Goal: Information Seeking & Learning: Learn about a topic

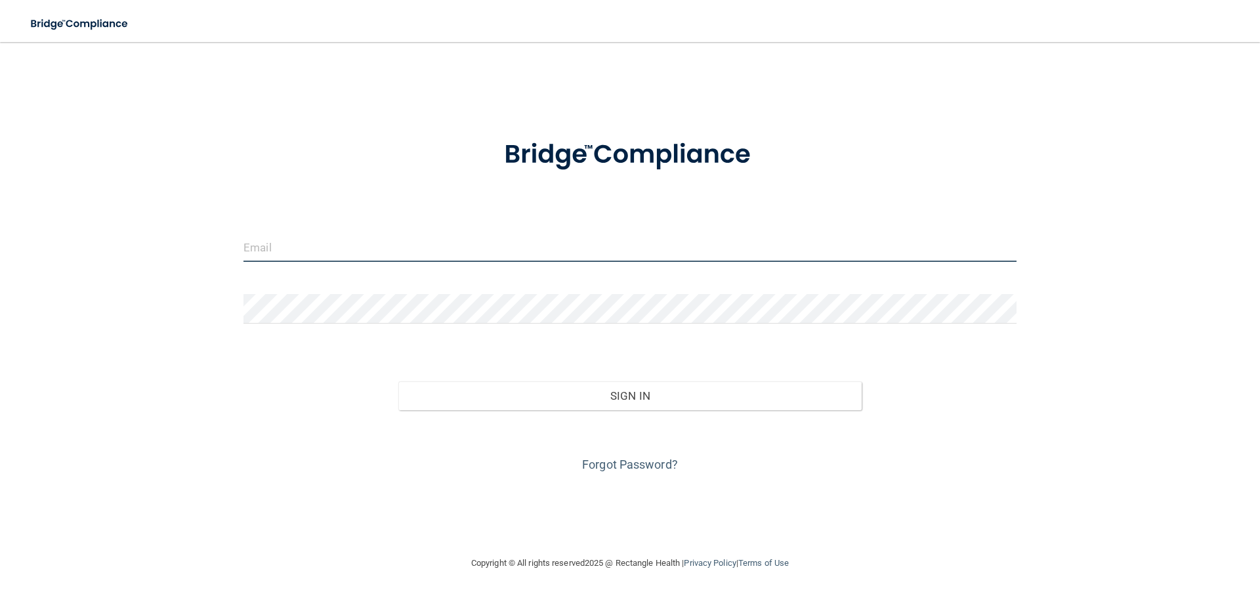
click at [340, 259] on input "email" at bounding box center [629, 247] width 773 height 30
type input "[PERSON_NAME][EMAIL_ADDRESS][PERSON_NAME][DOMAIN_NAME]"
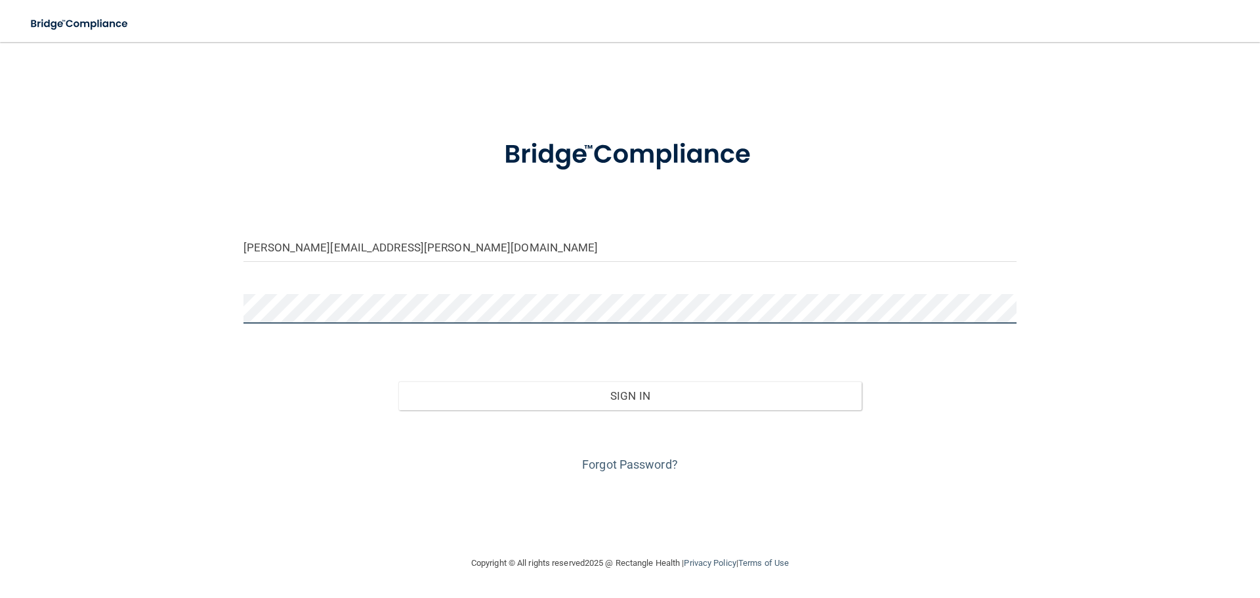
click at [398, 381] on button "Sign In" at bounding box center [630, 395] width 464 height 29
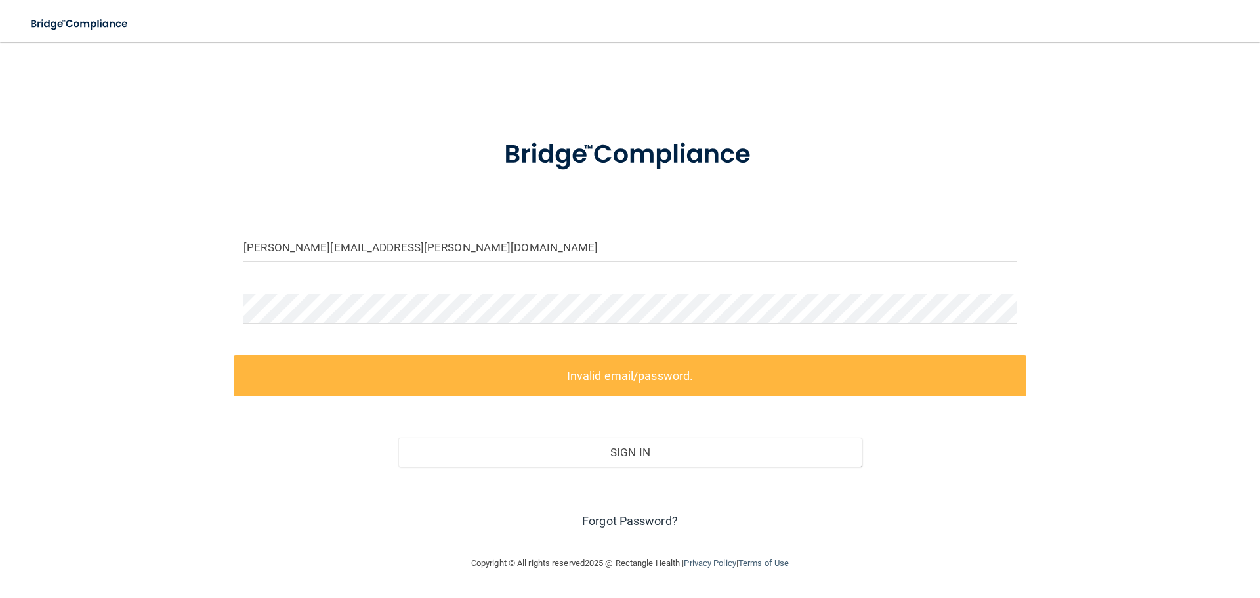
click at [628, 522] on link "Forgot Password?" at bounding box center [630, 521] width 96 height 14
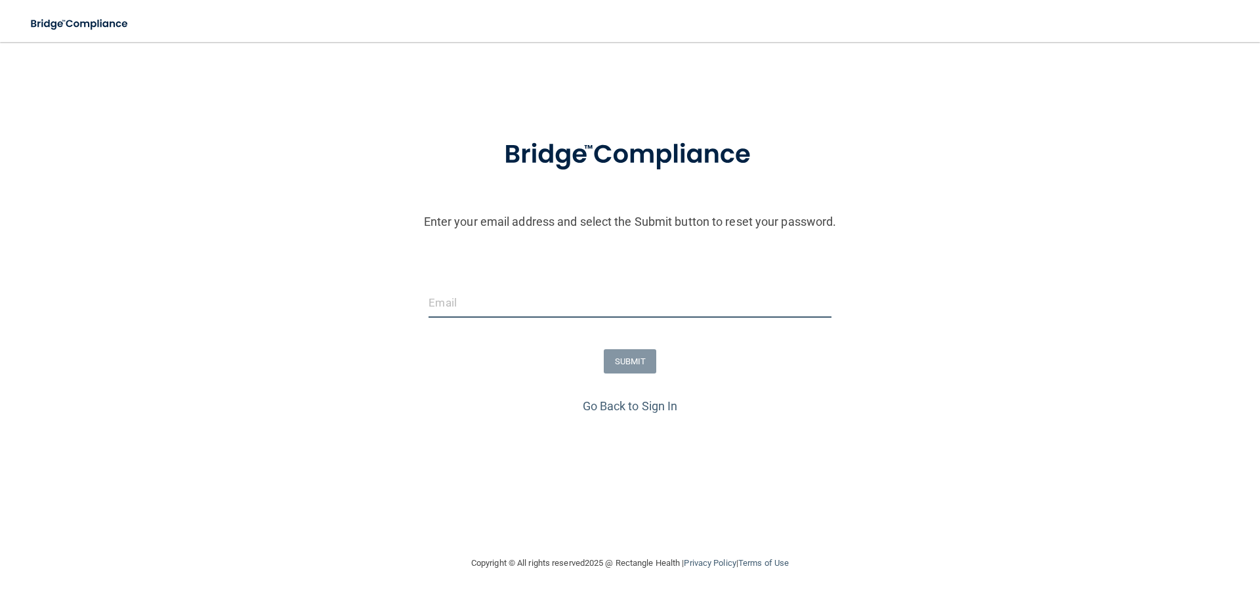
click at [467, 305] on input "email" at bounding box center [630, 303] width 402 height 30
type input "[PERSON_NAME][EMAIL_ADDRESS][PERSON_NAME][DOMAIN_NAME]"
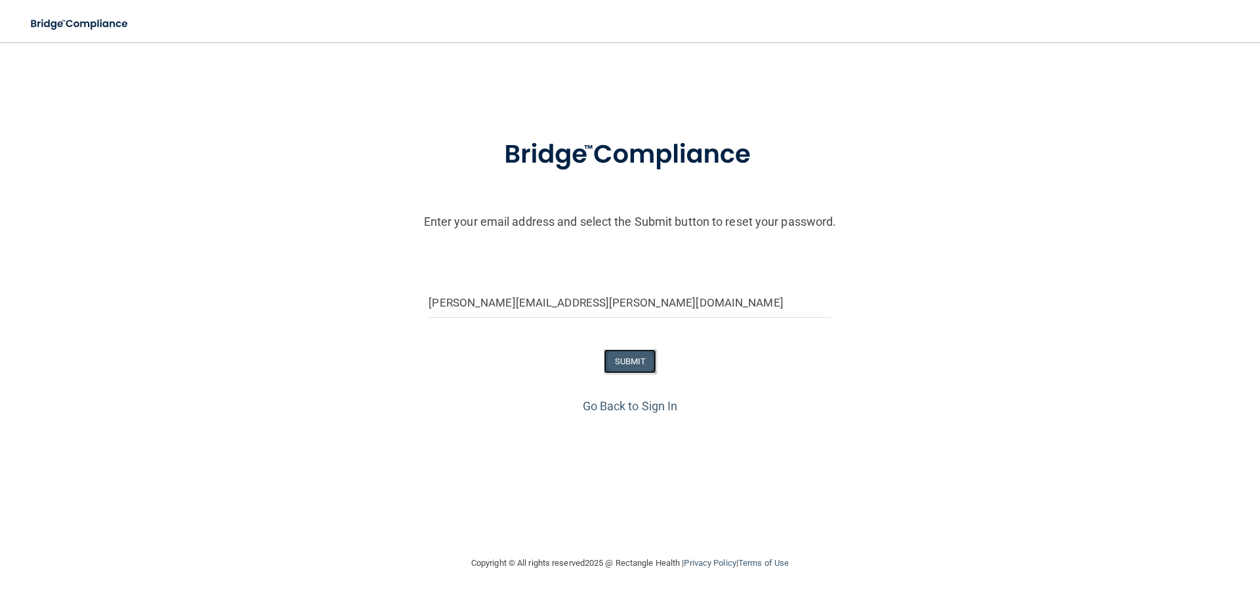
click at [644, 362] on button "SUBMIT" at bounding box center [630, 361] width 53 height 24
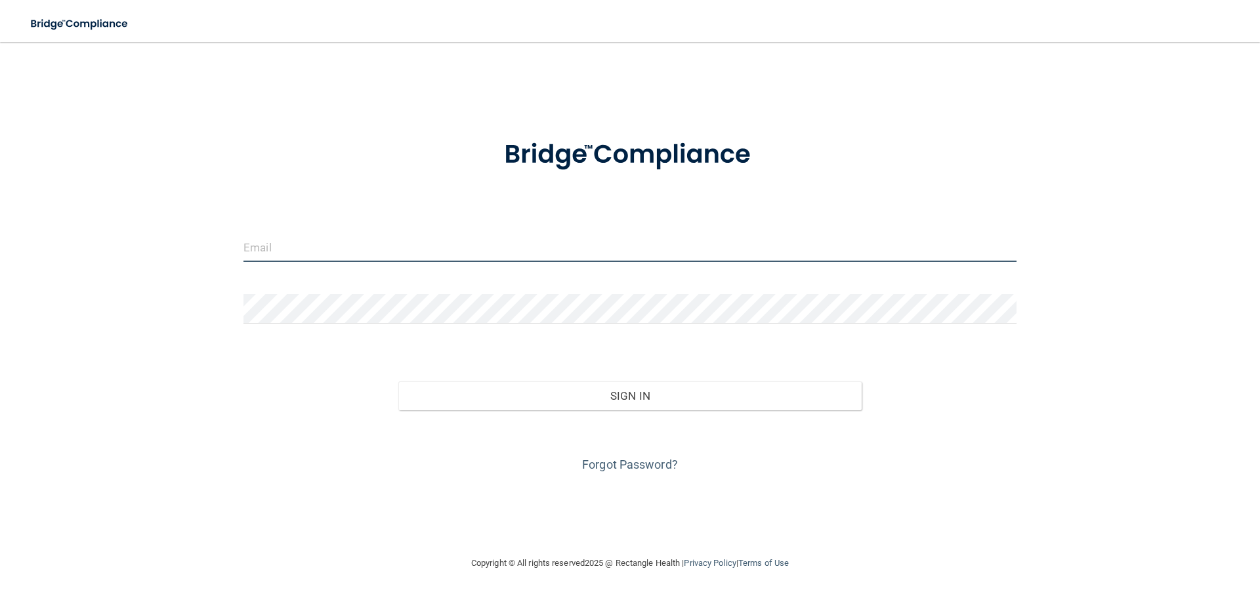
click at [316, 249] on input "email" at bounding box center [629, 247] width 773 height 30
type input "[PERSON_NAME][EMAIL_ADDRESS][PERSON_NAME][DOMAIN_NAME]"
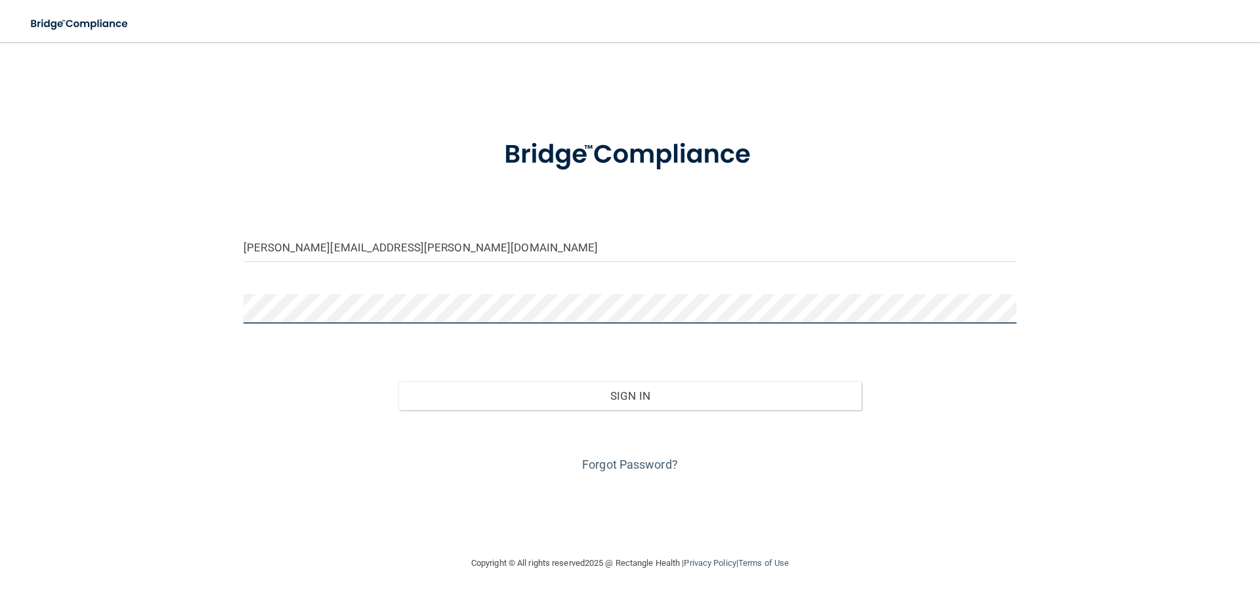
click at [398, 381] on button "Sign In" at bounding box center [630, 395] width 464 height 29
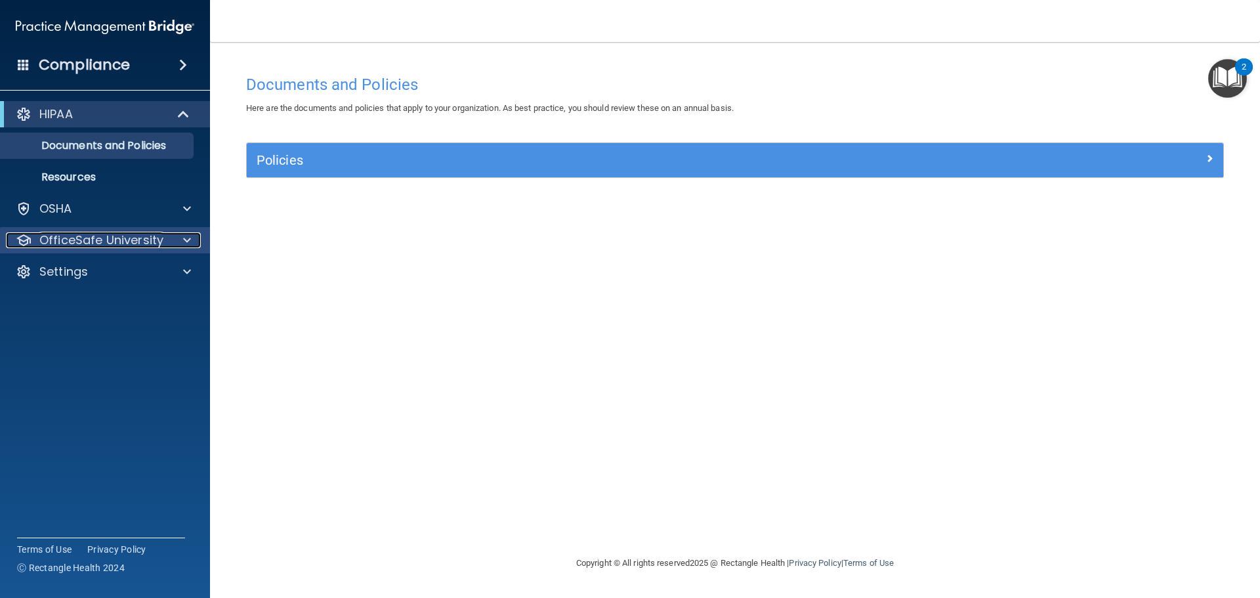
click at [193, 241] on div at bounding box center [185, 240] width 33 height 16
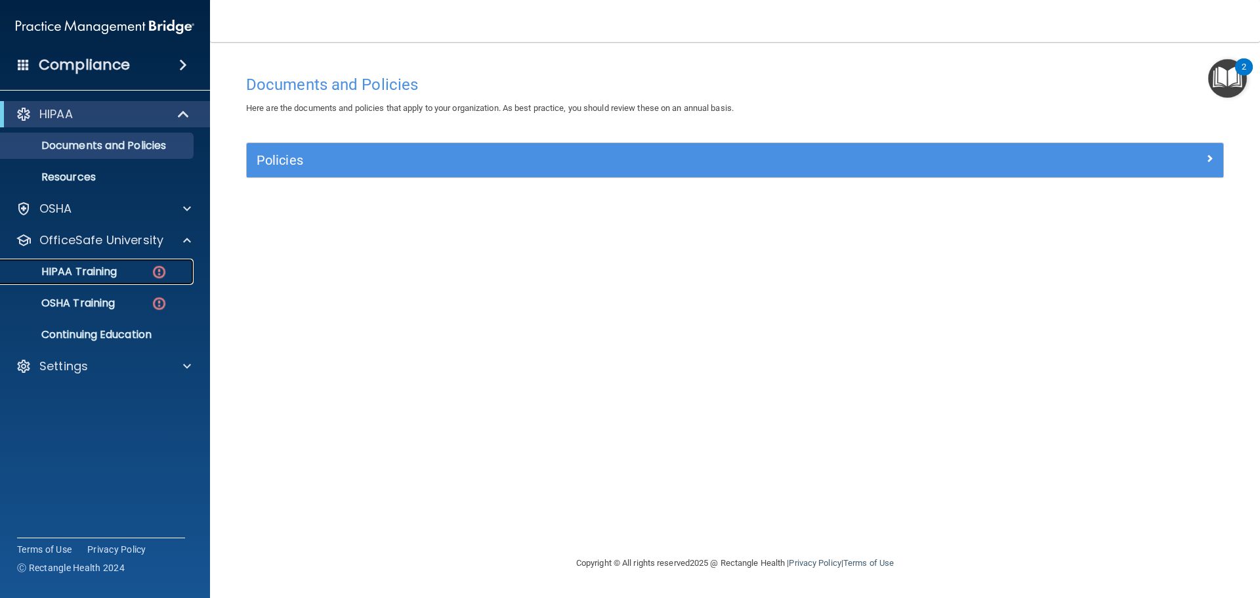
click at [135, 270] on div "HIPAA Training" at bounding box center [98, 271] width 179 height 13
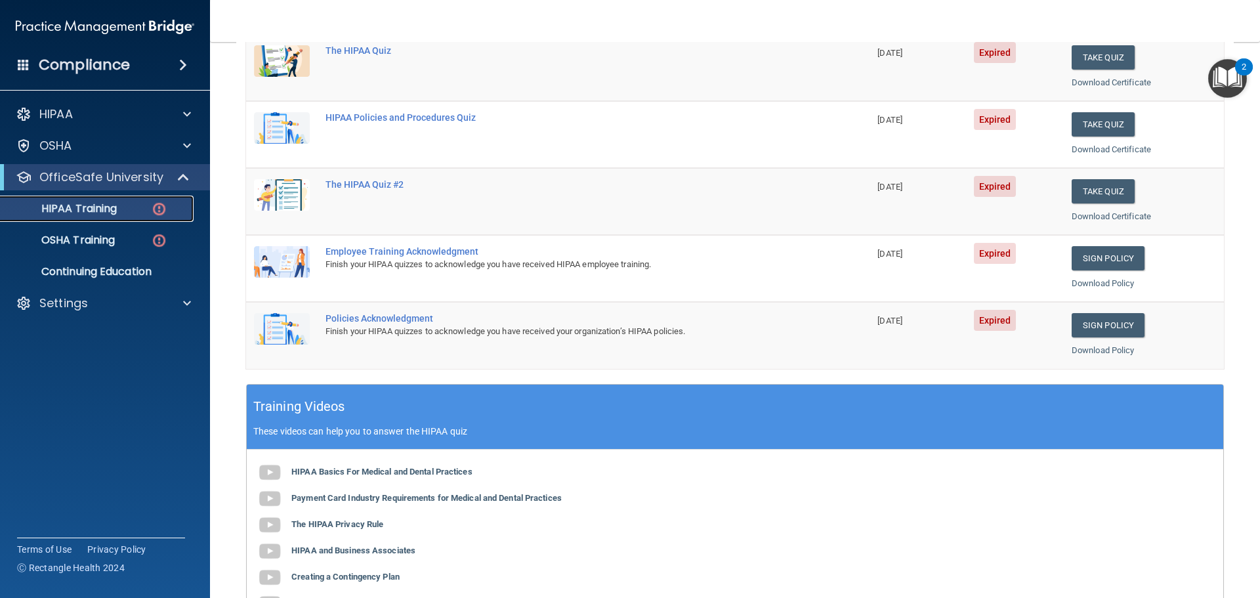
scroll to position [131, 0]
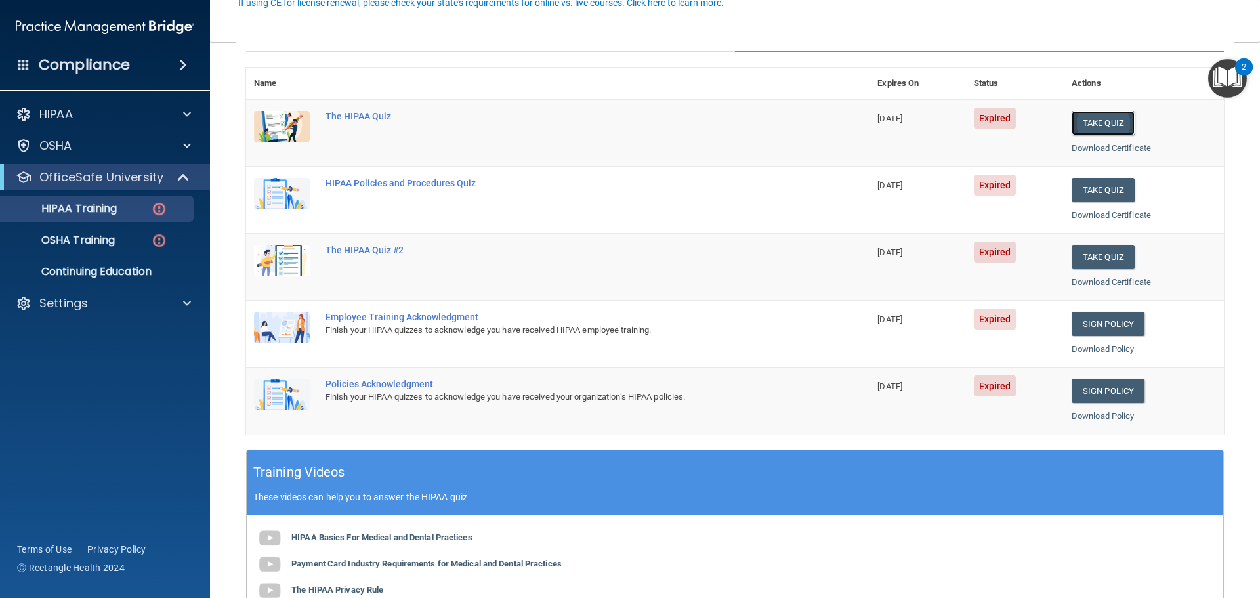
click at [1102, 120] on button "Take Quiz" at bounding box center [1103, 123] width 63 height 24
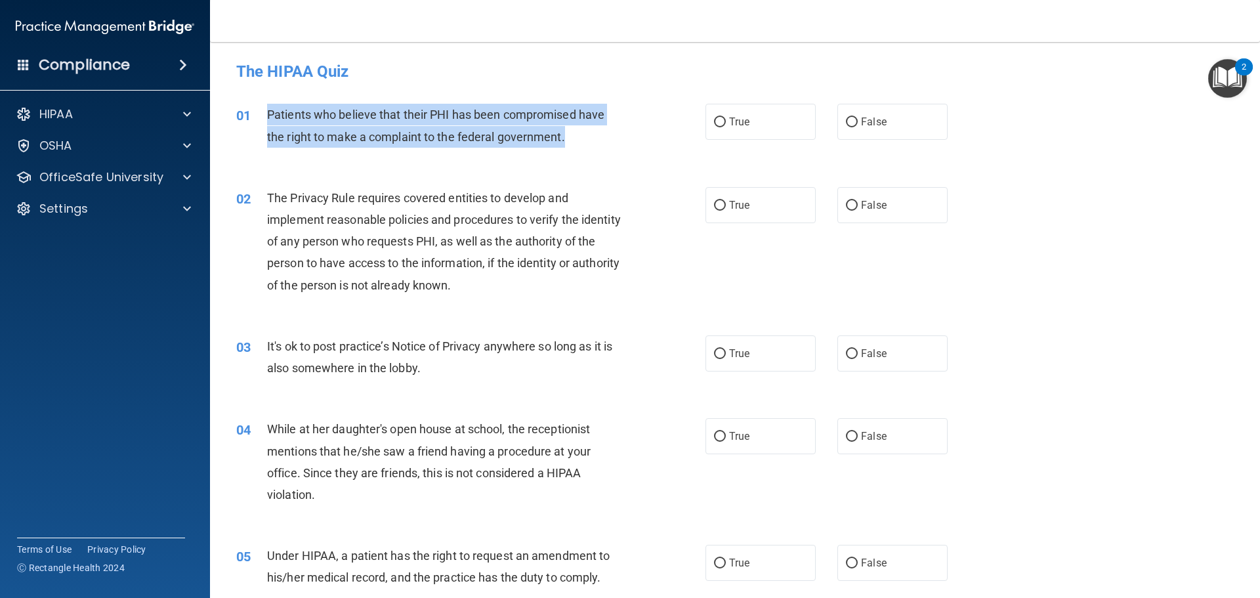
drag, startPoint x: 268, startPoint y: 110, endPoint x: 571, endPoint y: 139, distance: 304.6
click at [571, 139] on div "Patients who believe that their PHI has been compromised have the right to make…" at bounding box center [450, 125] width 367 height 43
copy span "Patients who believe that their PHI has been compromised have the right to make…"
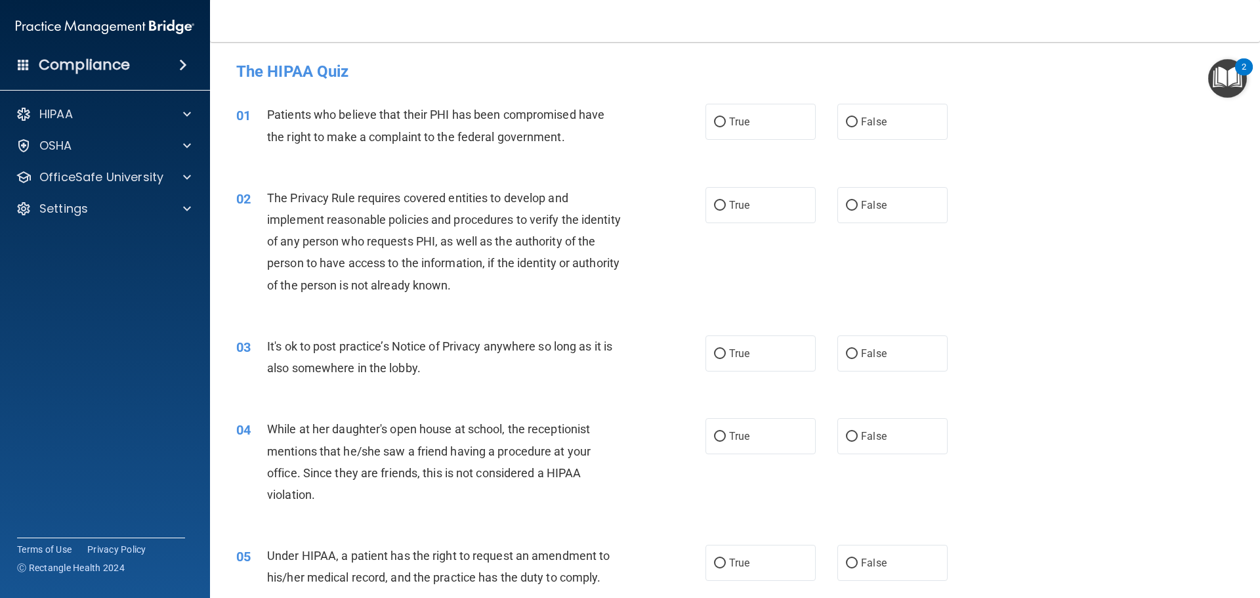
click at [390, 89] on div "01 Patients who believe that their PHI has been compromised have the right to m…" at bounding box center [734, 128] width 1017 height 83
click at [715, 125] on input "True" at bounding box center [720, 122] width 12 height 10
radio input "true"
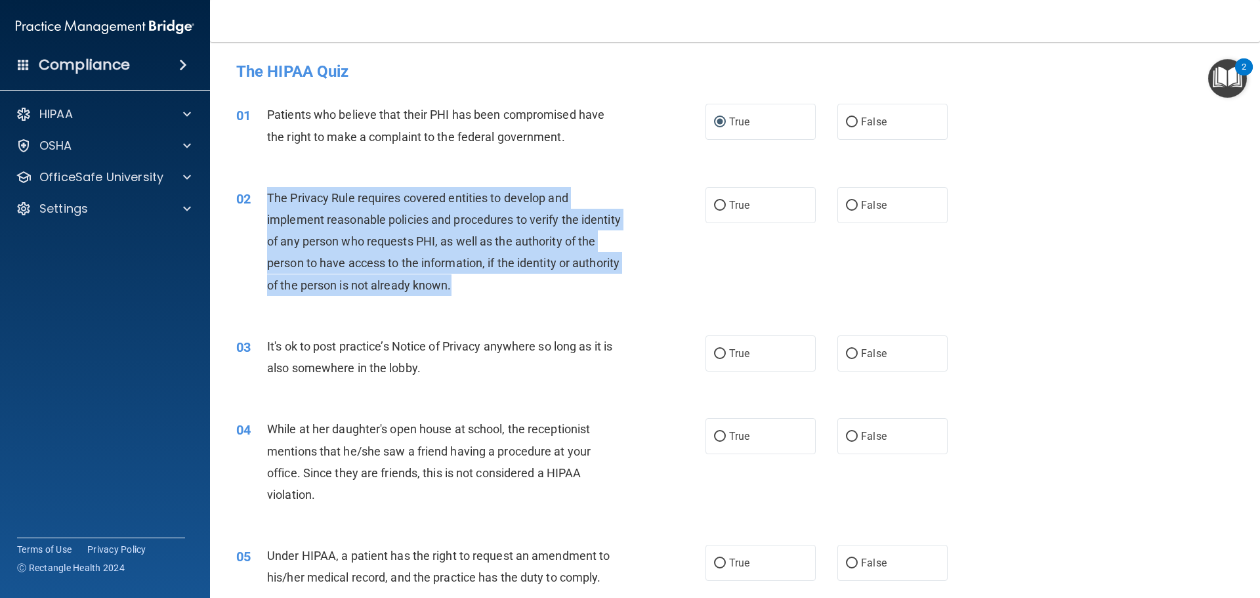
drag, startPoint x: 266, startPoint y: 194, endPoint x: 576, endPoint y: 291, distance: 324.6
click at [576, 291] on div "The Privacy Rule requires covered entities to develop and implement reasonable …" at bounding box center [450, 241] width 367 height 109
copy span "The Privacy Rule requires covered entities to develop and implement reasonable …"
click at [717, 205] on input "True" at bounding box center [720, 206] width 12 height 10
radio input "true"
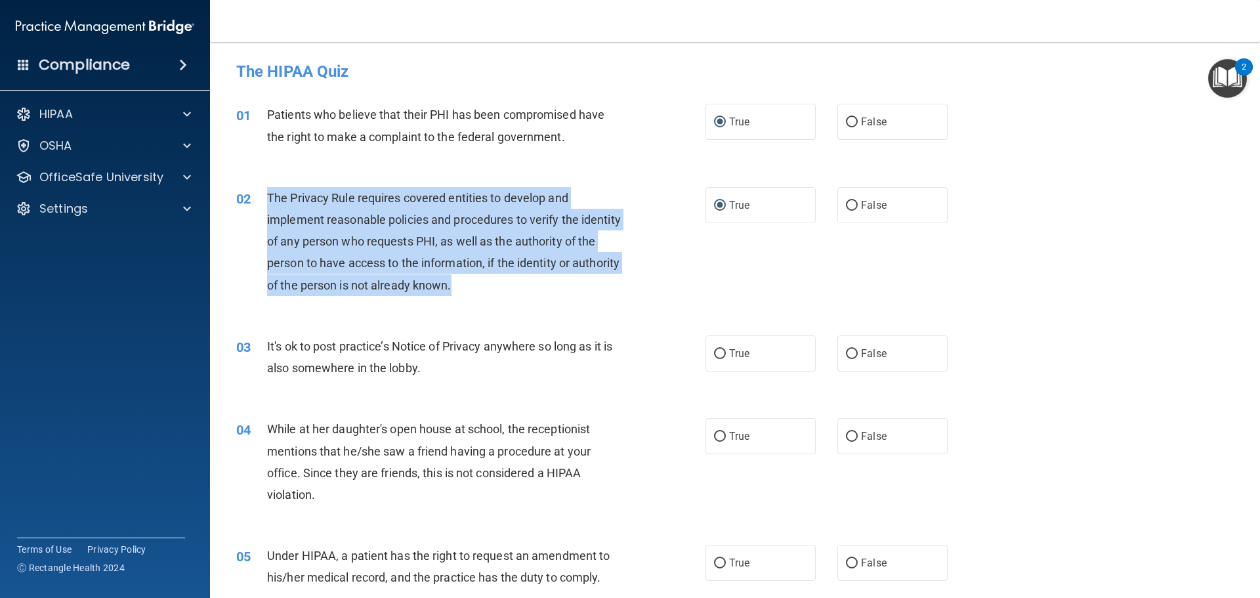
click at [668, 296] on div "02 The Privacy Rule requires covered entities to develop and implement reasonab…" at bounding box center [471, 244] width 509 height 115
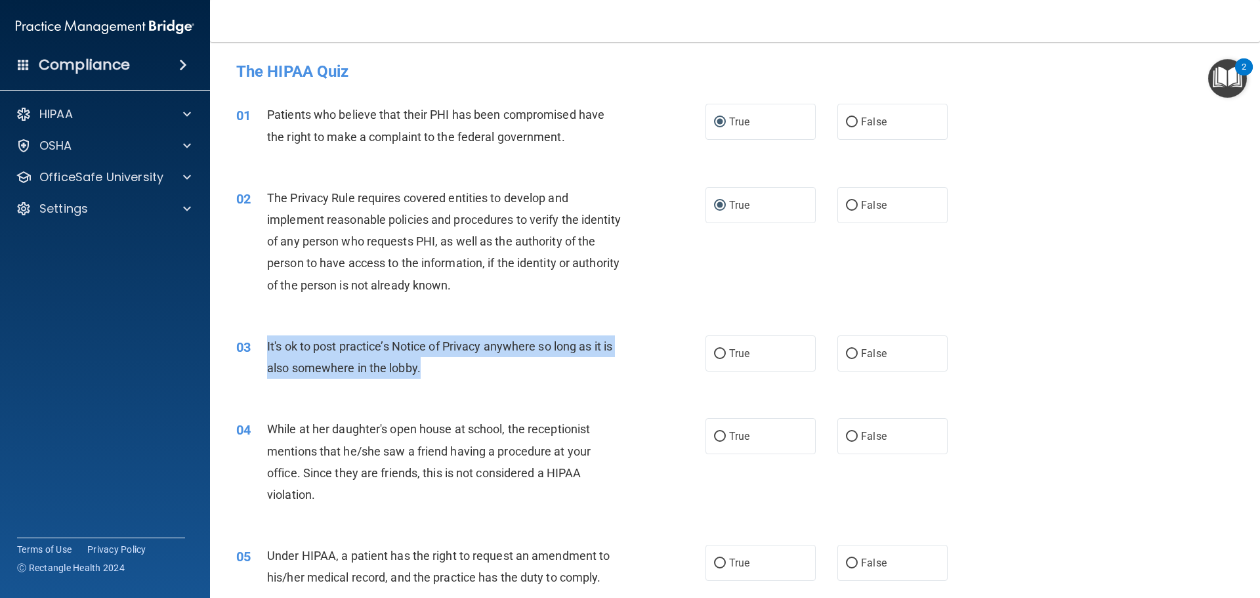
drag, startPoint x: 268, startPoint y: 344, endPoint x: 612, endPoint y: 364, distance: 345.1
click at [612, 364] on div "It's ok to post practice’s Notice of Privacy anywhere so long as it is also som…" at bounding box center [450, 356] width 367 height 43
copy span "It's ok to post practice’s Notice of Privacy anywhere so long as it is also som…"
click at [652, 354] on div "03 It's ok to post practice’s Notice of Privacy anywhere so long as it is also …" at bounding box center [471, 360] width 509 height 50
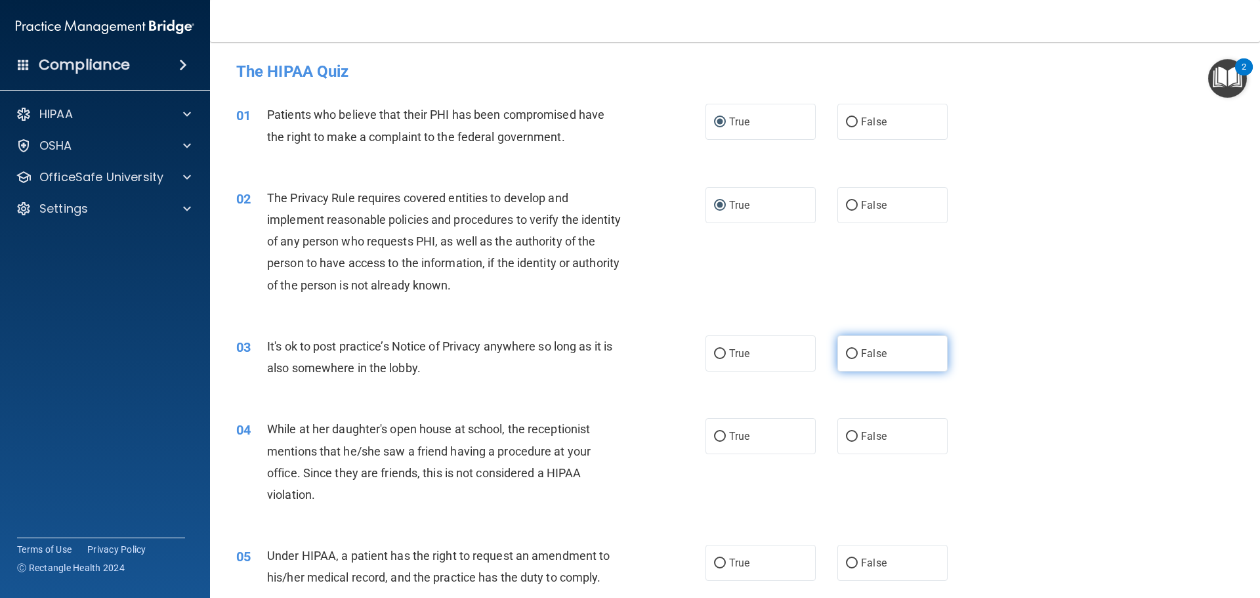
click at [846, 353] on input "False" at bounding box center [852, 354] width 12 height 10
radio input "true"
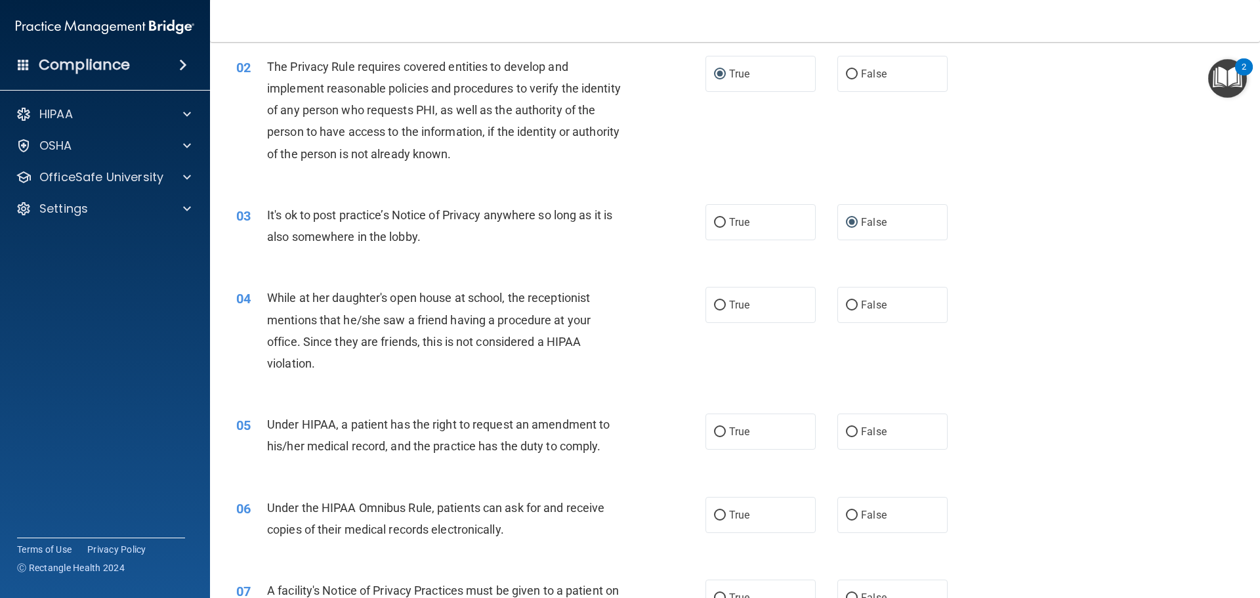
scroll to position [197, 0]
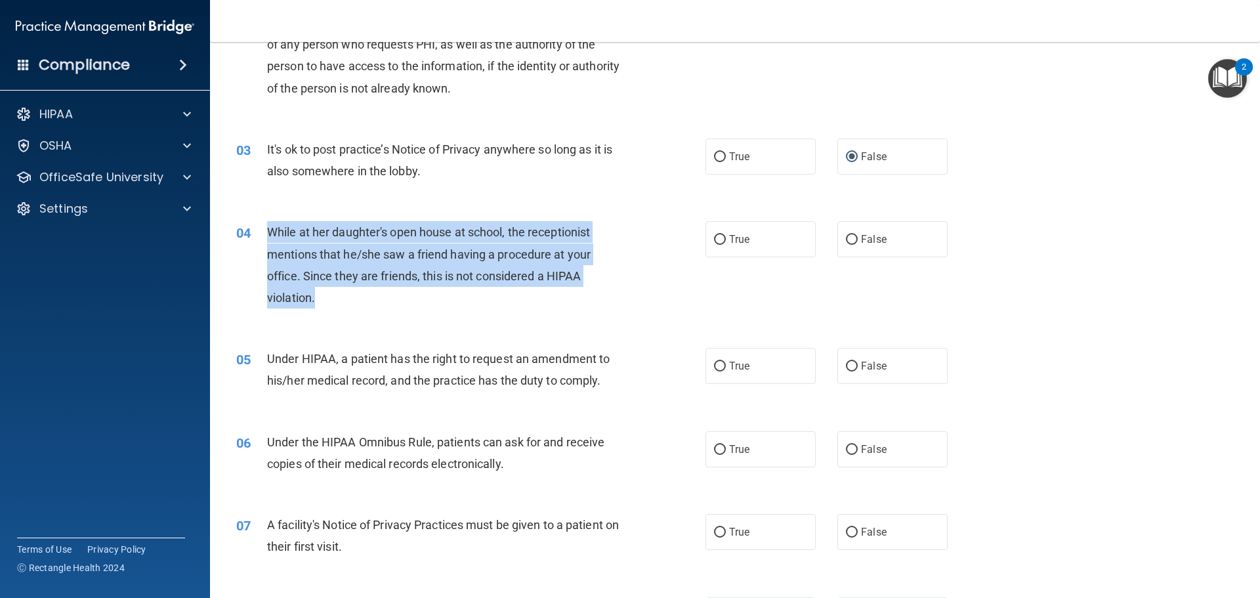
drag, startPoint x: 268, startPoint y: 230, endPoint x: 583, endPoint y: 309, distance: 325.3
click at [583, 309] on div "04 While at her daughter's open house at school, the receptionist mentions that…" at bounding box center [471, 268] width 509 height 94
copy span "While at her daughter's open house at school, the receptionist mentions that he…"
click at [553, 299] on div "While at her daughter's open house at school, the receptionist mentions that he…" at bounding box center [450, 264] width 367 height 87
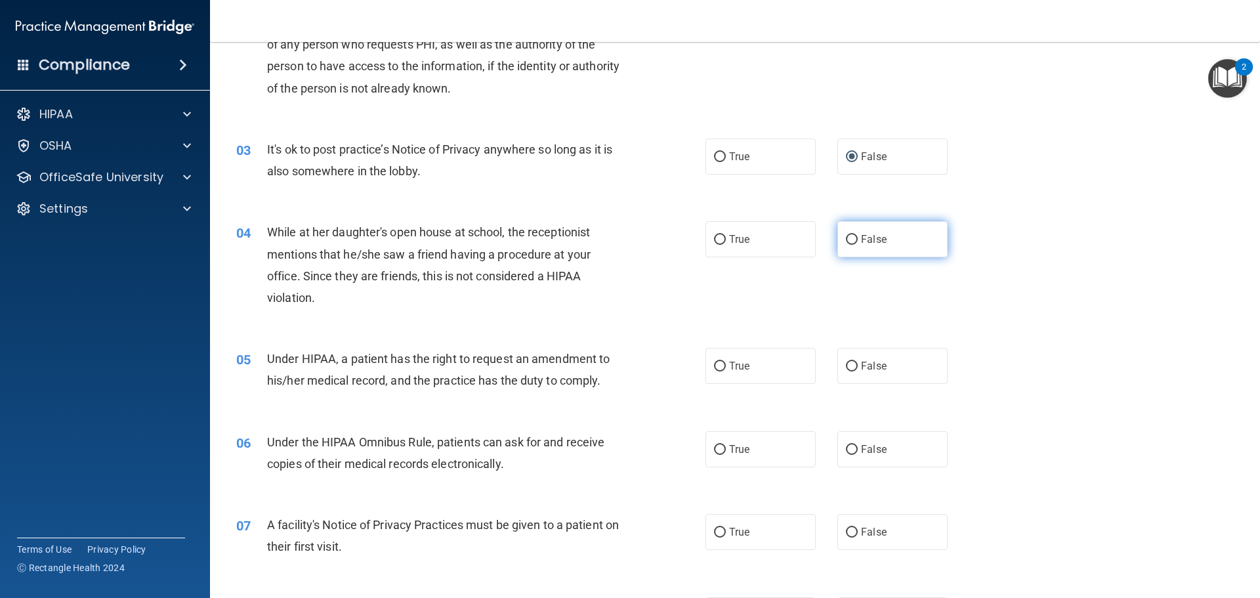
click at [846, 238] on input "False" at bounding box center [852, 240] width 12 height 10
radio input "true"
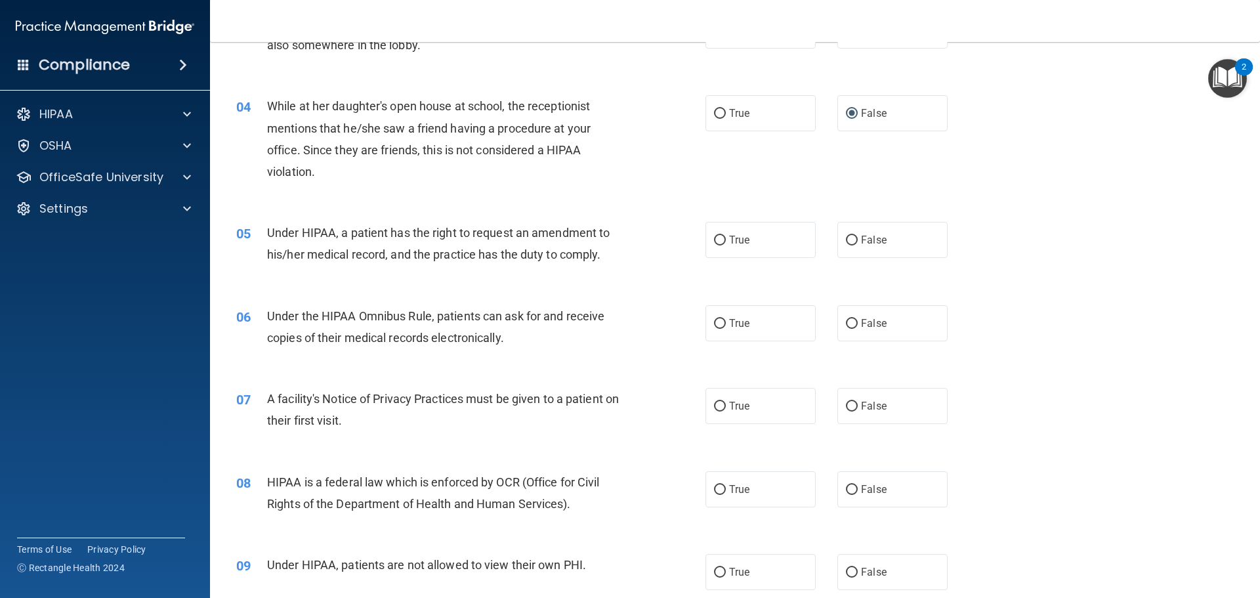
scroll to position [328, 0]
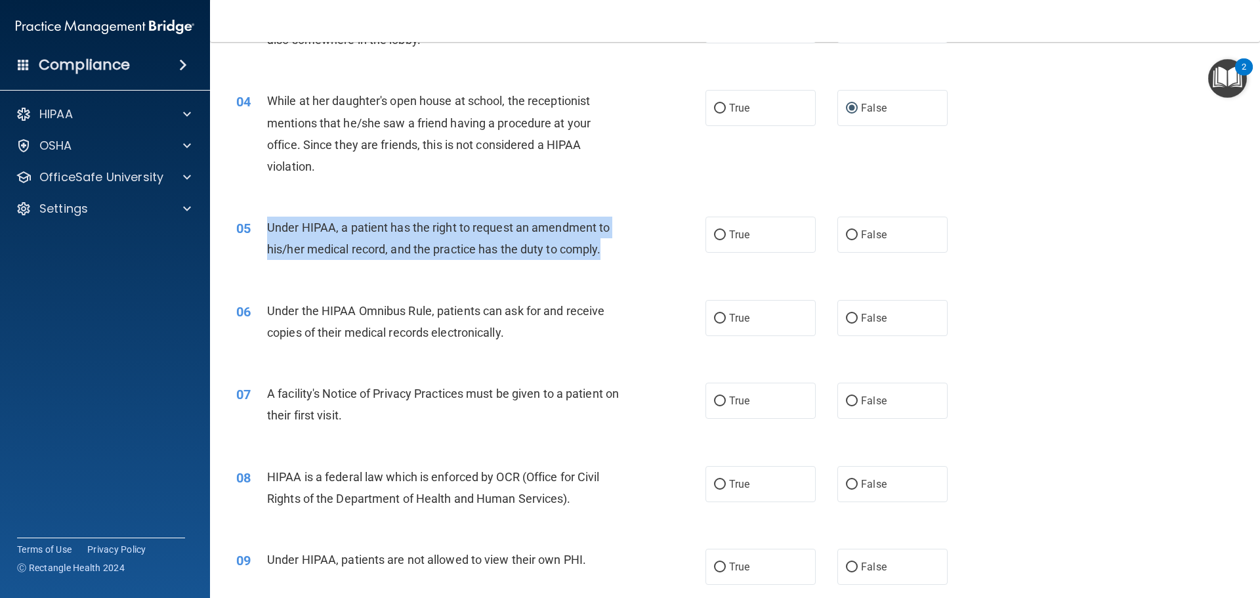
drag, startPoint x: 268, startPoint y: 223, endPoint x: 606, endPoint y: 262, distance: 340.9
click at [606, 262] on div "05 Under HIPAA, a patient has the right to request an amendment to his/her medi…" at bounding box center [471, 242] width 509 height 50
copy span "Under HIPAA, a patient has the right to request an amendment to his/her medical…"
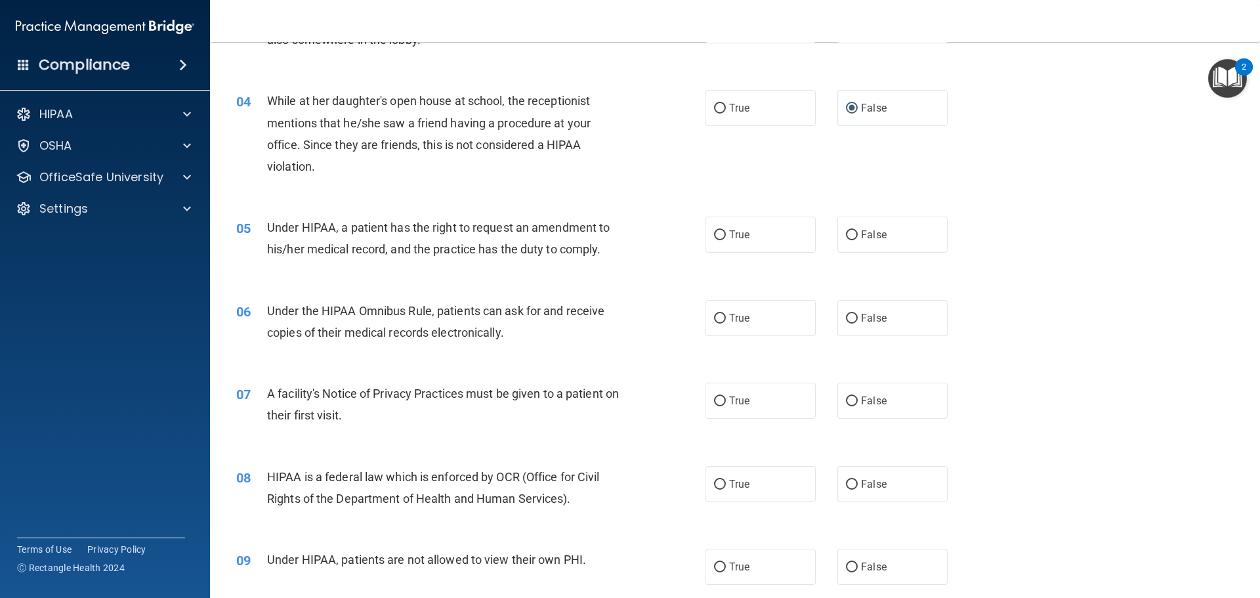
drag, startPoint x: 669, startPoint y: 274, endPoint x: 715, endPoint y: 247, distance: 53.2
click at [669, 274] on div "05 Under HIPAA, a patient has the right to request an amendment to his/her medi…" at bounding box center [734, 241] width 1017 height 83
click at [716, 233] on input "True" at bounding box center [720, 235] width 12 height 10
radio input "true"
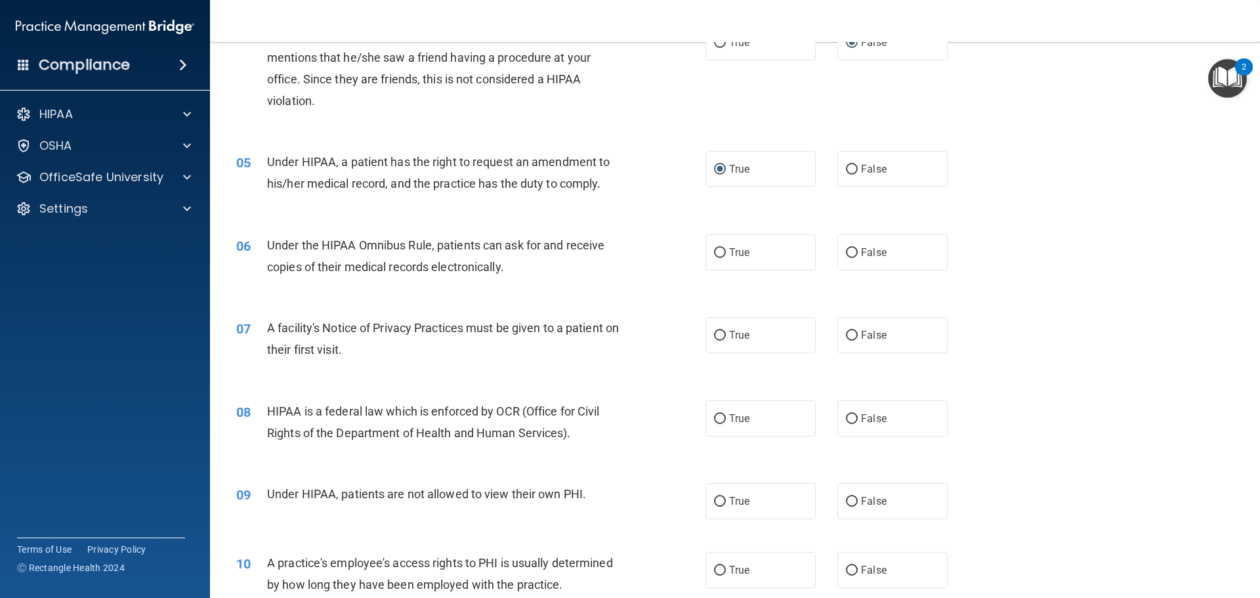
scroll to position [459, 0]
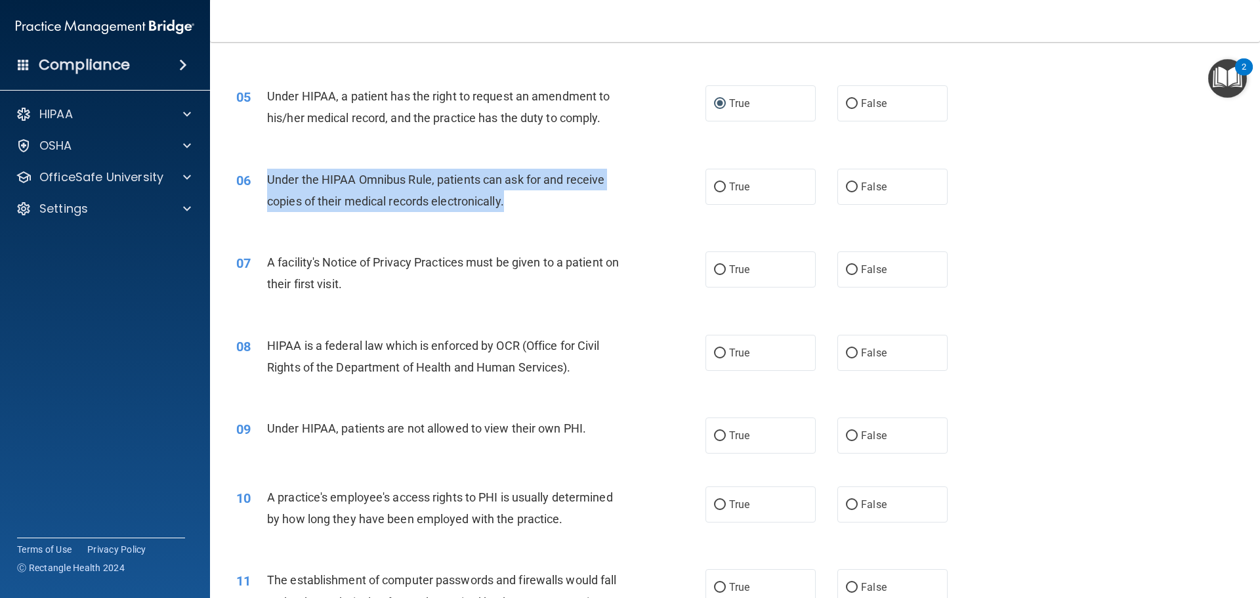
drag, startPoint x: 268, startPoint y: 176, endPoint x: 505, endPoint y: 209, distance: 239.9
click at [505, 209] on div "Under the HIPAA Omnibus Rule, patients can ask for and receive copies of their …" at bounding box center [450, 190] width 367 height 43
copy span "Under the HIPAA Omnibus Rule, patients can ask for and receive copies of their …"
click at [665, 200] on div "06 Under the HIPAA Omnibus Rule, patients can ask for and receive copies of the…" at bounding box center [471, 194] width 509 height 50
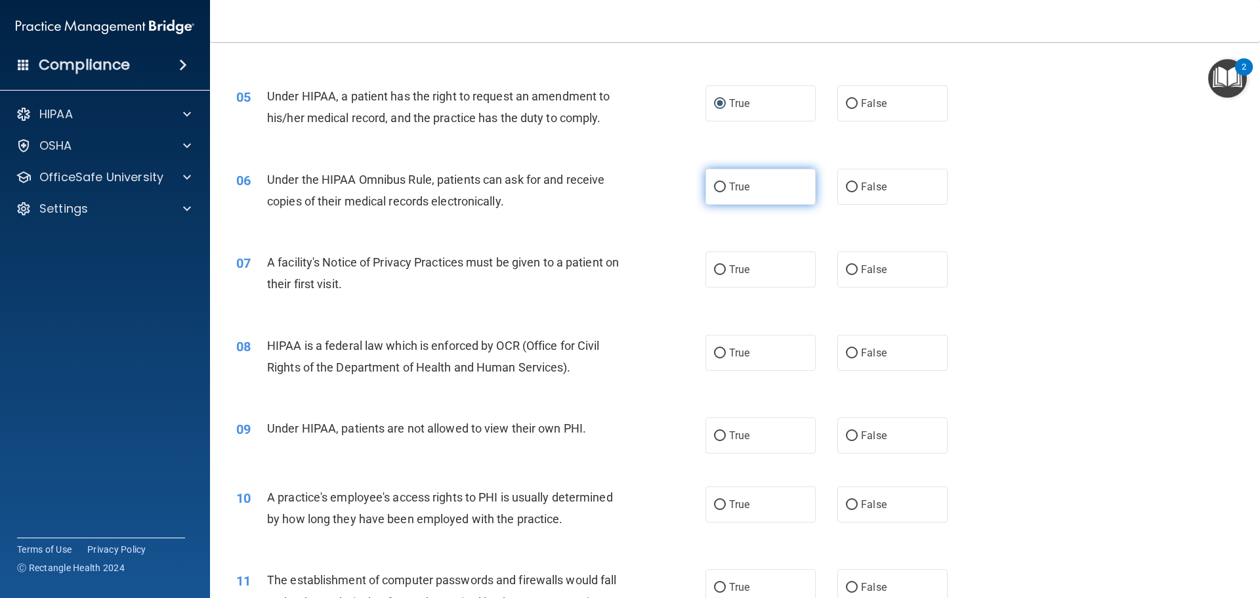
click at [714, 188] on input "True" at bounding box center [720, 187] width 12 height 10
radio input "true"
drag, startPoint x: 270, startPoint y: 257, endPoint x: 495, endPoint y: 303, distance: 229.7
click at [495, 303] on div "07 A facility's Notice of Privacy Practices must be given to a patient on their…" at bounding box center [734, 276] width 1017 height 83
click at [387, 290] on div "A facility's Notice of Privacy Practices must be given to a patient on their fi…" at bounding box center [450, 272] width 367 height 43
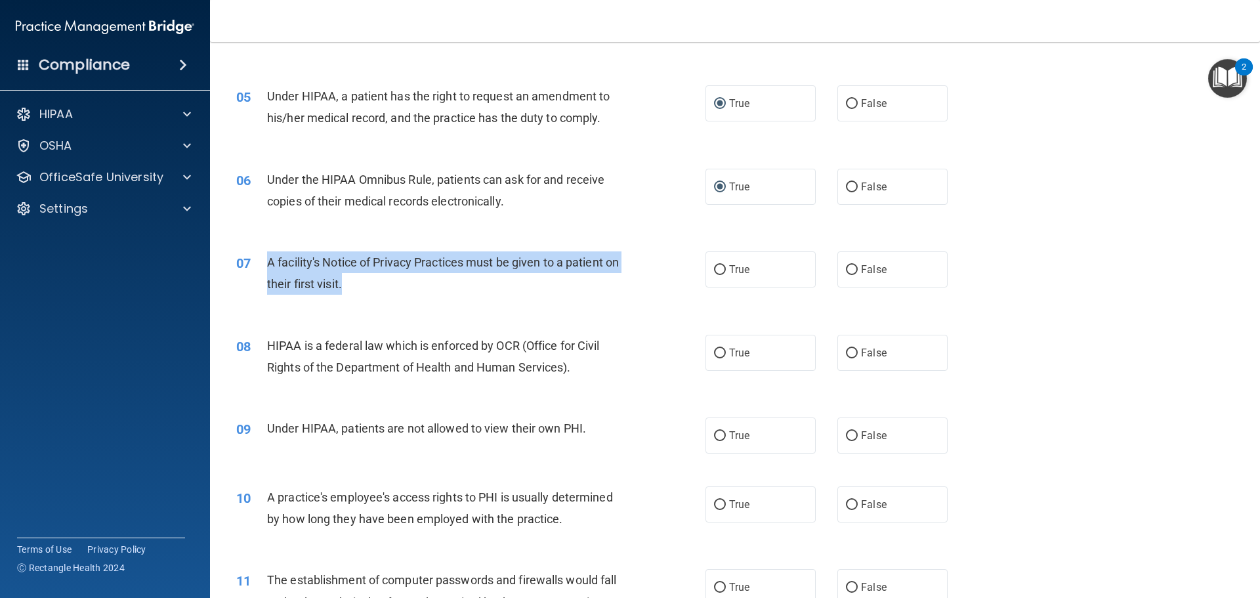
drag, startPoint x: 268, startPoint y: 261, endPoint x: 365, endPoint y: 289, distance: 100.5
click at [365, 289] on div "A facility's Notice of Privacy Practices must be given to a patient on their fi…" at bounding box center [450, 272] width 367 height 43
copy span "A facility's Notice of Privacy Practices must be given to a patient on their fi…"
click at [663, 286] on div "07 A facility's Notice of Privacy Practices must be given to a patient on their…" at bounding box center [471, 276] width 509 height 50
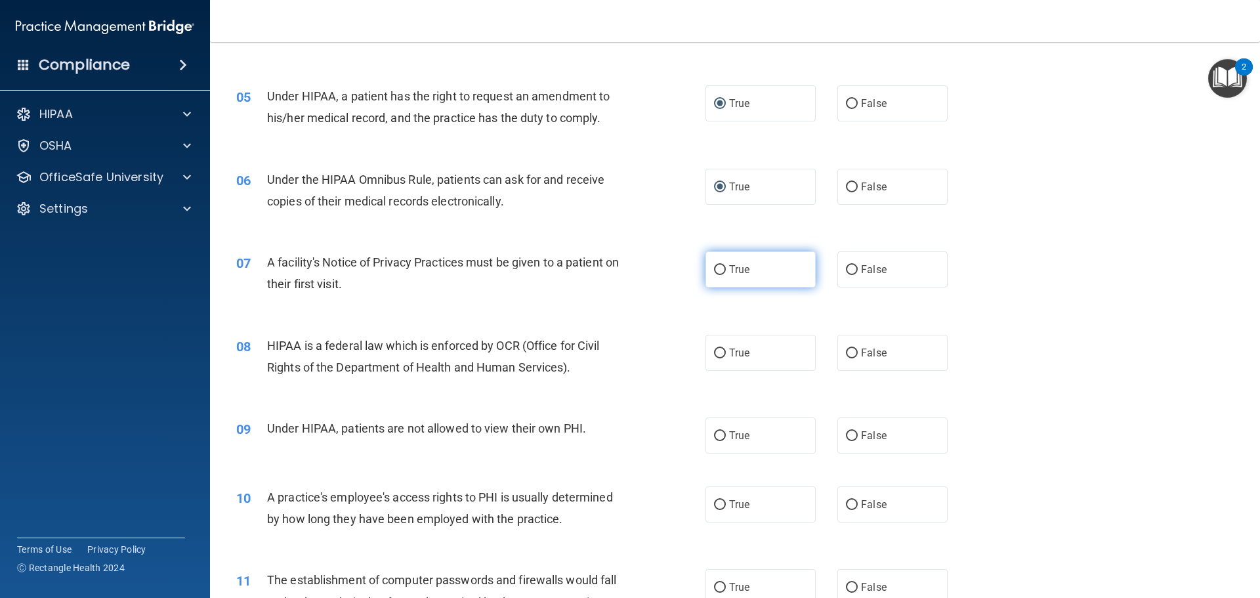
click at [714, 270] on input "True" at bounding box center [720, 270] width 12 height 10
radio input "true"
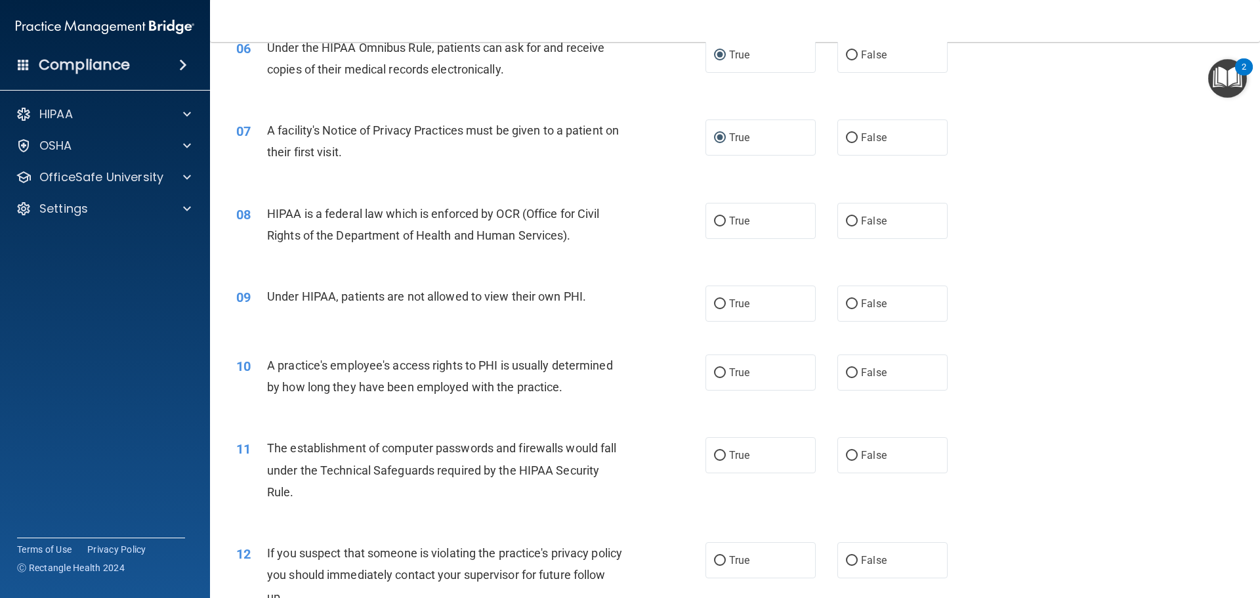
scroll to position [656, 0]
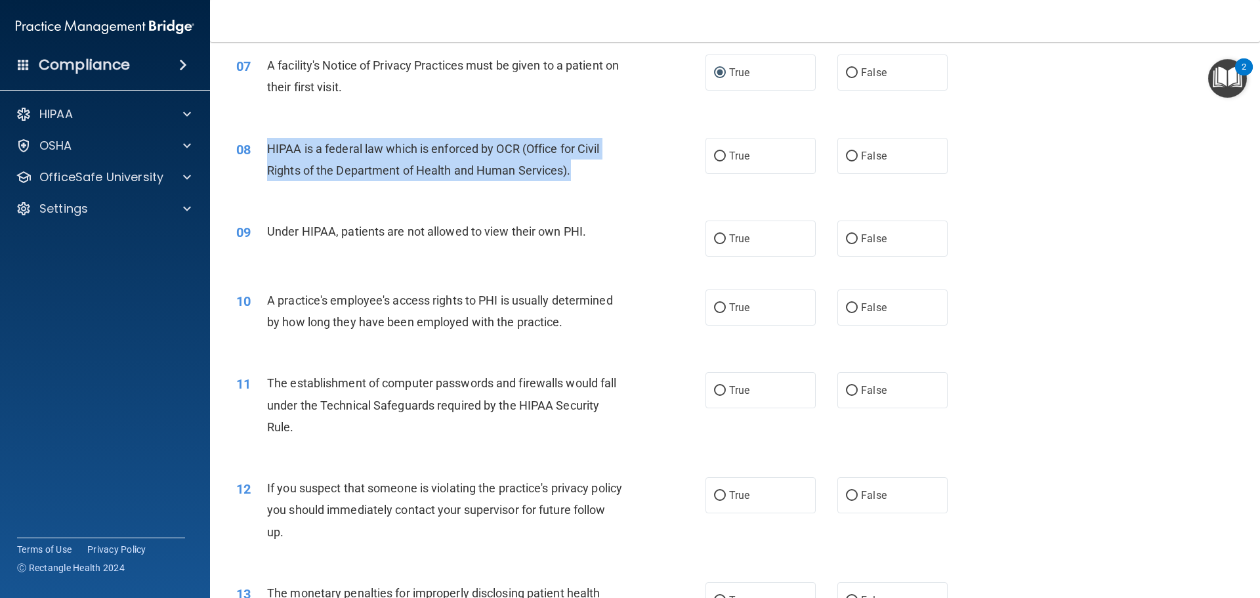
drag, startPoint x: 265, startPoint y: 147, endPoint x: 580, endPoint y: 176, distance: 316.3
click at [580, 176] on div "08 HIPAA is a federal law which is enforced by OCR (Office for Civil Rights of …" at bounding box center [471, 163] width 509 height 50
copy div "HIPAA is a federal law which is enforced by OCR (Office for Civil Rights of the…"
click at [657, 171] on div "08 HIPAA is a federal law which is enforced by OCR (Office for Civil Rights of …" at bounding box center [471, 163] width 509 height 50
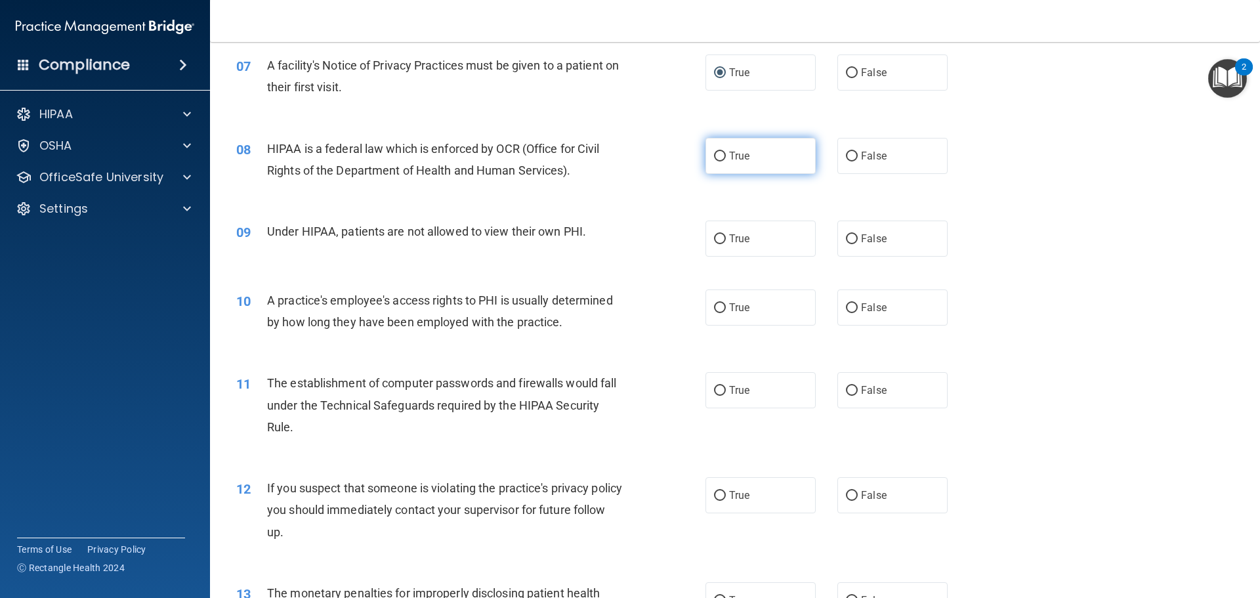
click at [719, 157] on input "True" at bounding box center [720, 157] width 12 height 10
radio input "true"
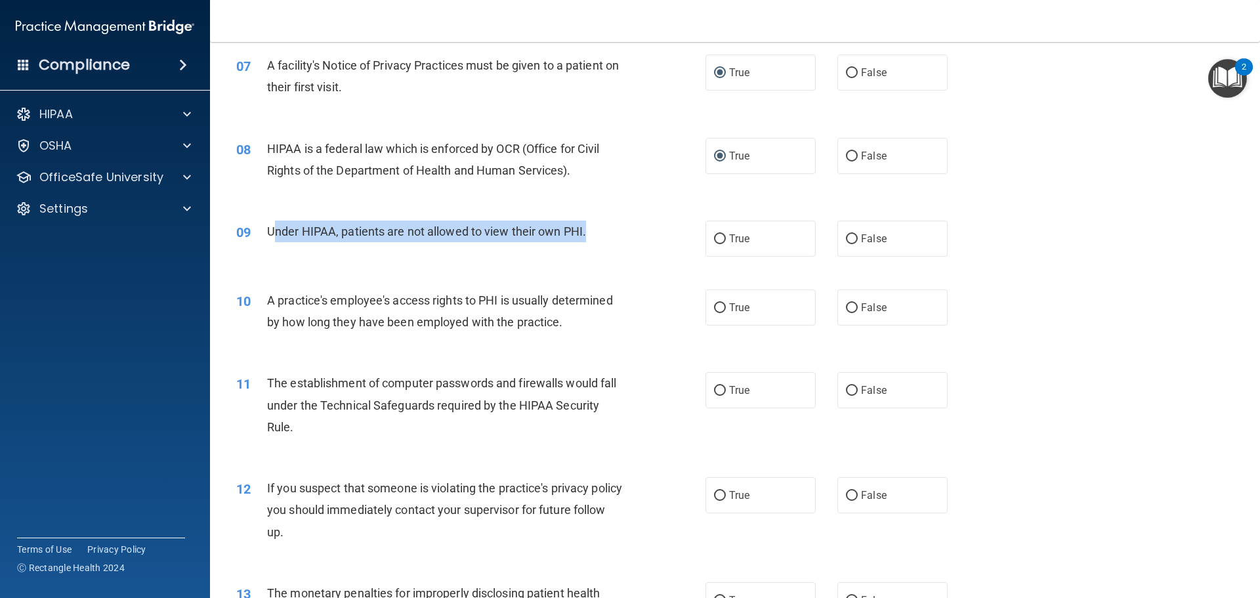
drag, startPoint x: 276, startPoint y: 231, endPoint x: 594, endPoint y: 238, distance: 318.4
click at [594, 238] on div "Under HIPAA, patients are not allowed to view their own PHI." at bounding box center [450, 231] width 367 height 22
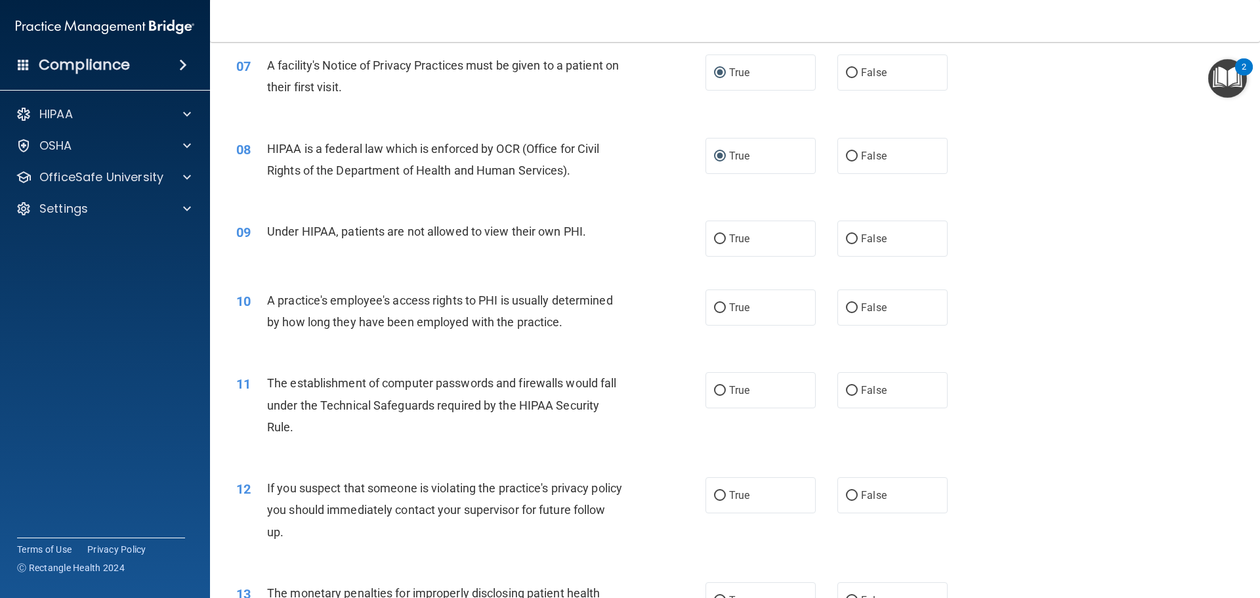
click at [265, 228] on div "09" at bounding box center [246, 232] width 41 height 24
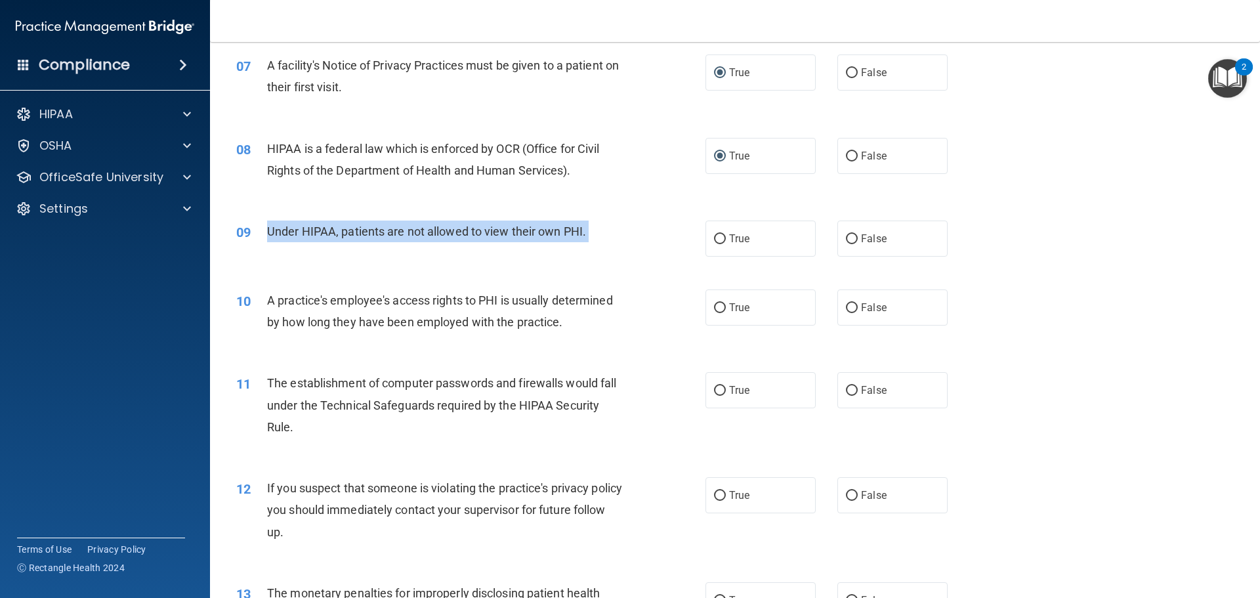
drag, startPoint x: 265, startPoint y: 228, endPoint x: 585, endPoint y: 236, distance: 320.3
click at [585, 236] on div "09 Under HIPAA, patients are not allowed to view their own PHI." at bounding box center [471, 234] width 509 height 28
copy ng-form "Under HIPAA, patients are not allowed to view their own PHI."
click at [620, 237] on div "Under HIPAA, patients are not allowed to view their own PHI." at bounding box center [450, 231] width 367 height 22
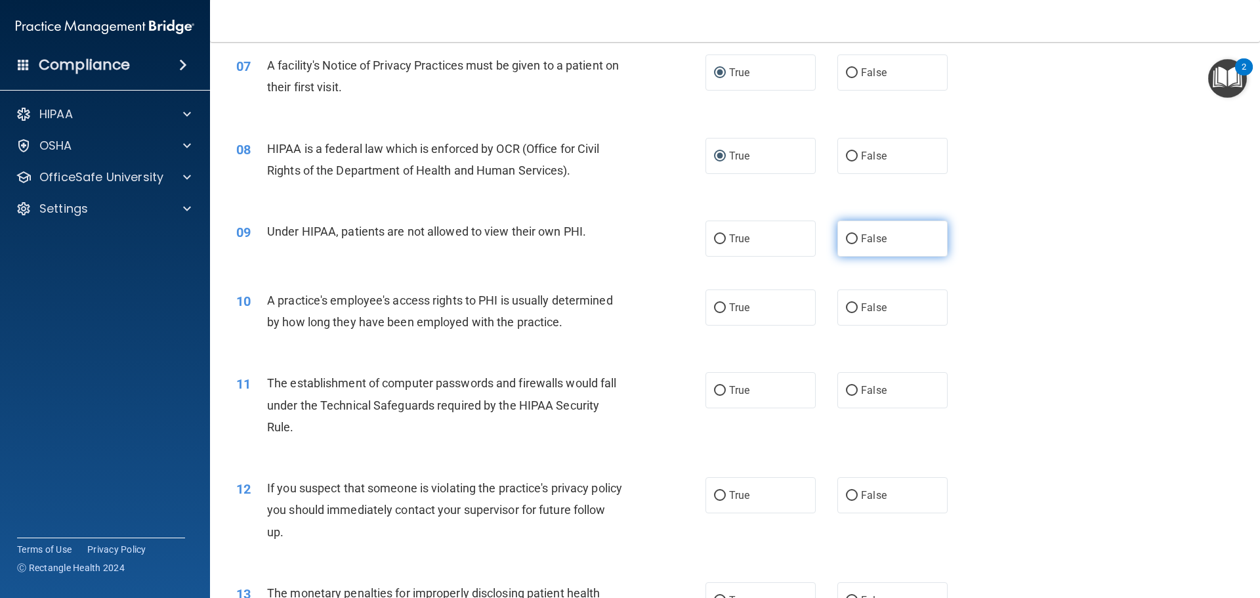
click at [846, 236] on input "False" at bounding box center [852, 239] width 12 height 10
radio input "true"
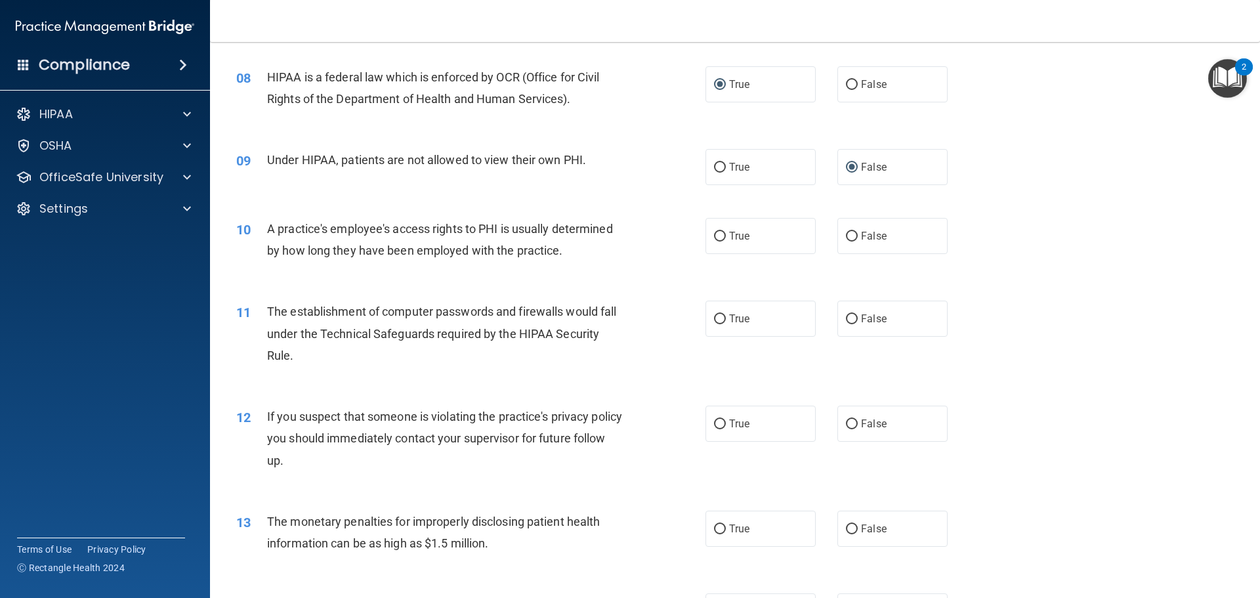
scroll to position [722, 0]
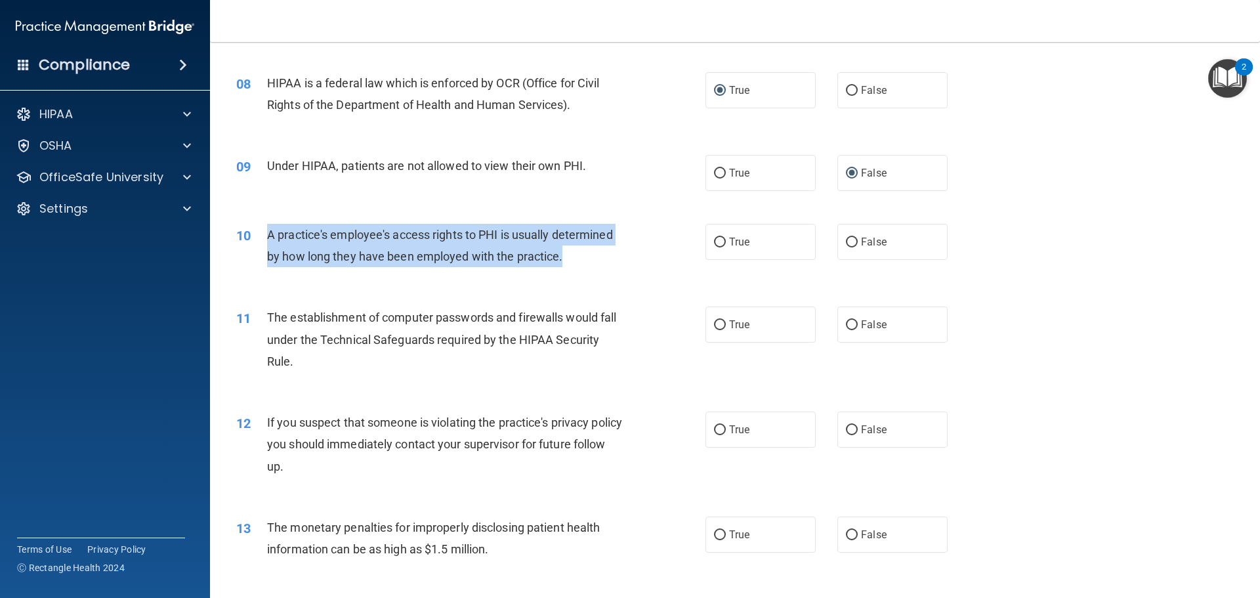
drag, startPoint x: 268, startPoint y: 232, endPoint x: 562, endPoint y: 259, distance: 295.2
click at [562, 259] on div "A practice's employee's access rights to PHI is usually determined by how long …" at bounding box center [450, 245] width 367 height 43
copy span "A practice's employee's access rights to PHI is usually determined by how long …"
click at [682, 262] on div "10 A practice's employee's access rights to PHI is usually determined by how lo…" at bounding box center [471, 249] width 509 height 50
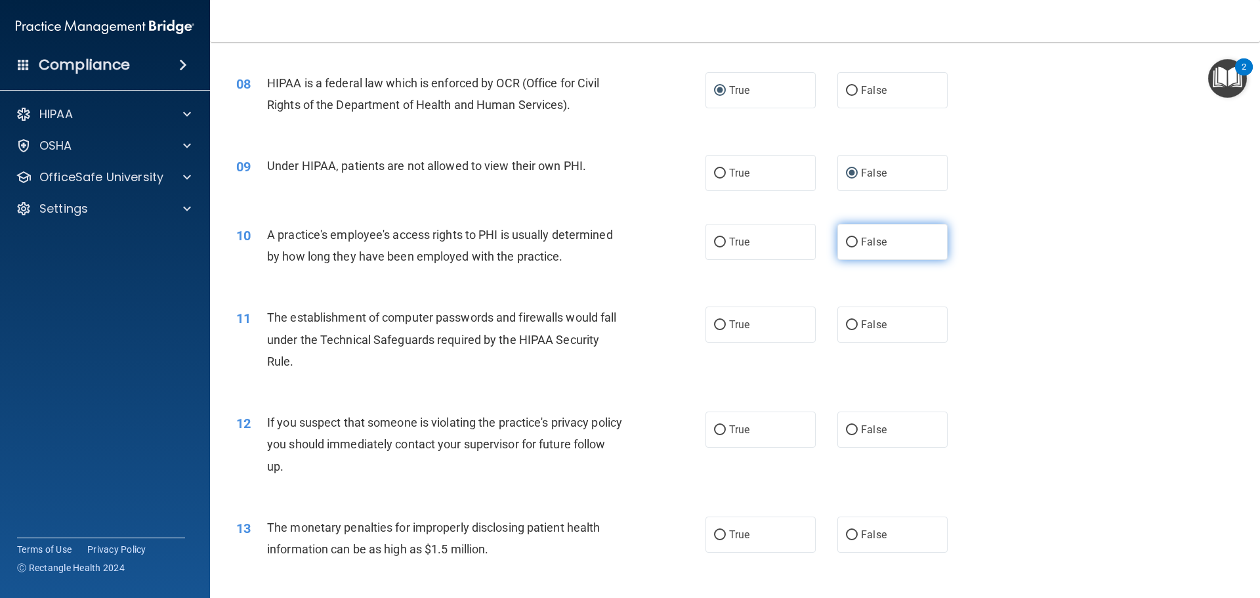
click at [846, 240] on input "False" at bounding box center [852, 243] width 12 height 10
radio input "true"
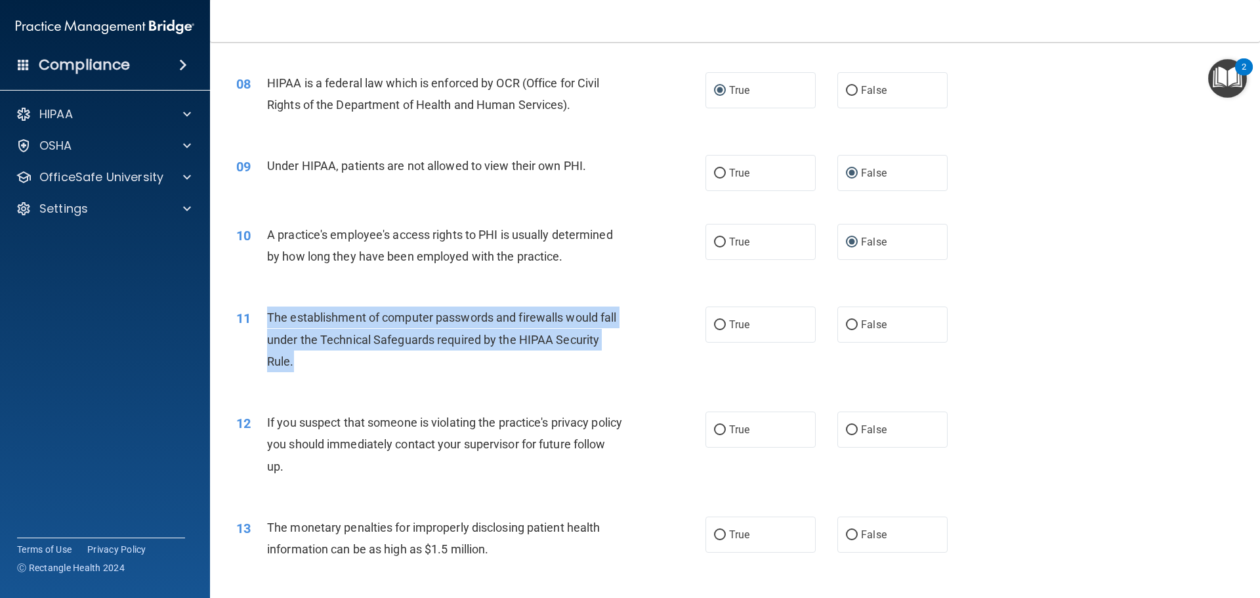
drag, startPoint x: 264, startPoint y: 317, endPoint x: 589, endPoint y: 359, distance: 327.5
click at [589, 359] on div "11 The establishment of computer passwords and firewalls would fall under the T…" at bounding box center [471, 342] width 509 height 72
click at [663, 333] on div "11 The establishment of computer passwords and firewalls would fall under the T…" at bounding box center [471, 342] width 509 height 72
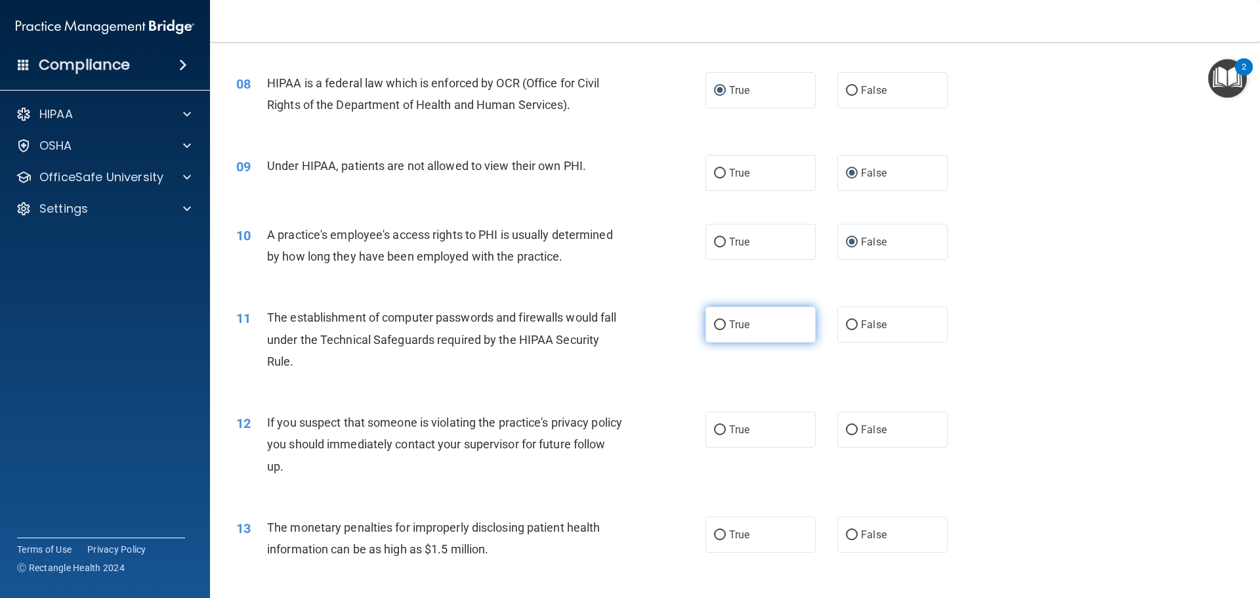
click at [715, 325] on input "True" at bounding box center [720, 325] width 12 height 10
radio input "true"
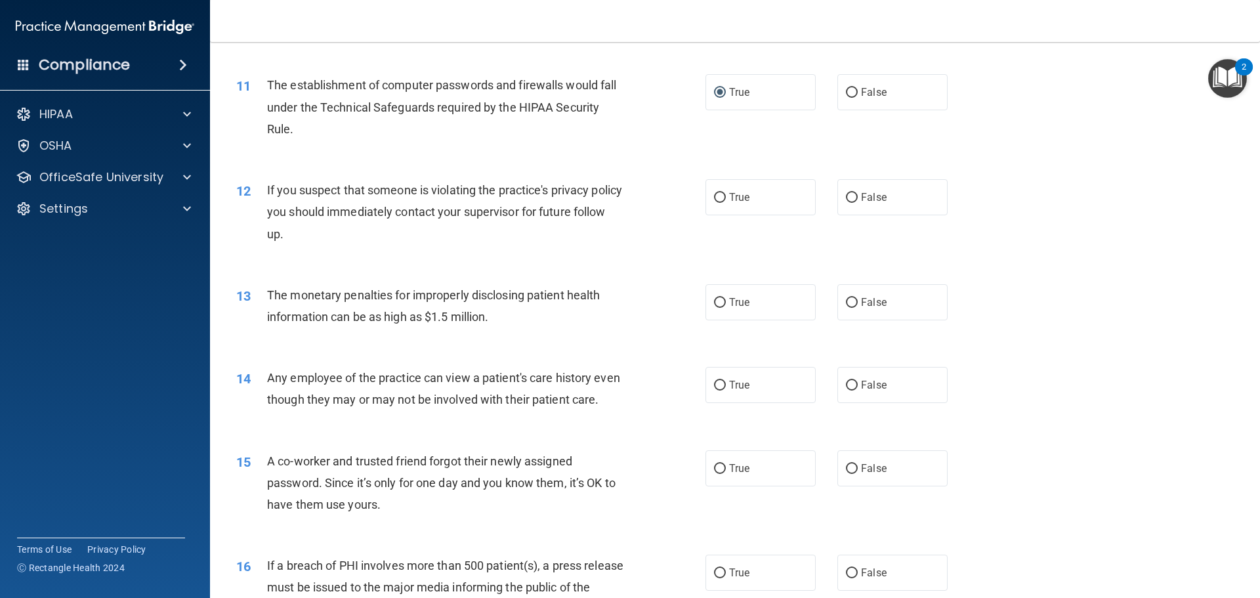
scroll to position [984, 0]
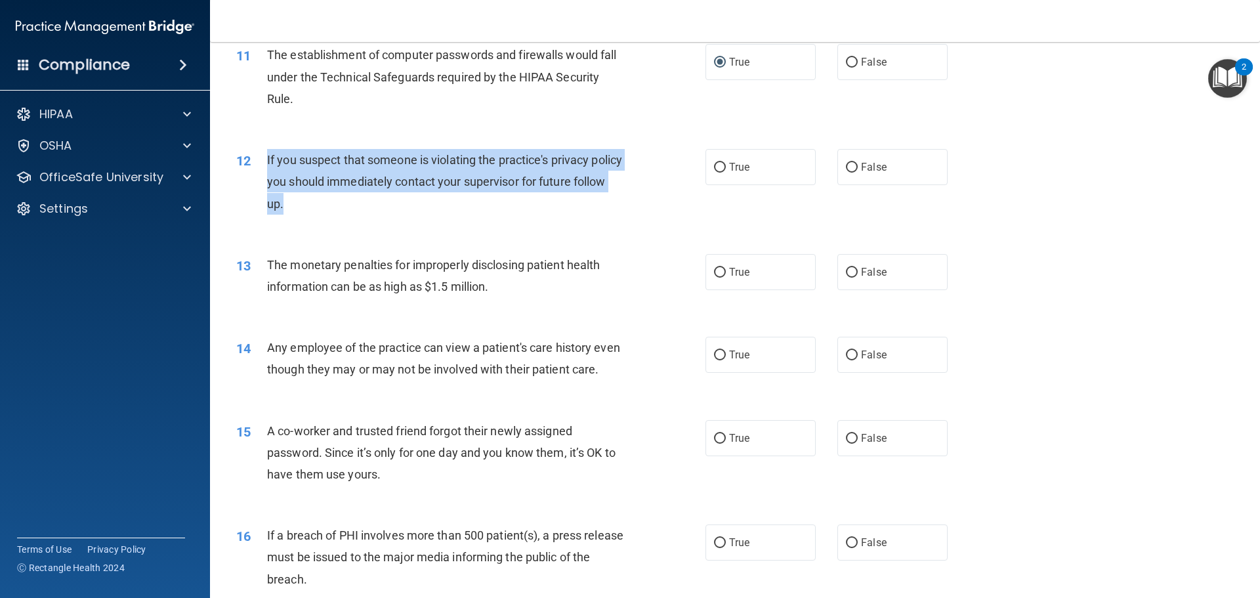
drag, startPoint x: 267, startPoint y: 156, endPoint x: 465, endPoint y: 198, distance: 202.7
click at [465, 198] on div "If you suspect that someone is violating the practice's privacy policy you shou…" at bounding box center [450, 182] width 367 height 66
click at [702, 207] on div "12 If you suspect that someone is violating the practice's privacy policy you s…" at bounding box center [471, 185] width 509 height 72
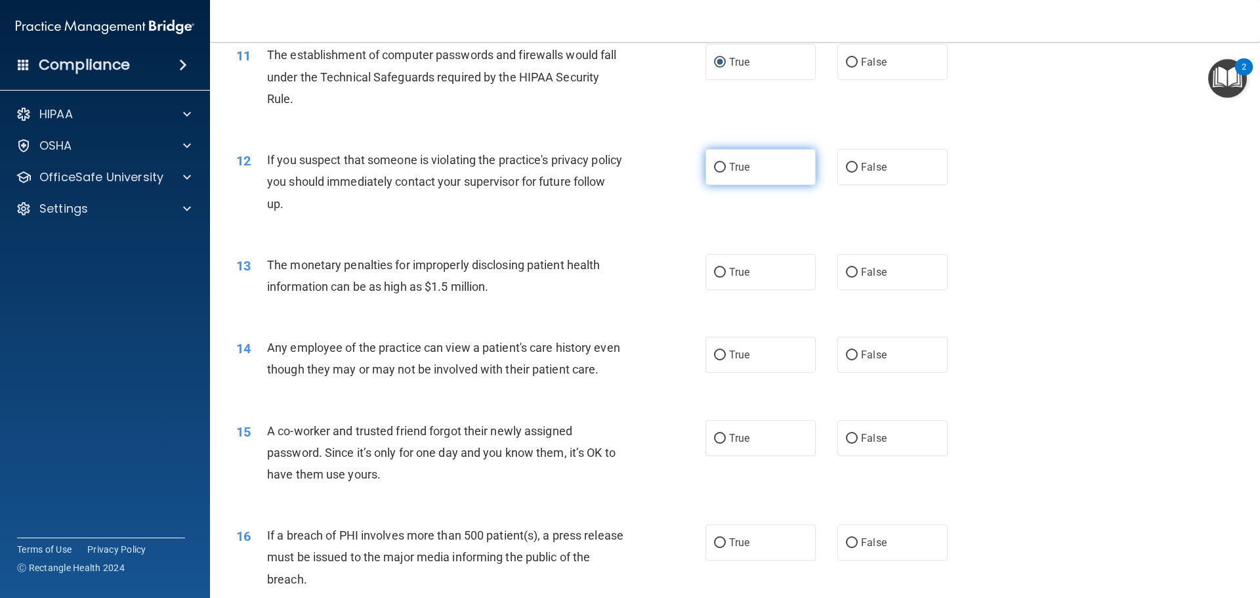
click at [714, 165] on input "True" at bounding box center [720, 168] width 12 height 10
radio input "true"
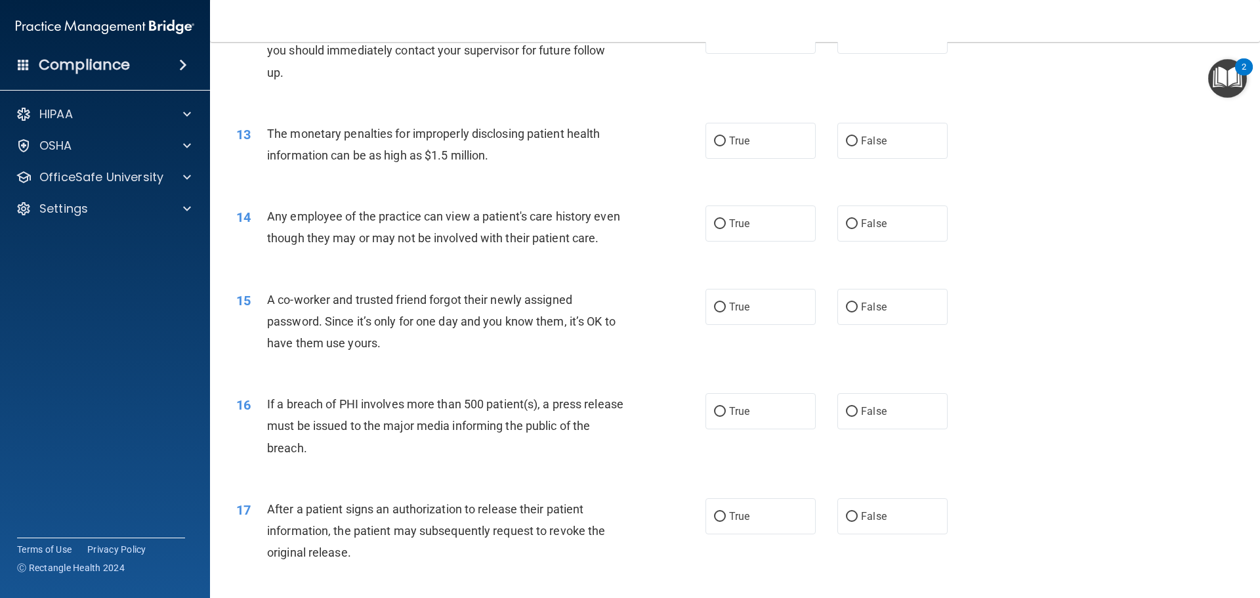
scroll to position [1181, 0]
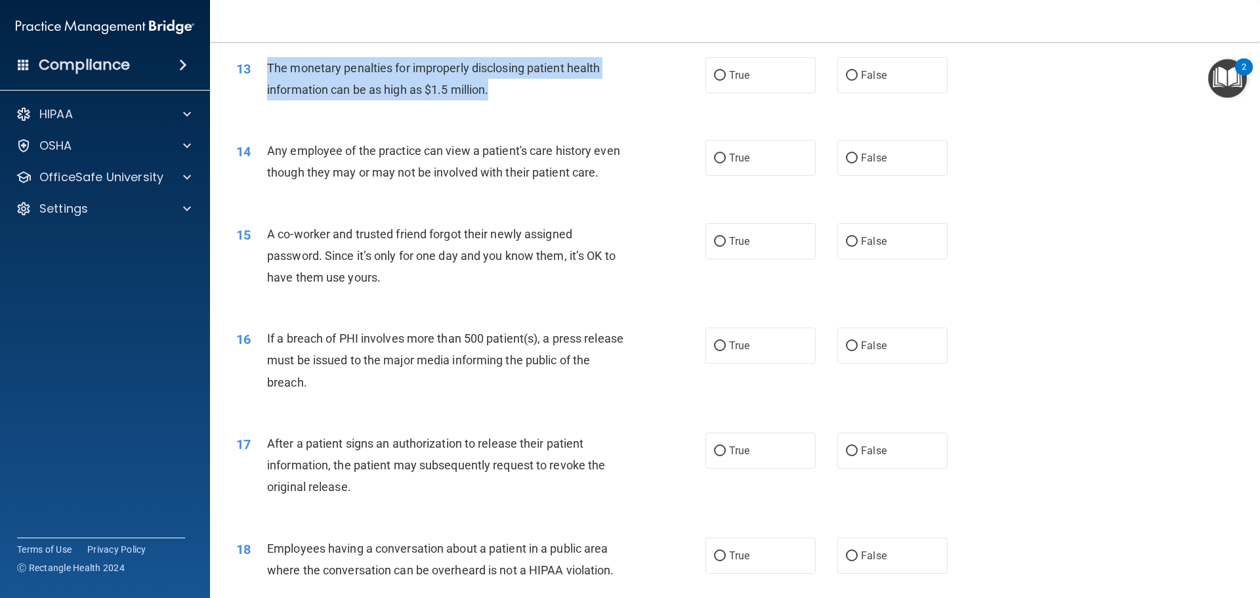
drag, startPoint x: 270, startPoint y: 66, endPoint x: 507, endPoint y: 101, distance: 239.4
click at [507, 101] on div "13 The monetary penalties for improperly disclosing patient health information …" at bounding box center [471, 82] width 509 height 50
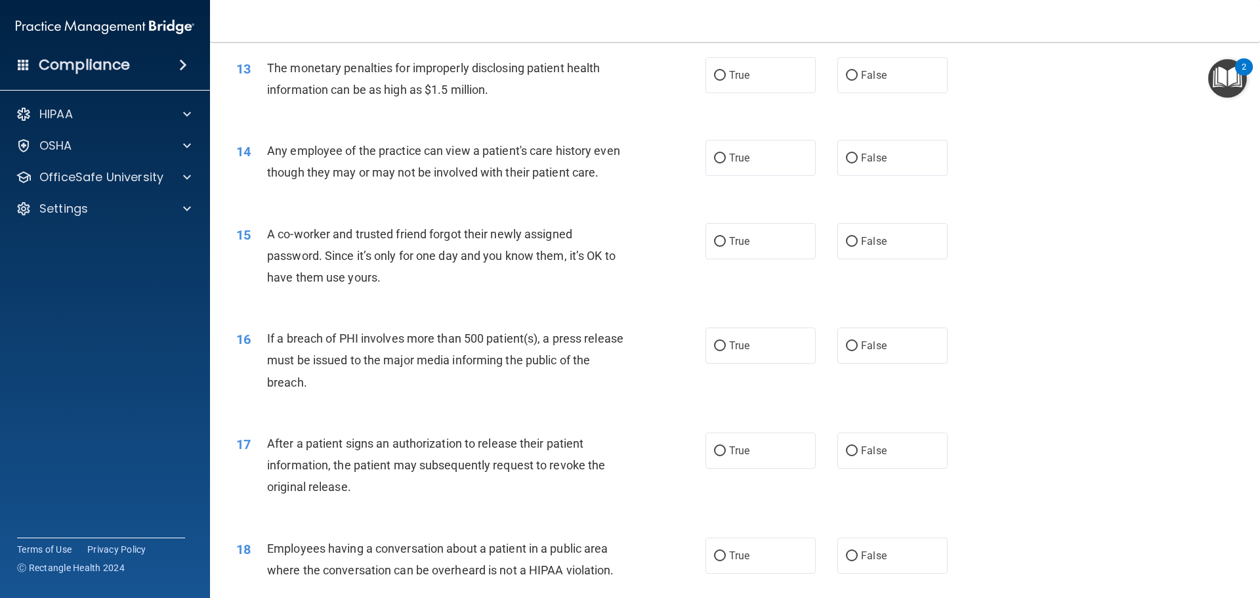
click at [674, 139] on div "14 Any employee of the practice can view a patient's care history even though t…" at bounding box center [734, 164] width 1017 height 83
click at [714, 79] on input "True" at bounding box center [720, 76] width 12 height 10
radio input "true"
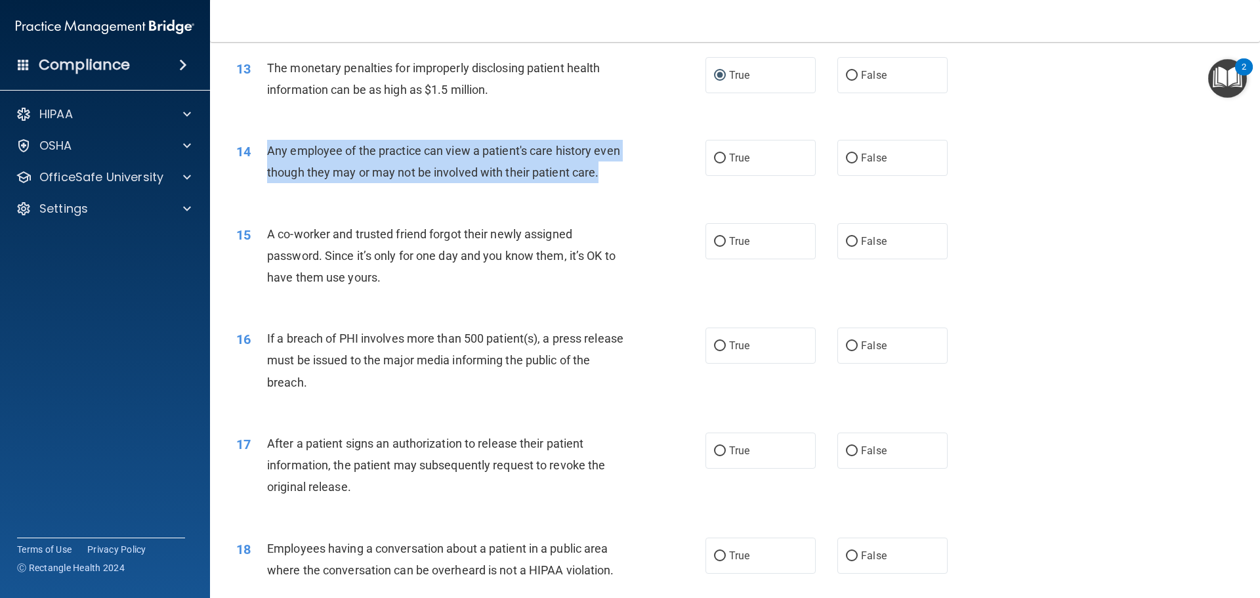
drag, startPoint x: 268, startPoint y: 149, endPoint x: 574, endPoint y: 191, distance: 308.0
click at [574, 183] on div "Any employee of the practice can view a patient's care history even though they…" at bounding box center [450, 161] width 367 height 43
click at [660, 159] on div "14 Any employee of the practice can view a patient's care history even though t…" at bounding box center [471, 165] width 509 height 50
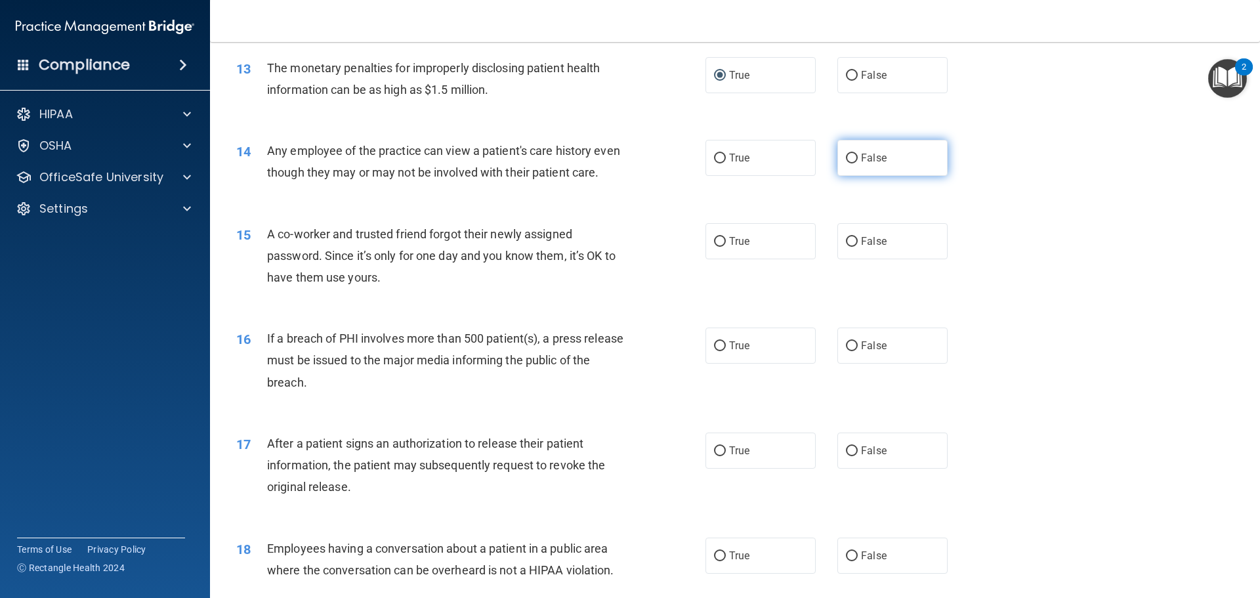
click at [846, 161] on input "False" at bounding box center [852, 159] width 12 height 10
radio input "true"
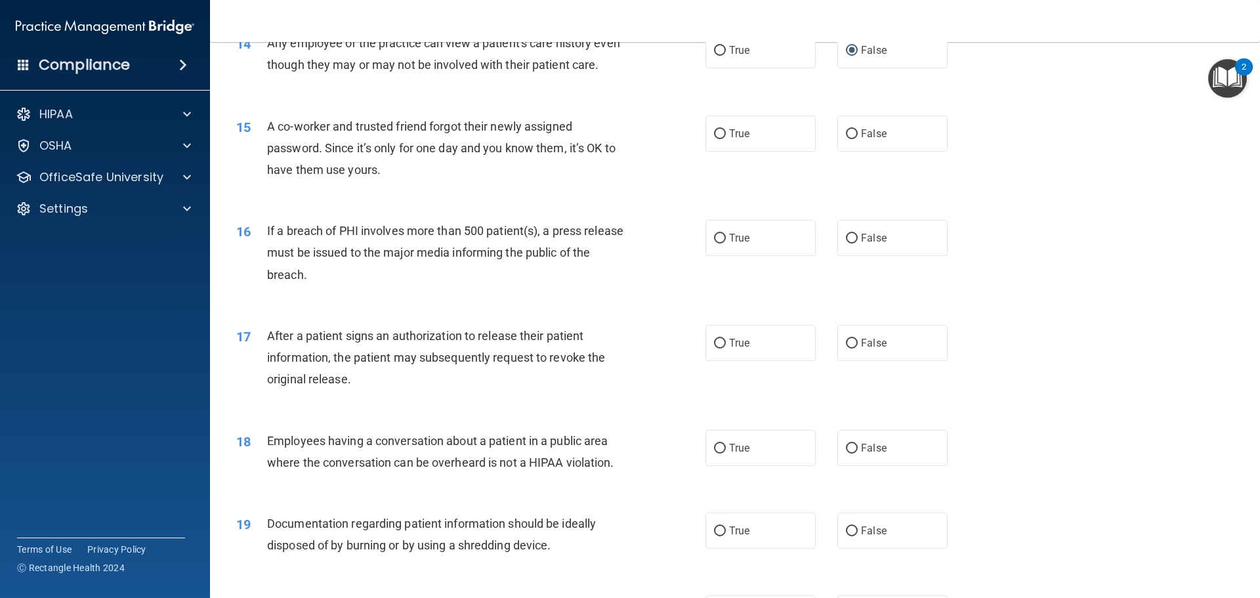
scroll to position [1312, 0]
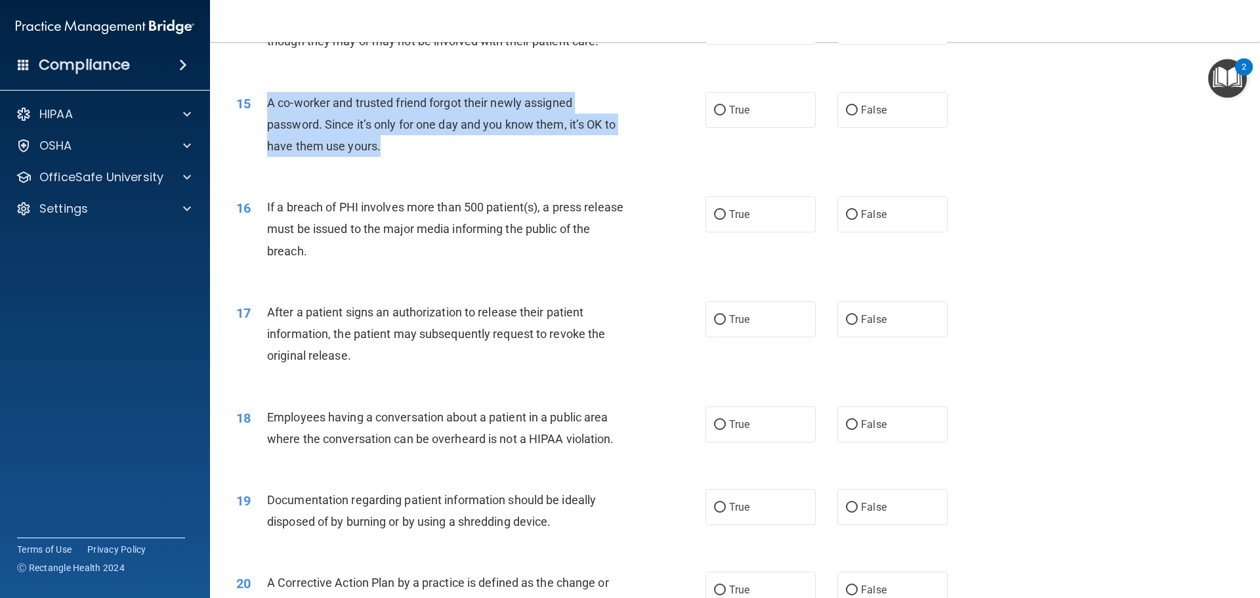
drag, startPoint x: 266, startPoint y: 123, endPoint x: 384, endPoint y: 175, distance: 128.4
click at [384, 157] on div "A co-worker and trusted friend forgot their newly assigned password. Since it’s…" at bounding box center [450, 125] width 367 height 66
click at [466, 157] on div "A co-worker and trusted friend forgot their newly assigned password. Since it’s…" at bounding box center [450, 125] width 367 height 66
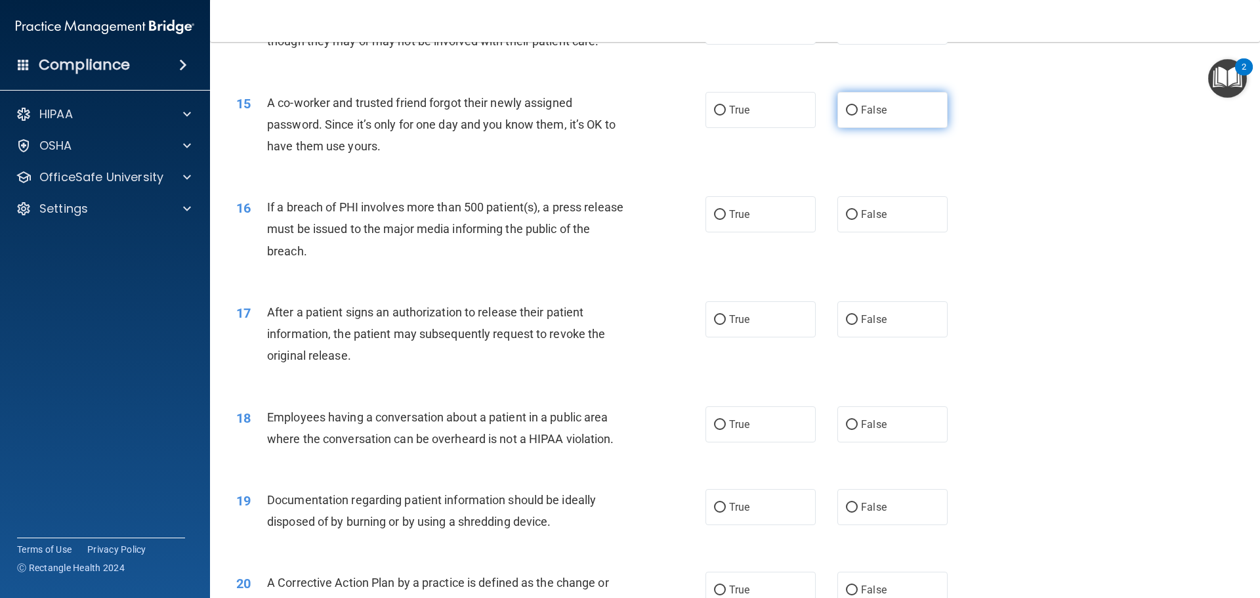
click at [846, 115] on input "False" at bounding box center [852, 111] width 12 height 10
radio input "true"
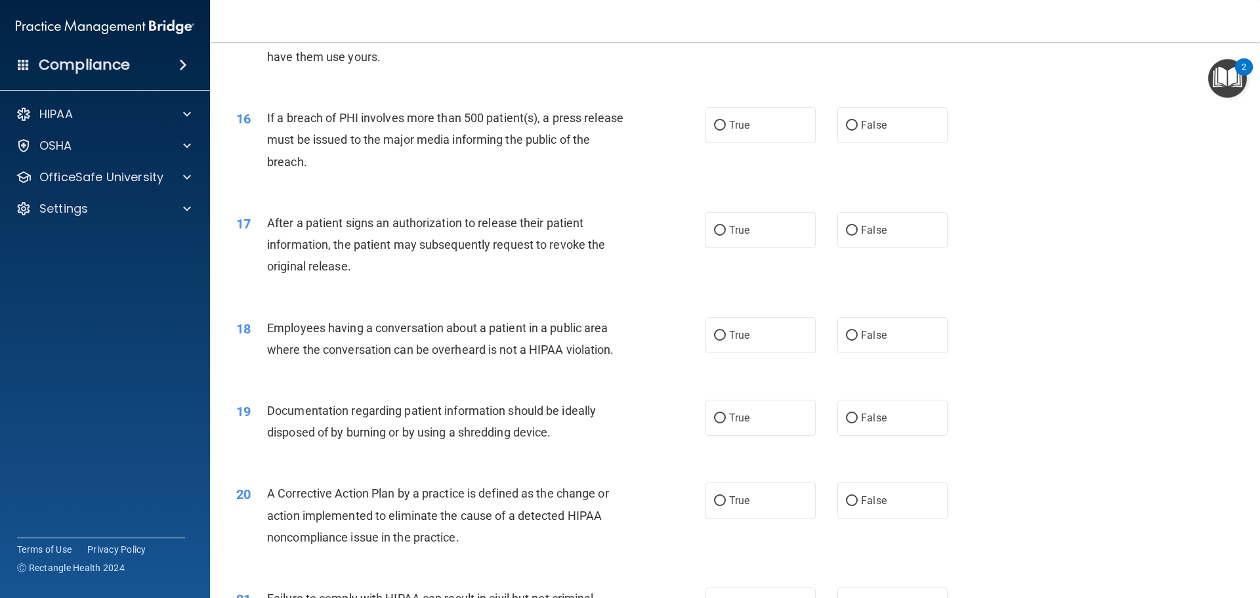
scroll to position [1378, 0]
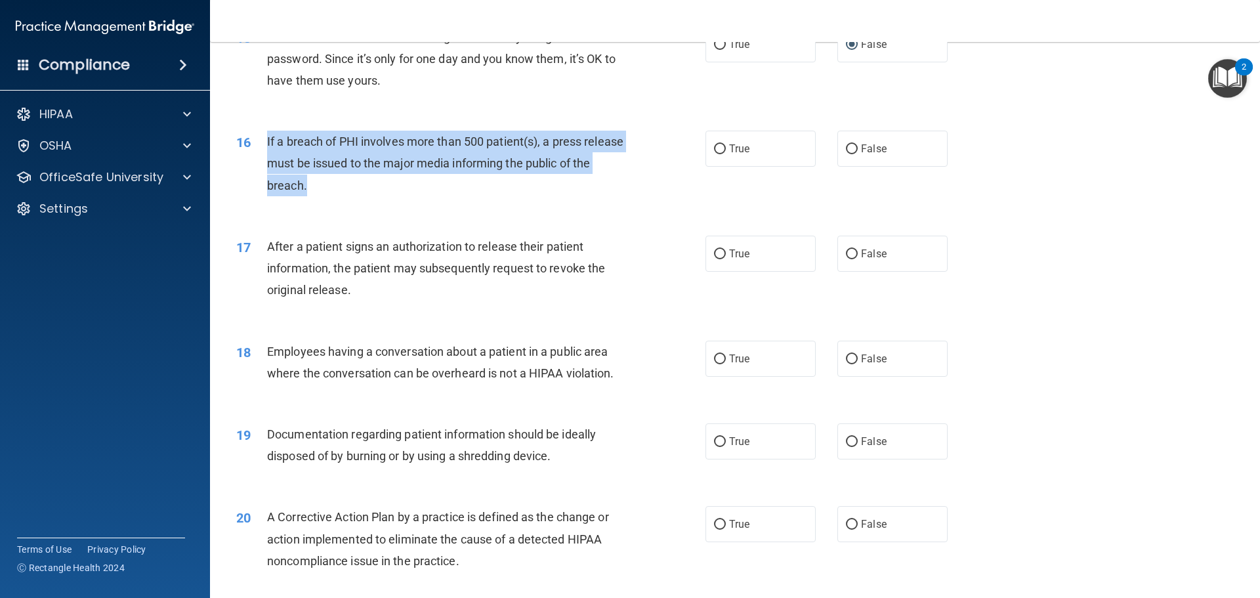
drag, startPoint x: 265, startPoint y: 161, endPoint x: 488, endPoint y: 203, distance: 227.0
click at [488, 203] on div "16 If a breach of PHI involves more than 500 patient(s), a press release must b…" at bounding box center [471, 167] width 509 height 72
click at [660, 173] on div "16 If a breach of PHI involves more than 500 patient(s), a press release must b…" at bounding box center [471, 167] width 509 height 72
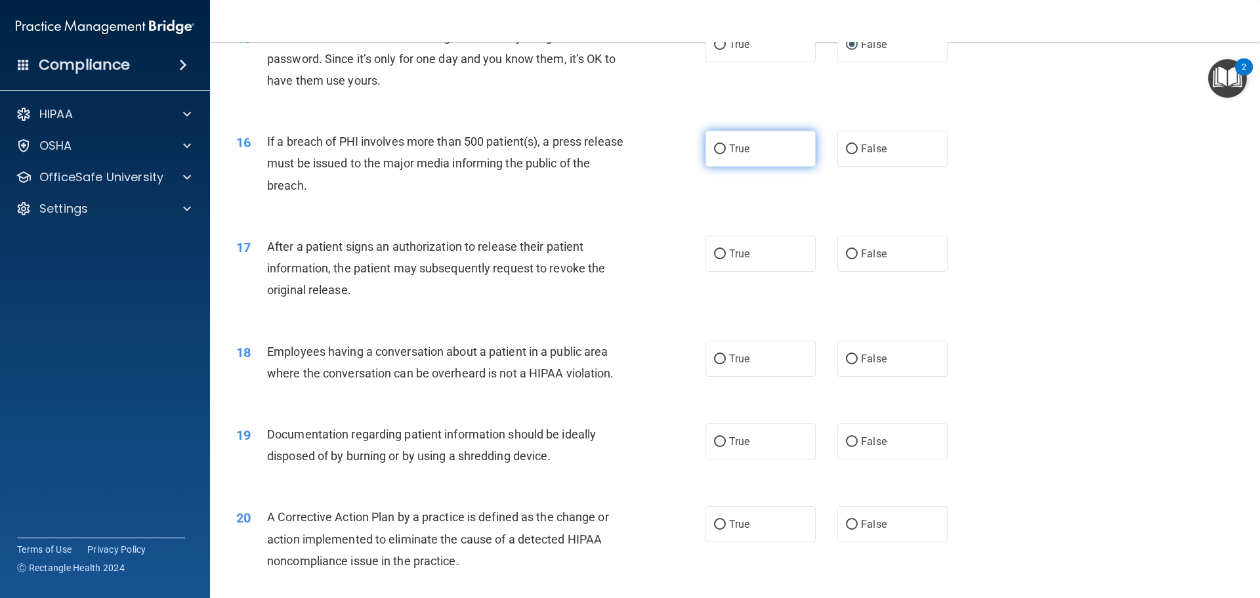
click at [718, 154] on input "True" at bounding box center [720, 149] width 12 height 10
radio input "true"
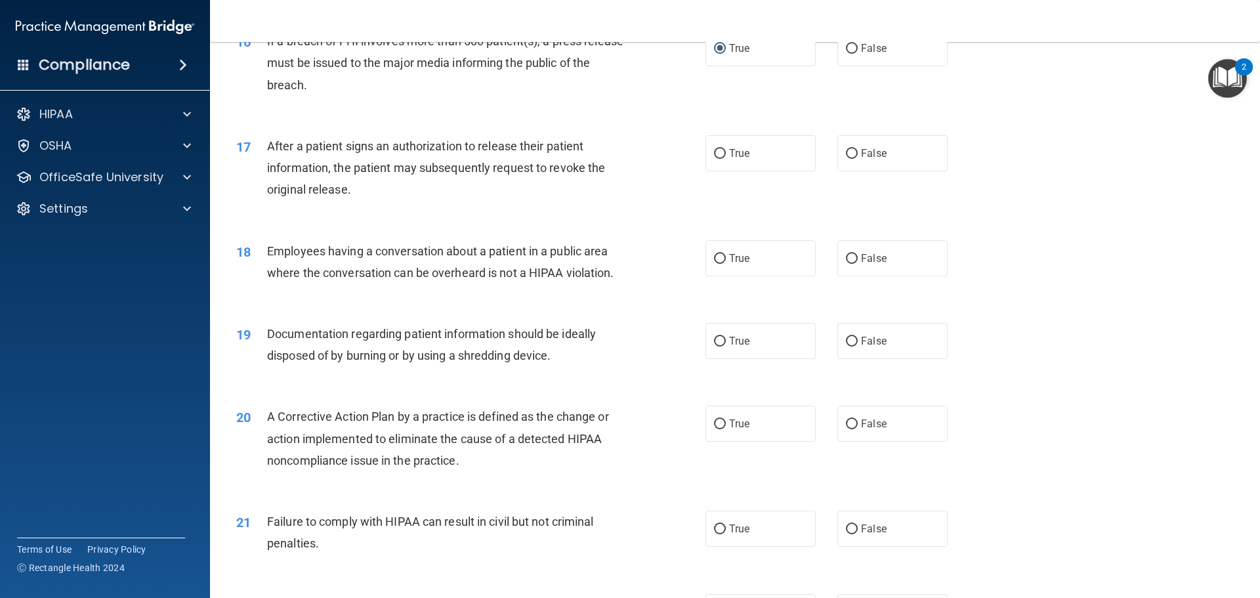
scroll to position [1509, 0]
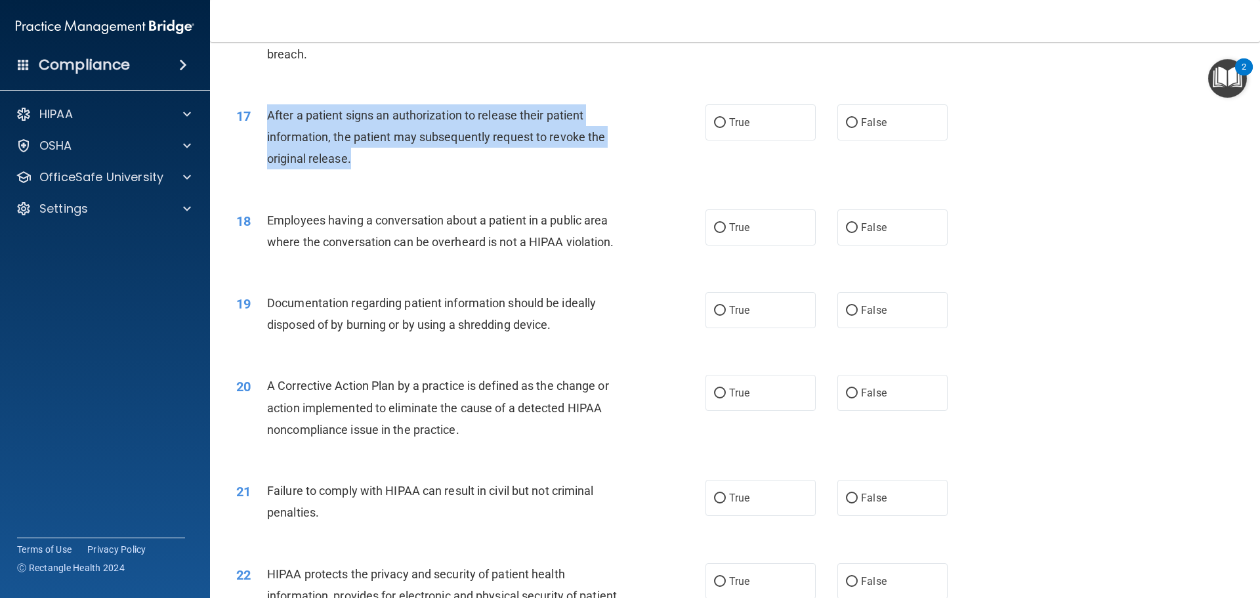
drag, startPoint x: 266, startPoint y: 135, endPoint x: 529, endPoint y: 187, distance: 267.6
click at [529, 170] on div "After a patient signs an authorization to release their patient information, th…" at bounding box center [450, 137] width 367 height 66
click at [665, 160] on div "17 After a patient signs an authorization to release their patient information,…" at bounding box center [471, 140] width 509 height 72
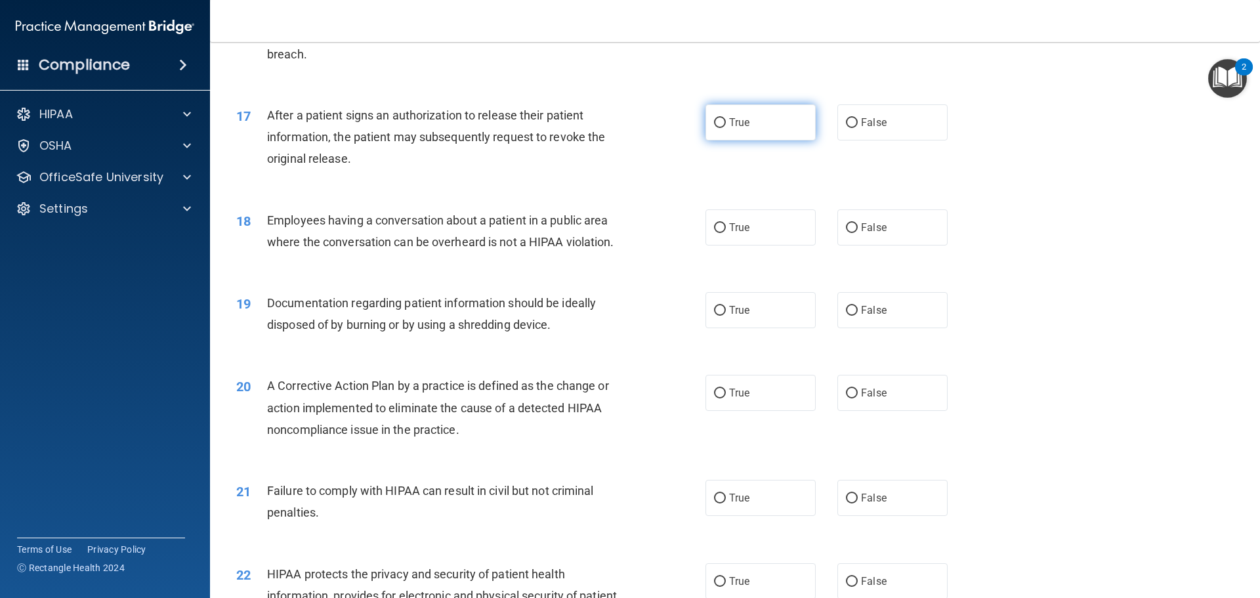
click at [717, 128] on input "True" at bounding box center [720, 123] width 12 height 10
radio input "true"
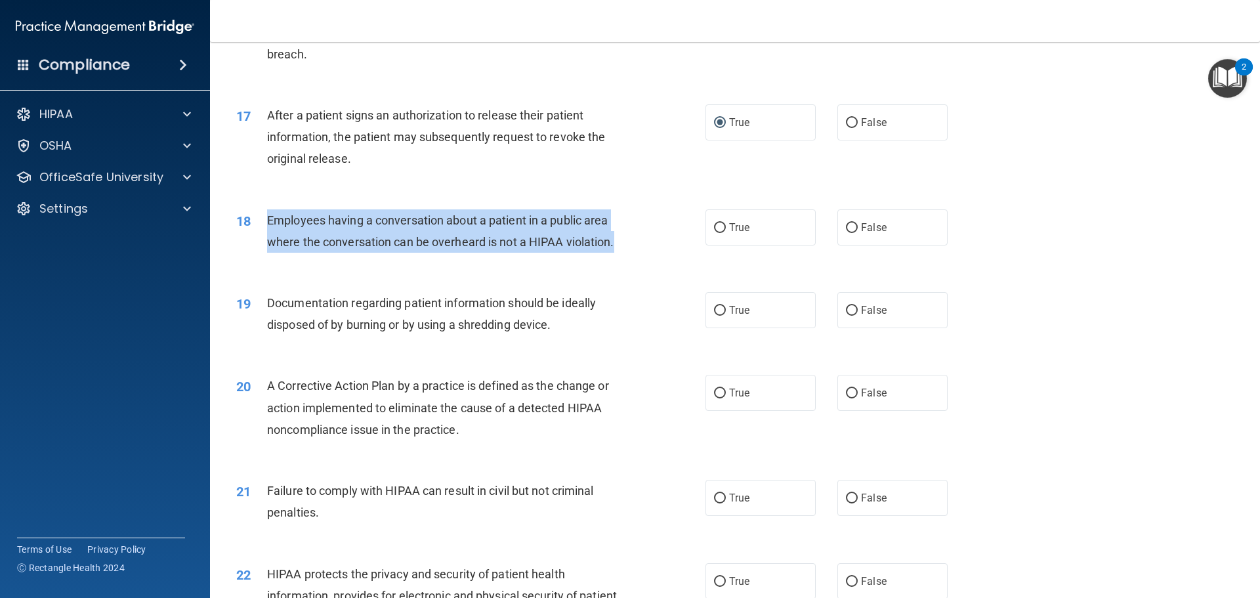
drag, startPoint x: 268, startPoint y: 241, endPoint x: 614, endPoint y: 270, distance: 347.0
click at [614, 249] on span "Employees having a conversation about a patient in a public area where the conv…" at bounding box center [440, 230] width 347 height 35
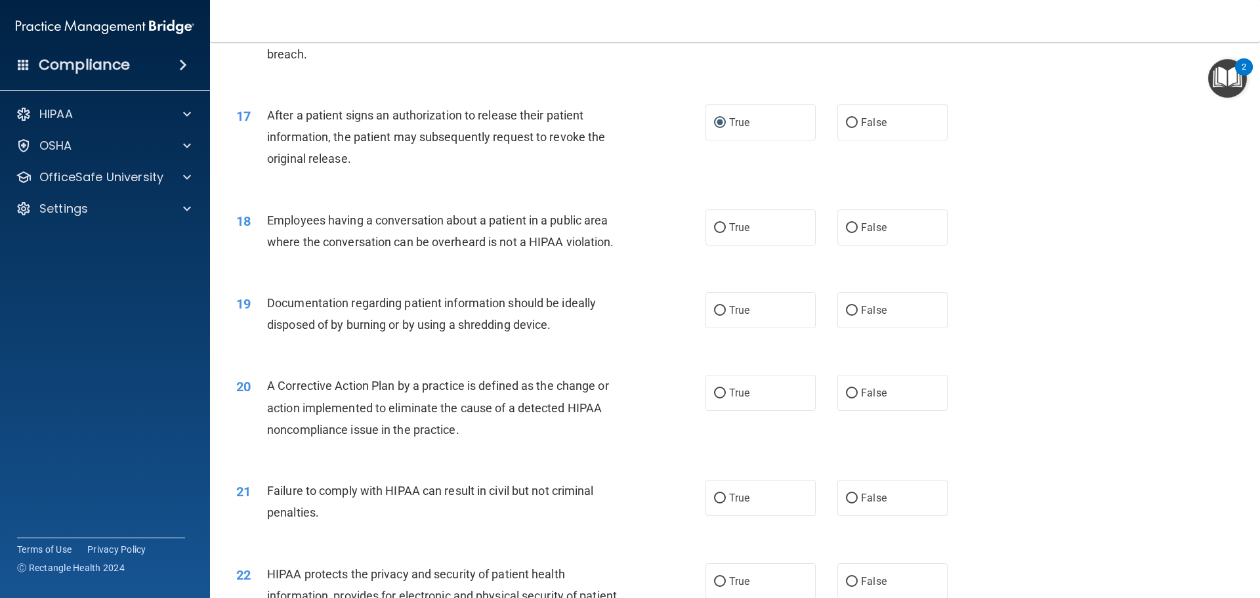
click at [640, 219] on div "18 Employees having a conversation about a patient in a public area where the c…" at bounding box center [734, 234] width 1017 height 83
click at [715, 233] on input "True" at bounding box center [720, 228] width 12 height 10
radio input "true"
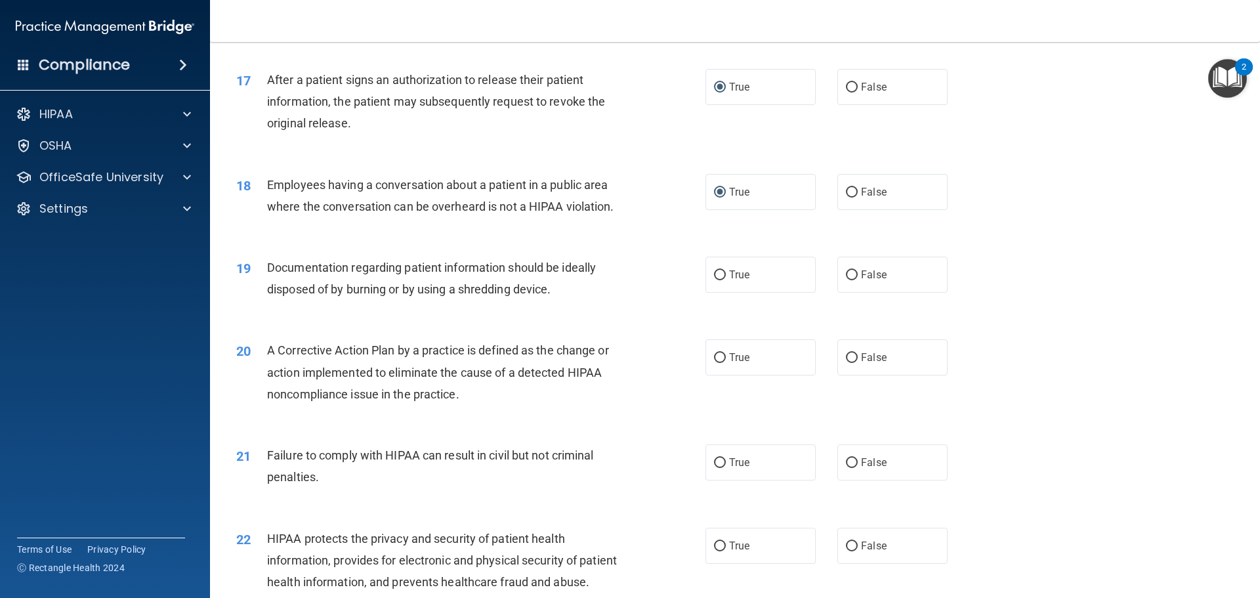
scroll to position [1575, 0]
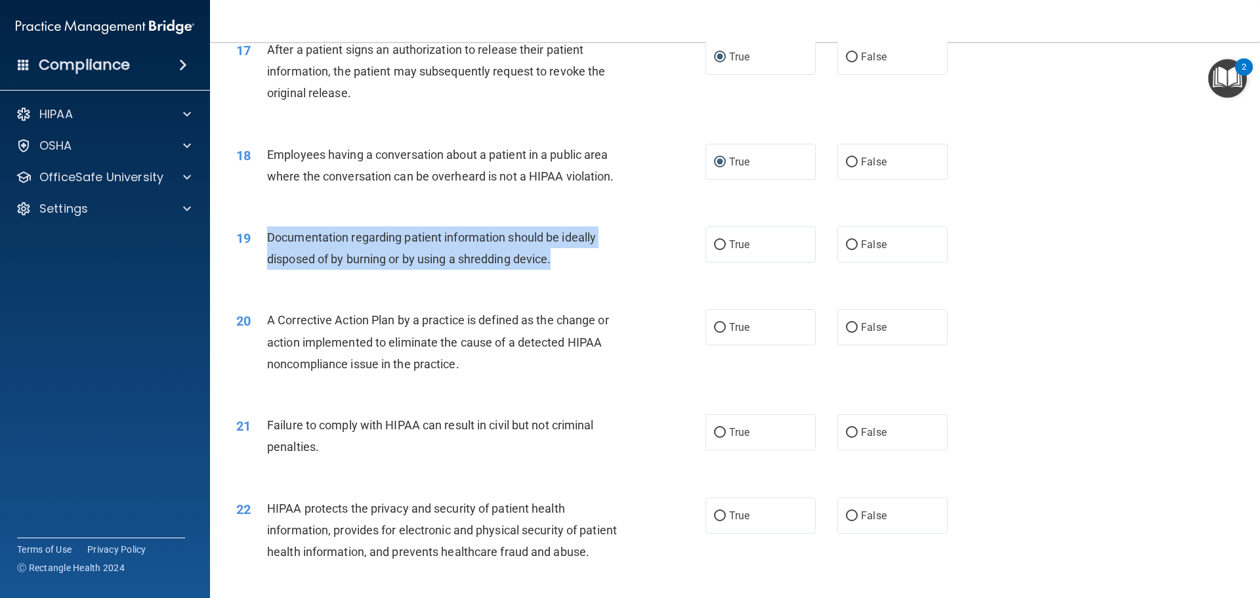
drag, startPoint x: 266, startPoint y: 255, endPoint x: 554, endPoint y: 287, distance: 289.2
click at [554, 266] on span "Documentation regarding patient information should be ideally disposed of by bu…" at bounding box center [431, 247] width 329 height 35
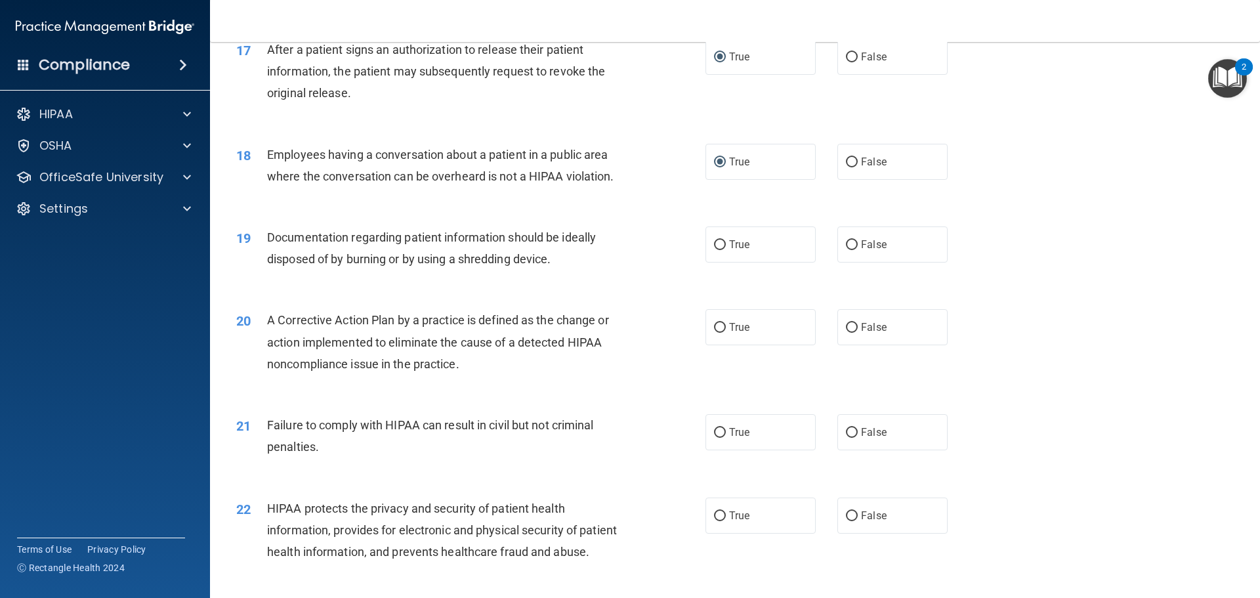
click at [623, 243] on div "19 Documentation regarding patient information should be ideally disposed of by…" at bounding box center [734, 251] width 1017 height 83
click at [719, 250] on input "True" at bounding box center [720, 245] width 12 height 10
radio input "true"
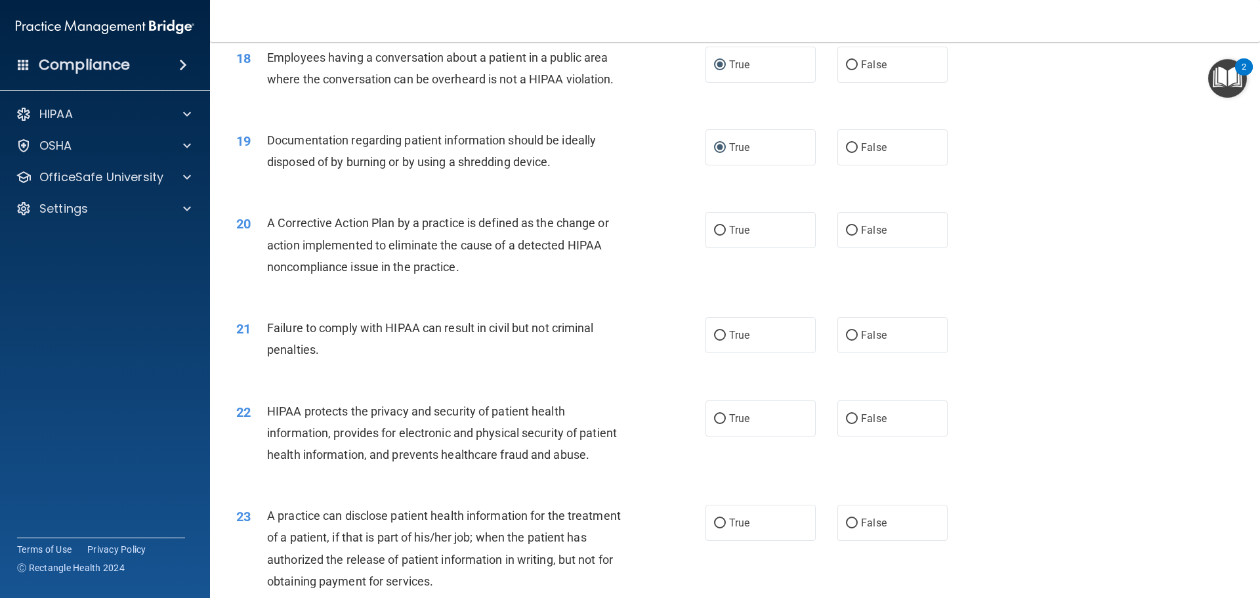
scroll to position [1772, 0]
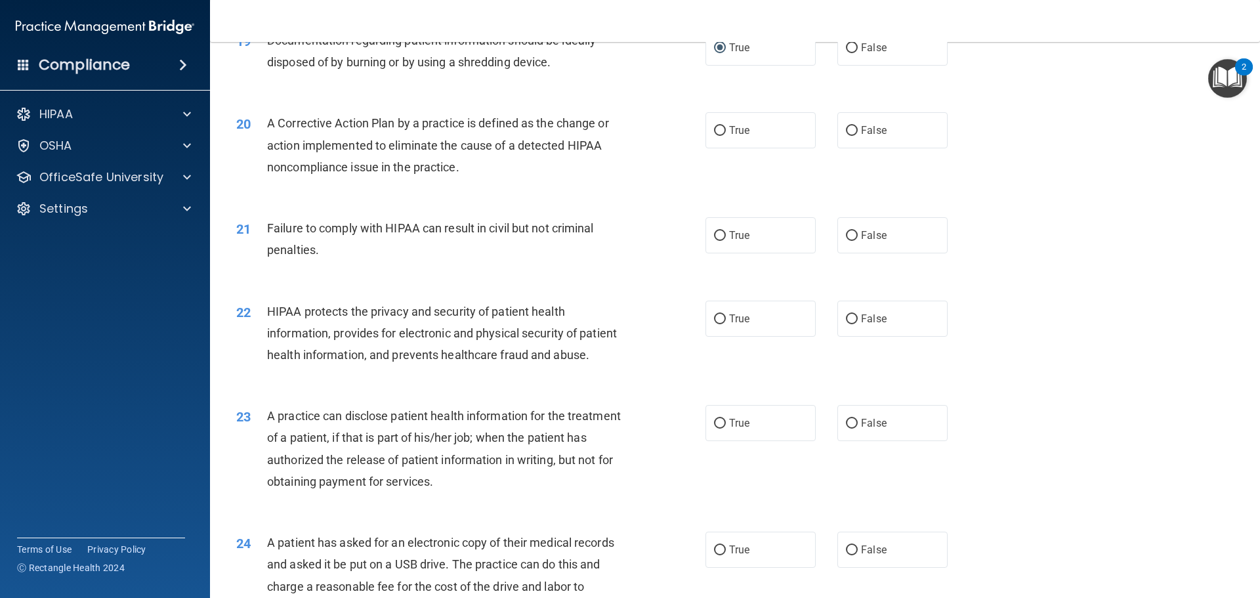
click at [265, 136] on div "20" at bounding box center [246, 124] width 41 height 24
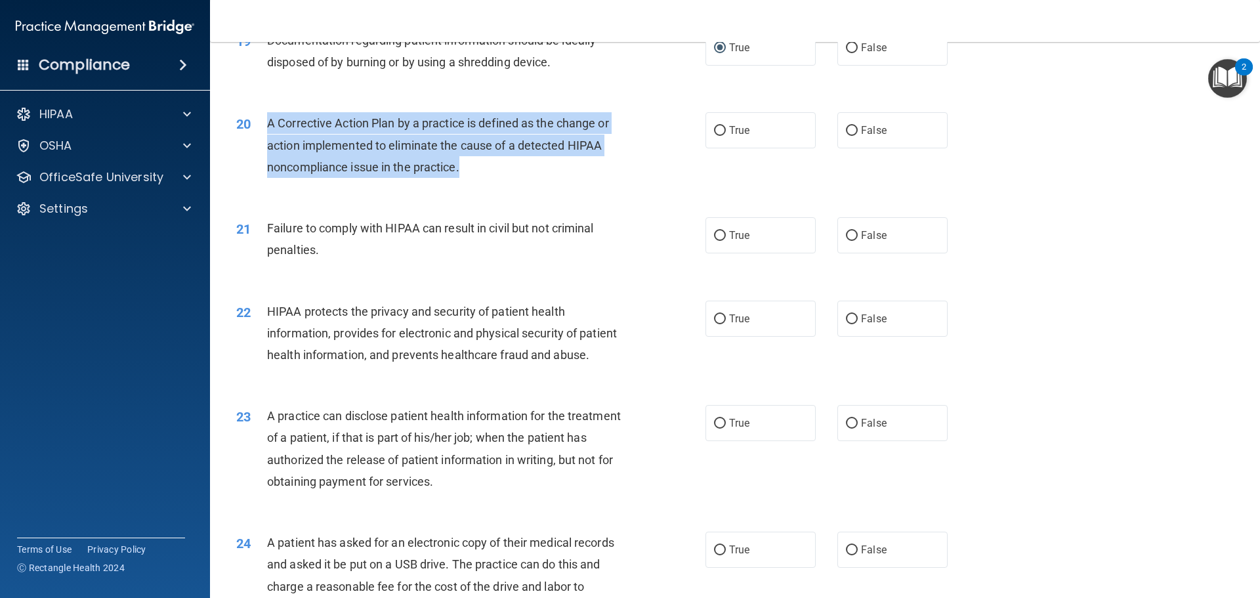
drag, startPoint x: 269, startPoint y: 143, endPoint x: 465, endPoint y: 198, distance: 203.2
click at [465, 178] on div "A Corrective Action Plan by a practice is defined as the change or action imple…" at bounding box center [450, 145] width 367 height 66
click at [633, 158] on div "20 A Corrective Action Plan by a practice is defined as the change or action im…" at bounding box center [471, 148] width 509 height 72
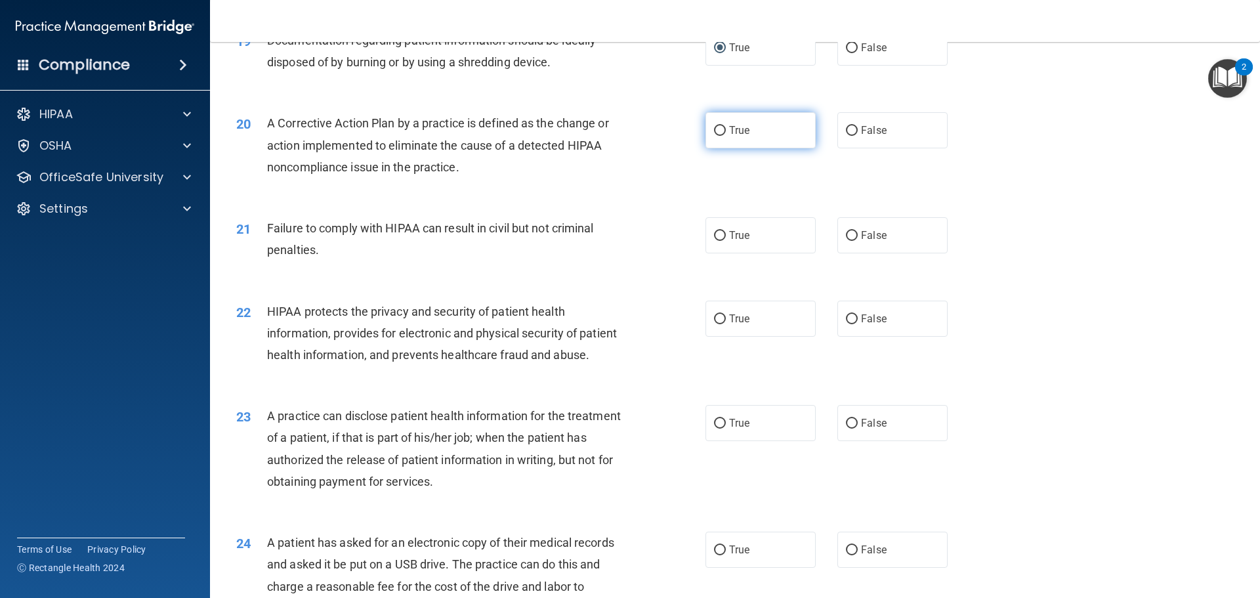
click at [715, 136] on input "True" at bounding box center [720, 131] width 12 height 10
radio input "true"
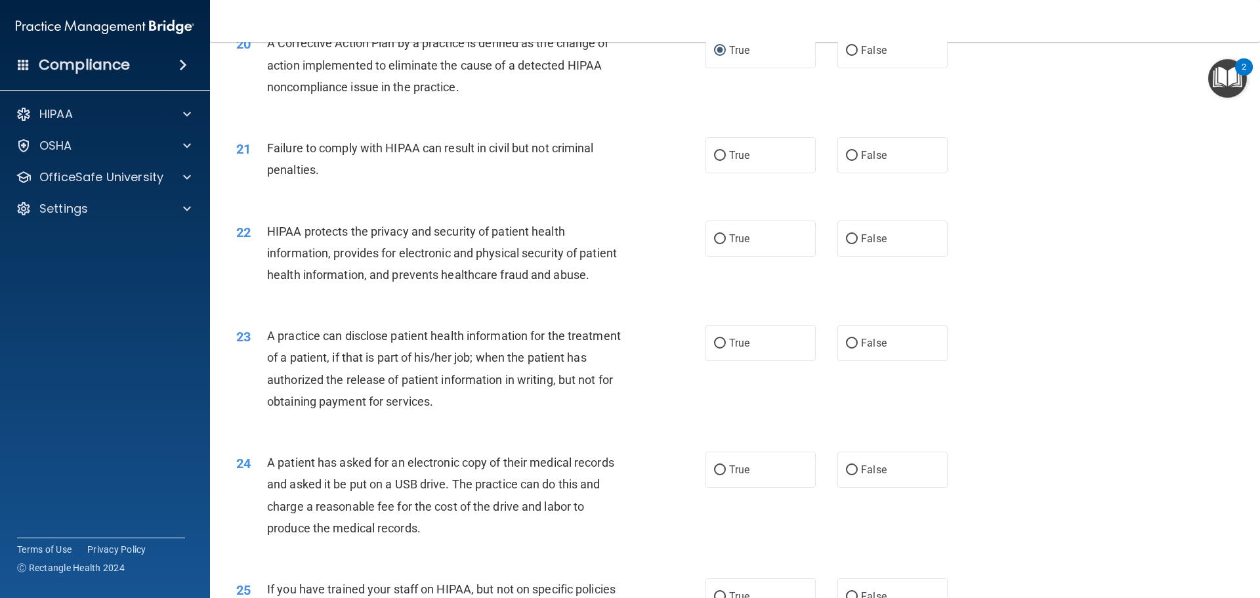
scroll to position [1786, 0]
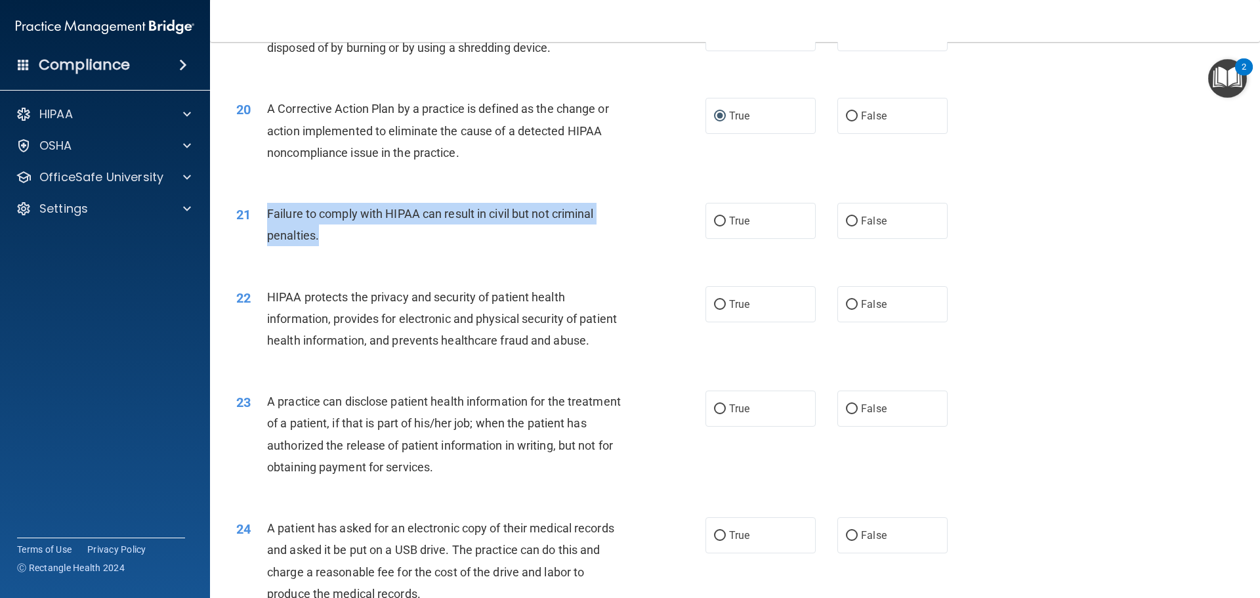
drag, startPoint x: 266, startPoint y: 232, endPoint x: 352, endPoint y: 264, distance: 92.0
click at [352, 246] on div "Failure to comply with HIPAA can result in civil but not criminal penalties." at bounding box center [450, 224] width 367 height 43
click at [679, 235] on div "21 Failure to comply with HIPAA can result in civil but not criminal penalties." at bounding box center [471, 228] width 509 height 50
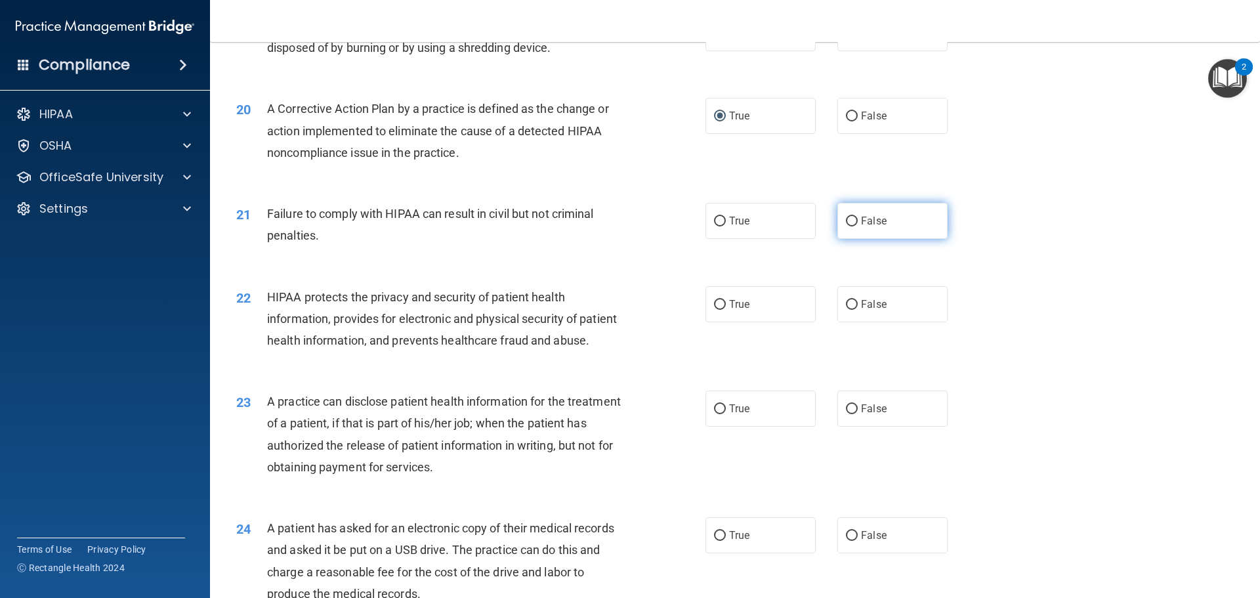
click at [847, 226] on input "False" at bounding box center [852, 222] width 12 height 10
radio input "true"
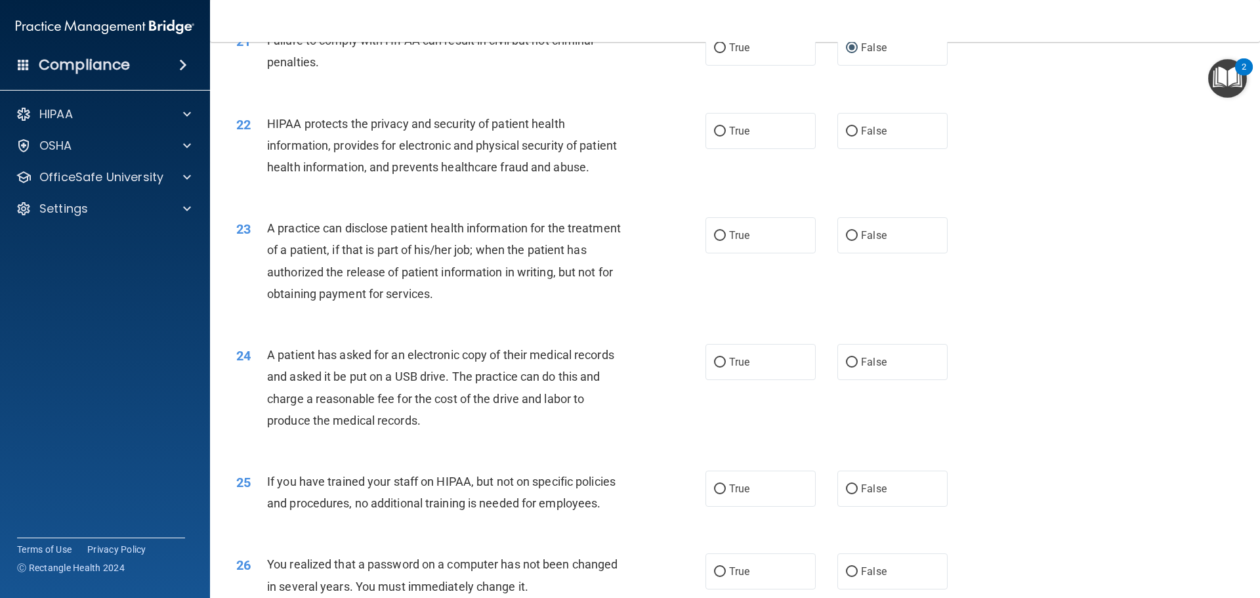
scroll to position [1983, 0]
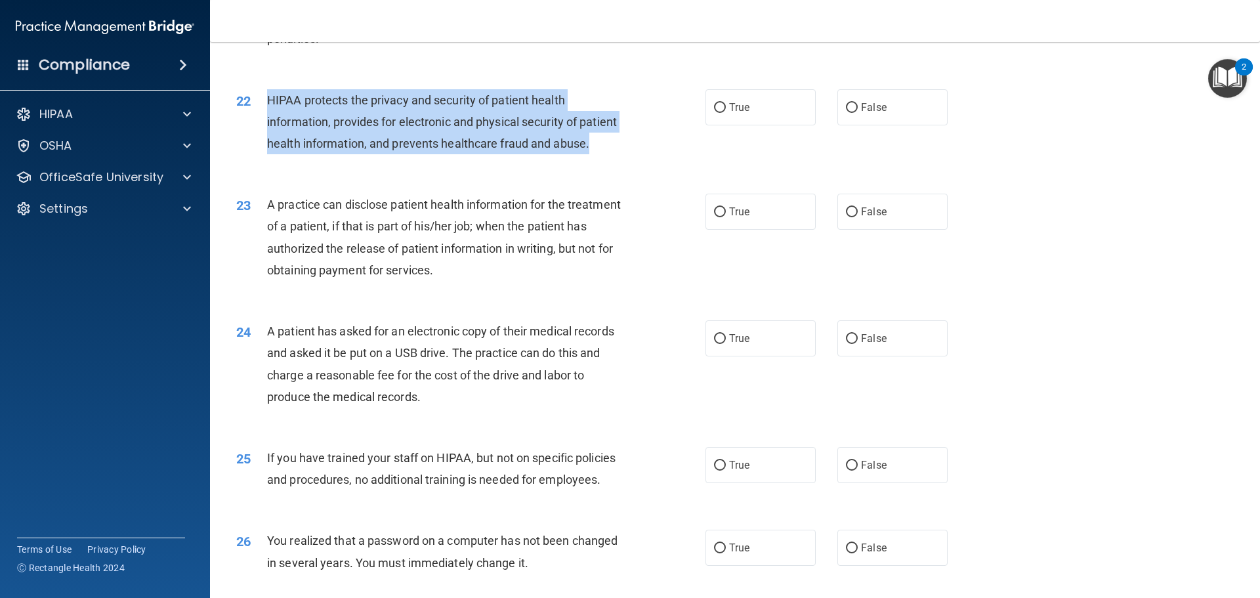
drag, startPoint x: 267, startPoint y: 119, endPoint x: 395, endPoint y: 191, distance: 146.9
click at [395, 155] on div "HIPAA protects the privacy and security of patient health information, provides…" at bounding box center [450, 122] width 367 height 66
click at [678, 161] on div "22 HIPAA protects the privacy and security of patient health information, provi…" at bounding box center [471, 125] width 509 height 72
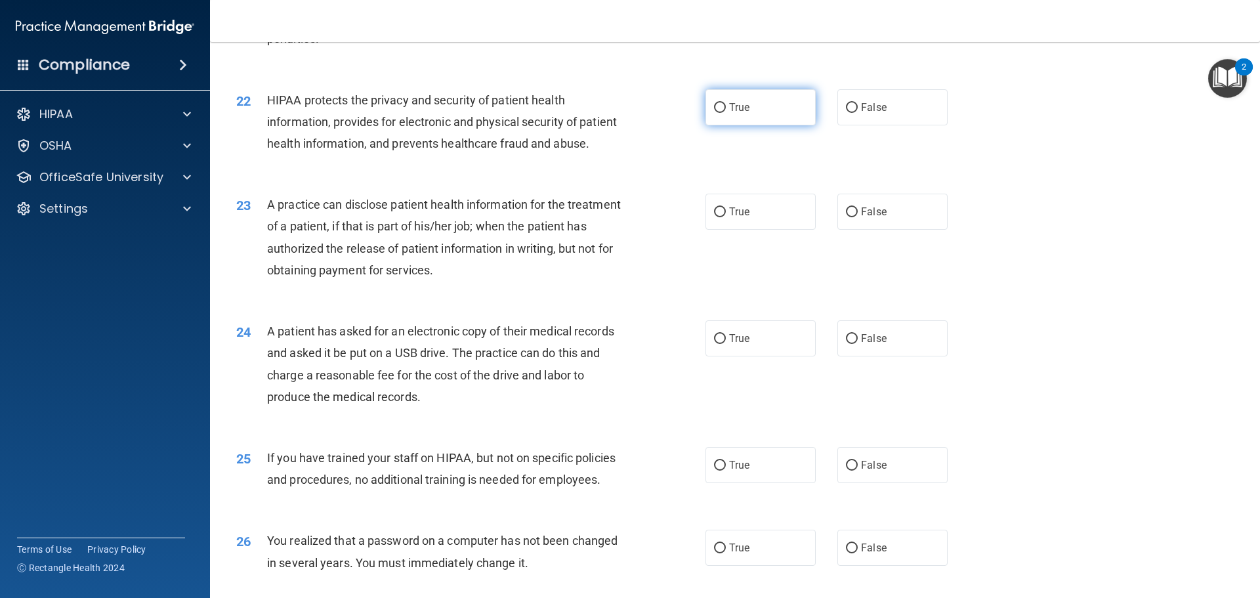
click at [715, 113] on input "True" at bounding box center [720, 108] width 12 height 10
radio input "true"
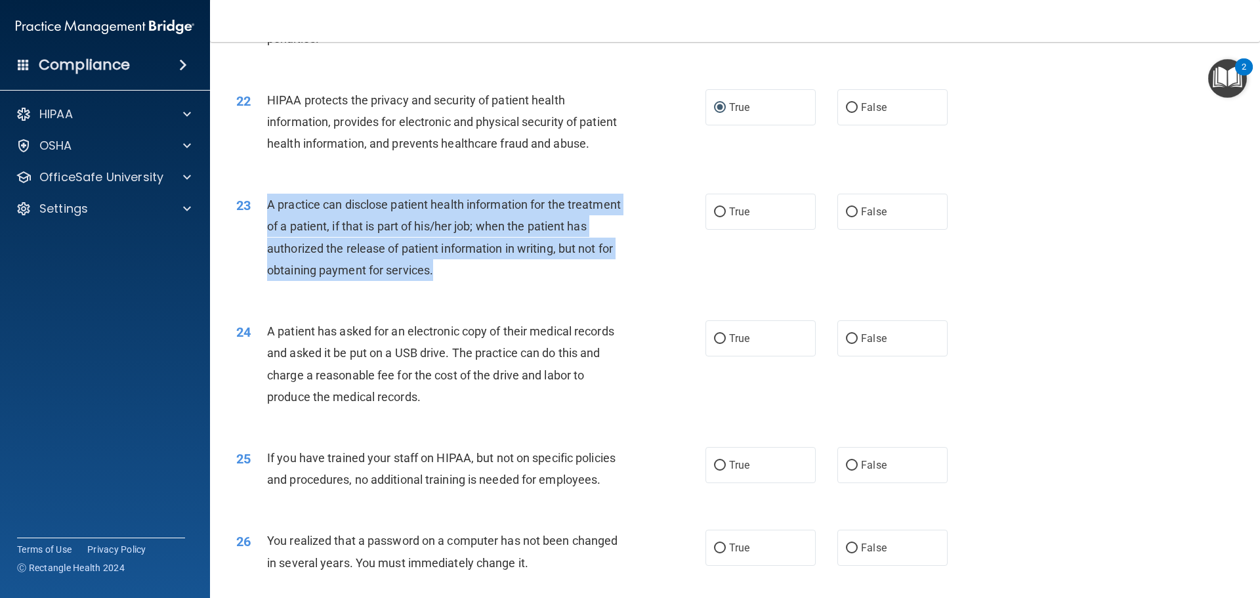
drag, startPoint x: 269, startPoint y: 245, endPoint x: 495, endPoint y: 323, distance: 238.7
click at [495, 281] on div "A practice can disclose patient health information for the treatment of a patie…" at bounding box center [450, 237] width 367 height 87
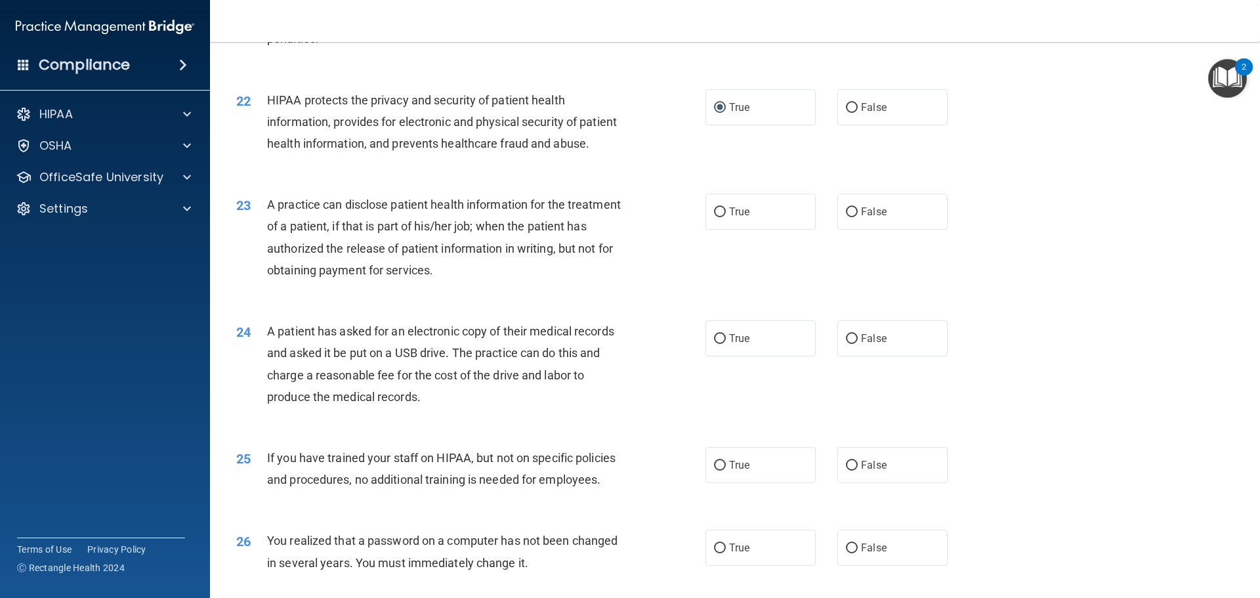
click at [666, 225] on div "23 A practice can disclose patient health information for the treatment of a pa…" at bounding box center [734, 240] width 1017 height 127
click at [847, 217] on input "False" at bounding box center [852, 212] width 12 height 10
radio input "true"
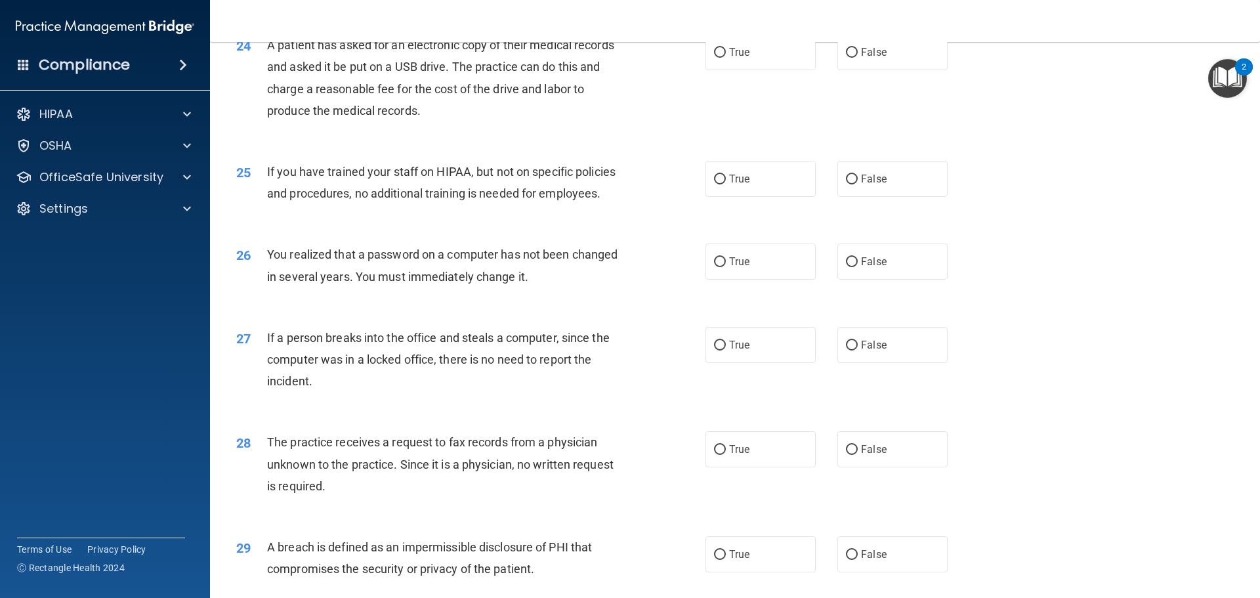
scroll to position [2246, 0]
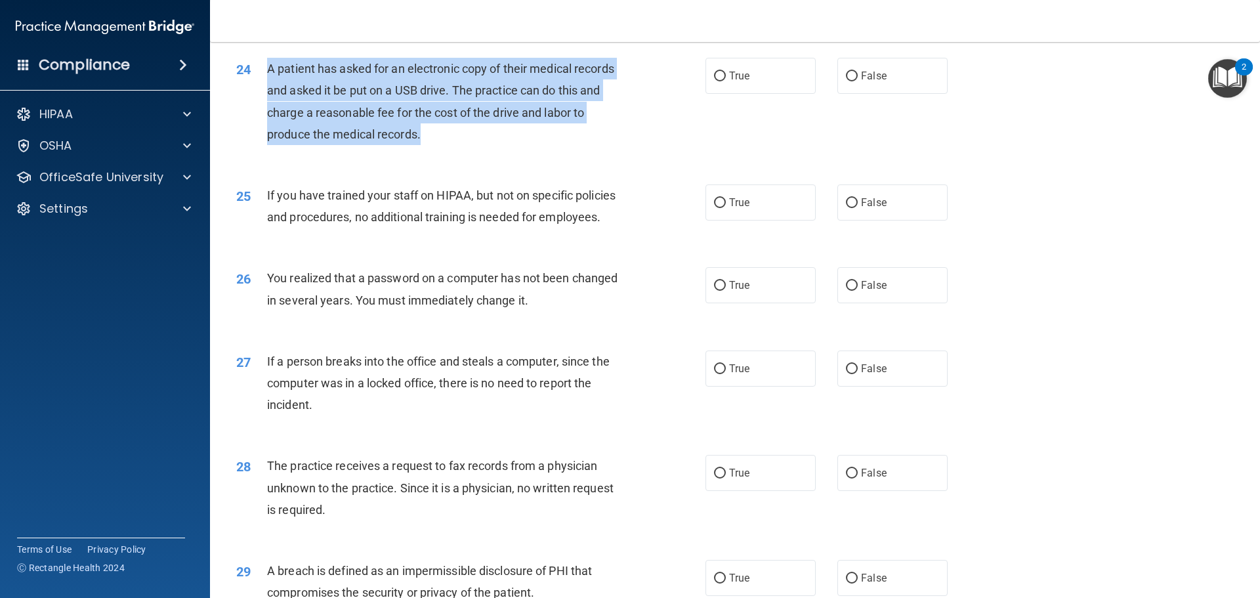
drag, startPoint x: 267, startPoint y: 108, endPoint x: 528, endPoint y: 171, distance: 268.0
click at [528, 145] on div "A patient has asked for an electronic copy of their medical records and asked i…" at bounding box center [450, 101] width 367 height 87
click at [505, 145] on div "A patient has asked for an electronic copy of their medical records and asked i…" at bounding box center [450, 101] width 367 height 87
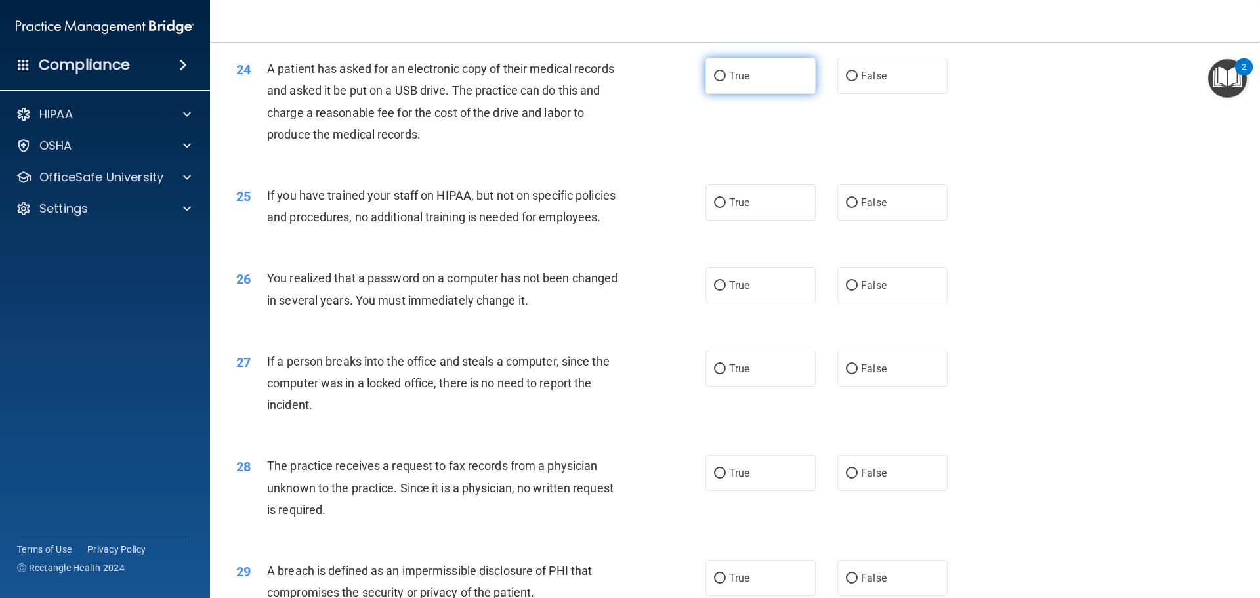
click at [717, 81] on input "True" at bounding box center [720, 77] width 12 height 10
radio input "true"
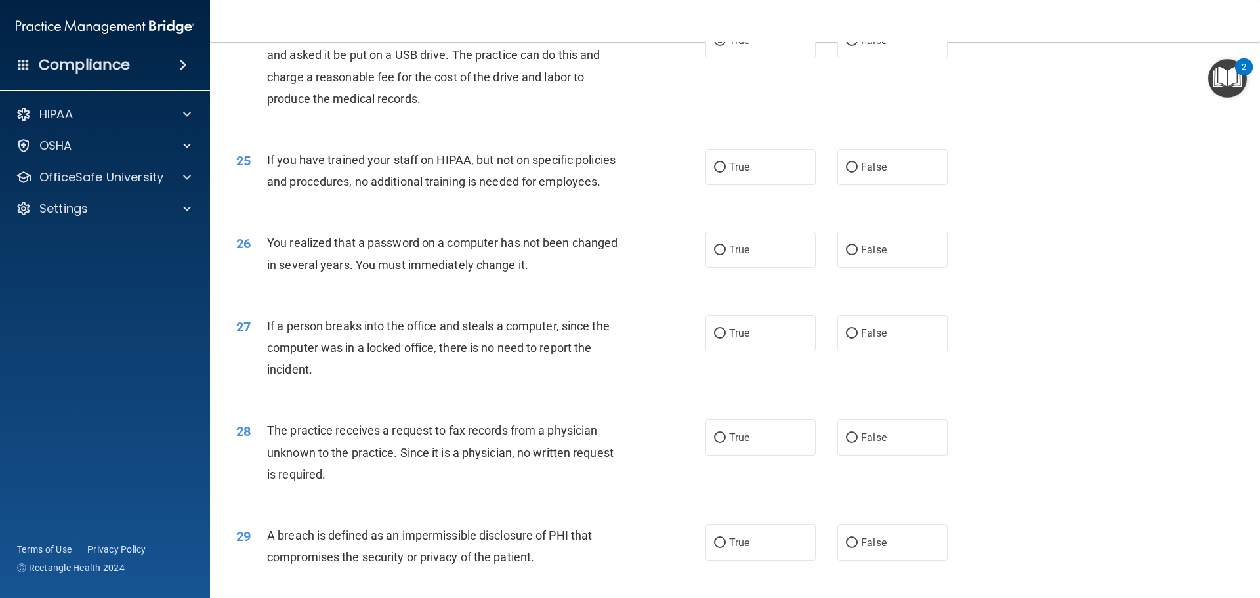
scroll to position [2311, 0]
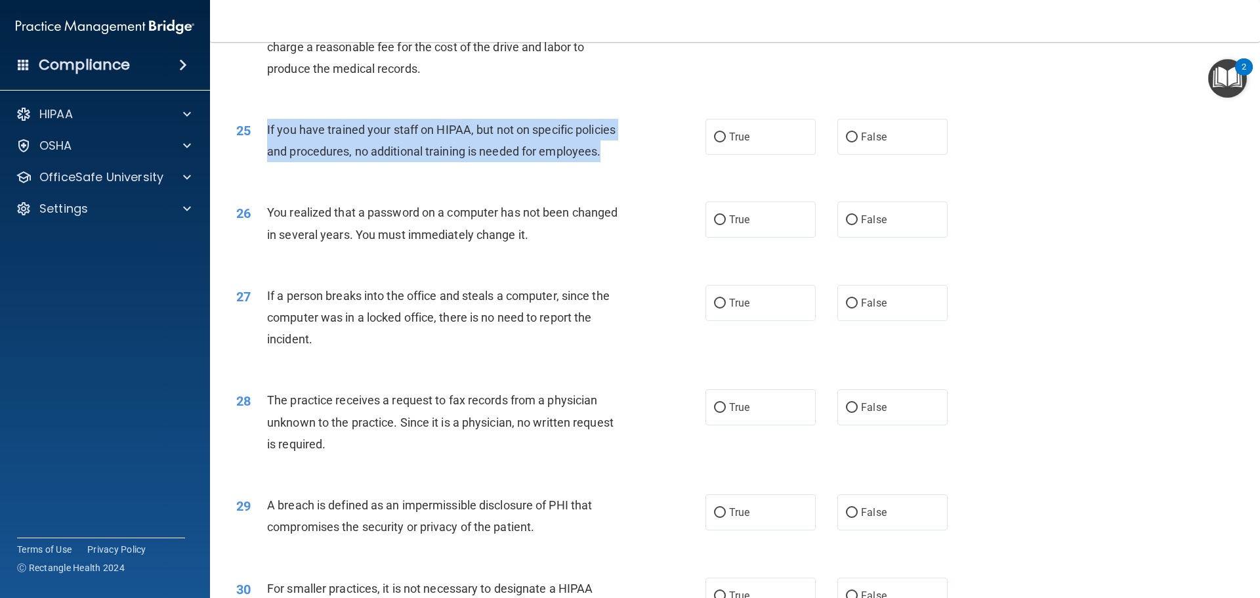
drag, startPoint x: 266, startPoint y: 169, endPoint x: 606, endPoint y: 201, distance: 340.7
click at [606, 162] on div "If you have trained your staff on HIPAA, but not on specific policies and proce…" at bounding box center [450, 140] width 367 height 43
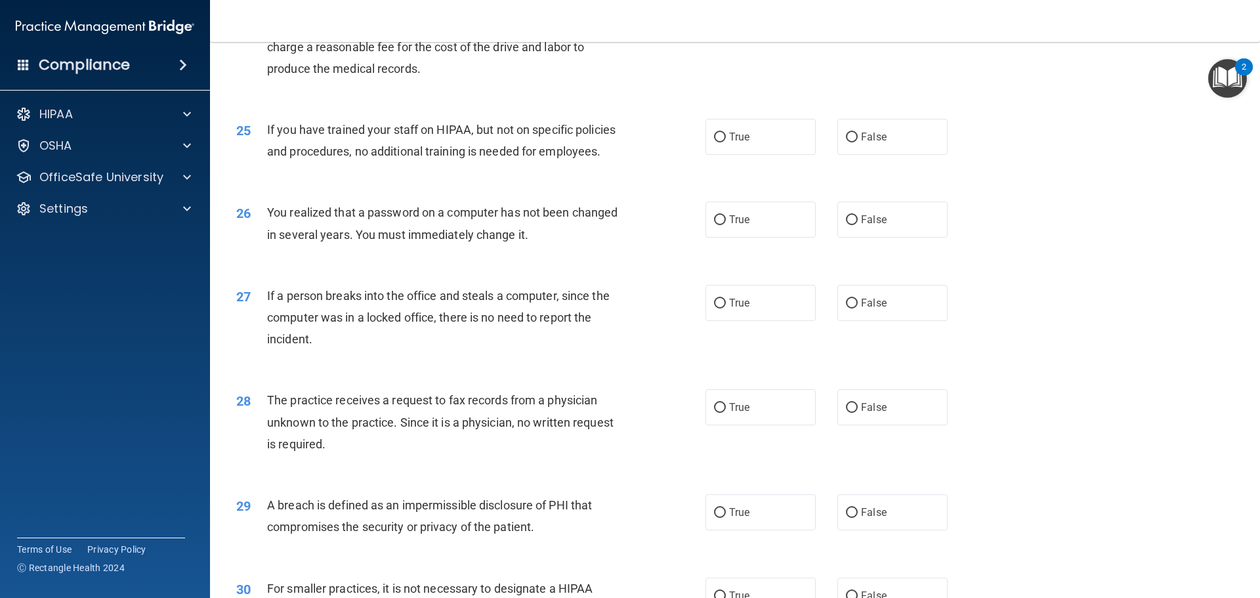
click at [637, 185] on div "25 If you have trained your staff on HIPAA, but not on specific policies and pr…" at bounding box center [734, 143] width 1017 height 83
click at [846, 142] on input "False" at bounding box center [852, 138] width 12 height 10
radio input "true"
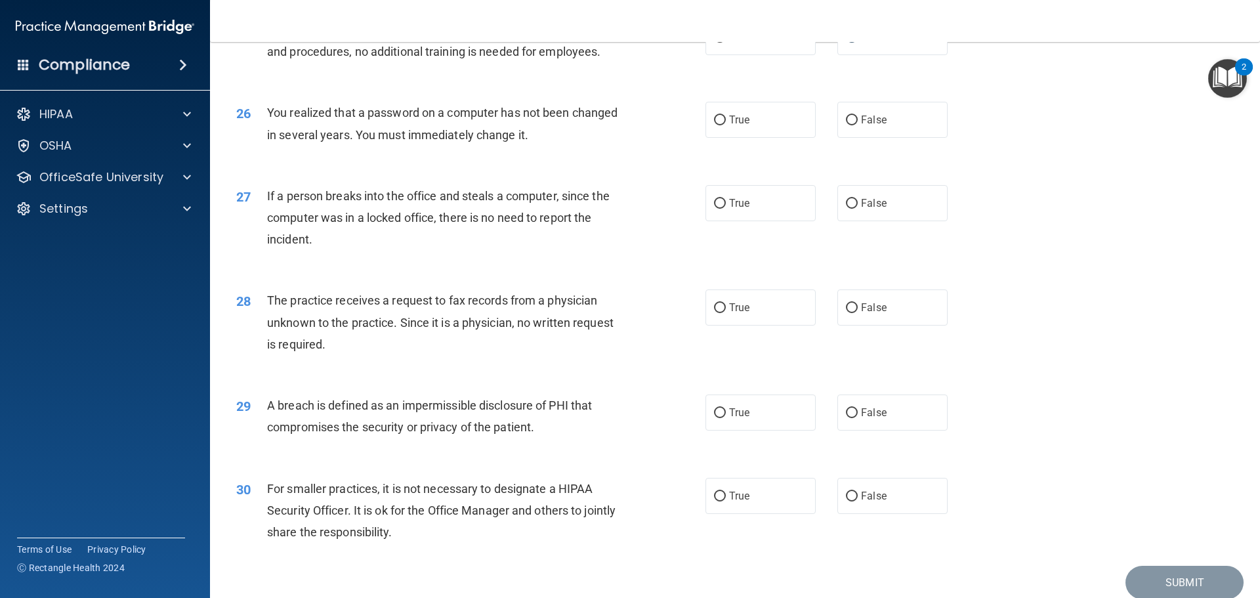
scroll to position [2377, 0]
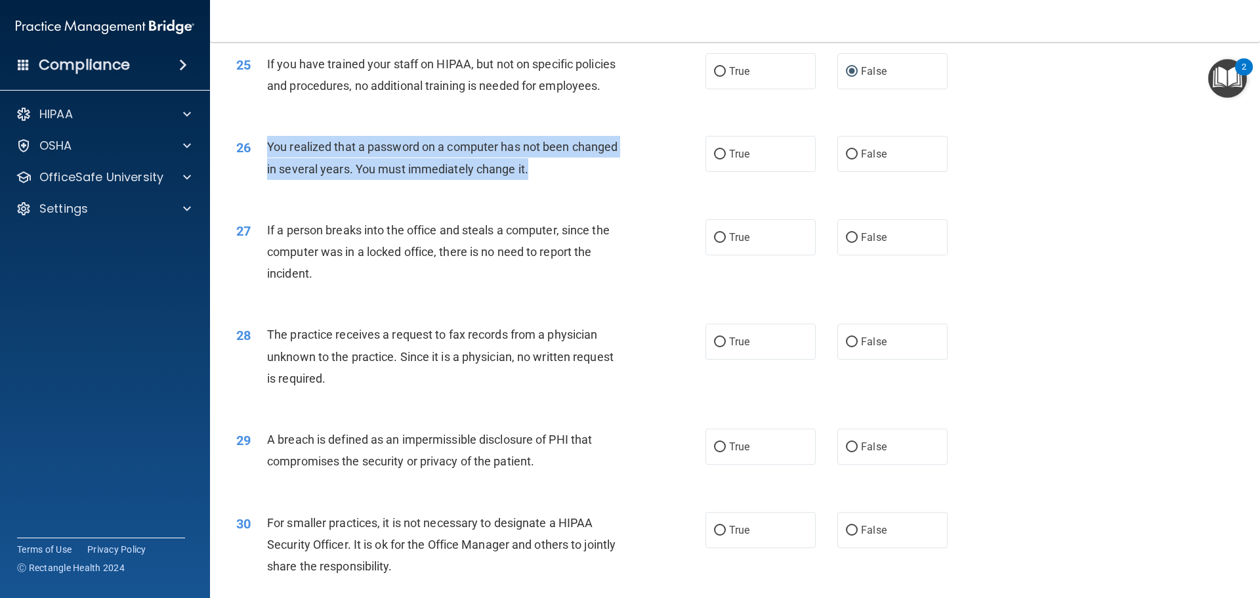
drag, startPoint x: 269, startPoint y: 186, endPoint x: 537, endPoint y: 217, distance: 269.6
click at [537, 179] on div "You realized that a password on a computer has not been changed in several year…" at bounding box center [450, 157] width 367 height 43
click at [565, 179] on div "You realized that a password on a computer has not been changed in several year…" at bounding box center [450, 157] width 367 height 43
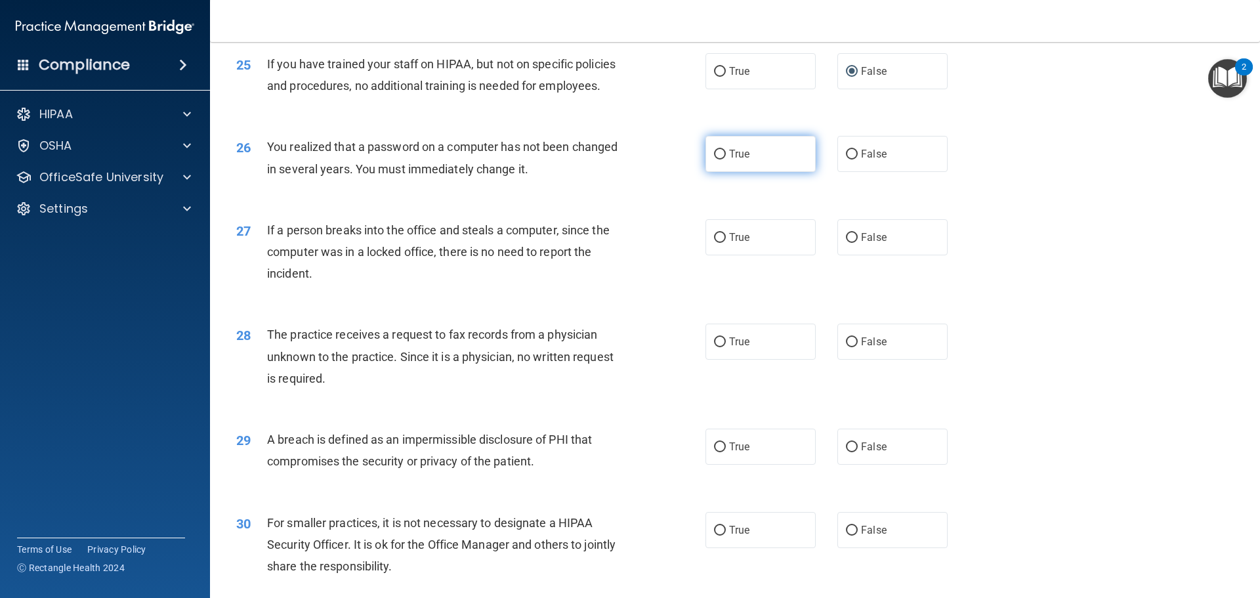
click at [714, 159] on input "True" at bounding box center [720, 155] width 12 height 10
radio input "true"
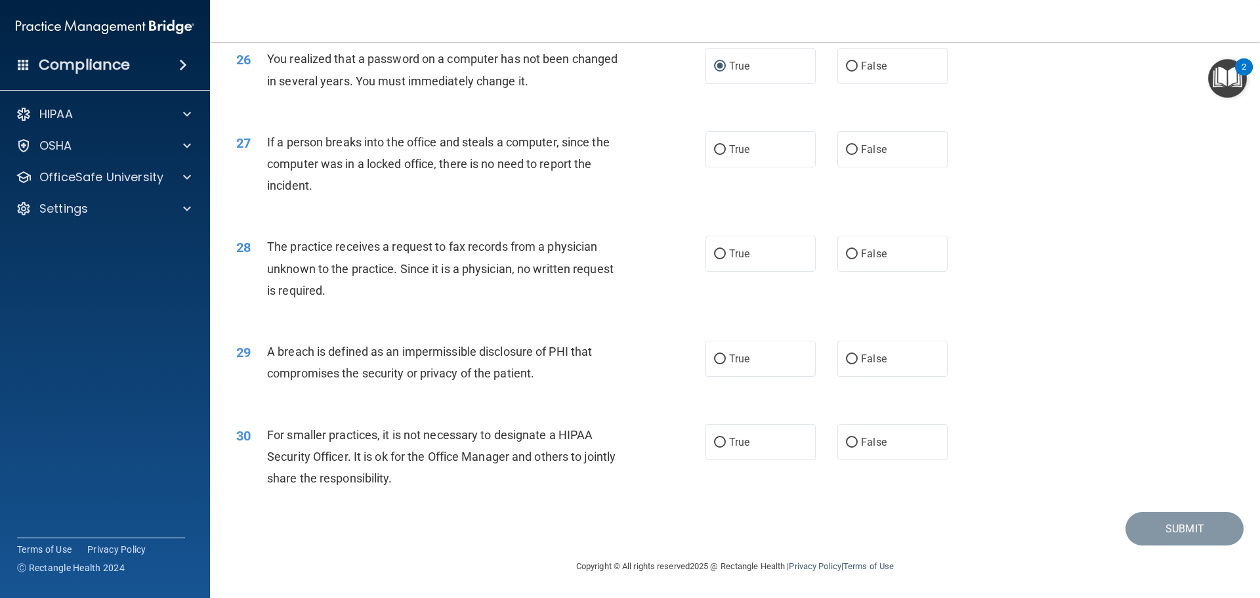
scroll to position [2508, 0]
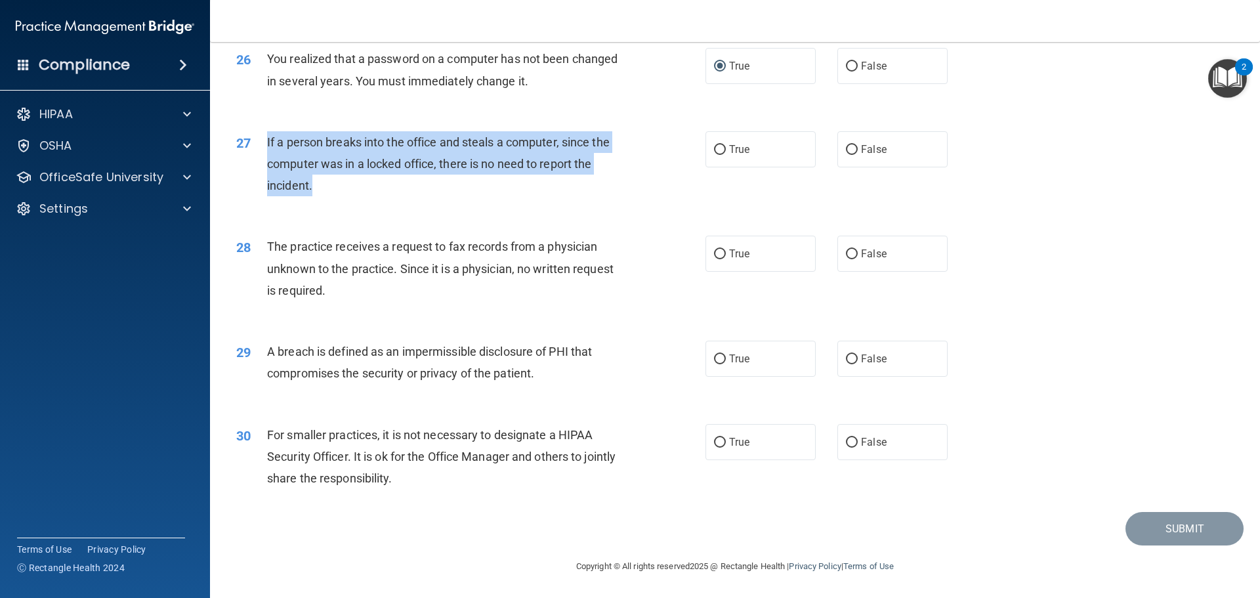
drag, startPoint x: 267, startPoint y: 141, endPoint x: 339, endPoint y: 186, distance: 84.9
click at [339, 186] on div "If a person breaks into the office and steals a computer, since the computer wa…" at bounding box center [450, 164] width 367 height 66
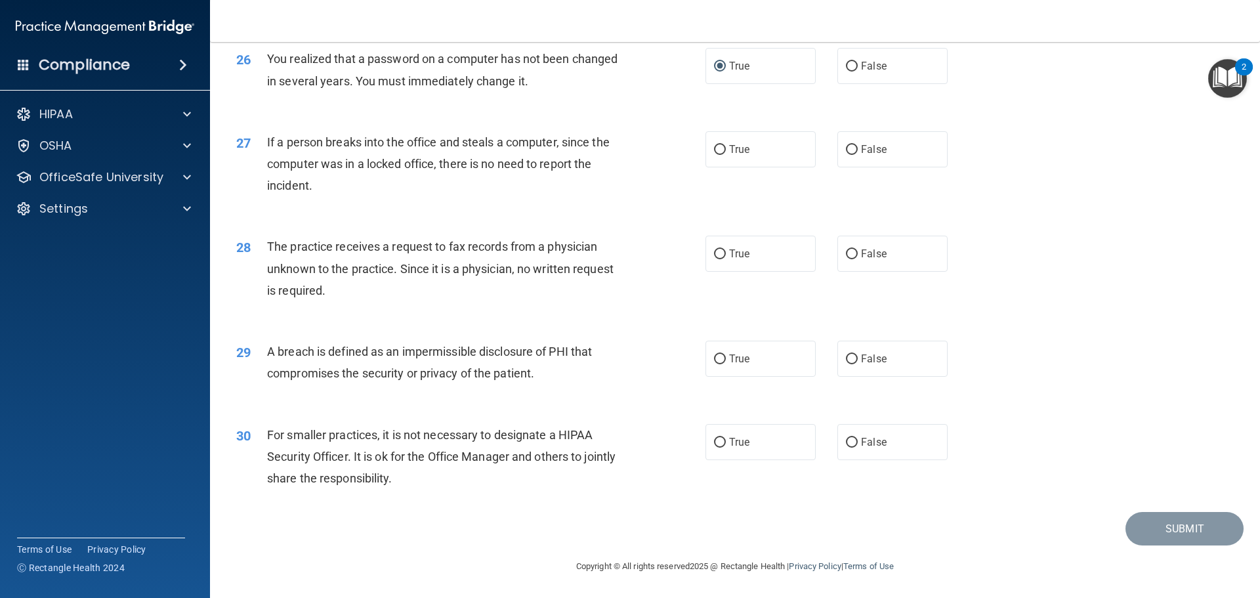
click at [421, 205] on div "27 If a person breaks into the office and steals a computer, since the computer…" at bounding box center [734, 167] width 1017 height 105
click at [846, 152] on input "False" at bounding box center [852, 150] width 12 height 10
radio input "true"
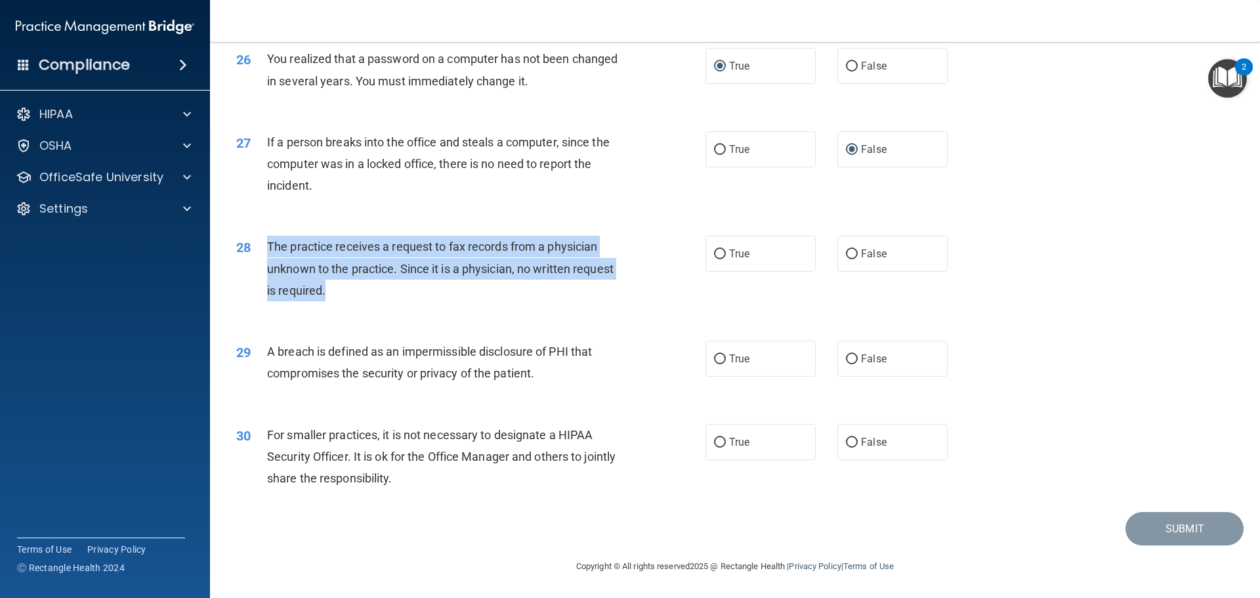
drag, startPoint x: 267, startPoint y: 246, endPoint x: 439, endPoint y: 304, distance: 181.4
click at [439, 304] on div "28 The practice receives a request to fax records from a physician unknown to t…" at bounding box center [471, 272] width 509 height 72
click at [449, 304] on div "28 The practice receives a request to fax records from a physician unknown to t…" at bounding box center [471, 272] width 509 height 72
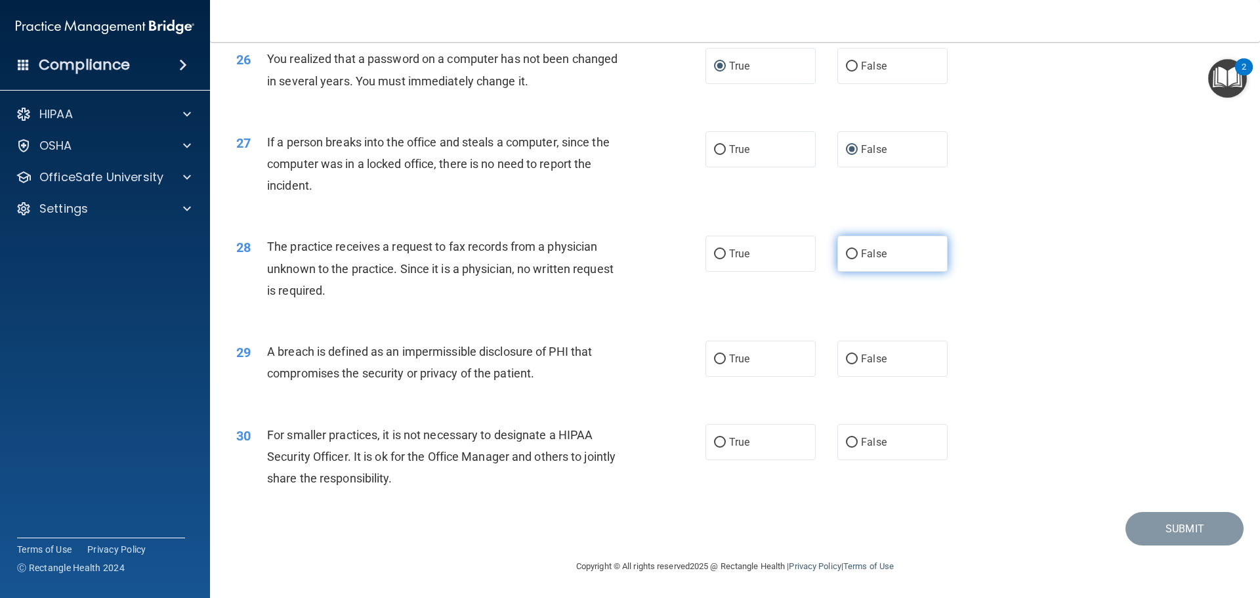
click at [846, 250] on input "False" at bounding box center [852, 254] width 12 height 10
radio input "true"
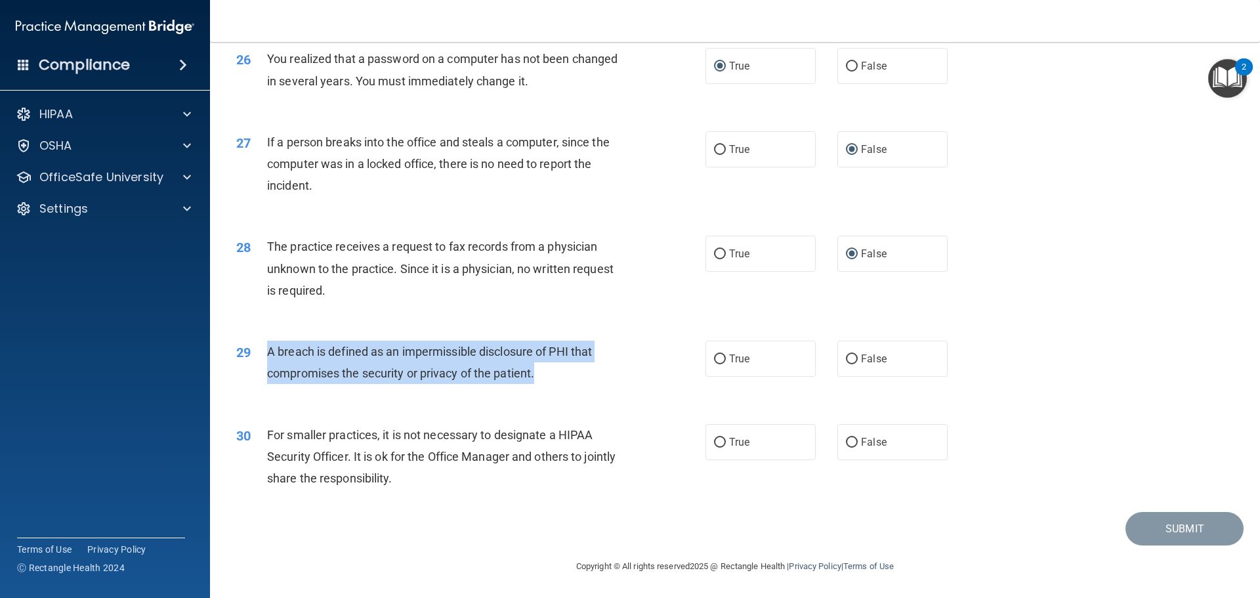
drag, startPoint x: 269, startPoint y: 353, endPoint x: 543, endPoint y: 379, distance: 275.6
click at [543, 379] on div "A breach is defined as an impermissible disclosure of PHI that compromises the …" at bounding box center [450, 362] width 367 height 43
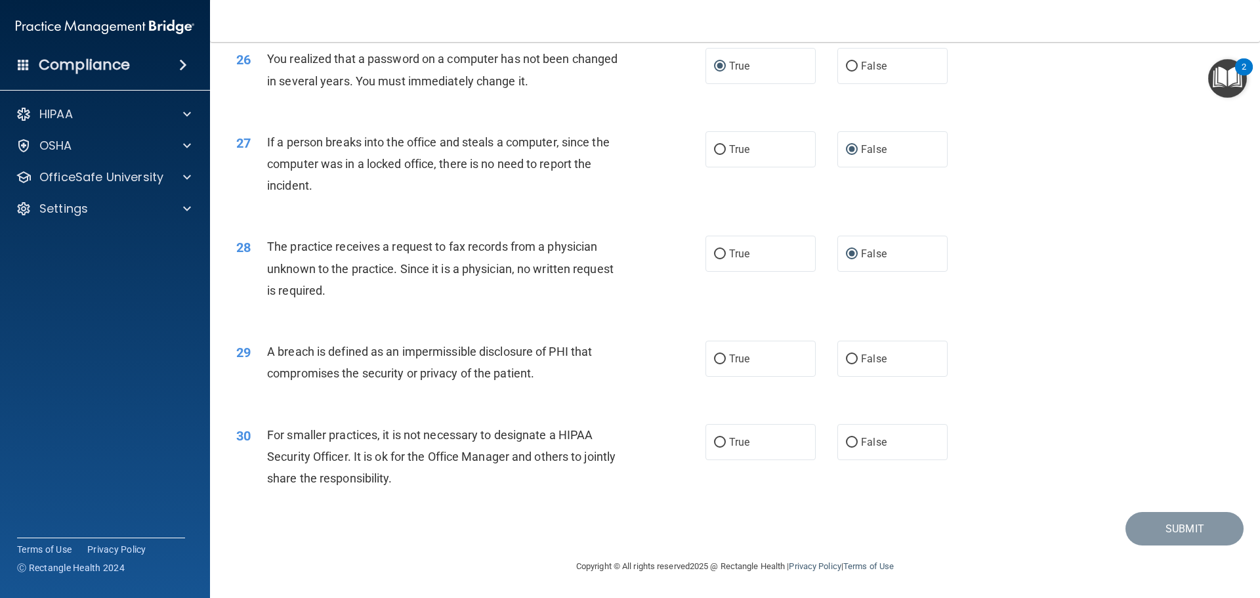
click at [684, 331] on div "29 A breach is defined as an impermissible disclosure of PHI that compromises t…" at bounding box center [734, 365] width 1017 height 83
click at [714, 360] on input "True" at bounding box center [720, 359] width 12 height 10
radio input "true"
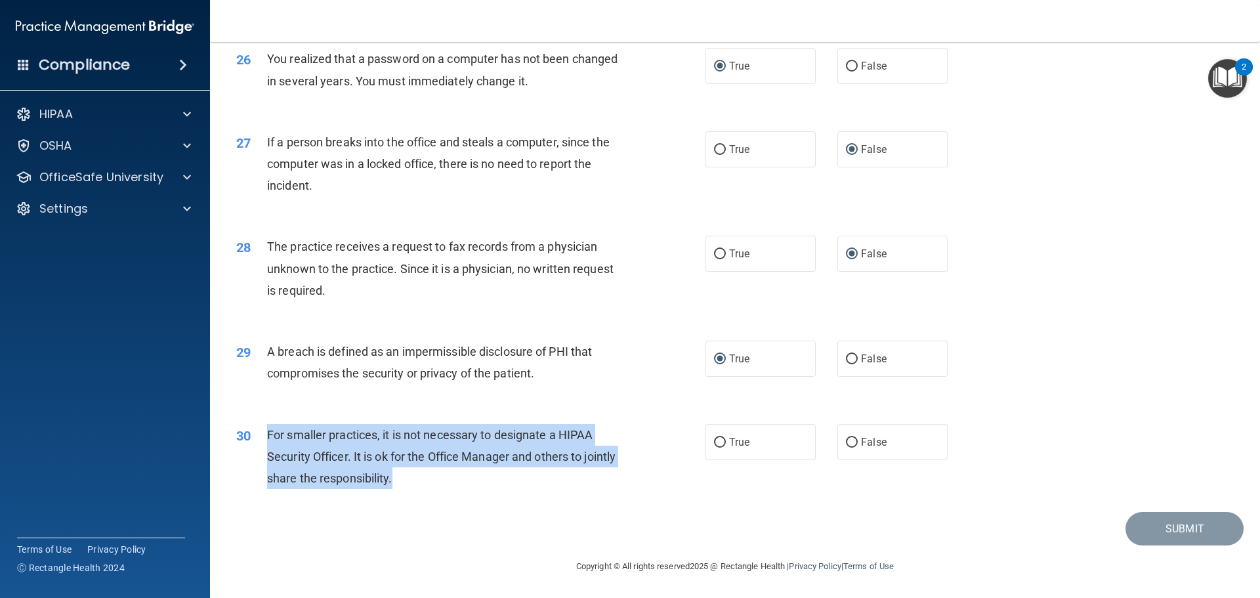
drag, startPoint x: 267, startPoint y: 431, endPoint x: 427, endPoint y: 482, distance: 167.9
click at [427, 482] on div "For smaller practices, it is not necessary to designate a HIPAA Security Office…" at bounding box center [450, 457] width 367 height 66
click at [625, 451] on div "For smaller practices, it is not necessary to designate a HIPAA Security Office…" at bounding box center [450, 457] width 367 height 66
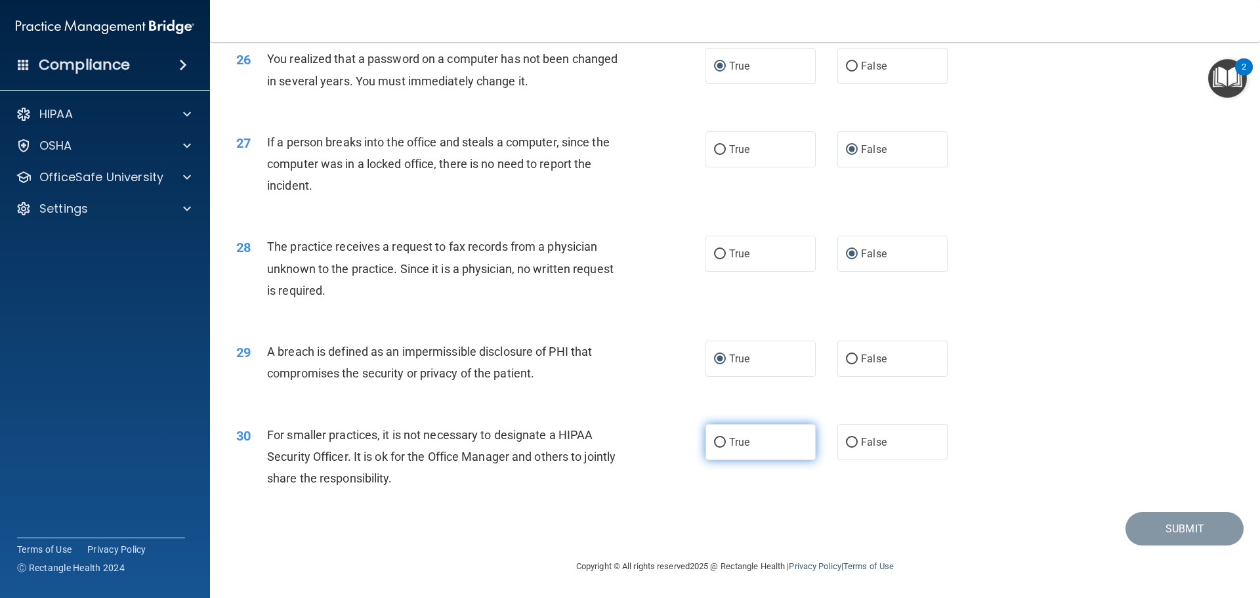
click at [715, 445] on input "True" at bounding box center [720, 443] width 12 height 10
radio input "true"
click at [1173, 537] on button "Submit" at bounding box center [1184, 528] width 118 height 33
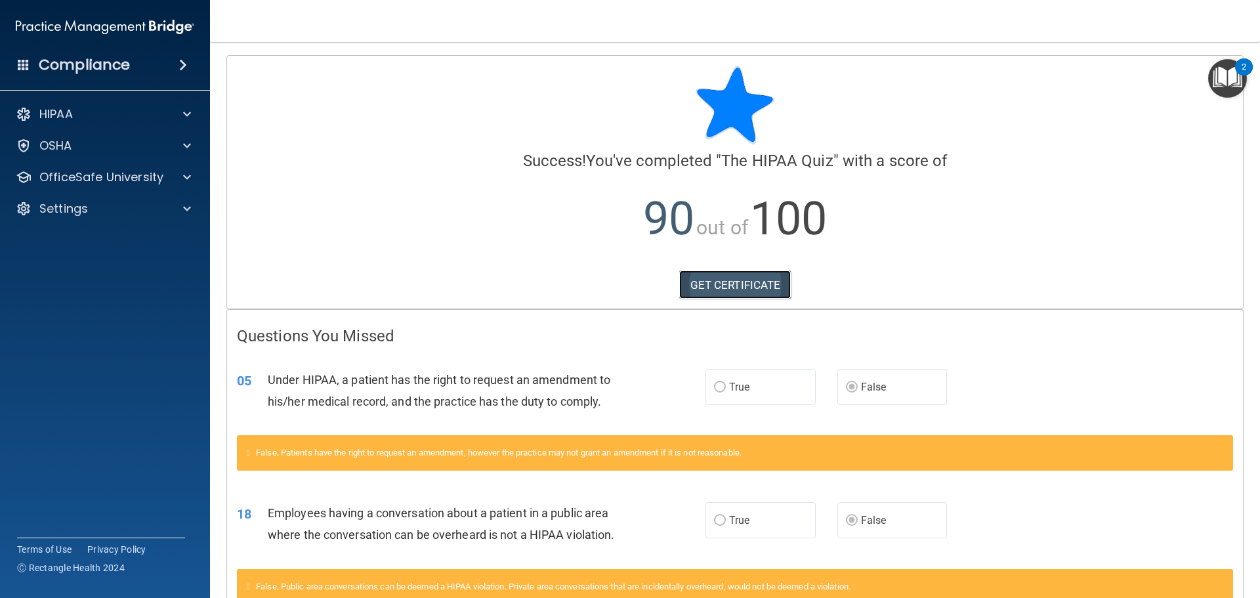
click at [745, 284] on link "GET CERTIFICATE" at bounding box center [735, 284] width 112 height 29
click at [184, 116] on span at bounding box center [187, 114] width 8 height 16
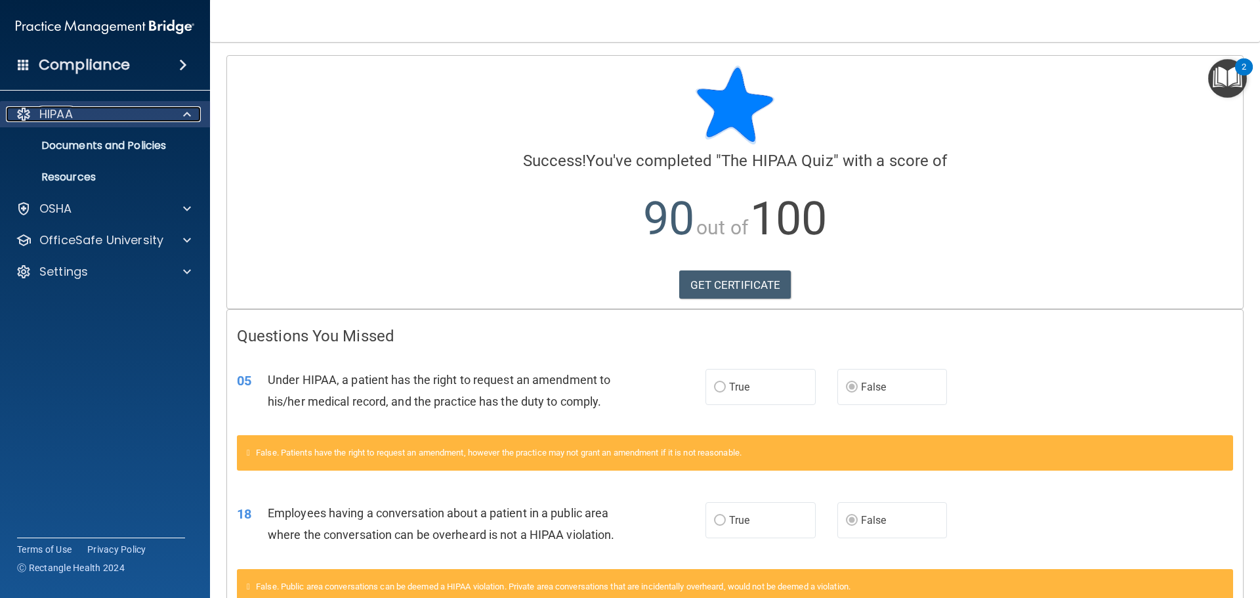
click at [192, 114] on div at bounding box center [185, 114] width 33 height 16
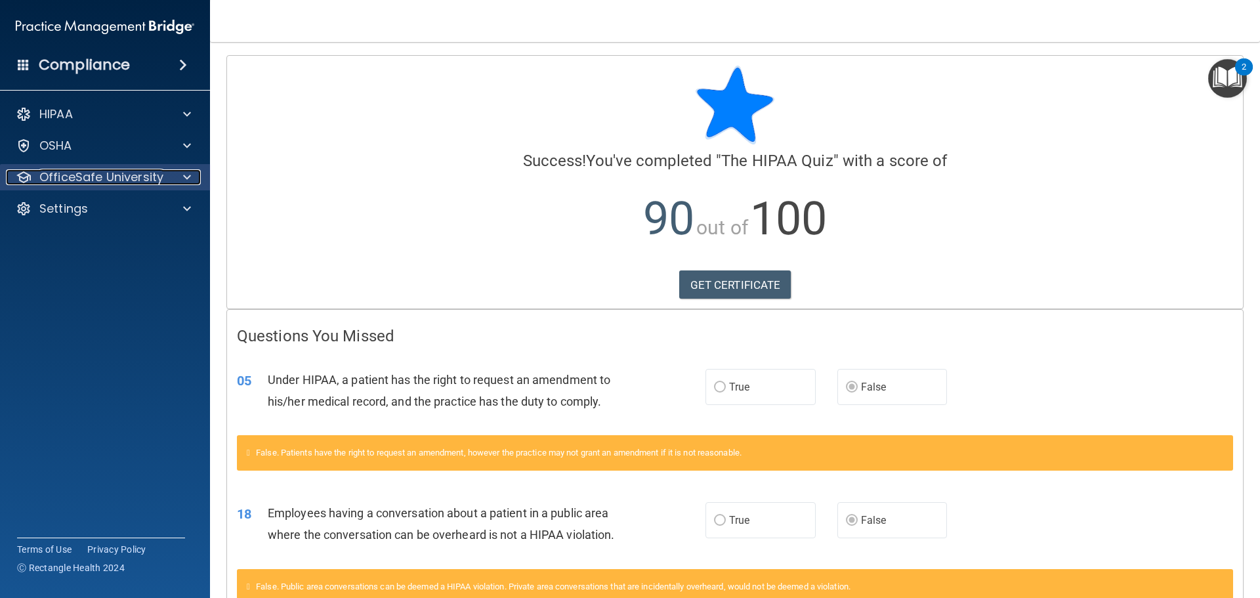
click at [187, 176] on span at bounding box center [187, 177] width 8 height 16
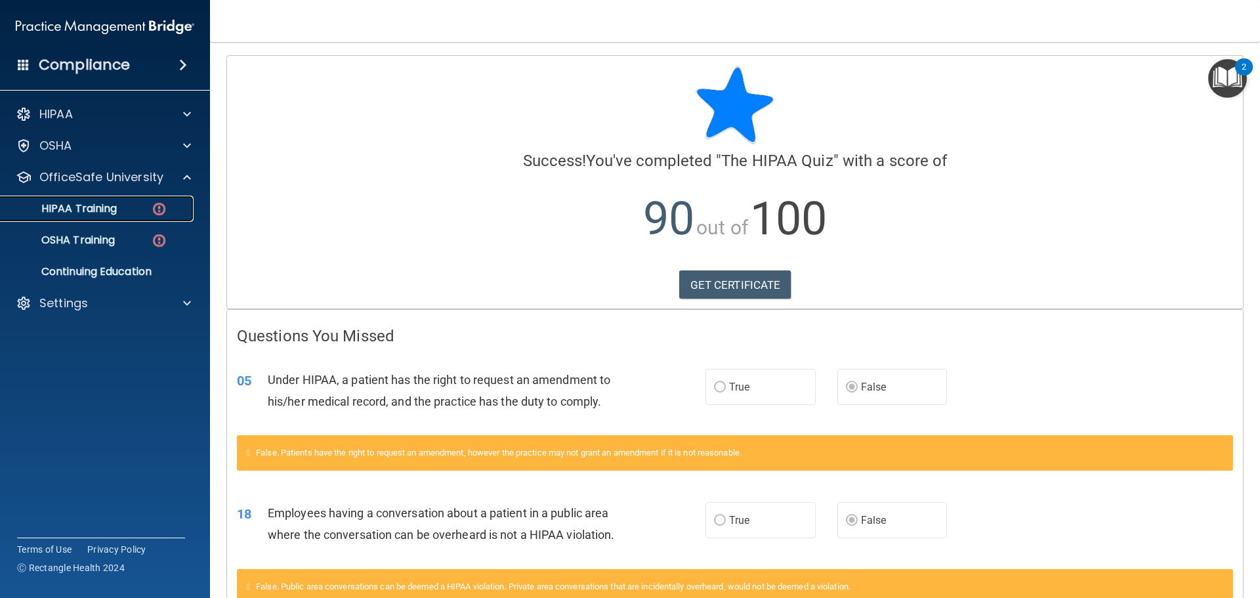
click at [150, 205] on div "HIPAA Training" at bounding box center [98, 208] width 179 height 13
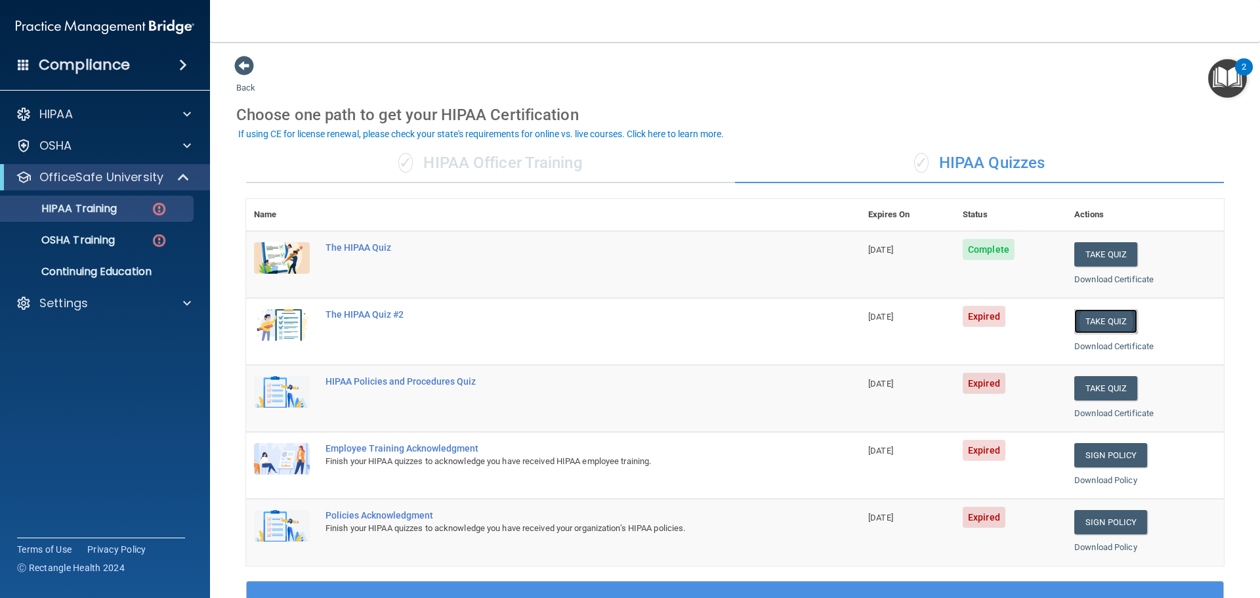
click at [1095, 322] on button "Take Quiz" at bounding box center [1105, 321] width 63 height 24
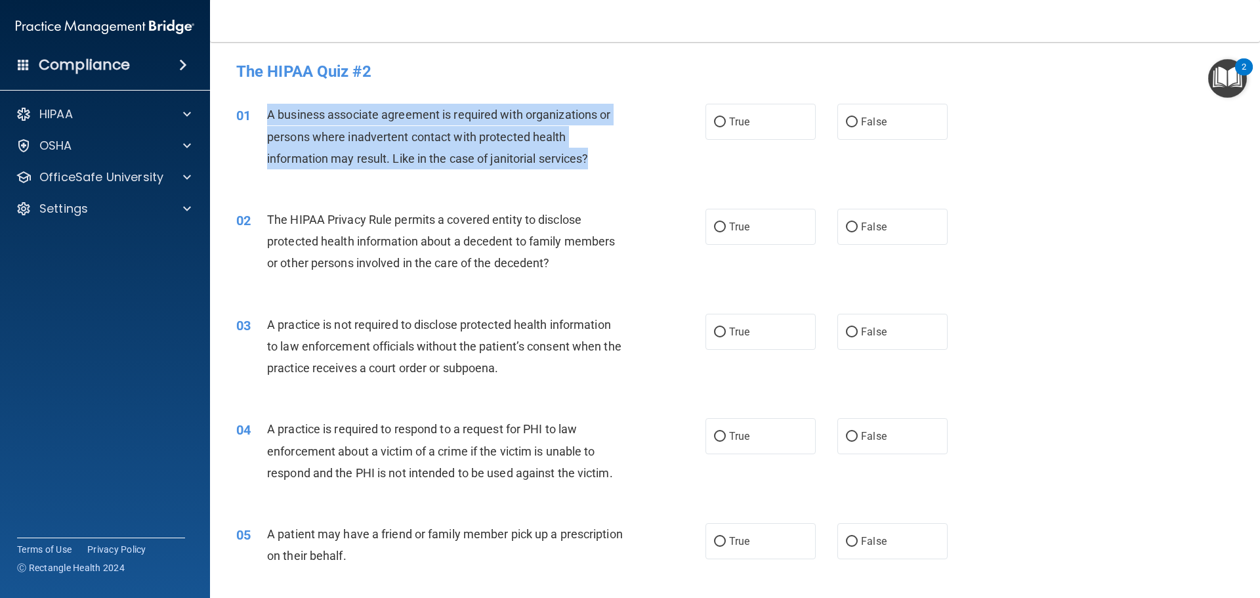
drag, startPoint x: 268, startPoint y: 111, endPoint x: 599, endPoint y: 164, distance: 335.6
click at [599, 164] on div "A business associate agreement is required with organizations or persons where …" at bounding box center [450, 137] width 367 height 66
click at [629, 135] on div "A business associate agreement is required with organizations or persons where …" at bounding box center [450, 137] width 367 height 66
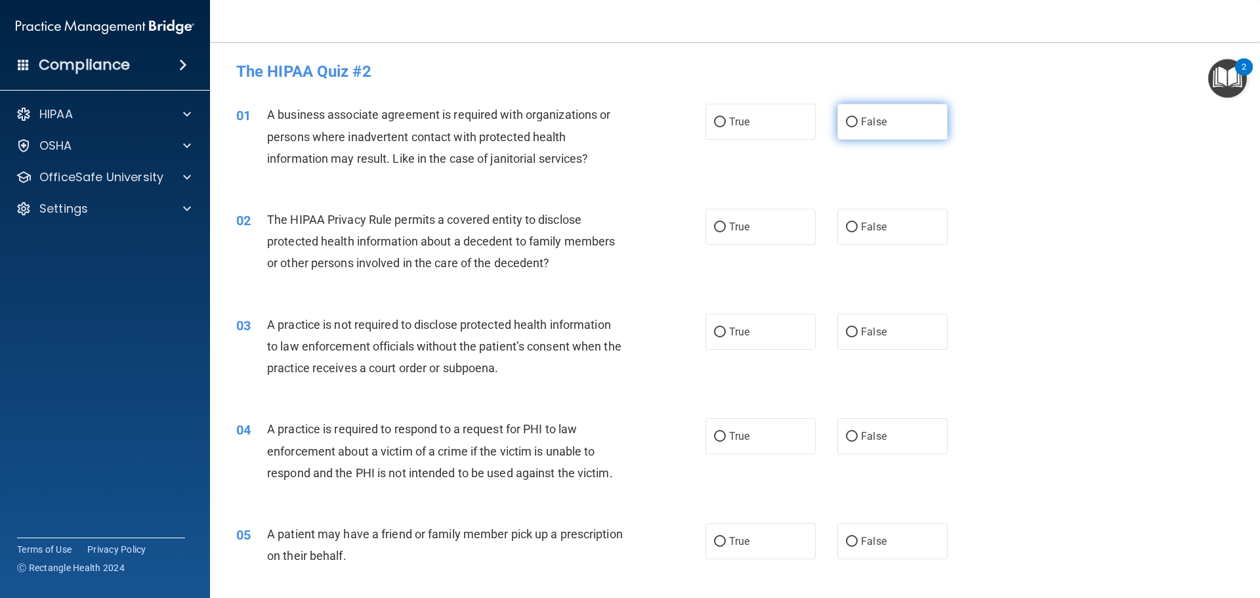
click at [846, 121] on input "False" at bounding box center [852, 122] width 12 height 10
radio input "true"
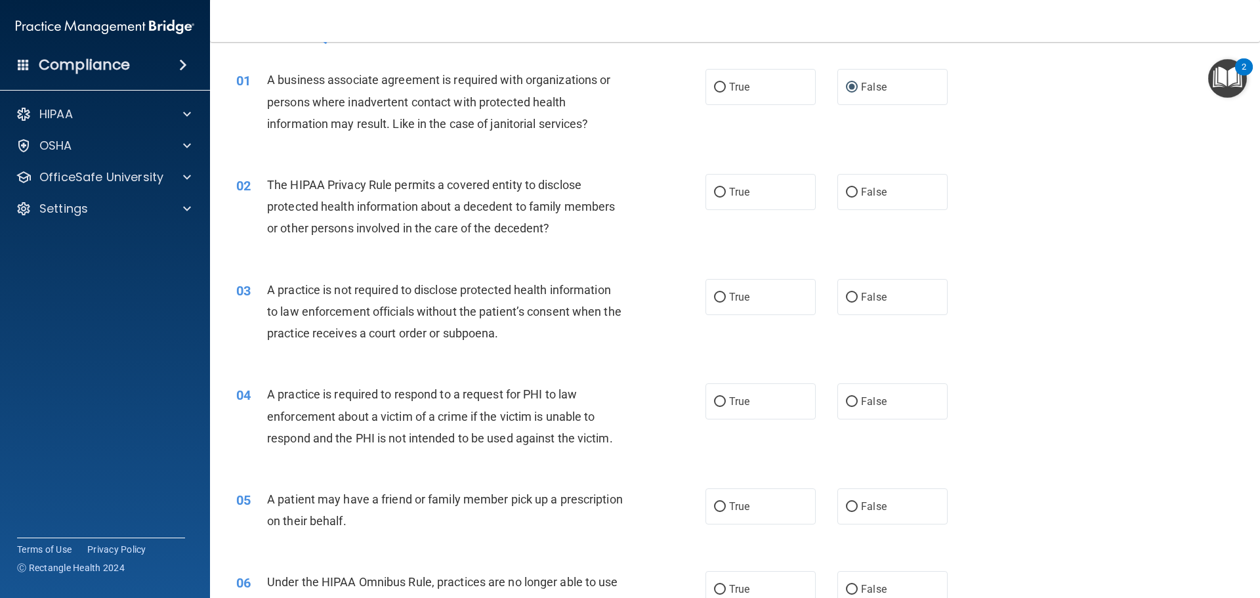
scroll to position [66, 0]
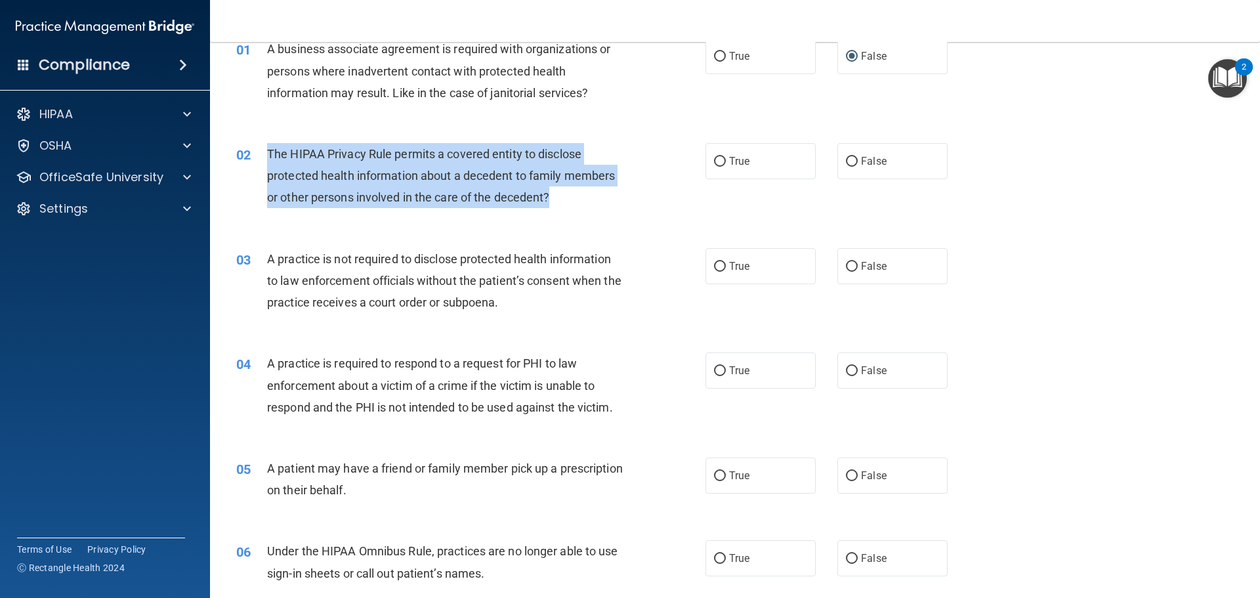
drag, startPoint x: 268, startPoint y: 151, endPoint x: 562, endPoint y: 203, distance: 298.6
click at [562, 203] on div "The HIPAA Privacy Rule permits a covered entity to disclose protected health in…" at bounding box center [450, 176] width 367 height 66
click at [581, 206] on div "The HIPAA Privacy Rule permits a covered entity to disclose protected health in…" at bounding box center [450, 176] width 367 height 66
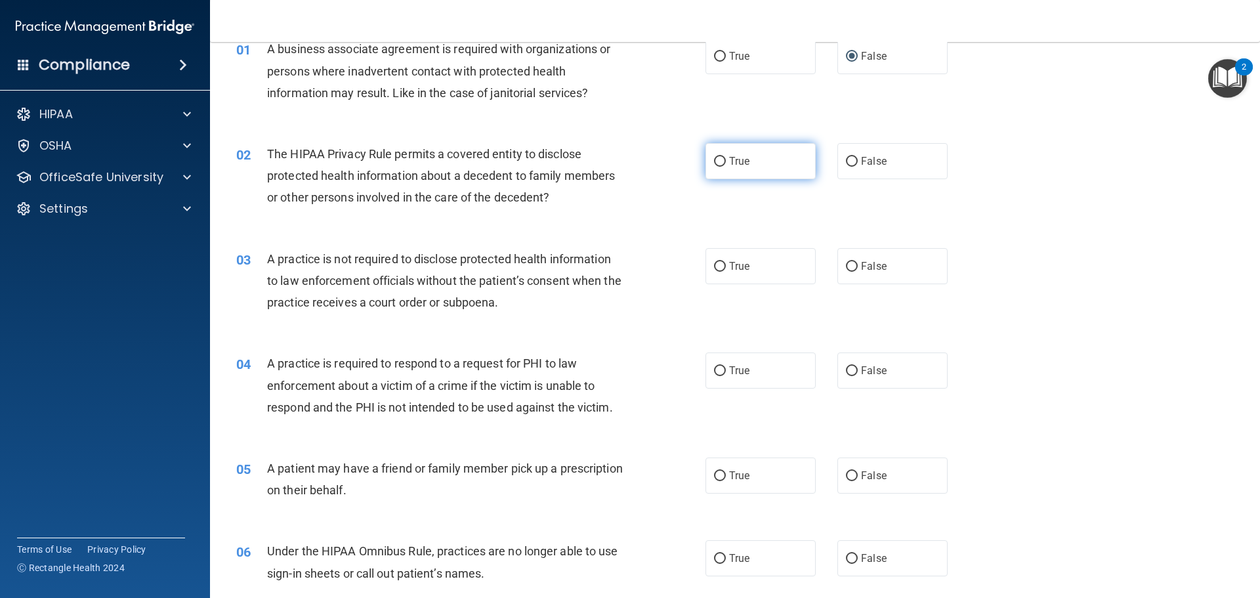
click at [717, 158] on input "True" at bounding box center [720, 162] width 12 height 10
radio input "true"
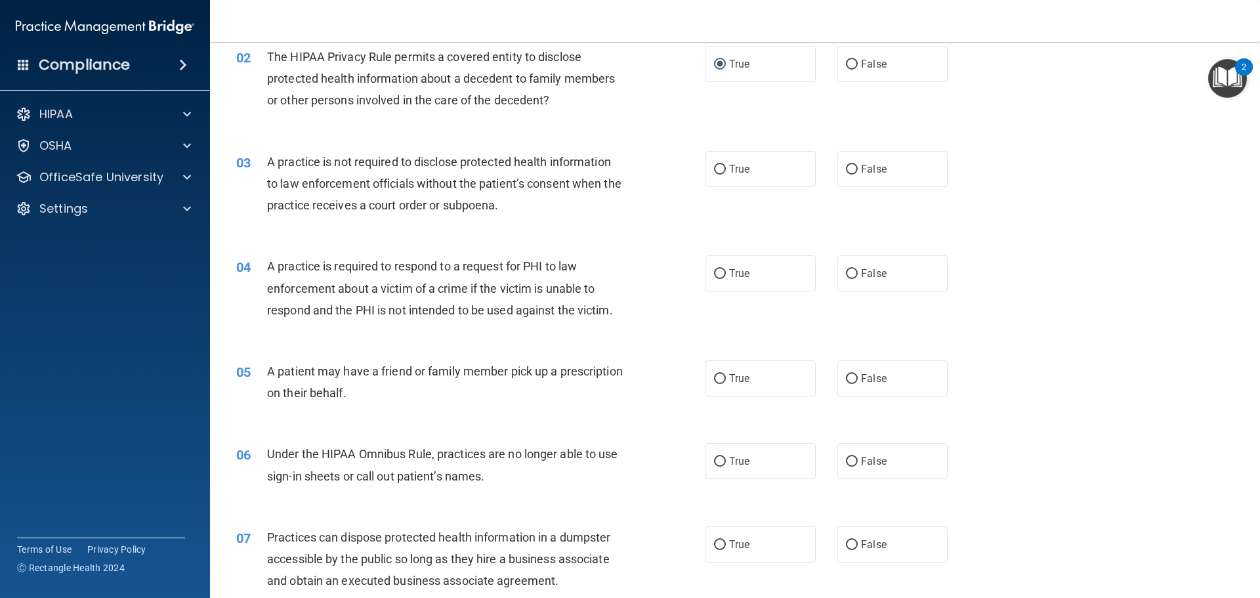
scroll to position [197, 0]
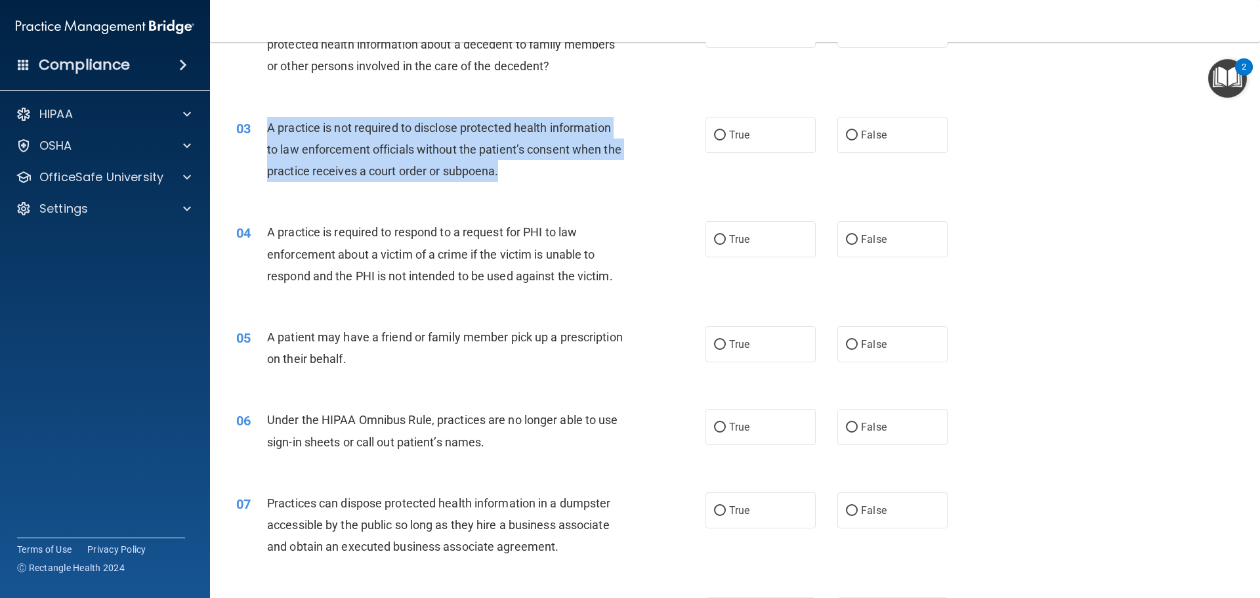
drag, startPoint x: 267, startPoint y: 128, endPoint x: 530, endPoint y: 184, distance: 269.0
click at [530, 184] on div "03 A practice is not required to disclose protected health information to law e…" at bounding box center [471, 153] width 509 height 72
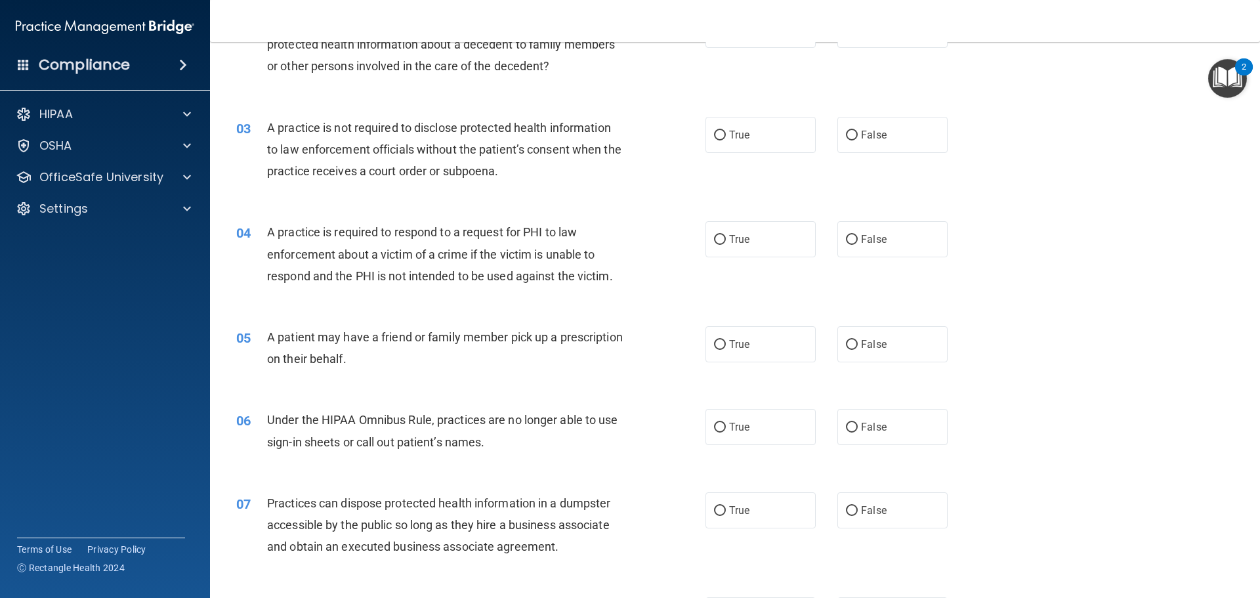
click at [558, 189] on div "03 A practice is not required to disclose protected health information to law e…" at bounding box center [734, 152] width 1017 height 105
click at [846, 135] on input "False" at bounding box center [852, 136] width 12 height 10
radio input "true"
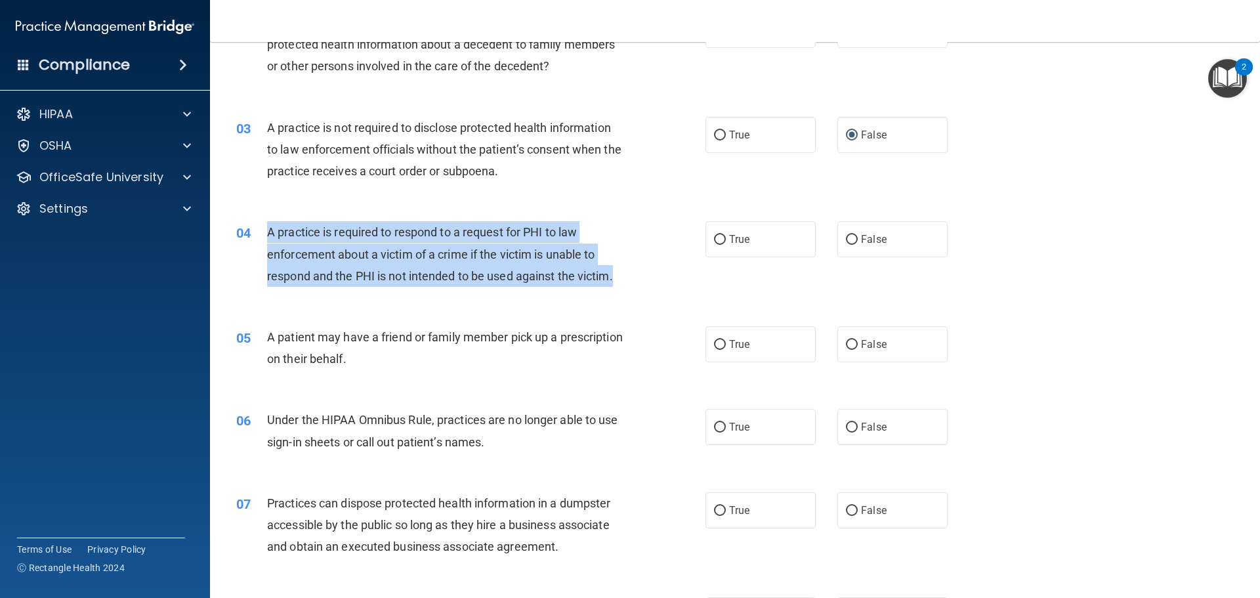
drag, startPoint x: 268, startPoint y: 231, endPoint x: 618, endPoint y: 284, distance: 353.8
click at [618, 284] on div "A practice is required to respond to a request for PHI to law enforcement about…" at bounding box center [450, 254] width 367 height 66
click at [639, 240] on div "04 A practice is required to respond to a request for PHI to law enforcement ab…" at bounding box center [471, 257] width 509 height 72
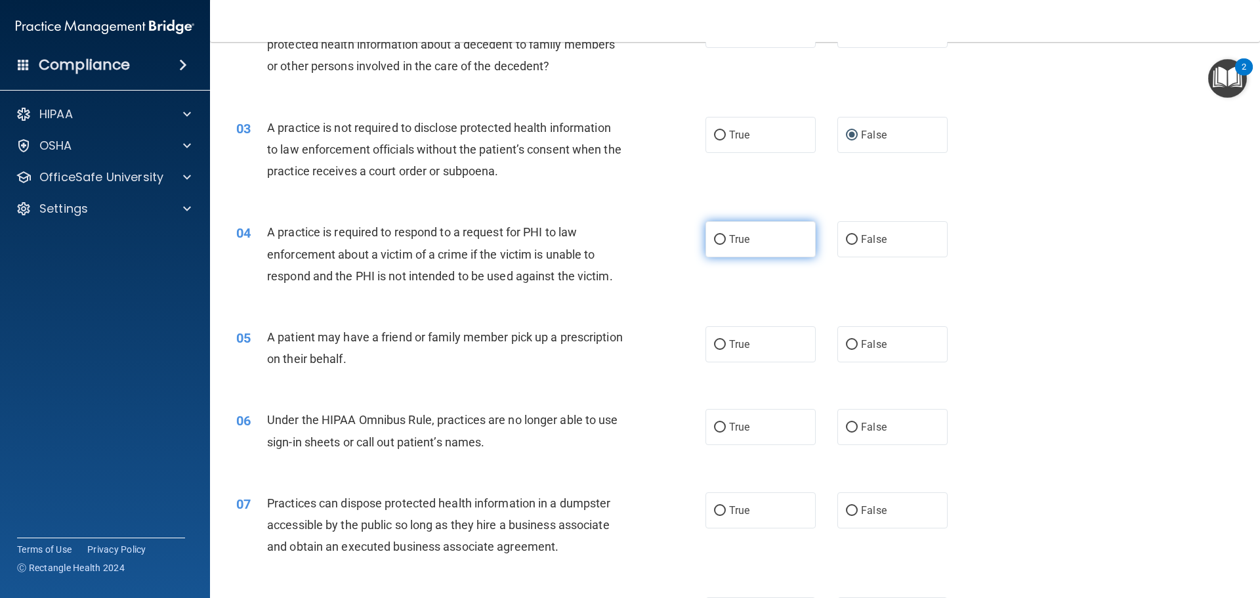
click at [715, 237] on input "True" at bounding box center [720, 240] width 12 height 10
radio input "true"
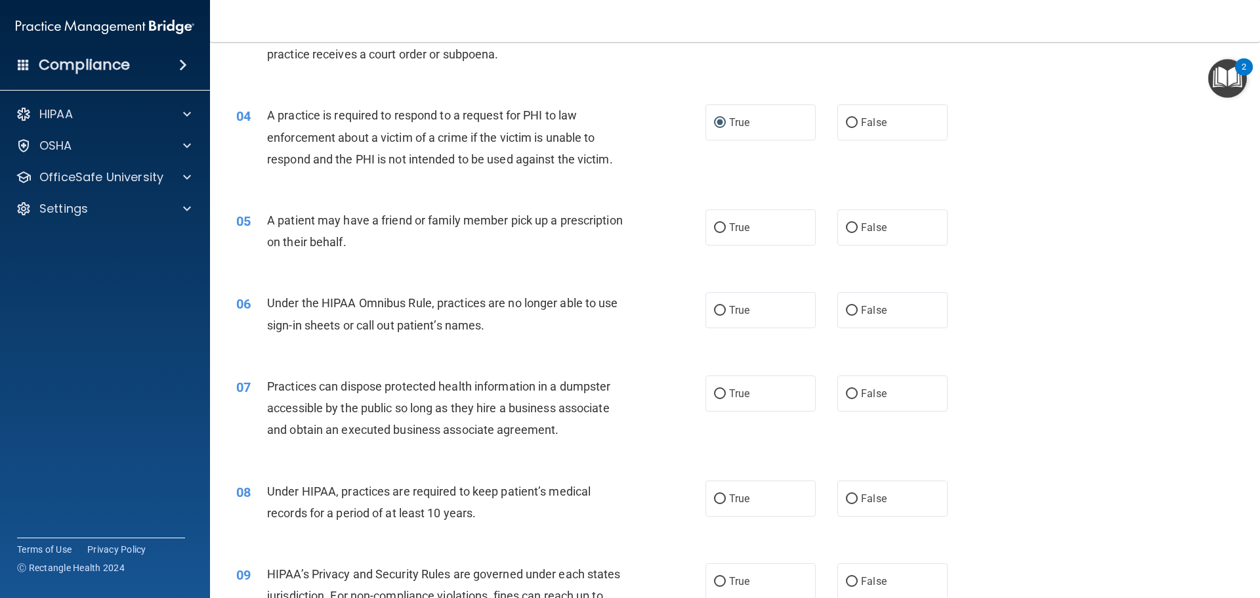
scroll to position [328, 0]
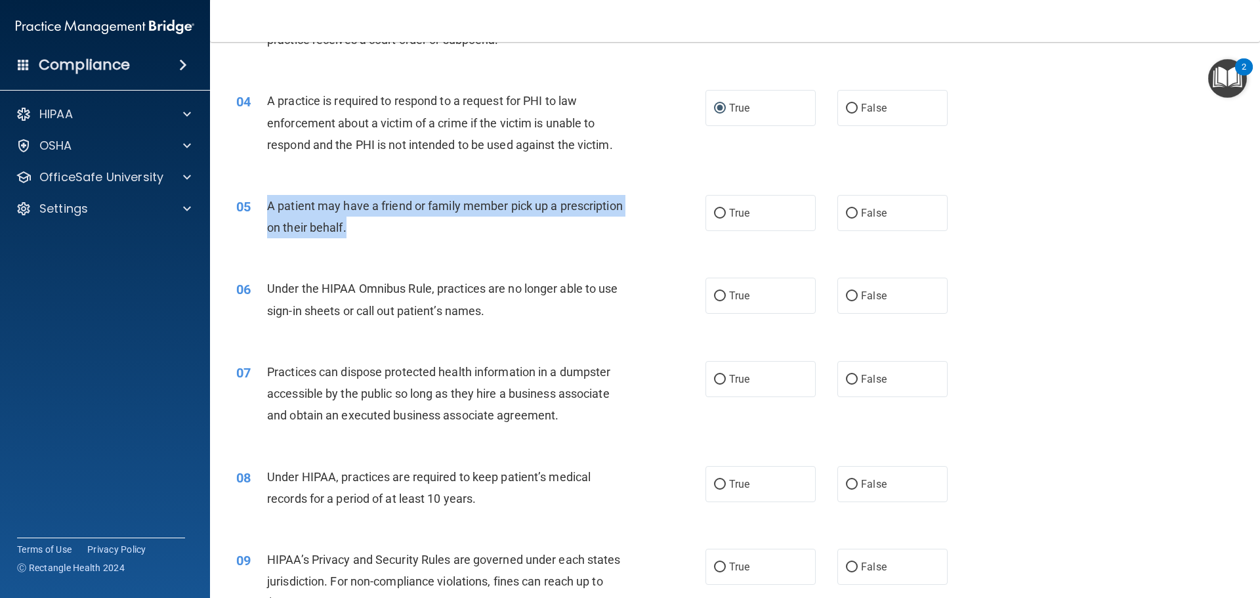
drag, startPoint x: 267, startPoint y: 202, endPoint x: 434, endPoint y: 234, distance: 170.3
click at [434, 234] on div "A patient may have a friend or family member pick up a prescription on their be…" at bounding box center [450, 216] width 367 height 43
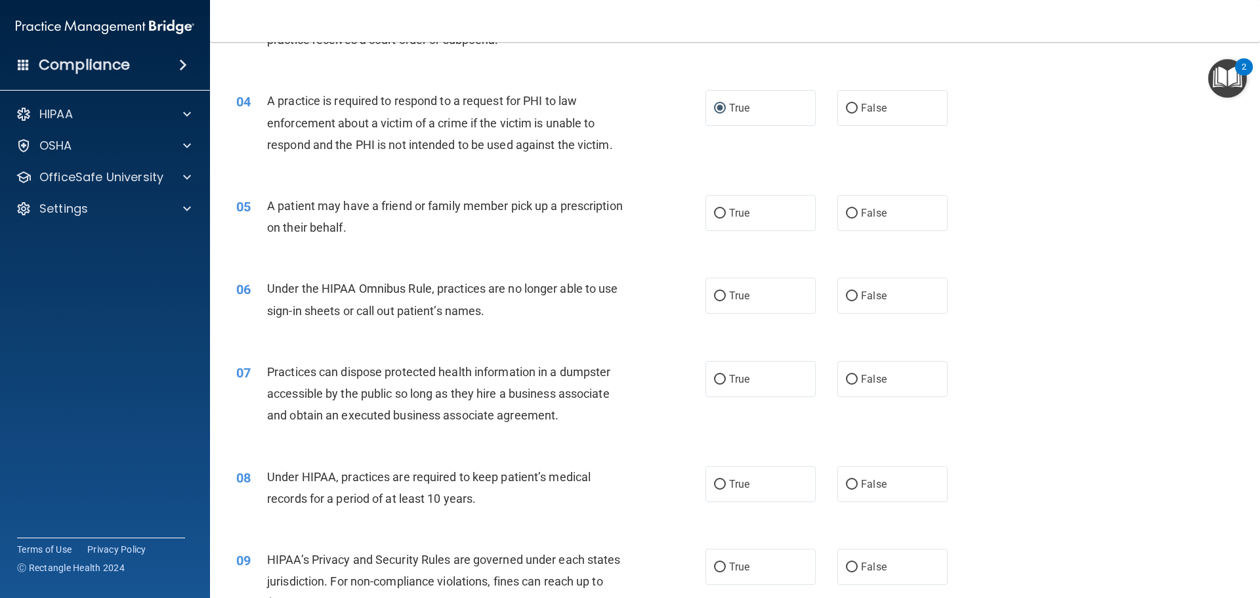
click at [677, 192] on div "05 A patient may have a friend or family member pick up a prescription on their…" at bounding box center [734, 219] width 1017 height 83
click at [714, 212] on input "True" at bounding box center [720, 214] width 12 height 10
radio input "true"
click at [267, 286] on div "06 Under the HIPAA Omnibus Rule, practices are no longer able to use sign-in sh…" at bounding box center [471, 303] width 509 height 50
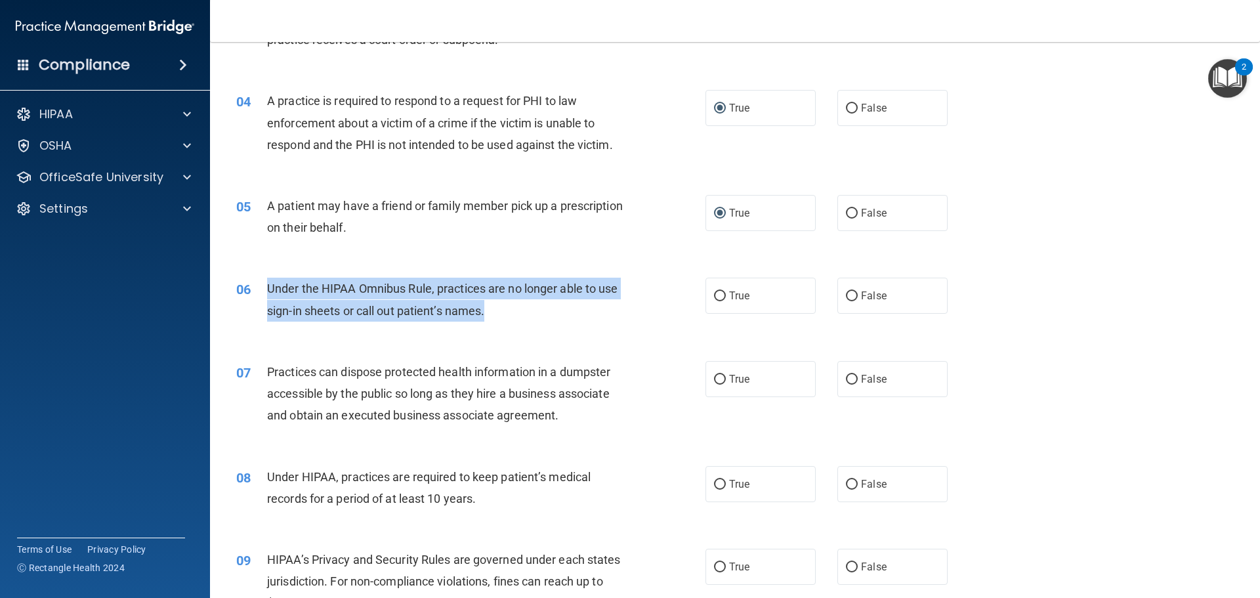
drag, startPoint x: 493, startPoint y: 312, endPoint x: 262, endPoint y: 294, distance: 231.7
click at [262, 294] on div "06 Under the HIPAA Omnibus Rule, practices are no longer able to use sign-in sh…" at bounding box center [471, 303] width 509 height 50
click at [546, 317] on div "Under the HIPAA Omnibus Rule, practices are no longer able to use sign-in sheet…" at bounding box center [450, 299] width 367 height 43
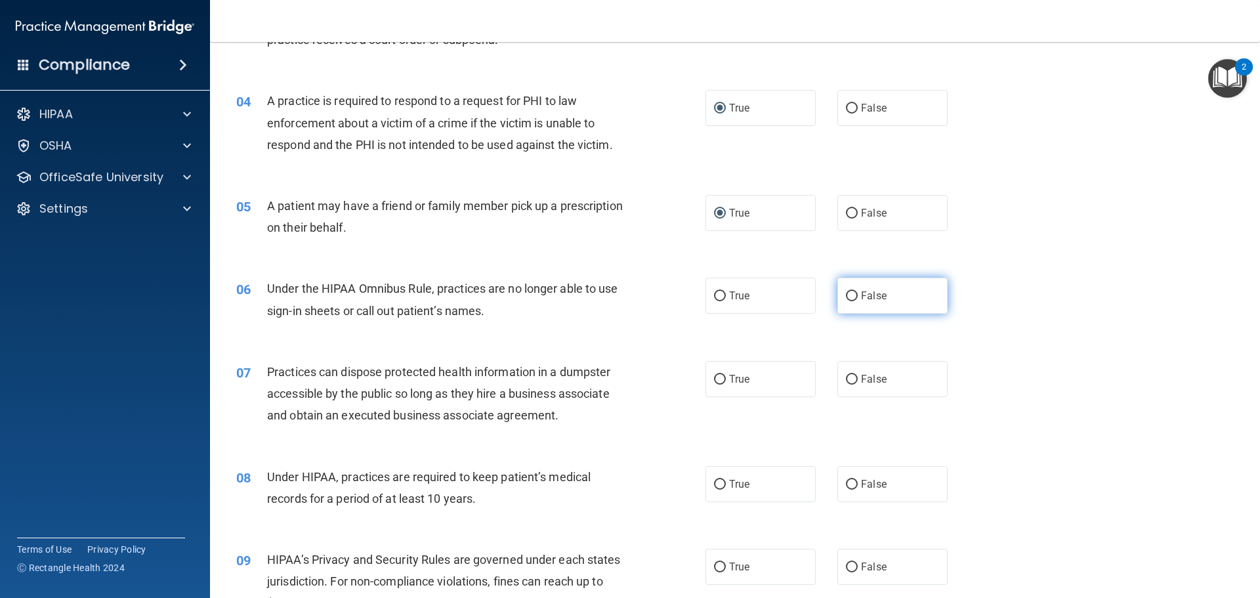
click at [847, 295] on input "False" at bounding box center [852, 296] width 12 height 10
radio input "true"
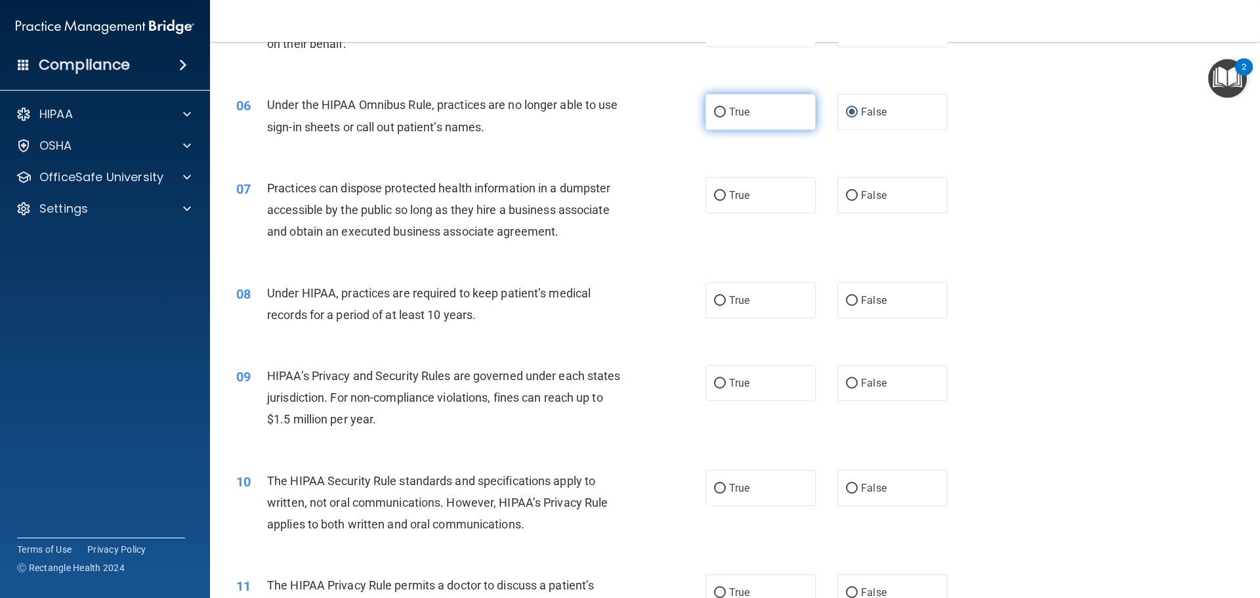
scroll to position [525, 0]
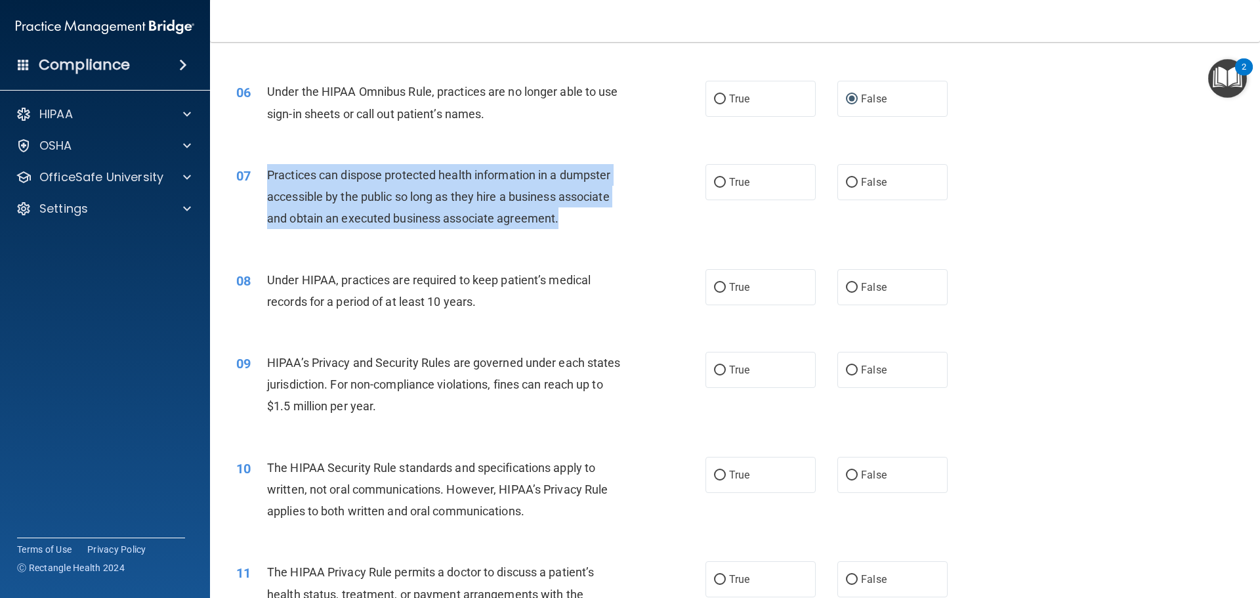
drag, startPoint x: 266, startPoint y: 175, endPoint x: 580, endPoint y: 232, distance: 319.0
click at [580, 232] on div "07 Practices can dispose protected health information in a dumpster accessible …" at bounding box center [471, 200] width 509 height 72
click at [671, 217] on div "07 Practices can dispose protected health information in a dumpster accessible …" at bounding box center [471, 200] width 509 height 72
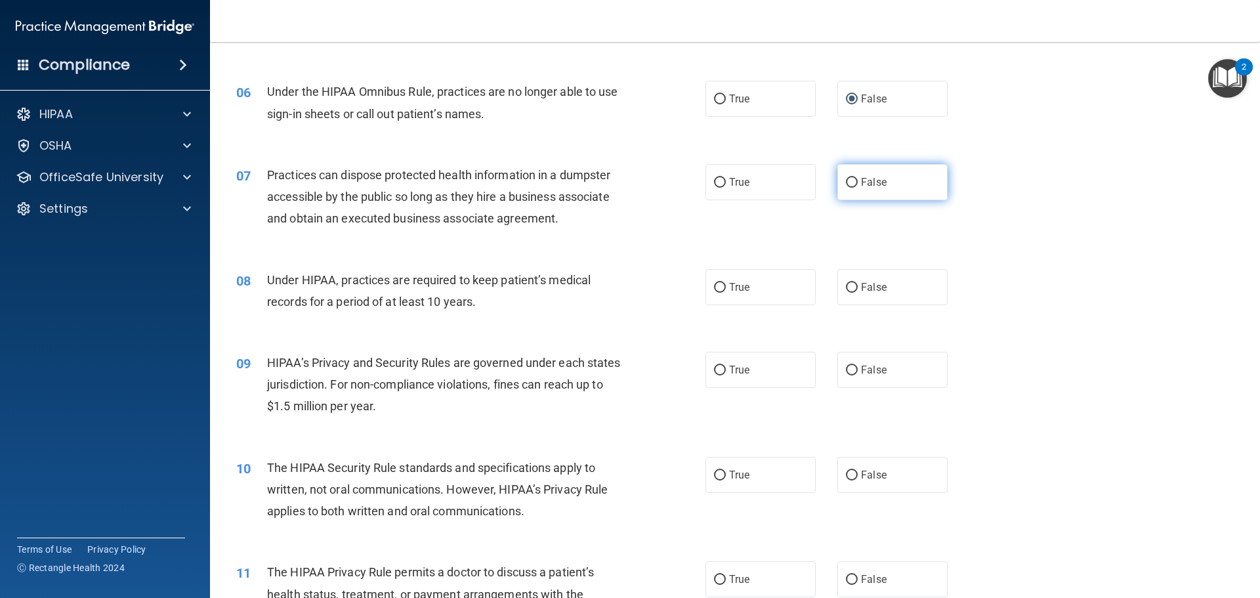
click at [846, 186] on input "False" at bounding box center [852, 183] width 12 height 10
radio input "true"
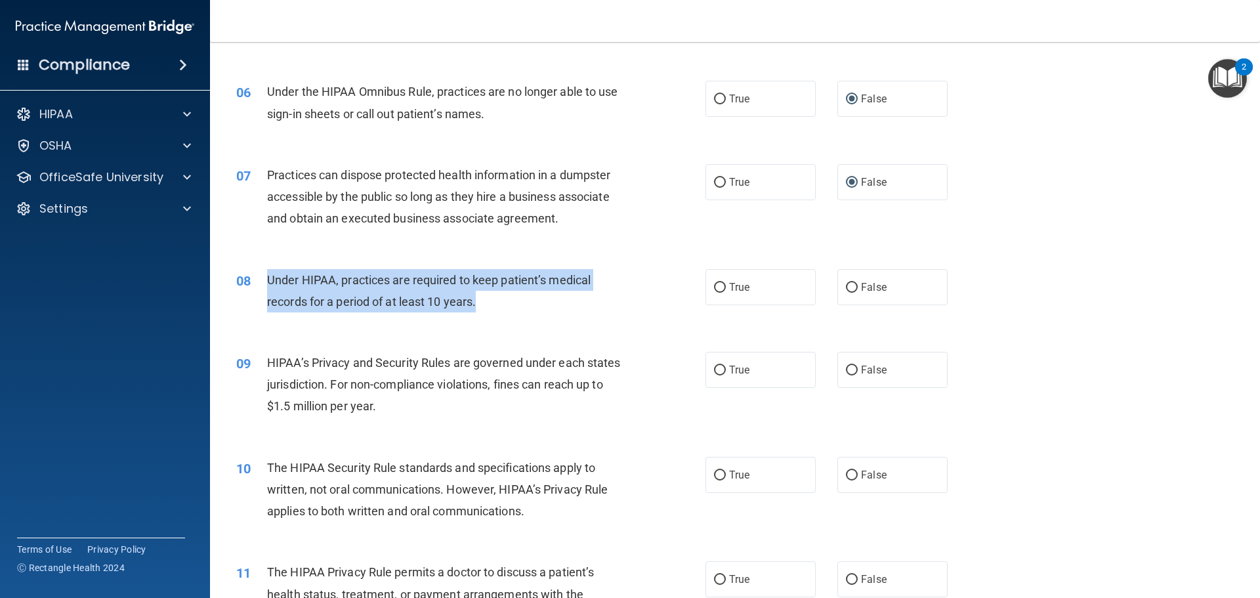
drag, startPoint x: 268, startPoint y: 276, endPoint x: 480, endPoint y: 310, distance: 213.9
click at [480, 310] on div "Under HIPAA, practices are required to keep patient’s medical records for a per…" at bounding box center [450, 290] width 367 height 43
click at [545, 314] on div "08 Under HIPAA, practices are required to keep patient’s medical records for a …" at bounding box center [471, 294] width 509 height 50
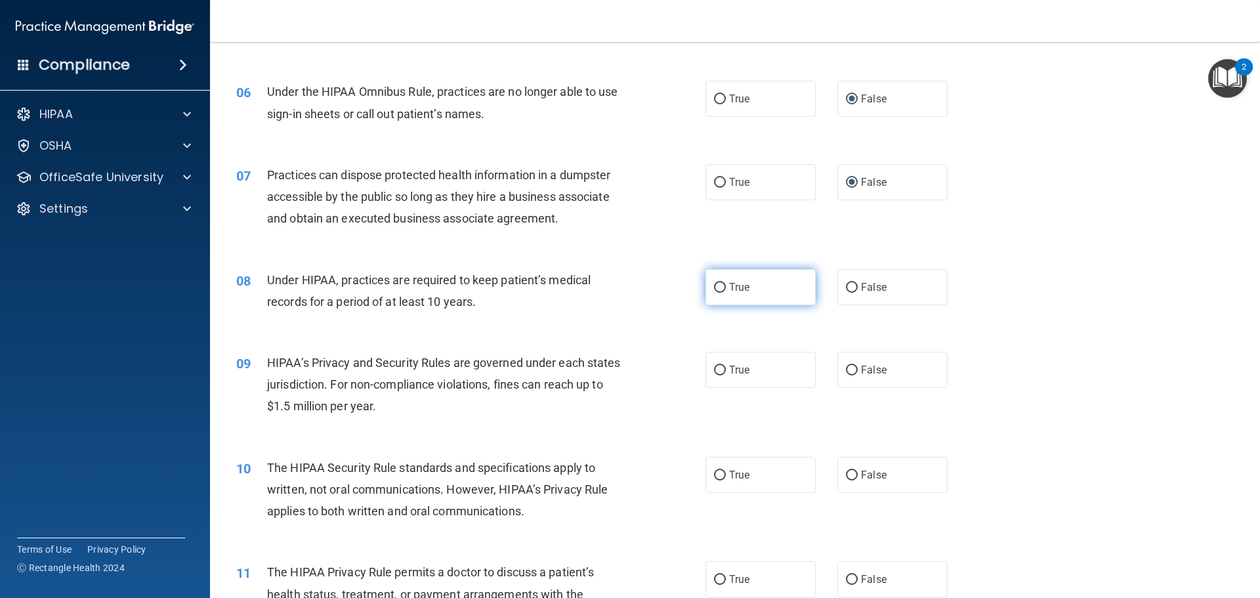
click at [714, 286] on input "True" at bounding box center [720, 288] width 12 height 10
radio input "true"
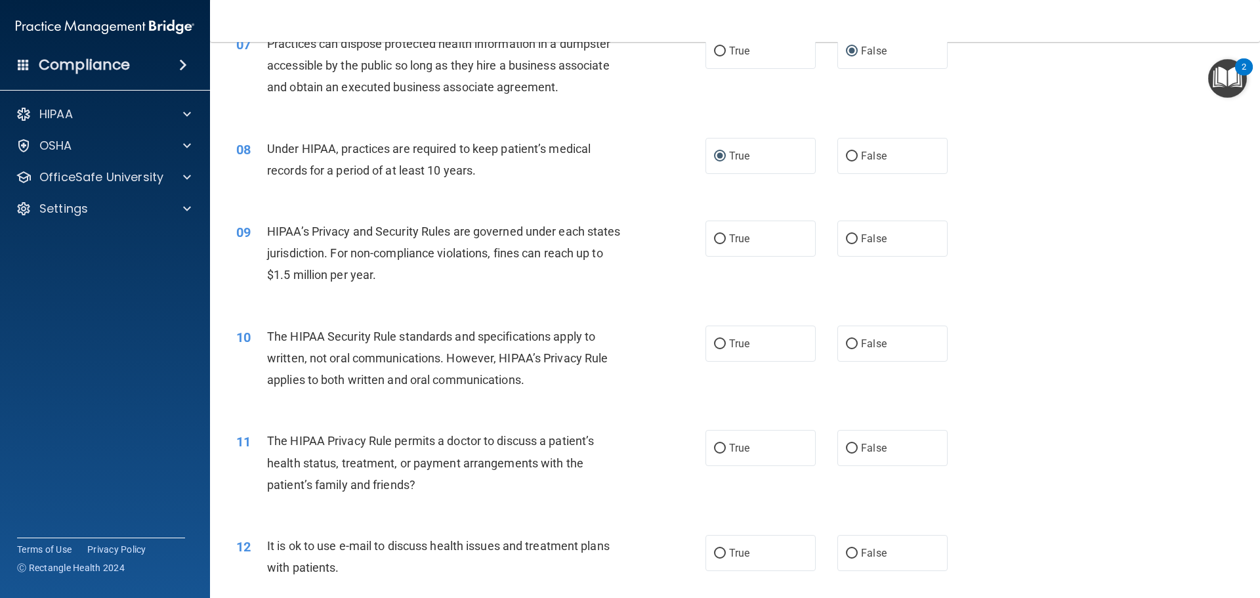
scroll to position [722, 0]
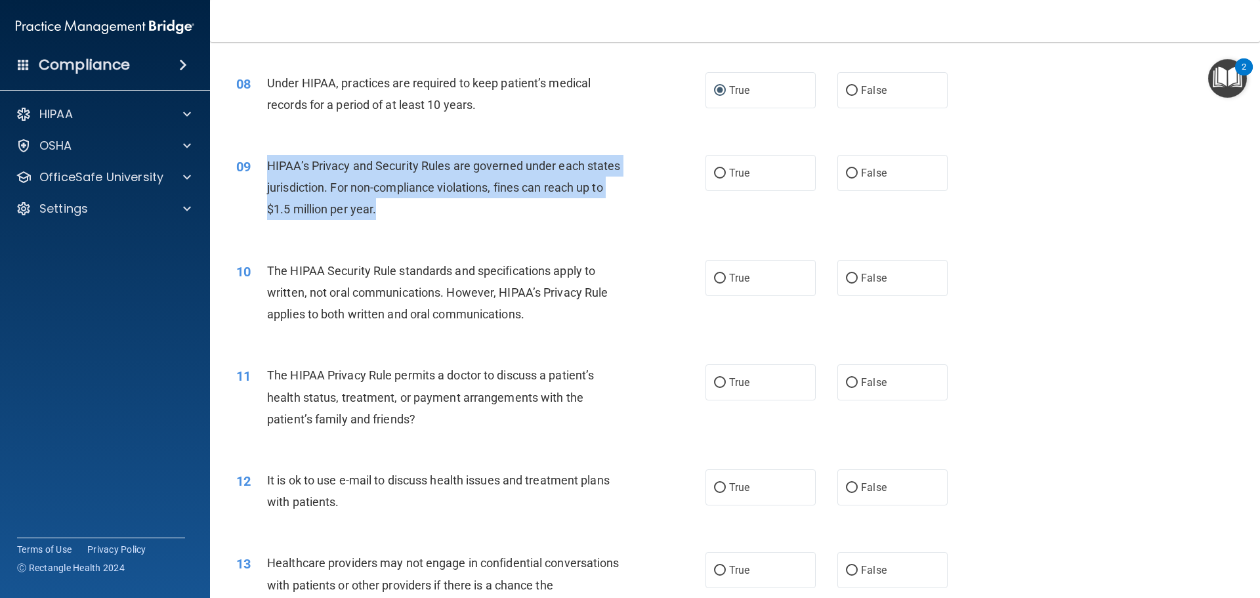
drag, startPoint x: 266, startPoint y: 163, endPoint x: 516, endPoint y: 215, distance: 255.3
click at [516, 215] on div "HIPAA’s Privacy and Security Rules are governed under each states jurisdiction.…" at bounding box center [450, 188] width 367 height 66
click at [457, 215] on div "HIPAA’s Privacy and Security Rules are governed under each states jurisdiction.…" at bounding box center [450, 188] width 367 height 66
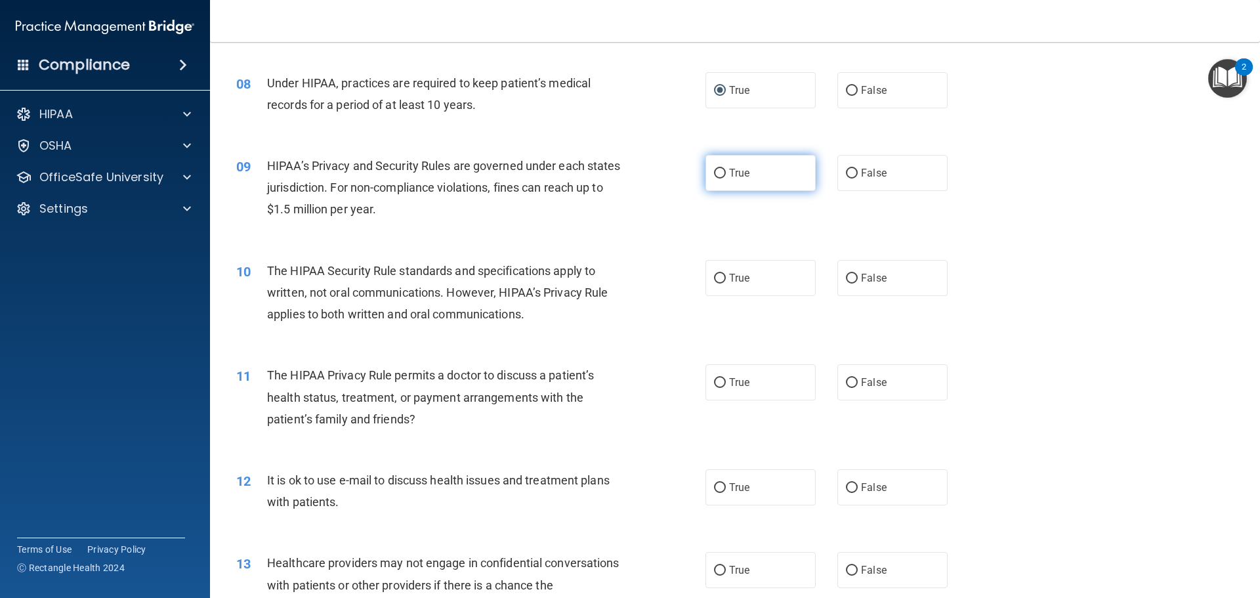
click at [721, 173] on input "True" at bounding box center [720, 174] width 12 height 10
radio input "true"
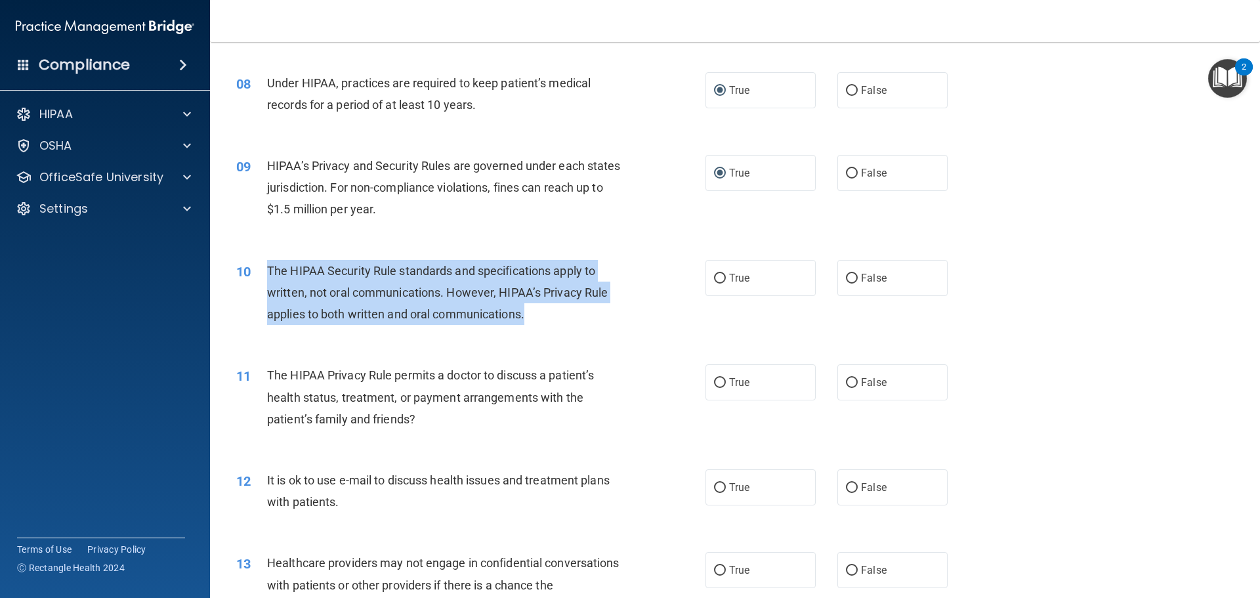
drag, startPoint x: 270, startPoint y: 267, endPoint x: 528, endPoint y: 316, distance: 263.2
click at [528, 316] on div "The HIPAA Security Rule standards and specifications apply to written, not oral…" at bounding box center [450, 293] width 367 height 66
click at [616, 272] on div "The HIPAA Security Rule standards and specifications apply to written, not oral…" at bounding box center [450, 293] width 367 height 66
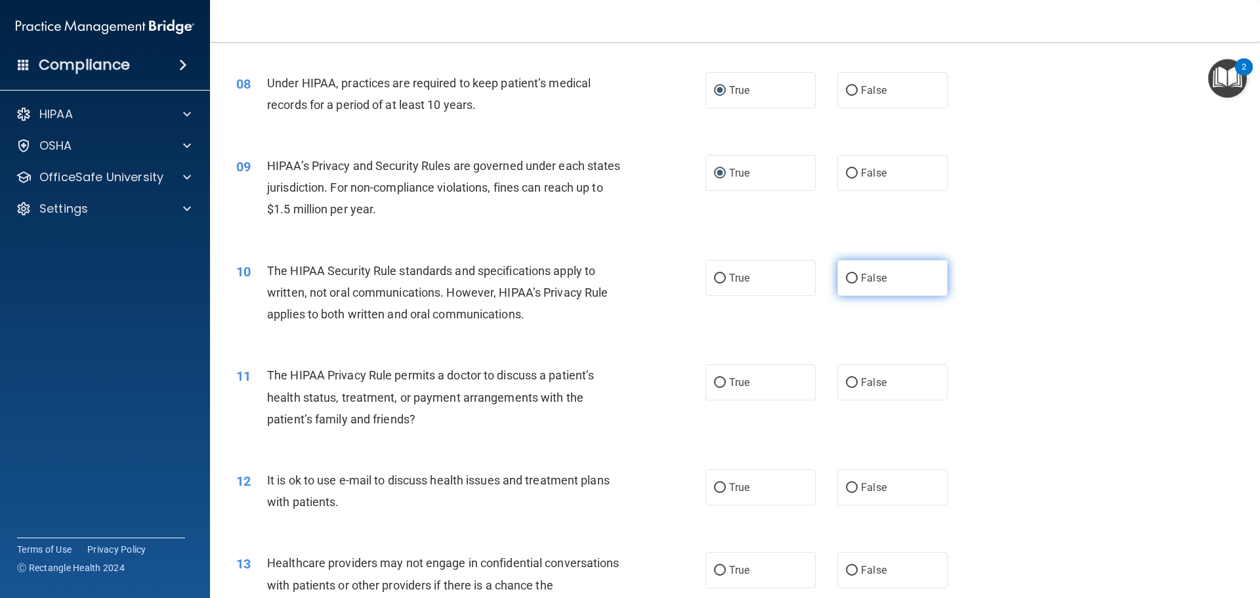
click at [848, 276] on input "False" at bounding box center [852, 279] width 12 height 10
radio input "true"
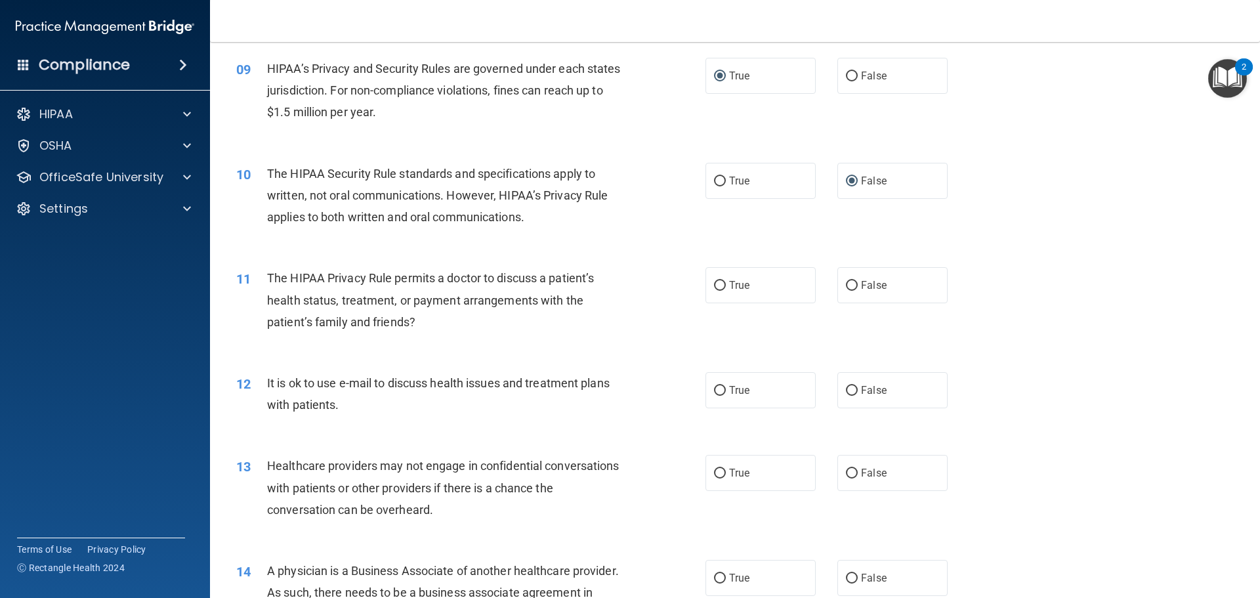
scroll to position [853, 0]
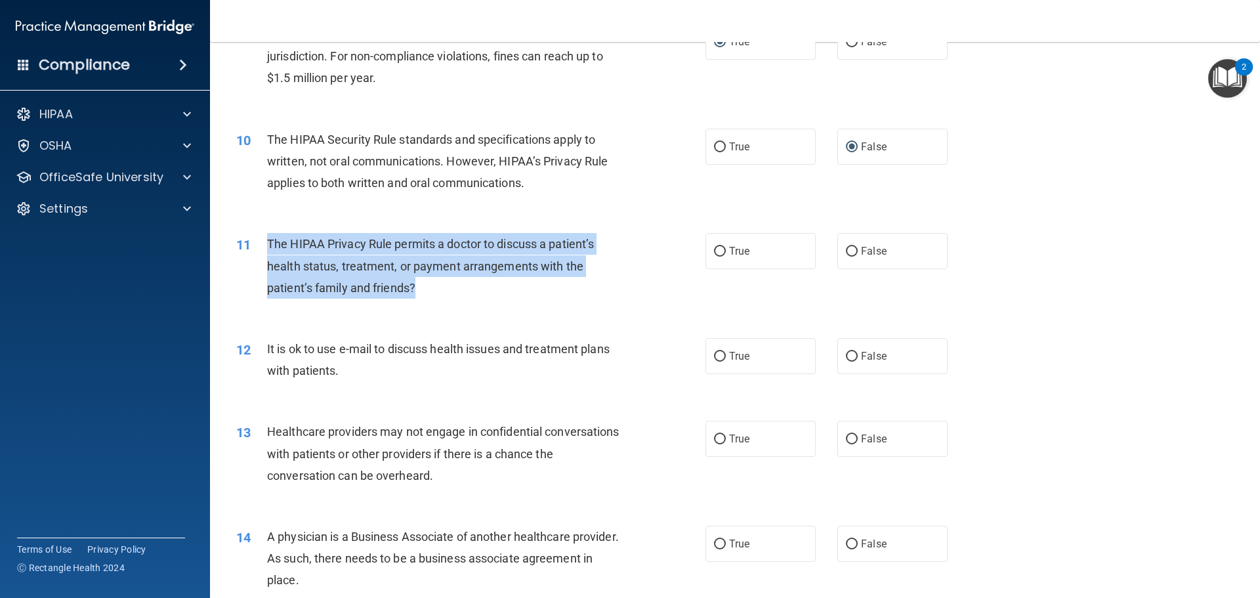
drag, startPoint x: 268, startPoint y: 243, endPoint x: 446, endPoint y: 293, distance: 184.2
click at [446, 293] on div "The HIPAA Privacy Rule permits a doctor to discuss a patient’s health status, t…" at bounding box center [450, 266] width 367 height 66
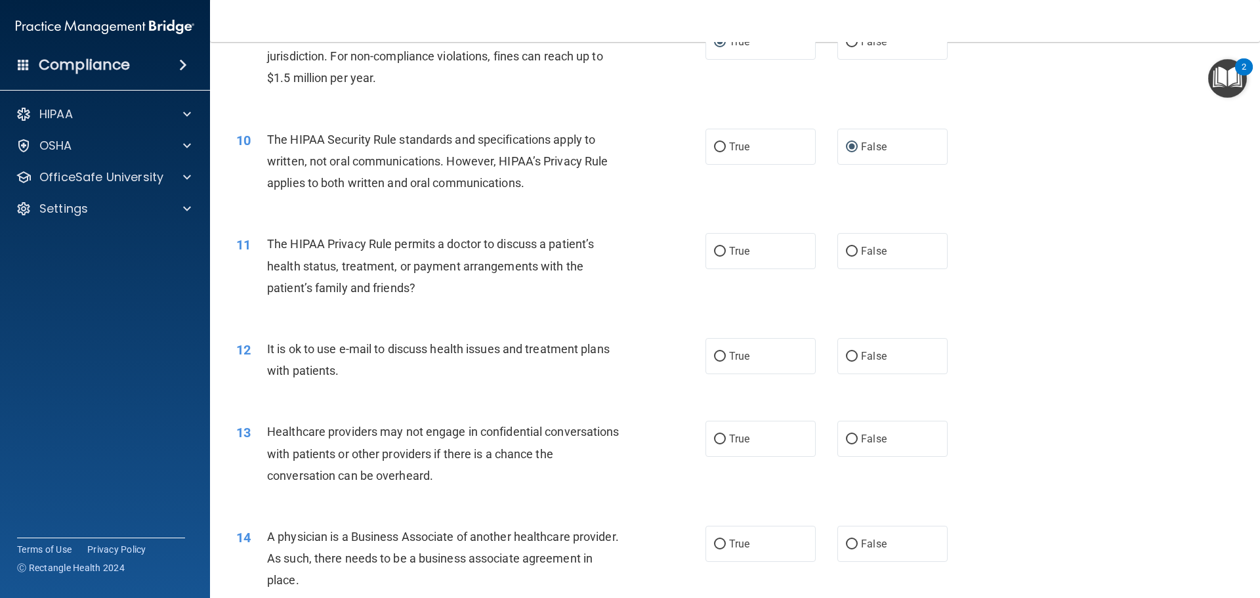
click at [623, 317] on div "11 The HIPAA Privacy Rule permits a doctor to discuss a patient’s health status…" at bounding box center [734, 269] width 1017 height 105
click at [716, 251] on input "True" at bounding box center [720, 252] width 12 height 10
radio input "true"
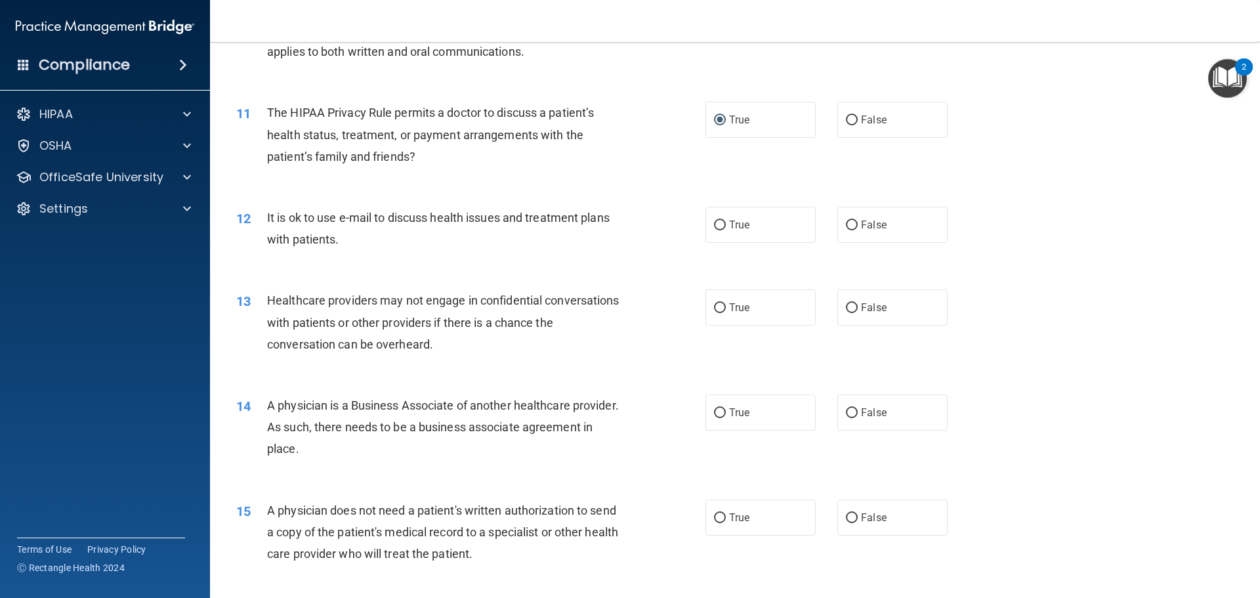
scroll to position [1050, 0]
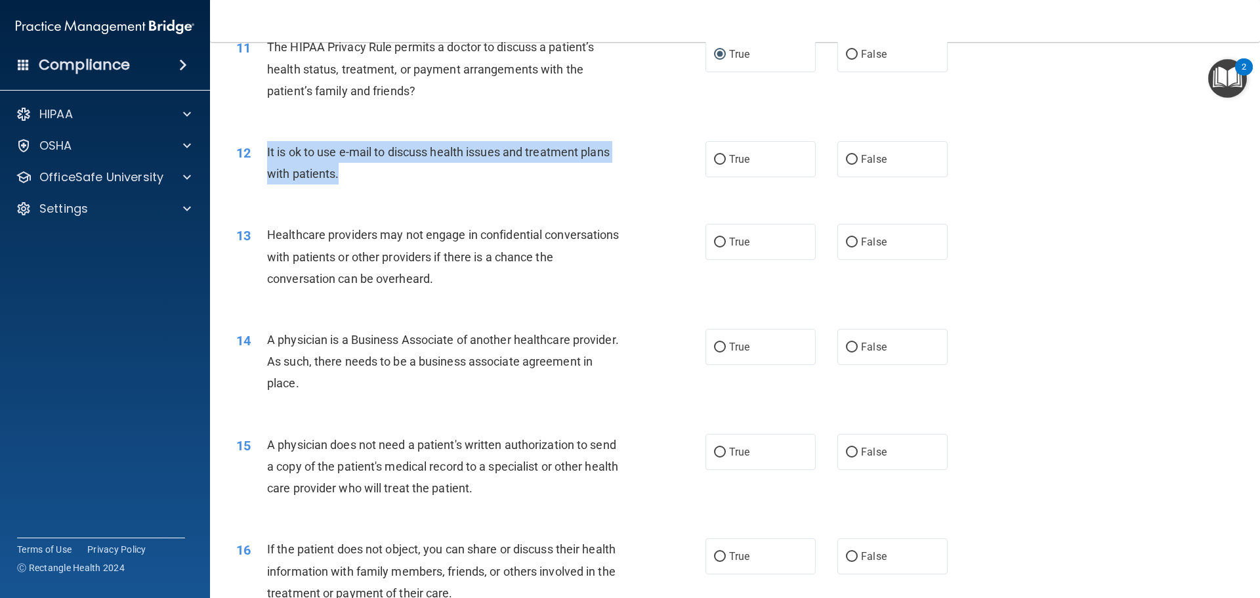
drag, startPoint x: 266, startPoint y: 152, endPoint x: 352, endPoint y: 171, distance: 87.4
click at [352, 171] on div "It is ok to use e-mail to discuss health issues and treatment plans with patien…" at bounding box center [450, 162] width 367 height 43
click at [640, 168] on div "12 It is ok to use e-mail to discuss health issues and treatment plans with pat…" at bounding box center [471, 166] width 509 height 50
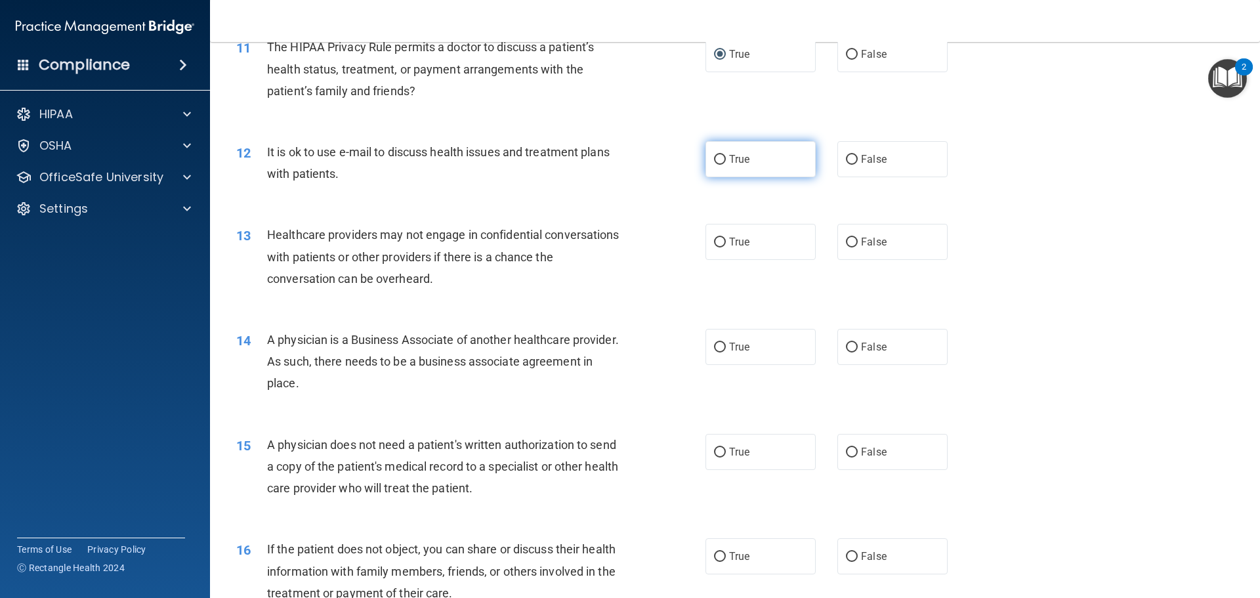
click at [714, 157] on input "True" at bounding box center [720, 160] width 12 height 10
radio input "true"
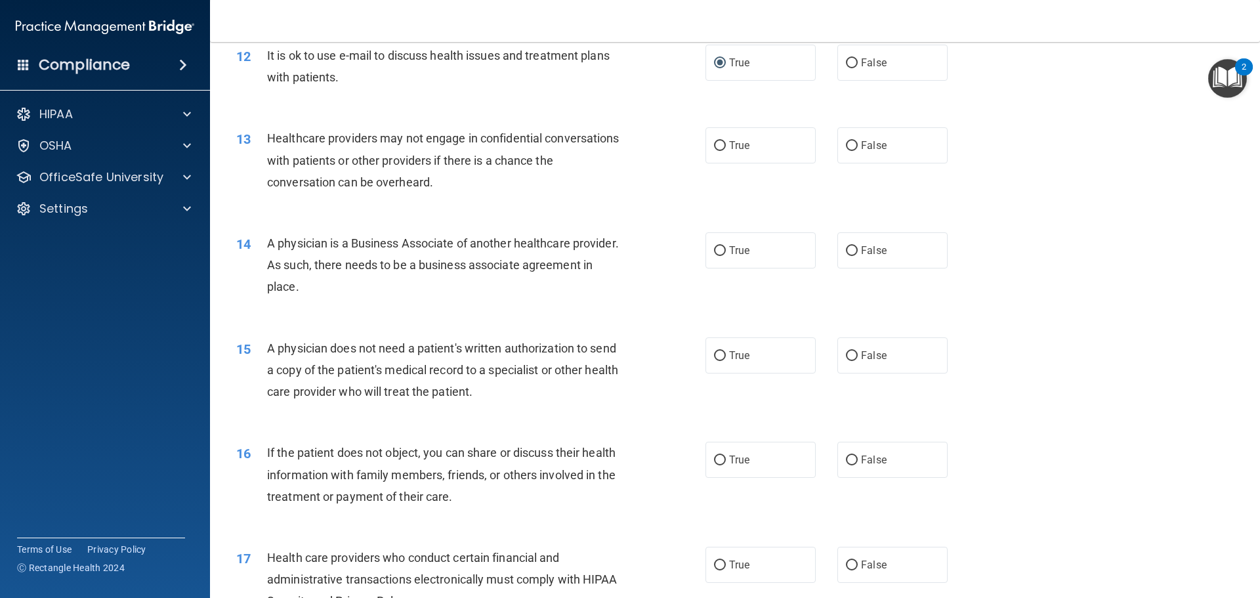
scroll to position [1181, 0]
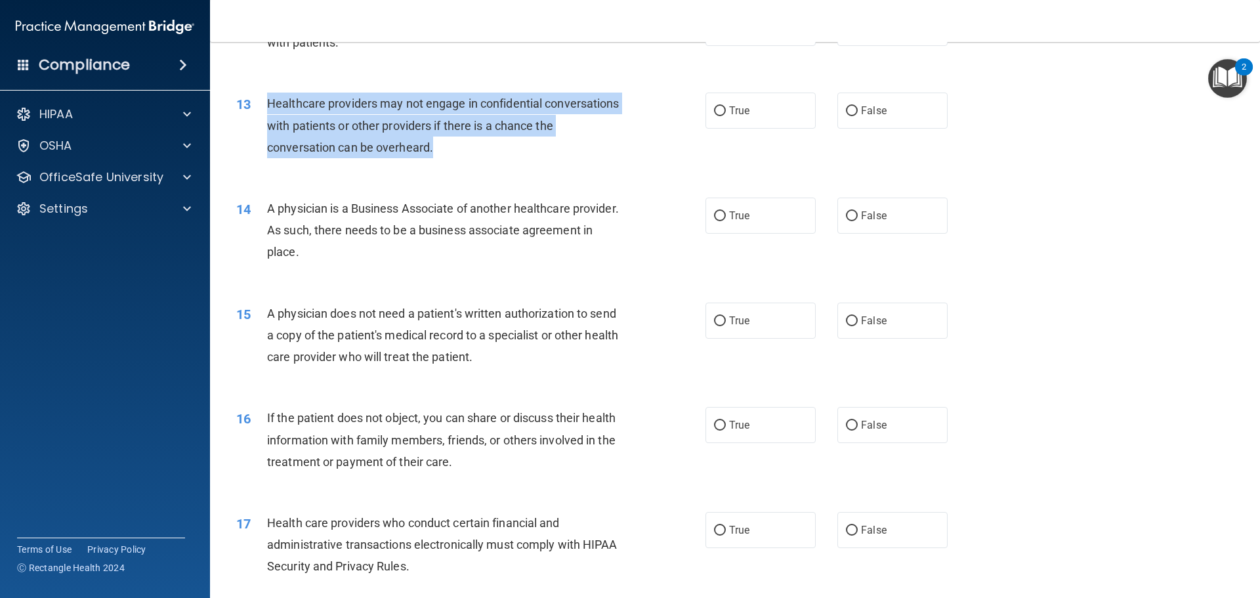
drag, startPoint x: 266, startPoint y: 100, endPoint x: 480, endPoint y: 152, distance: 220.1
click at [480, 152] on div "Healthcare providers may not engage in confidential conversations with patients…" at bounding box center [450, 126] width 367 height 66
click at [513, 145] on div "Healthcare providers may not engage in confidential conversations with patients…" at bounding box center [450, 126] width 367 height 66
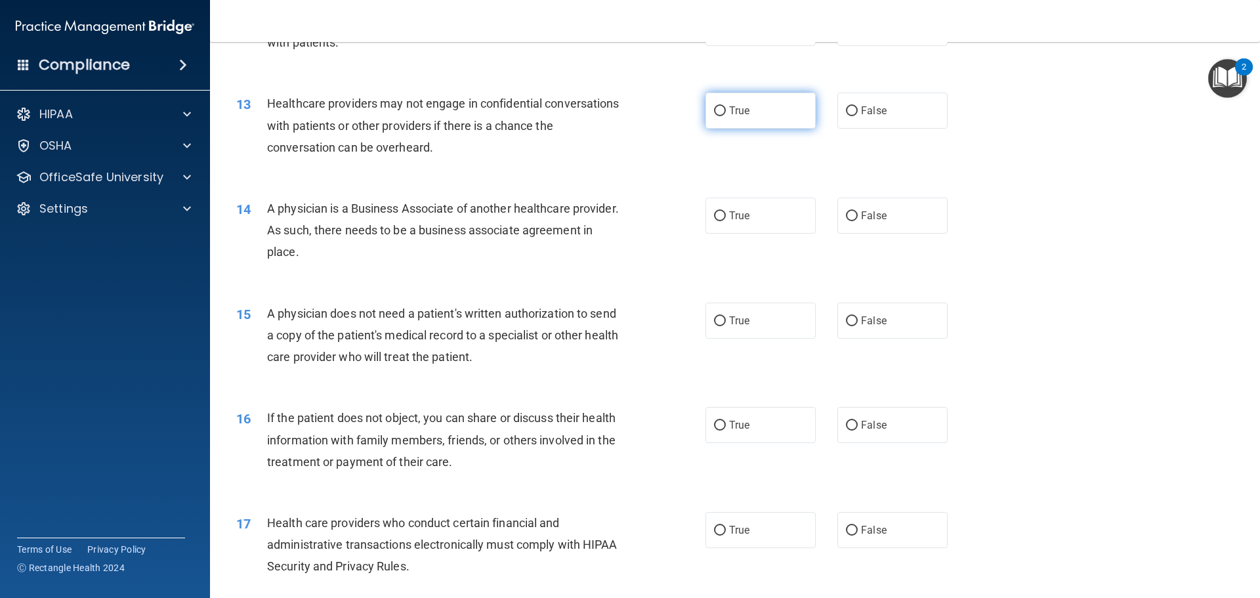
click at [714, 110] on input "True" at bounding box center [720, 111] width 12 height 10
radio input "true"
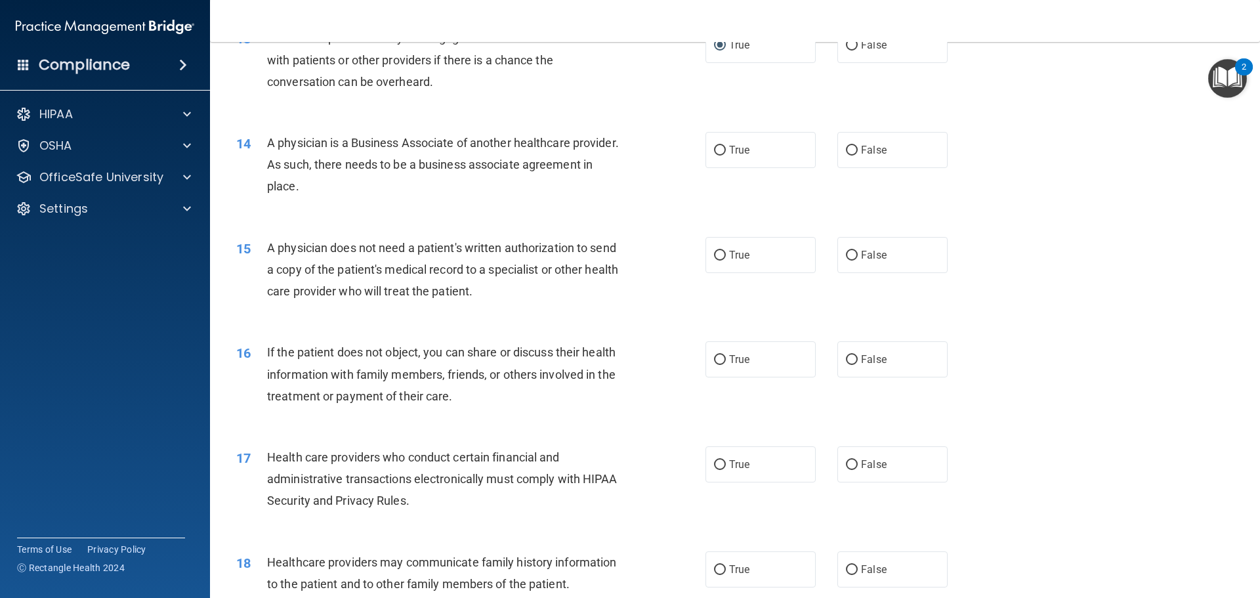
click at [265, 140] on div "14" at bounding box center [246, 144] width 41 height 24
drag, startPoint x: 267, startPoint y: 141, endPoint x: 486, endPoint y: 199, distance: 226.7
click at [486, 199] on div "14 A physician is a Business Associate of another healthcare provider. As such,…" at bounding box center [471, 168] width 509 height 72
click at [486, 192] on div "A physician is a Business Associate of another healthcare provider. As such, th…" at bounding box center [450, 165] width 367 height 66
click at [714, 150] on input "True" at bounding box center [720, 151] width 12 height 10
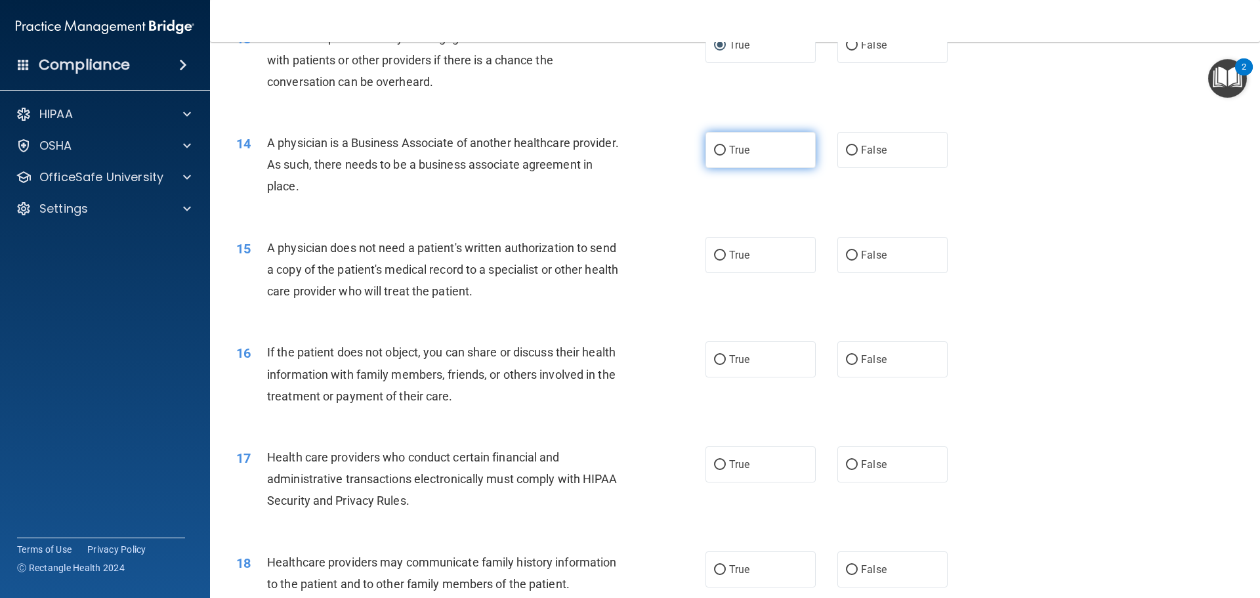
radio input "true"
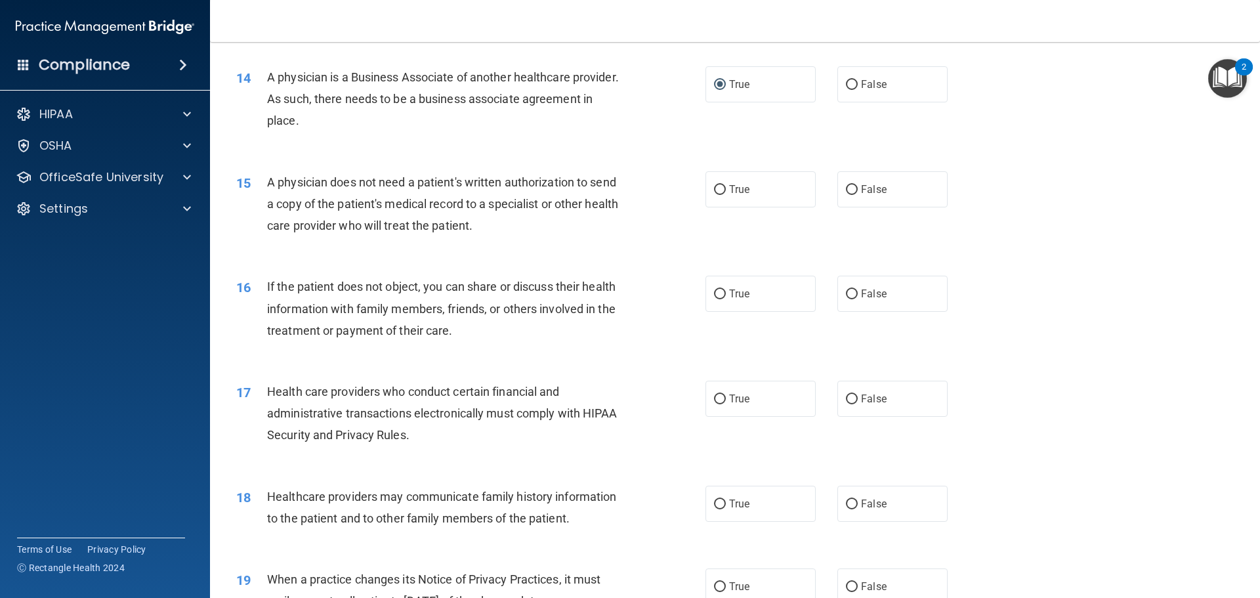
scroll to position [1378, 0]
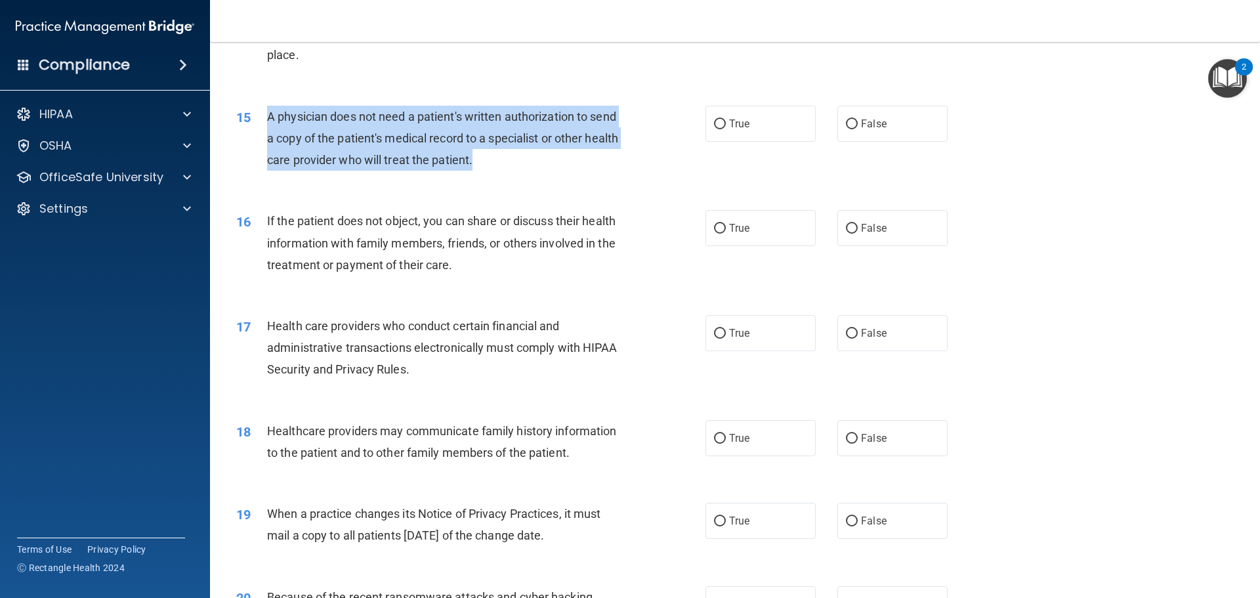
drag, startPoint x: 268, startPoint y: 117, endPoint x: 513, endPoint y: 174, distance: 252.0
click at [513, 174] on div "15 A physician does not need a patient's written authorization to send a copy o…" at bounding box center [471, 142] width 509 height 72
click at [633, 159] on div "15 A physician does not need a patient's written authorization to send a copy o…" at bounding box center [471, 142] width 509 height 72
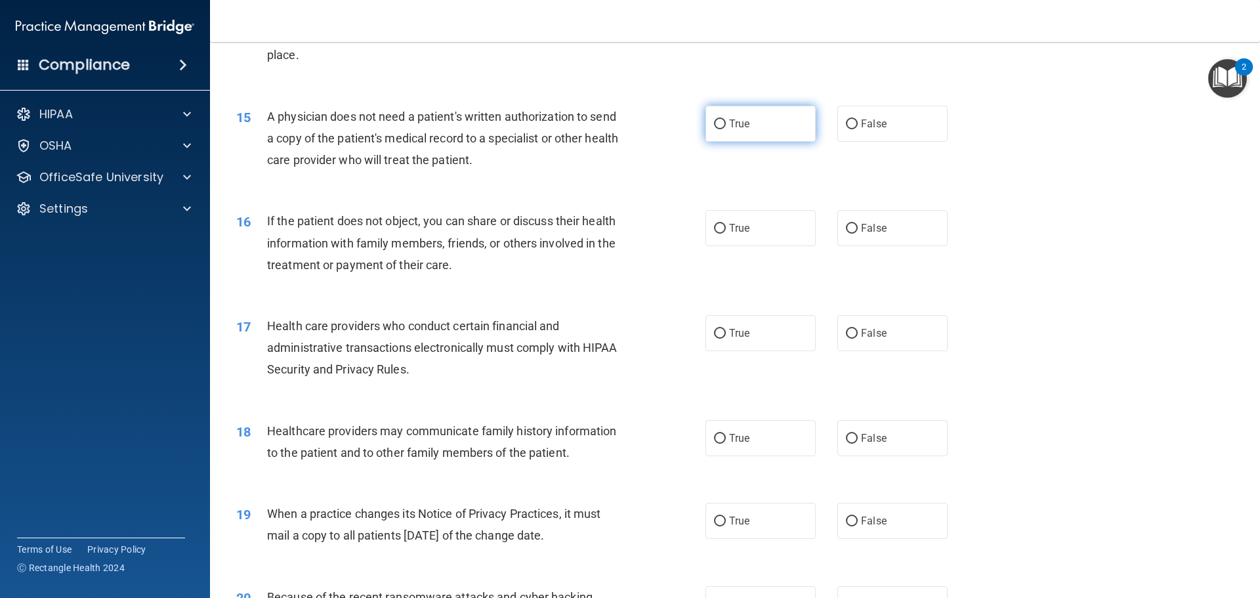
click at [719, 122] on input "True" at bounding box center [720, 124] width 12 height 10
radio input "true"
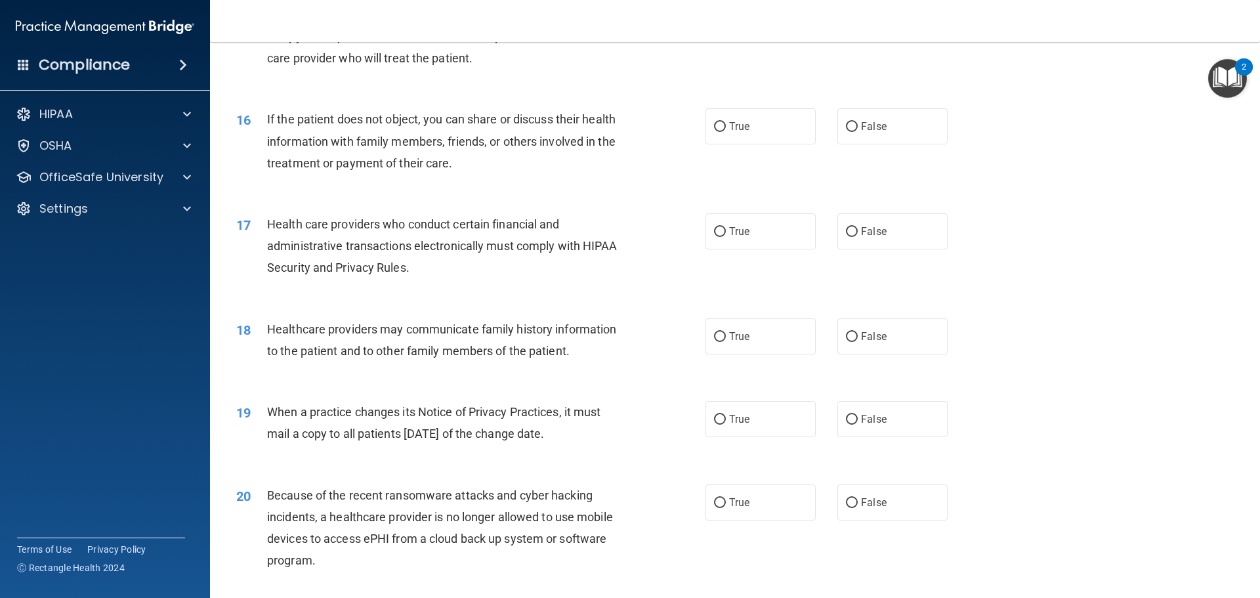
scroll to position [1509, 0]
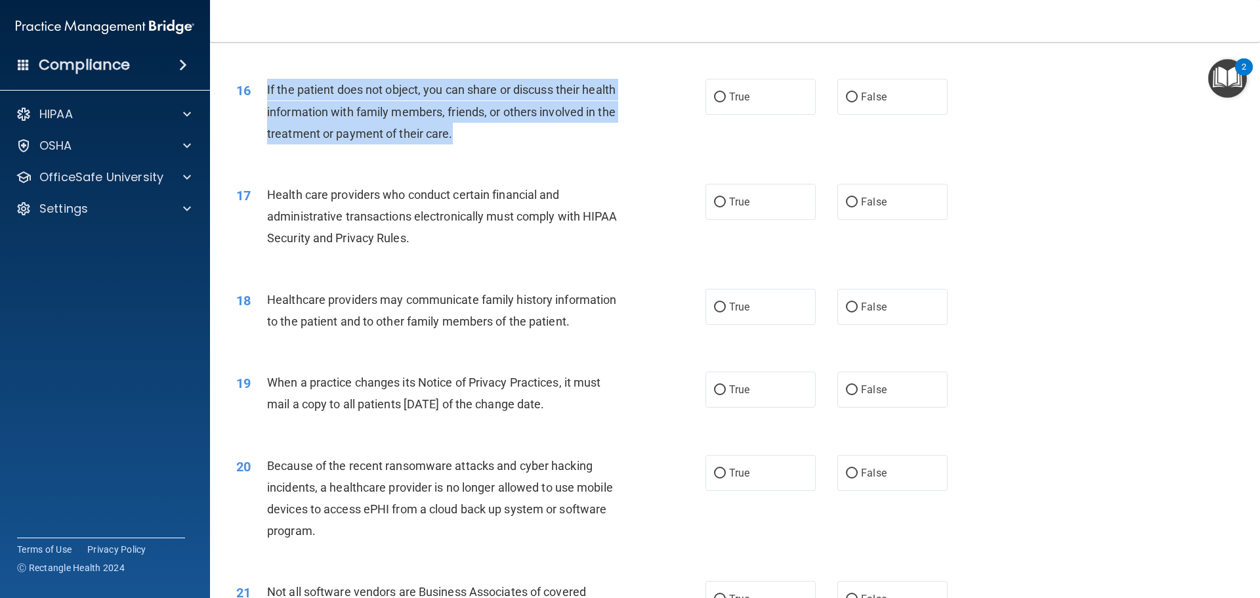
drag, startPoint x: 267, startPoint y: 86, endPoint x: 456, endPoint y: 130, distance: 194.0
click at [456, 130] on div "If the patient does not object, you can share or discuss their health informati…" at bounding box center [450, 112] width 367 height 66
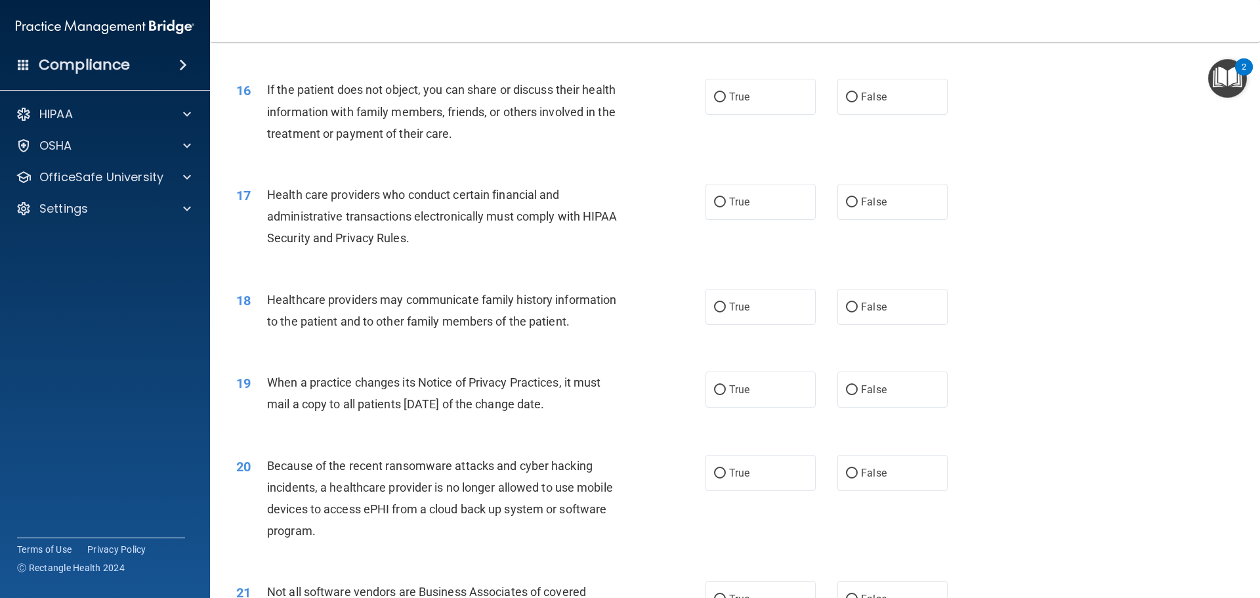
click at [659, 154] on div "16 If the patient does not object, you can share or discuss their health inform…" at bounding box center [734, 114] width 1017 height 105
click at [714, 98] on input "True" at bounding box center [720, 98] width 12 height 10
radio input "true"
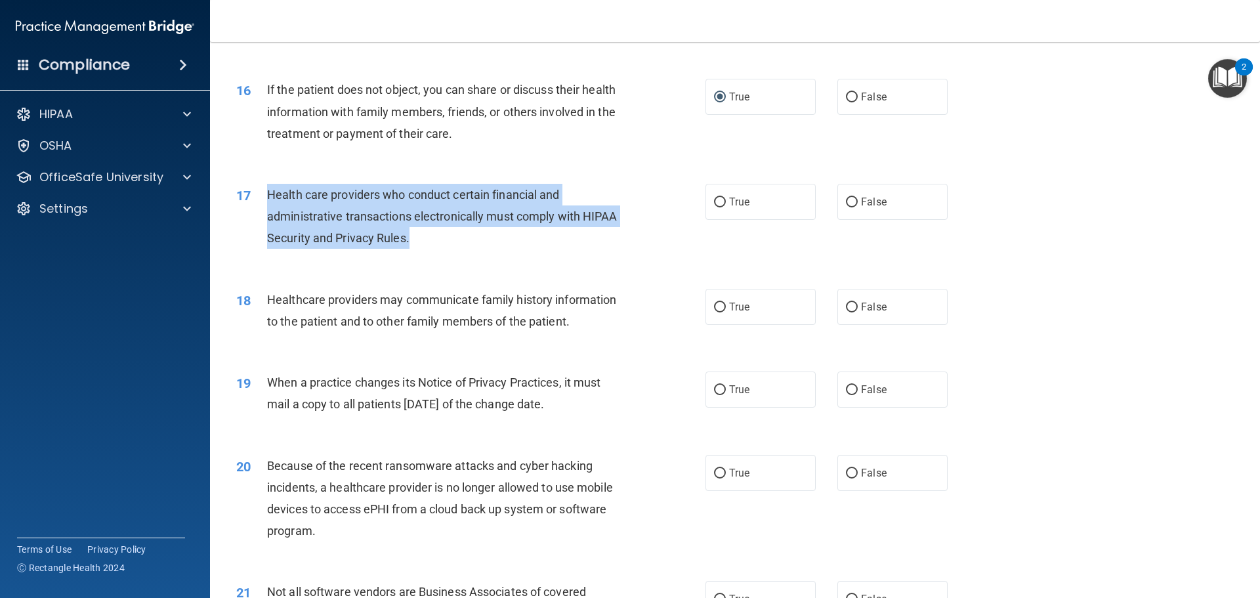
drag, startPoint x: 267, startPoint y: 192, endPoint x: 585, endPoint y: 238, distance: 320.9
click at [585, 238] on div "Health care providers who conduct certain financial and administrative transact…" at bounding box center [450, 217] width 367 height 66
click at [658, 194] on div "17 Health care providers who conduct certain financial and administrative trans…" at bounding box center [471, 220] width 509 height 72
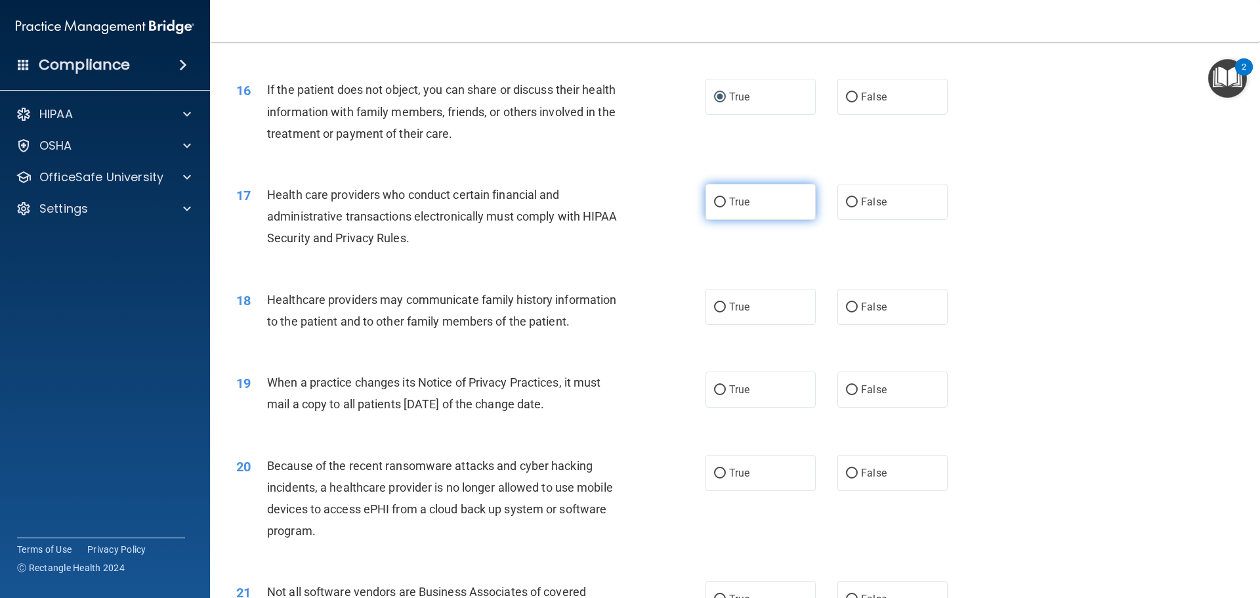
click at [714, 200] on input "True" at bounding box center [720, 203] width 12 height 10
radio input "true"
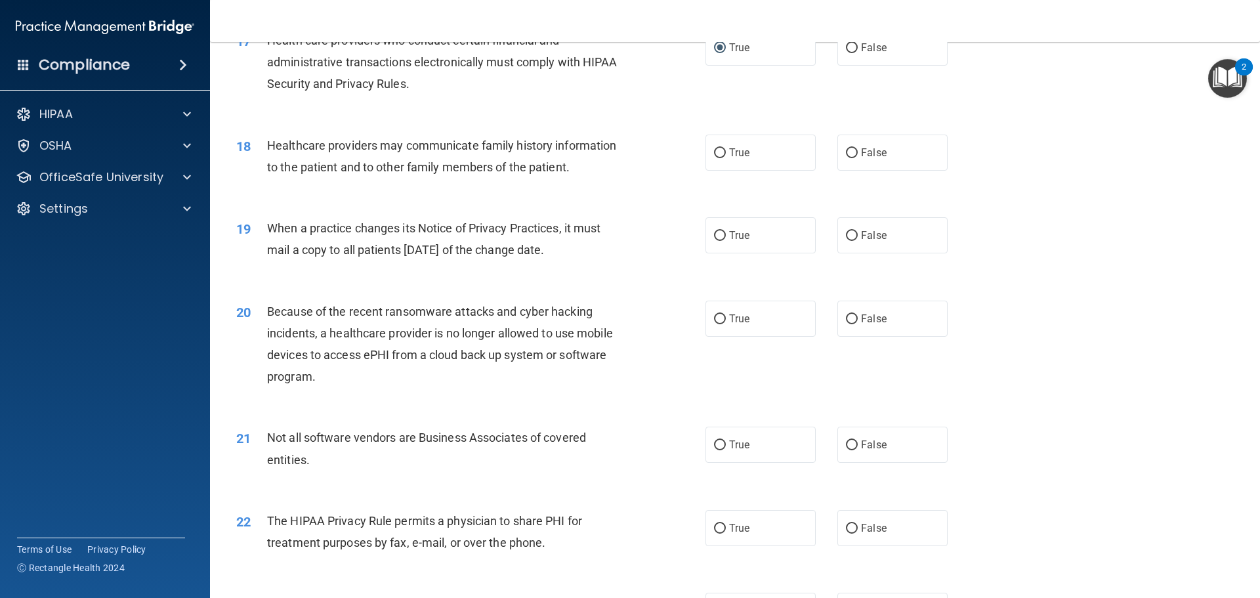
scroll to position [1641, 0]
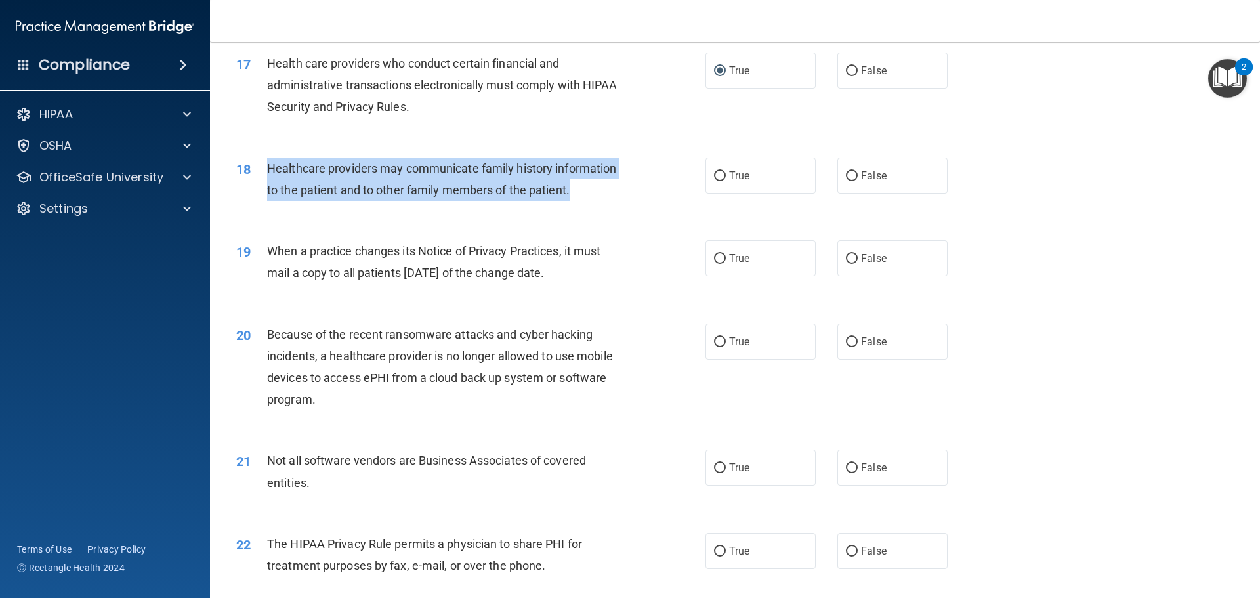
drag, startPoint x: 268, startPoint y: 165, endPoint x: 576, endPoint y: 200, distance: 309.8
click at [576, 200] on div "Healthcare providers may communicate family history information to the patient …" at bounding box center [450, 178] width 367 height 43
click at [675, 159] on div "18 Healthcare providers may communicate family history information to the patie…" at bounding box center [471, 182] width 509 height 50
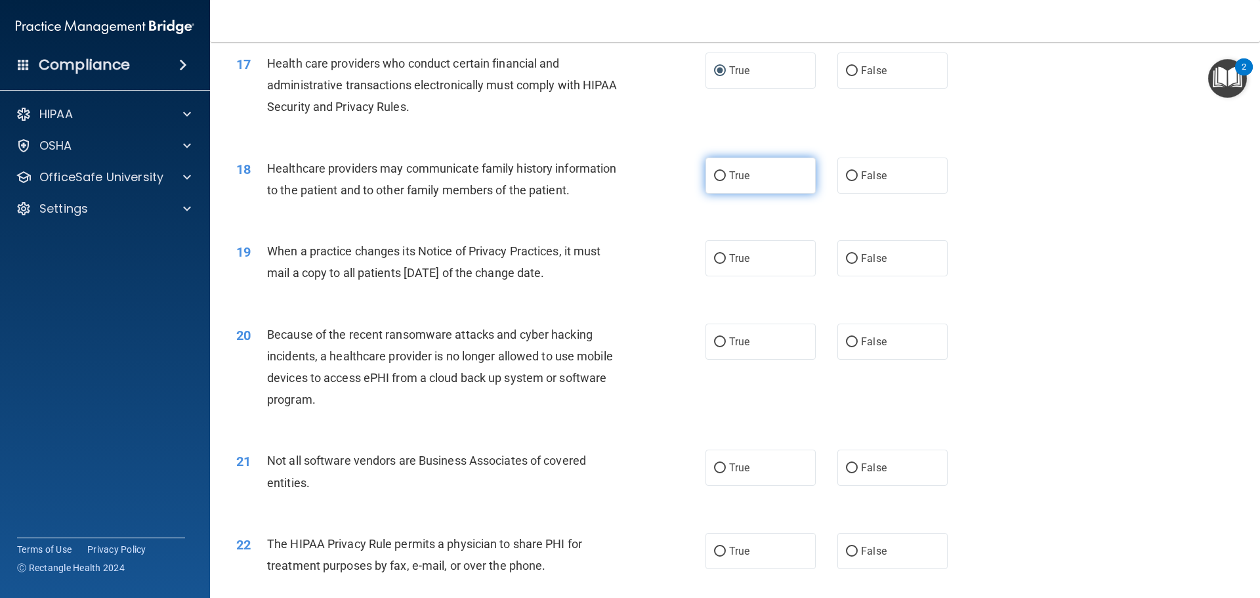
click at [715, 175] on input "True" at bounding box center [720, 176] width 12 height 10
radio input "true"
drag, startPoint x: 268, startPoint y: 247, endPoint x: 588, endPoint y: 280, distance: 321.3
click at [588, 280] on div "When a practice changes its Notice of Privacy Practices, it must mail a copy to…" at bounding box center [450, 261] width 367 height 43
click at [655, 249] on div "19 When a practice changes its Notice of Privacy Practices, it must mail a copy…" at bounding box center [471, 265] width 509 height 50
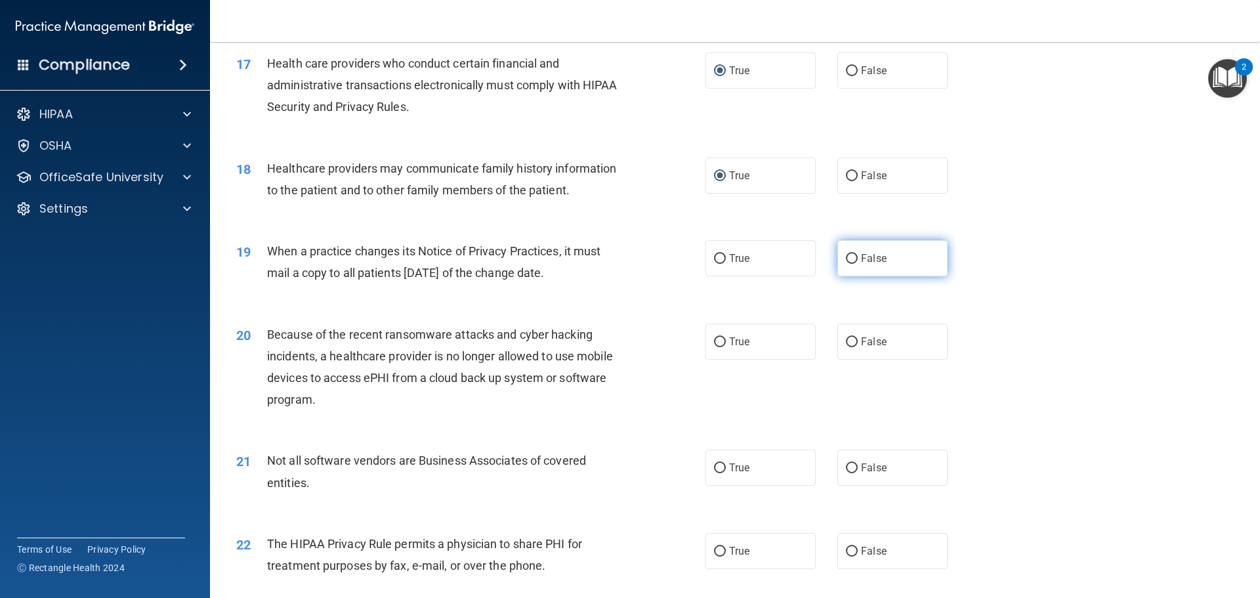
click at [850, 257] on input "False" at bounding box center [852, 259] width 12 height 10
radio input "true"
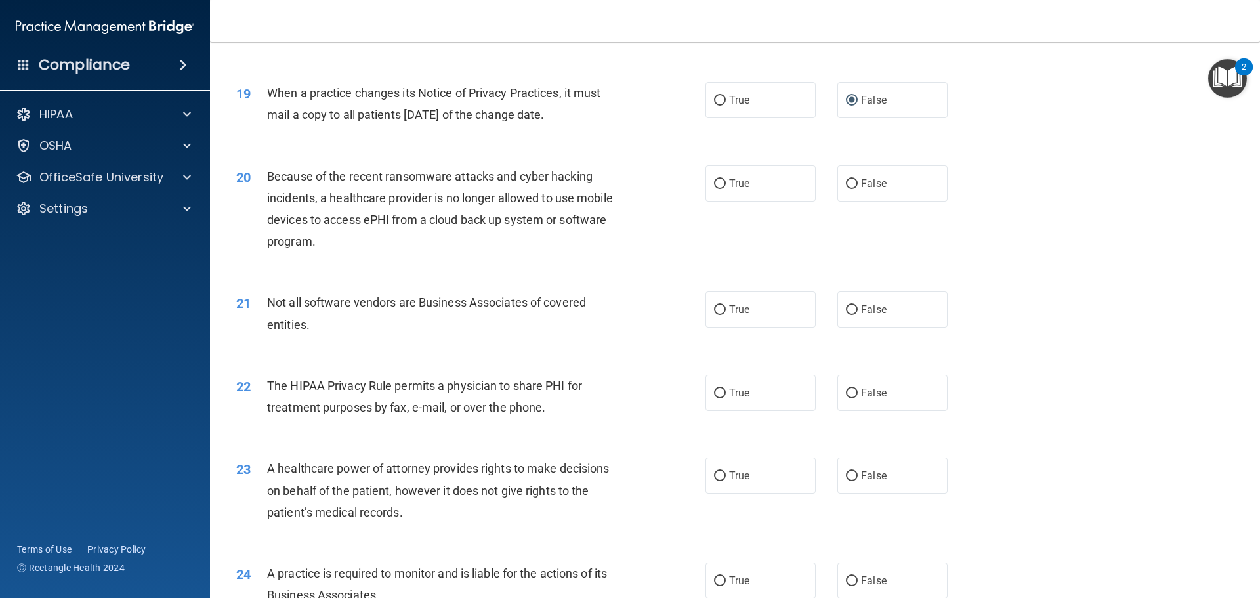
scroll to position [1837, 0]
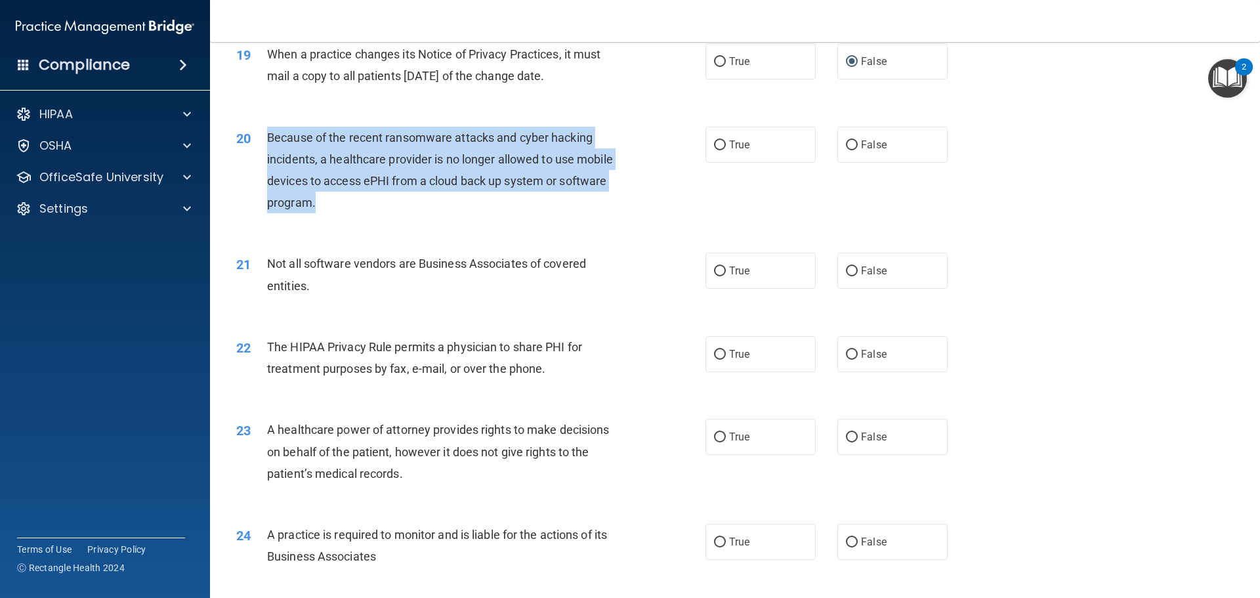
drag, startPoint x: 267, startPoint y: 135, endPoint x: 645, endPoint y: 208, distance: 385.1
click at [645, 208] on div "20 Because of the recent ransomware attacks and cyber hacking incidents, a heal…" at bounding box center [471, 174] width 509 height 94
click at [483, 218] on div "20 Because of the recent ransomware attacks and cyber hacking incidents, a heal…" at bounding box center [471, 174] width 509 height 94
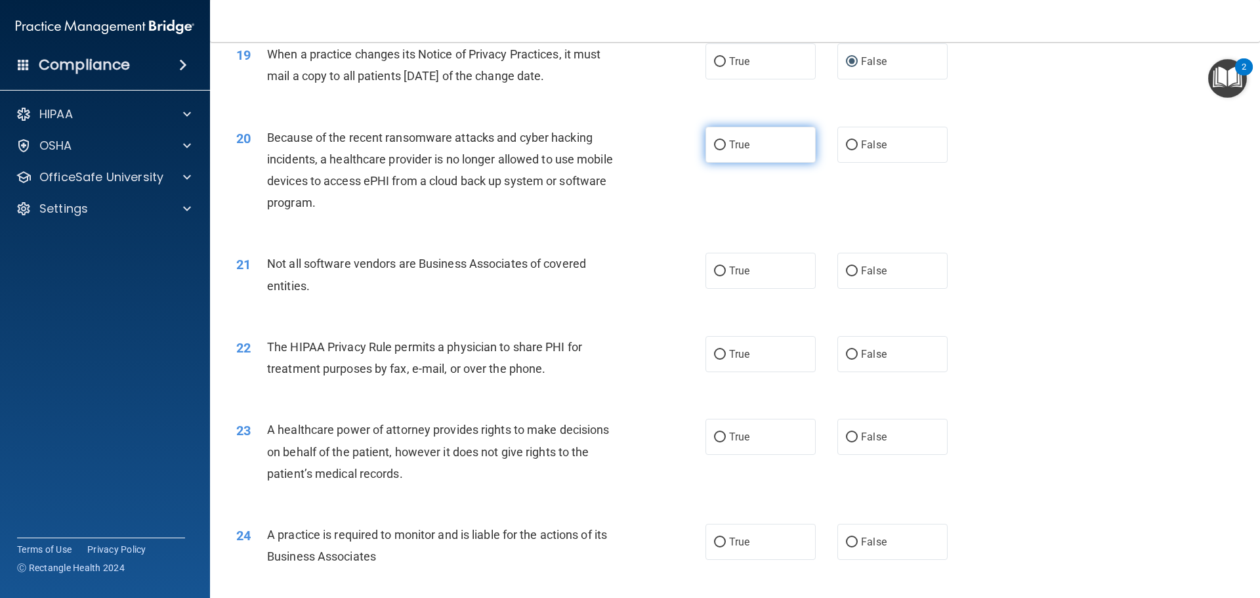
click at [714, 145] on input "True" at bounding box center [720, 145] width 12 height 10
radio input "true"
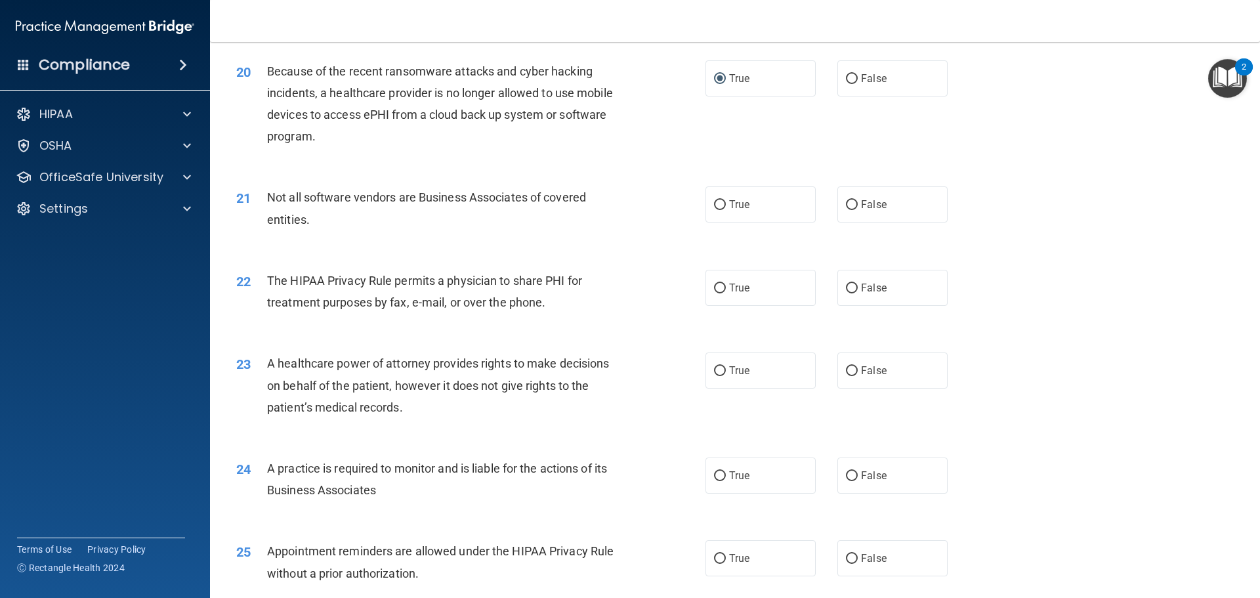
scroll to position [1903, 0]
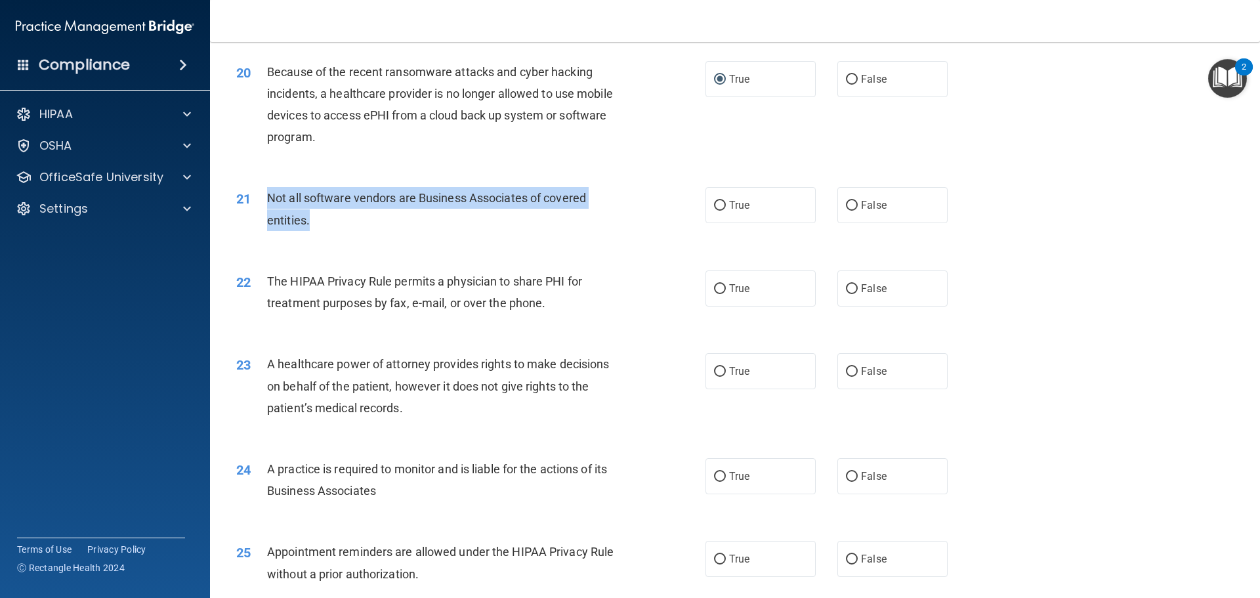
drag, startPoint x: 270, startPoint y: 192, endPoint x: 326, endPoint y: 218, distance: 62.0
click at [326, 218] on div "Not all software vendors are Business Associates of covered entities." at bounding box center [450, 208] width 367 height 43
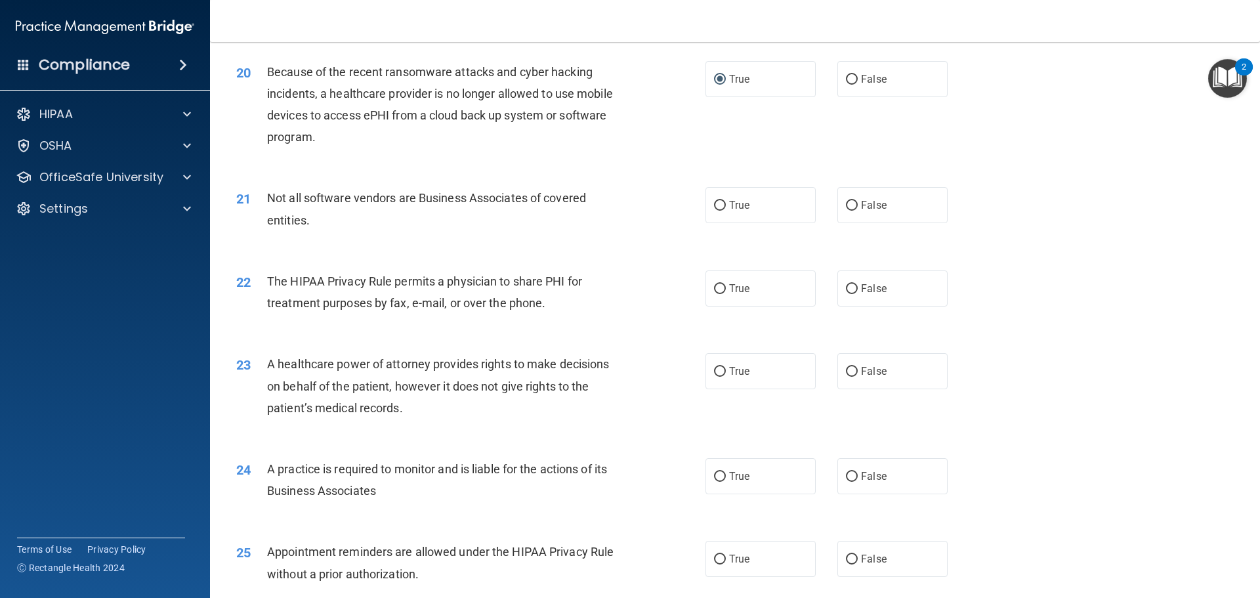
click at [650, 251] on div "21 Not all software vendors are Business Associates of covered entities. True F…" at bounding box center [734, 212] width 1017 height 83
click at [848, 203] on input "False" at bounding box center [852, 206] width 12 height 10
radio input "true"
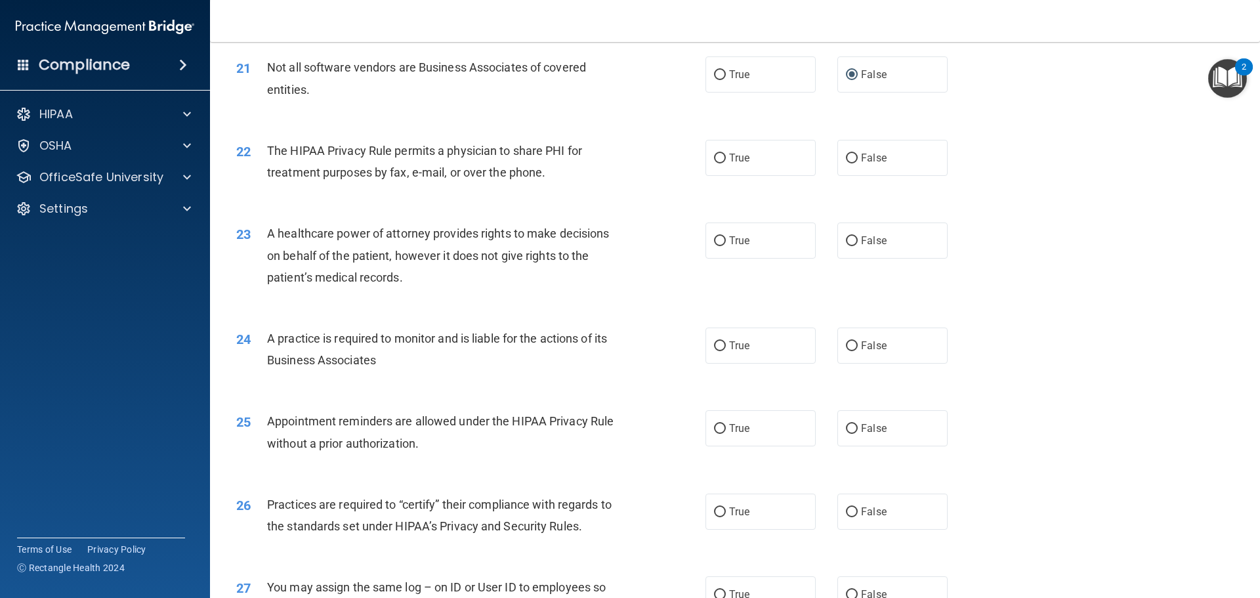
scroll to position [2034, 0]
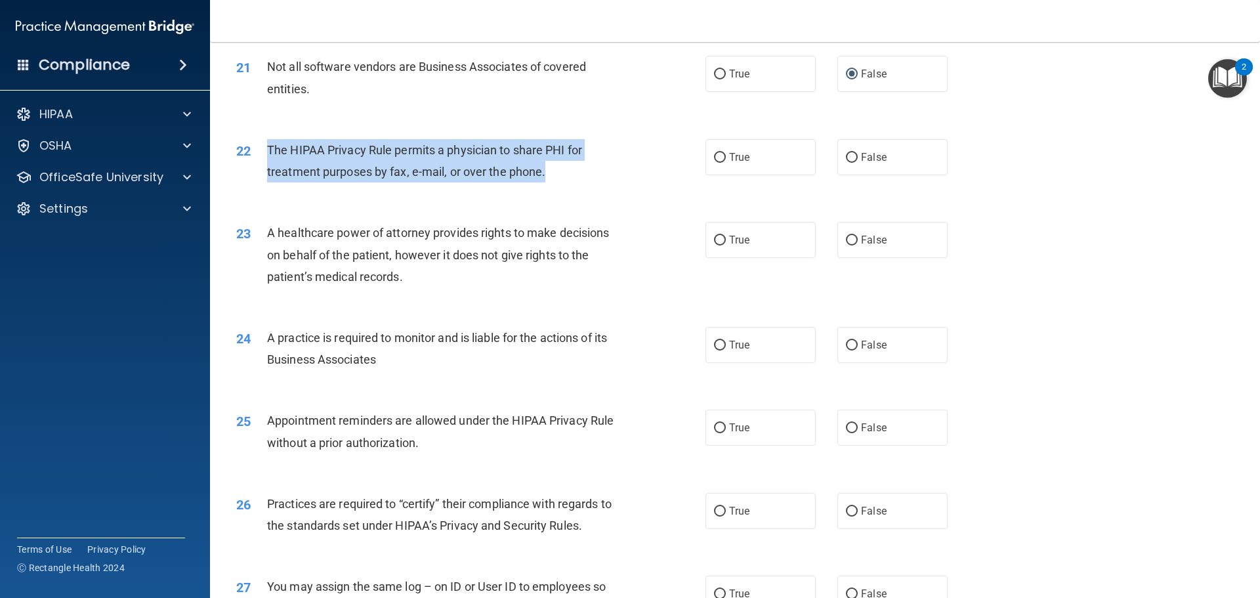
drag, startPoint x: 268, startPoint y: 148, endPoint x: 547, endPoint y: 187, distance: 280.9
click at [547, 187] on div "22 The HIPAA Privacy Rule permits a physician to share PHI for treatment purpos…" at bounding box center [471, 164] width 509 height 50
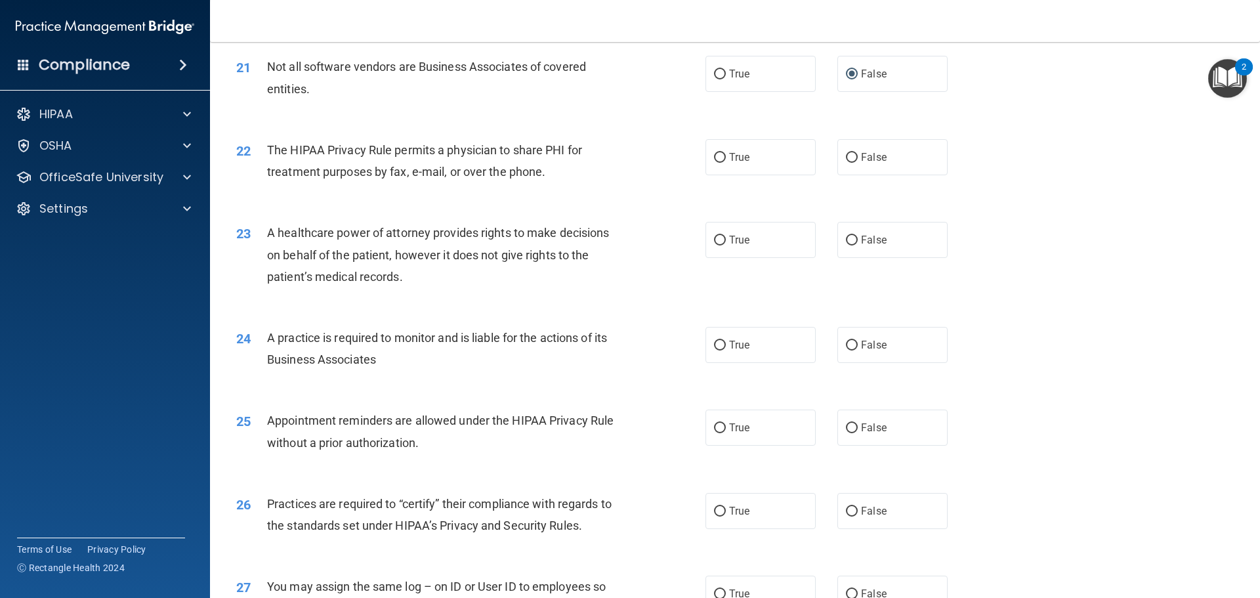
click at [680, 203] on div "22 The HIPAA Privacy Rule permits a physician to share PHI for treatment purpos…" at bounding box center [734, 164] width 1017 height 83
click at [715, 155] on input "True" at bounding box center [720, 158] width 12 height 10
radio input "true"
click at [266, 228] on div "23" at bounding box center [246, 234] width 41 height 24
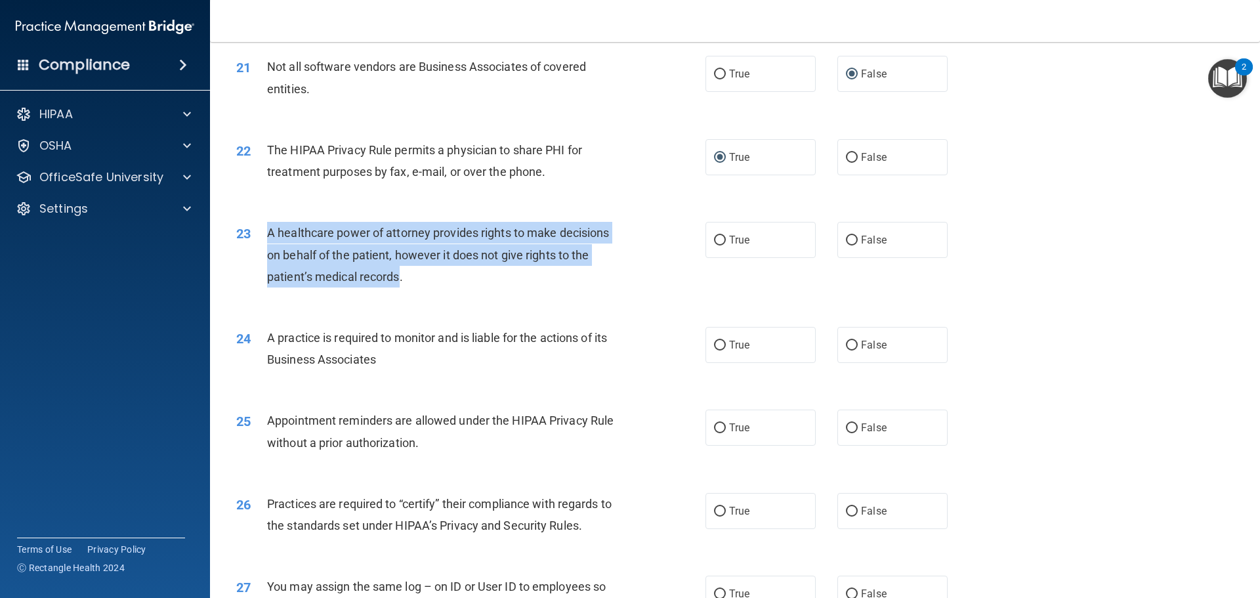
drag, startPoint x: 269, startPoint y: 230, endPoint x: 400, endPoint y: 279, distance: 139.6
click at [400, 279] on span "A healthcare power of attorney provides rights to make decisions on behalf of t…" at bounding box center [438, 254] width 342 height 57
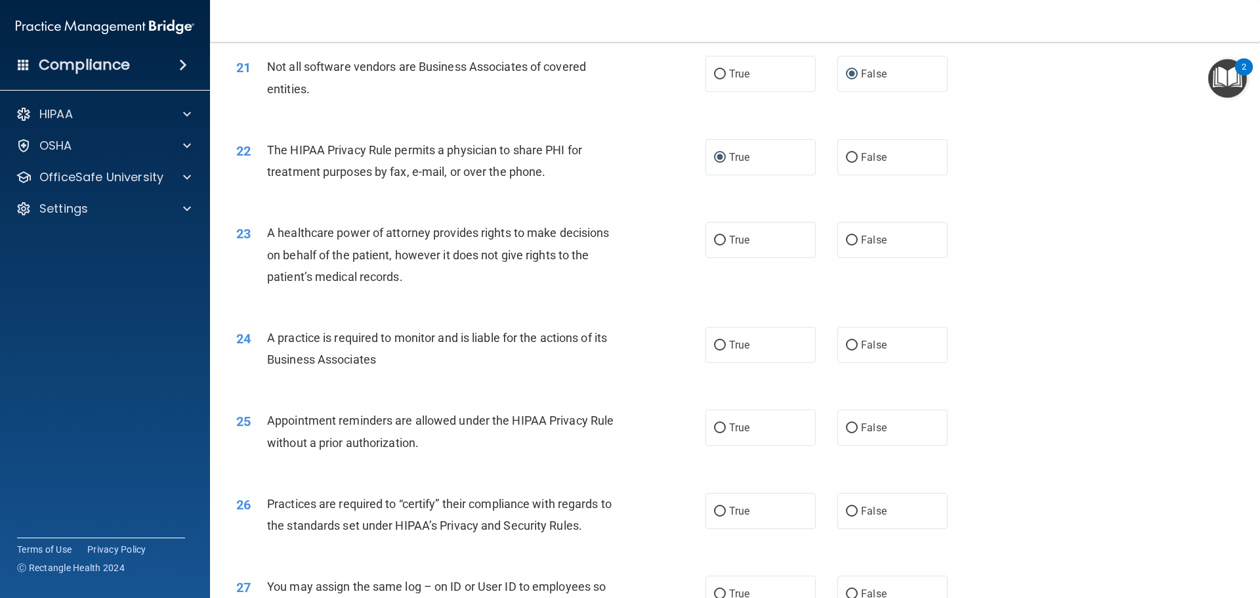
click at [566, 196] on div "22 The HIPAA Privacy Rule permits a physician to share PHI for treatment purpos…" at bounding box center [734, 164] width 1017 height 83
click at [714, 239] on input "True" at bounding box center [720, 241] width 12 height 10
radio input "true"
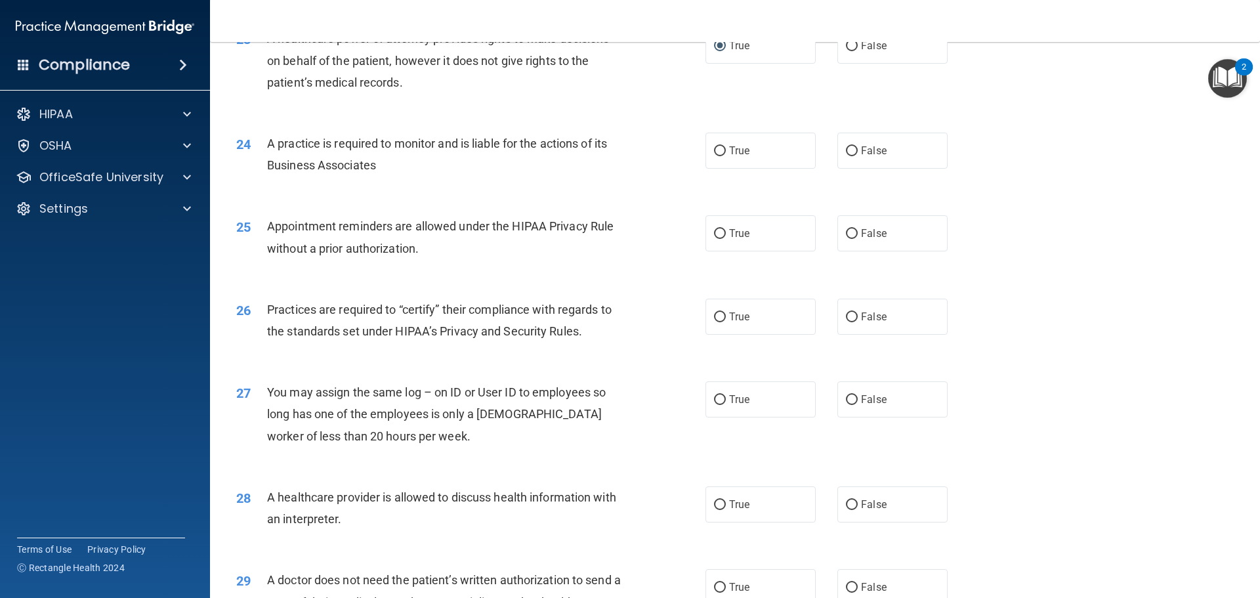
scroll to position [2231, 0]
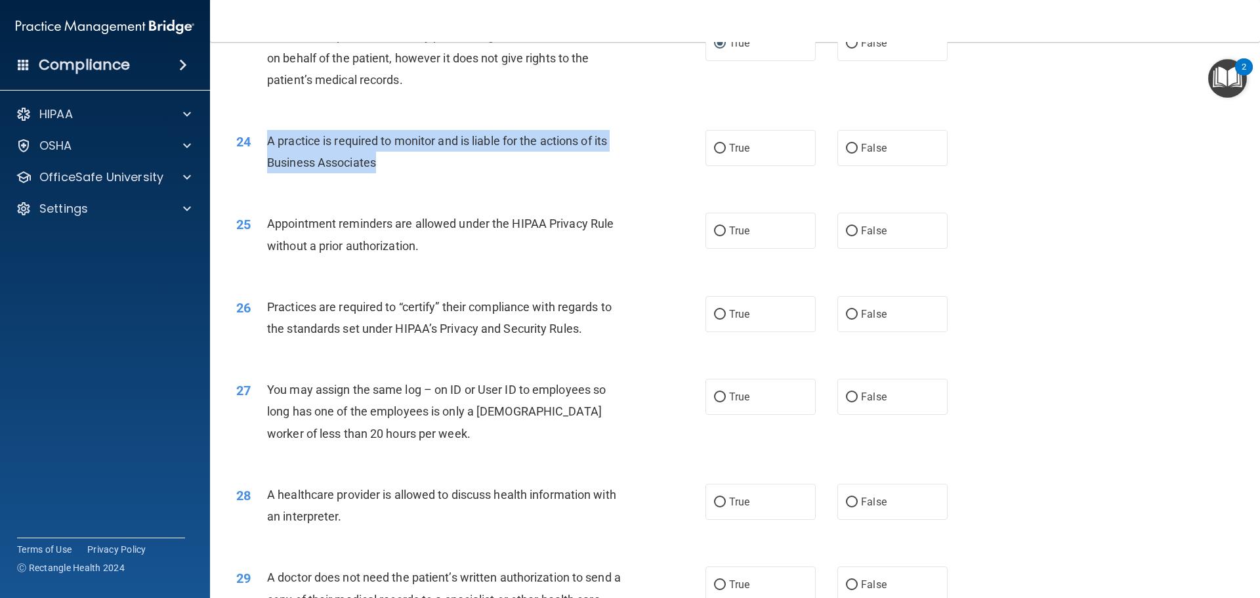
drag, startPoint x: 268, startPoint y: 138, endPoint x: 394, endPoint y: 163, distance: 128.4
click at [394, 163] on div "A practice is required to monitor and is liable for the actions of its Business…" at bounding box center [450, 151] width 367 height 43
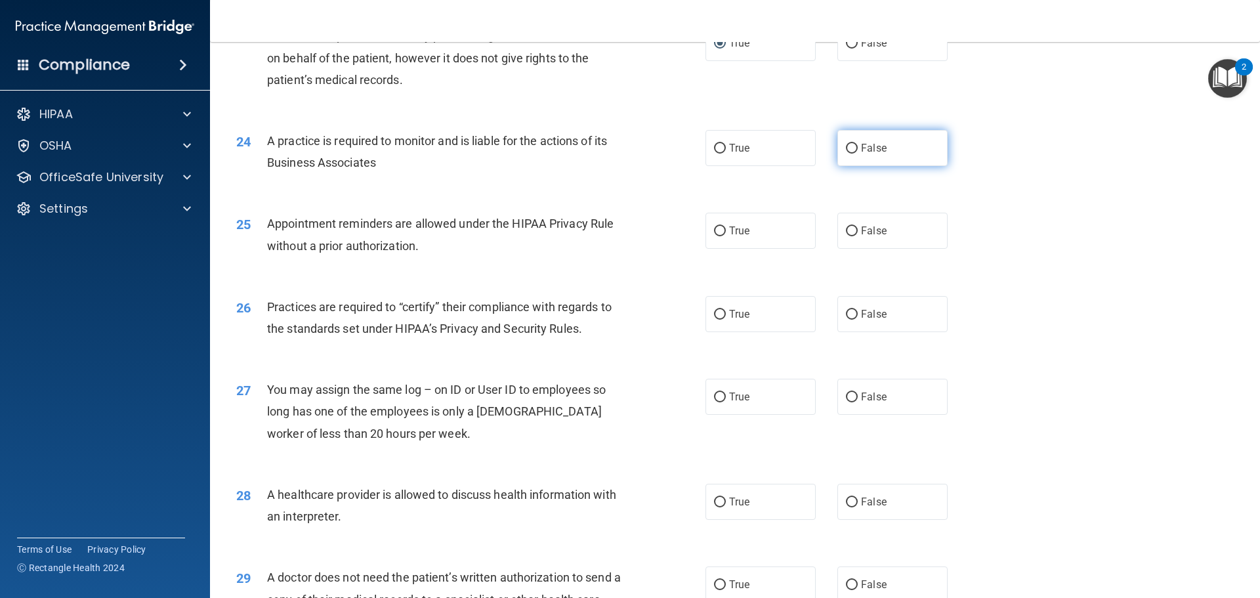
click at [837, 147] on label "False" at bounding box center [892, 148] width 110 height 36
click at [846, 147] on input "False" at bounding box center [852, 149] width 12 height 10
radio input "true"
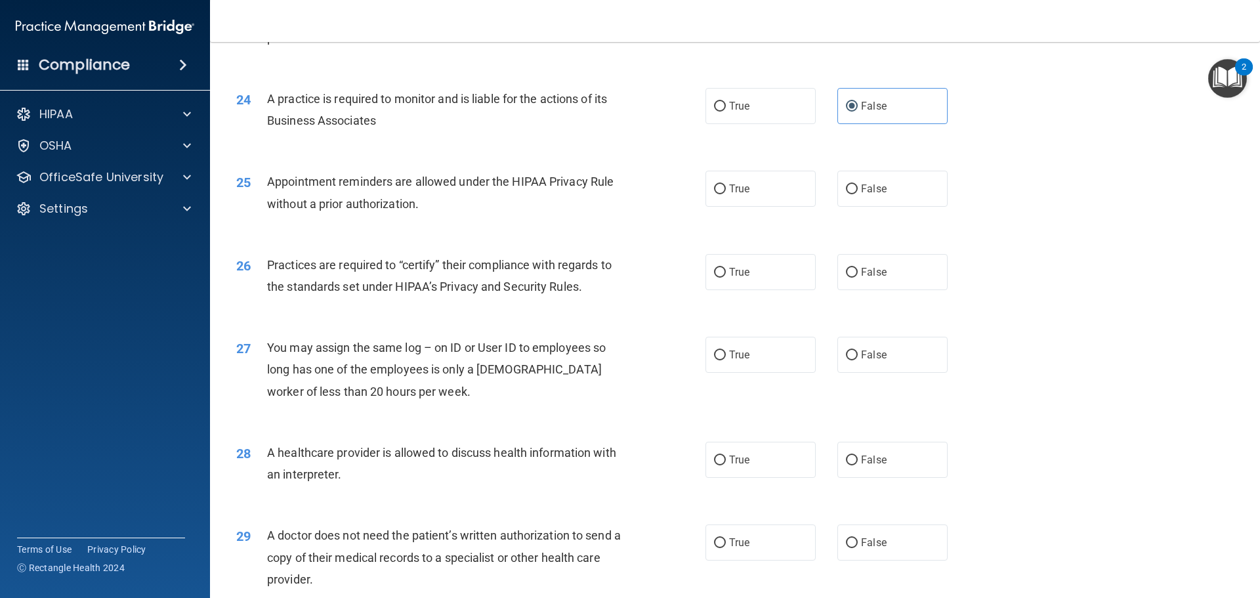
scroll to position [2297, 0]
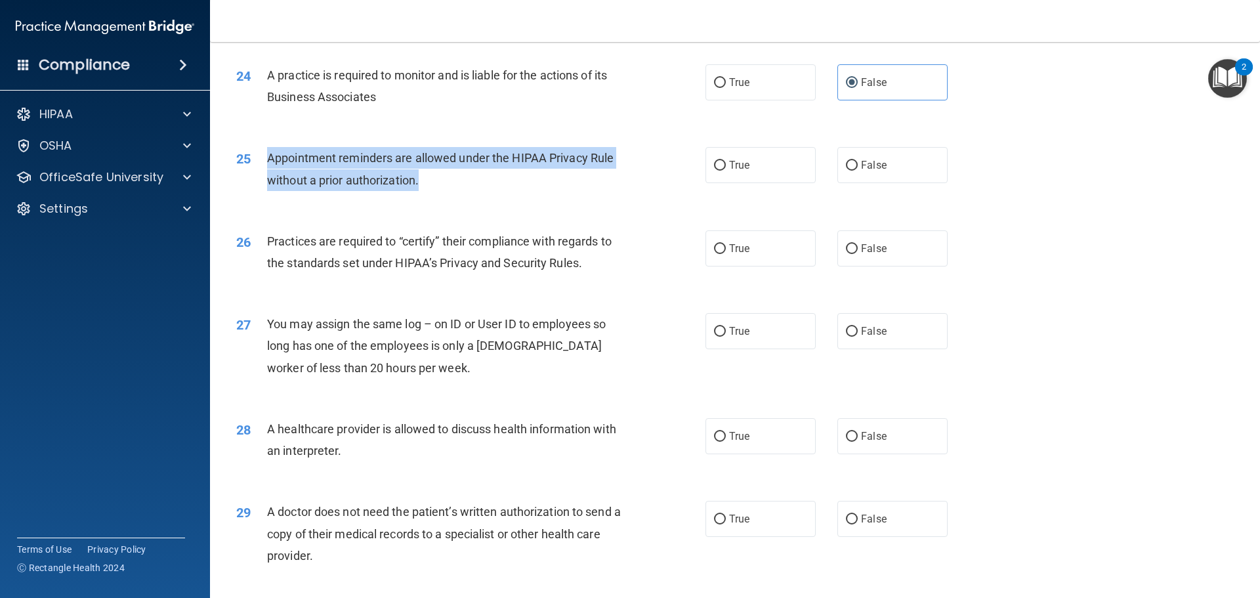
drag, startPoint x: 266, startPoint y: 157, endPoint x: 436, endPoint y: 191, distance: 172.6
click at [436, 191] on div "25 Appointment reminders are allowed under the HIPAA Privacy Rule without a pri…" at bounding box center [471, 172] width 509 height 50
click at [631, 188] on div "25 Appointment reminders are allowed under the HIPAA Privacy Rule without a pri…" at bounding box center [471, 172] width 509 height 50
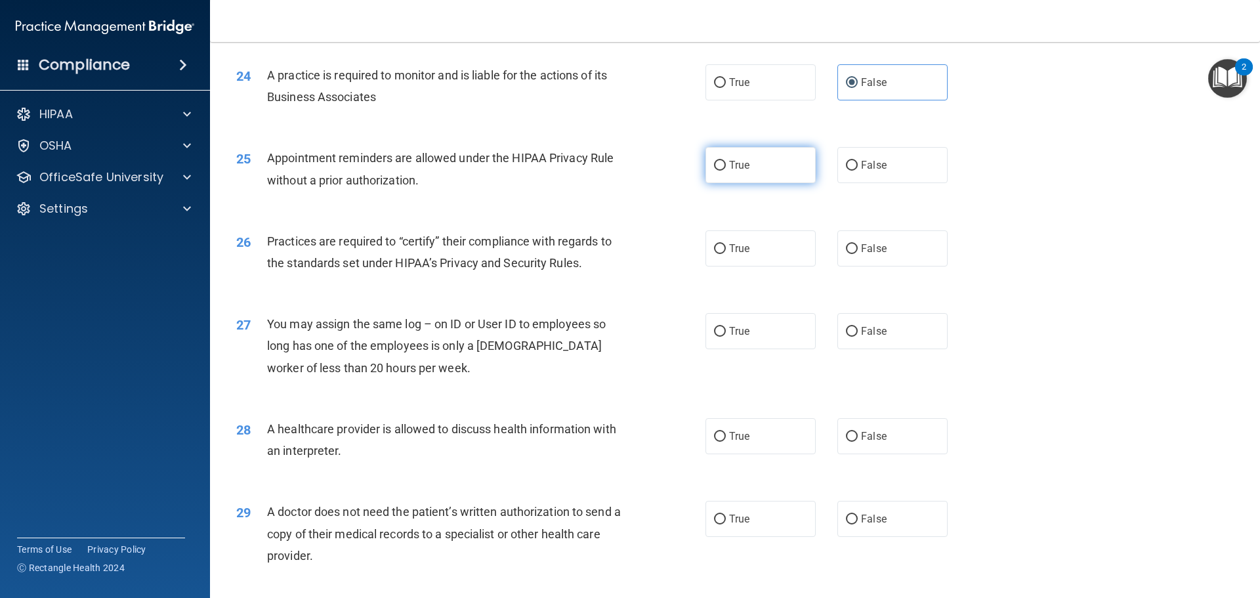
click at [717, 164] on input "True" at bounding box center [720, 166] width 12 height 10
radio input "true"
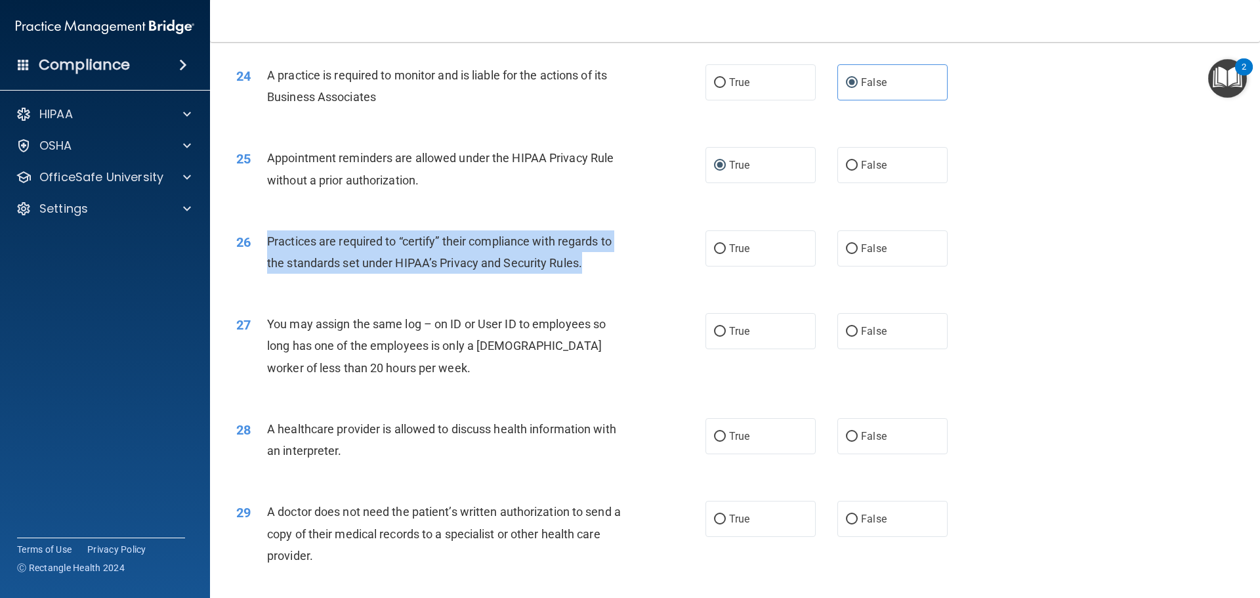
drag, startPoint x: 267, startPoint y: 238, endPoint x: 581, endPoint y: 262, distance: 315.3
click at [581, 262] on span "Practices are required to “certify” their compliance with regards to the standa…" at bounding box center [439, 251] width 345 height 35
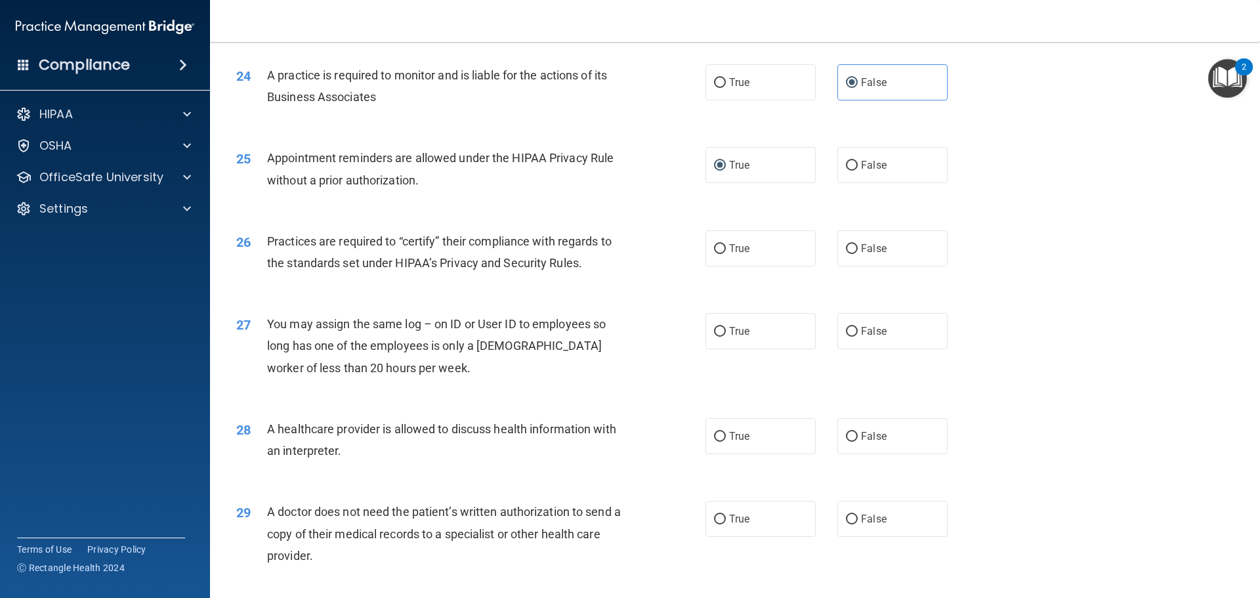
click at [620, 203] on div "25 Appointment reminders are allowed under the HIPAA Privacy Rule without a pri…" at bounding box center [734, 172] width 1017 height 83
click at [850, 247] on input "False" at bounding box center [852, 249] width 12 height 10
radio input "true"
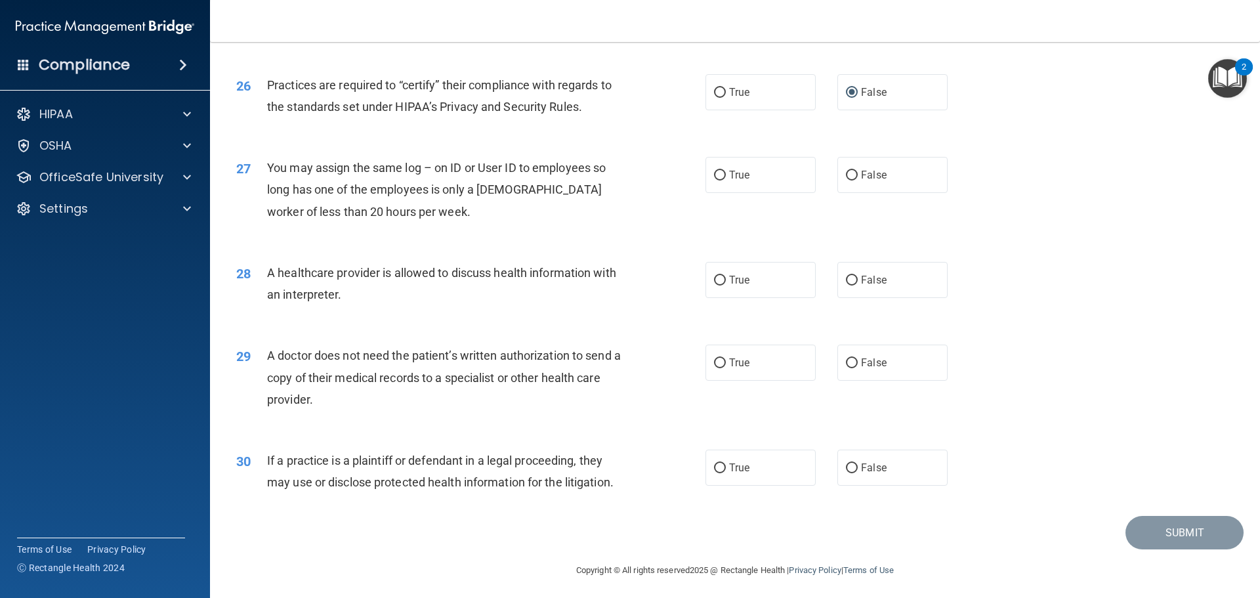
scroll to position [2457, 0]
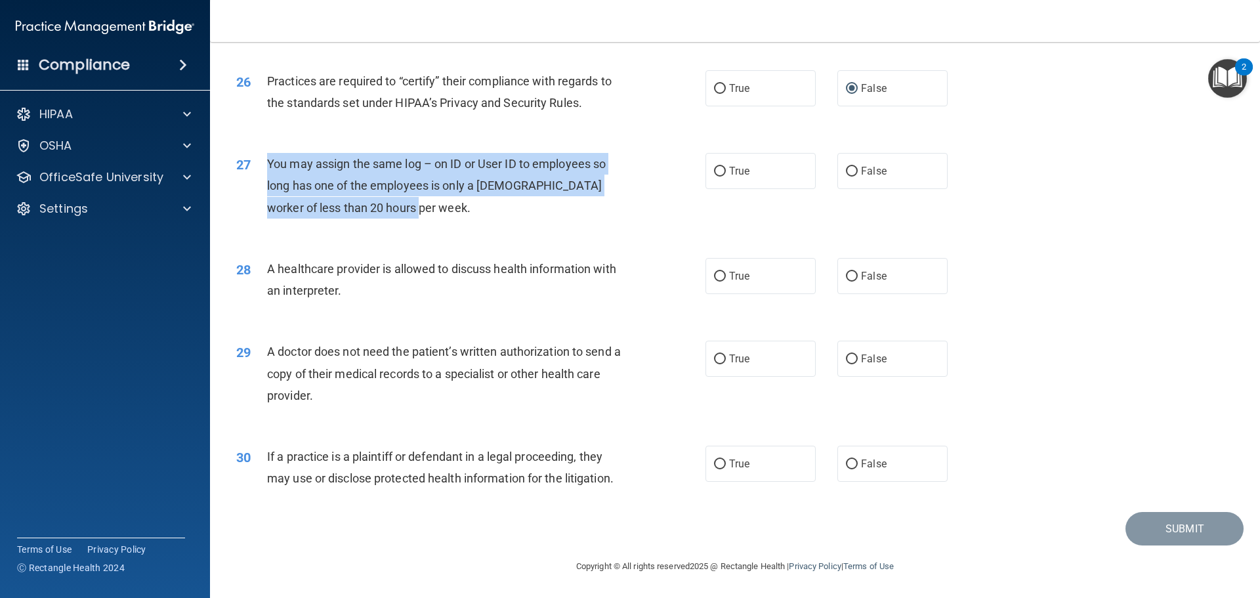
drag, startPoint x: 266, startPoint y: 159, endPoint x: 428, endPoint y: 224, distance: 174.0
click at [428, 224] on div "27 You may assign the same log – on ID or User ID to employees so long has one …" at bounding box center [471, 189] width 509 height 72
click at [697, 208] on div "27 You may assign the same log – on ID or User ID to employees so long has one …" at bounding box center [471, 189] width 509 height 72
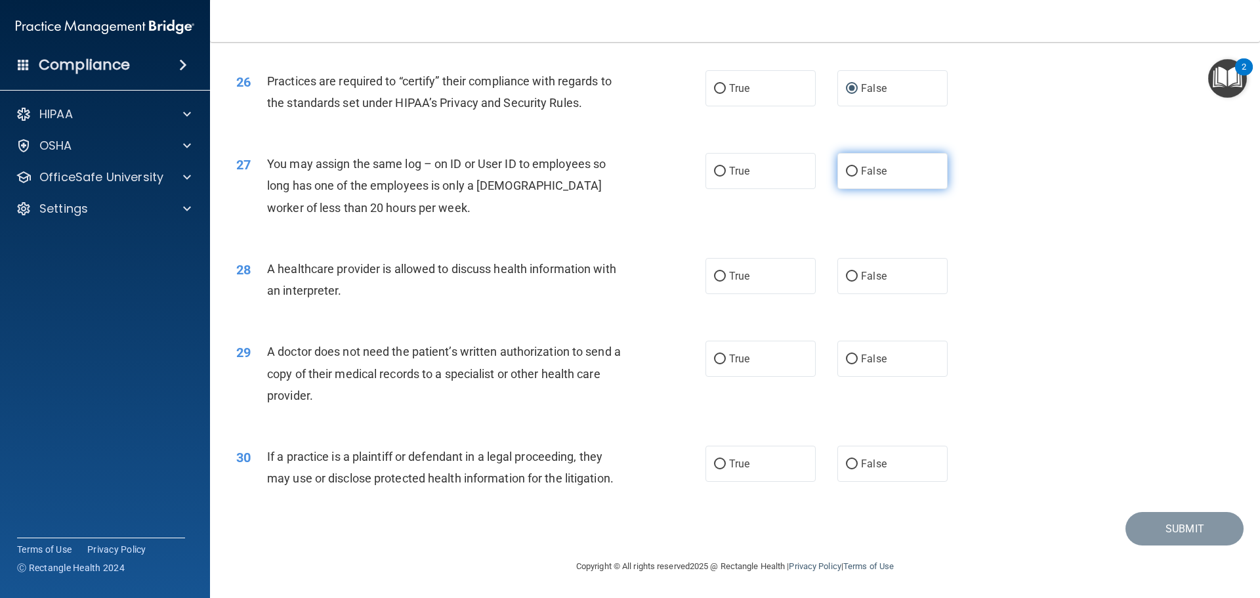
click at [846, 171] on input "False" at bounding box center [852, 172] width 12 height 10
radio input "true"
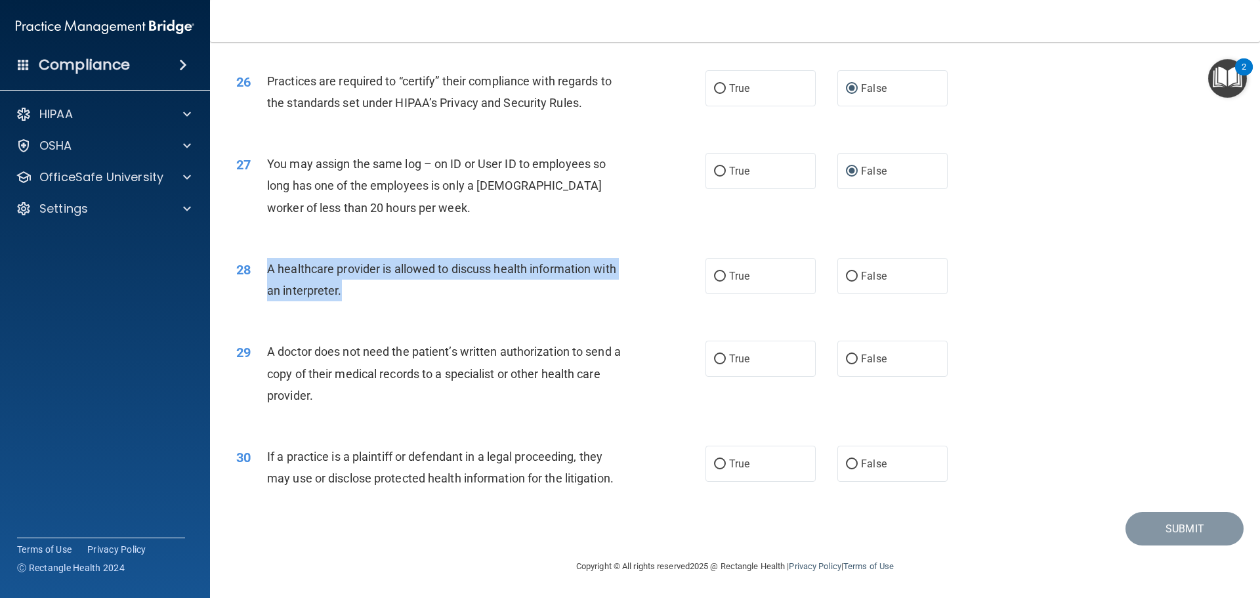
drag, startPoint x: 265, startPoint y: 268, endPoint x: 343, endPoint y: 295, distance: 82.4
click at [343, 295] on div "28 A healthcare provider is allowed to discuss health information with an inter…" at bounding box center [471, 283] width 509 height 50
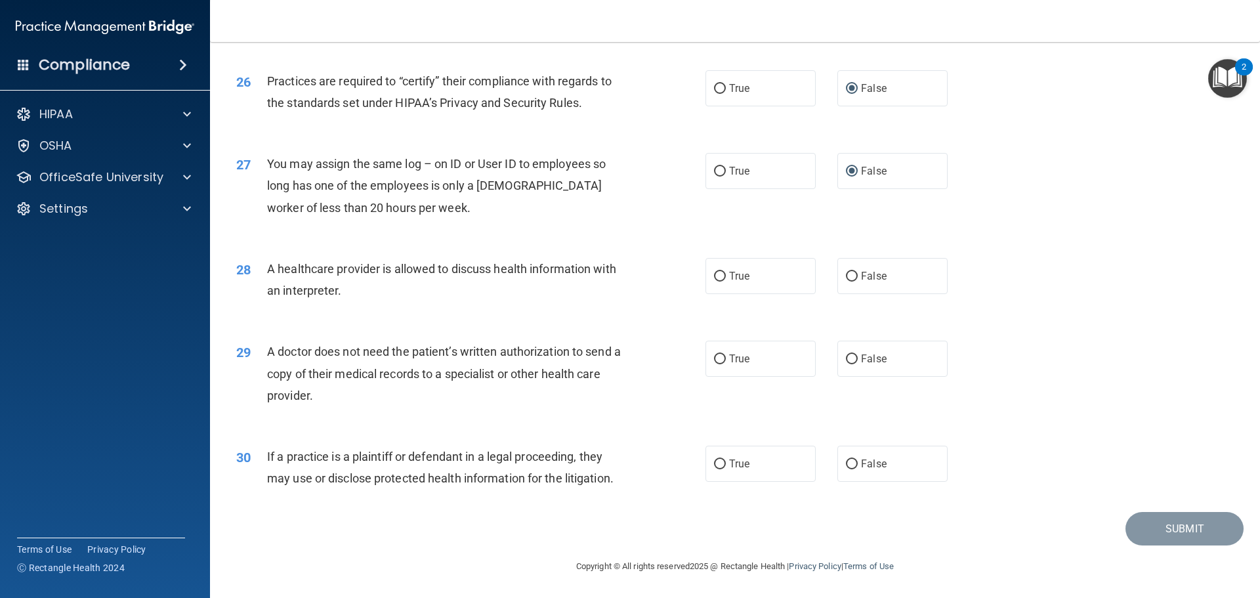
click at [647, 235] on div "27 You may assign the same log – on ID or User ID to employees so long has one …" at bounding box center [734, 188] width 1017 height 105
click at [716, 276] on input "True" at bounding box center [720, 277] width 12 height 10
radio input "true"
drag, startPoint x: 268, startPoint y: 350, endPoint x: 312, endPoint y: 389, distance: 58.6
click at [312, 389] on span "A doctor does not need the patient’s written authorization to send a copy of th…" at bounding box center [444, 373] width 354 height 57
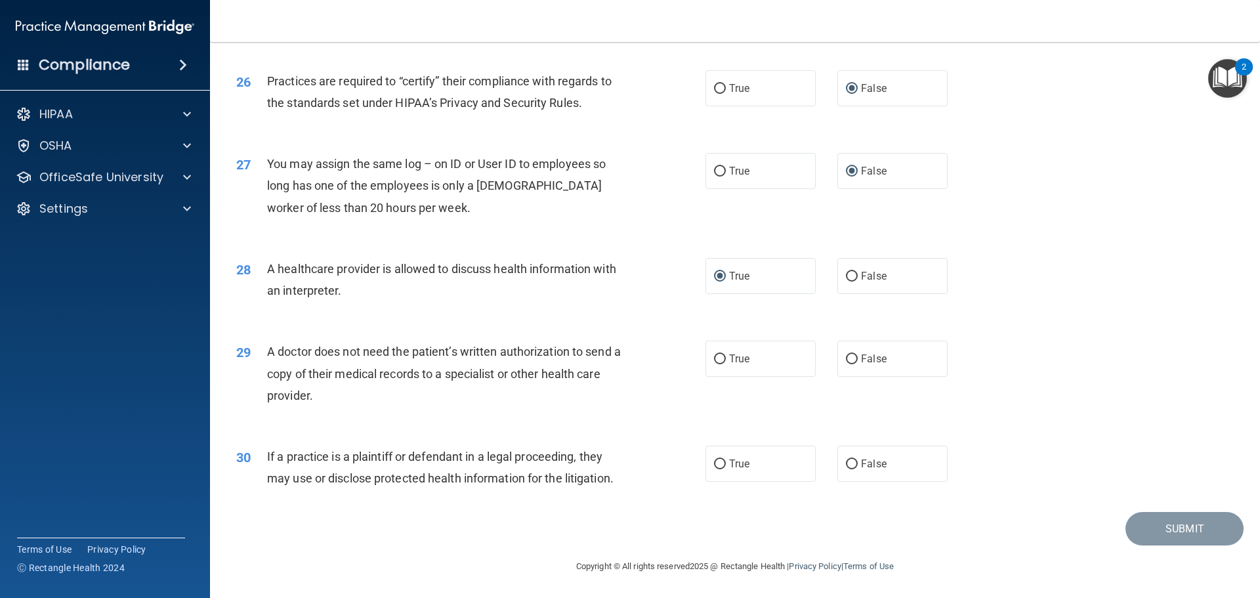
click at [660, 354] on div "29 A doctor does not need the patient’s written authorization to send a copy of…" at bounding box center [471, 377] width 509 height 72
click at [715, 360] on input "True" at bounding box center [720, 359] width 12 height 10
radio input "true"
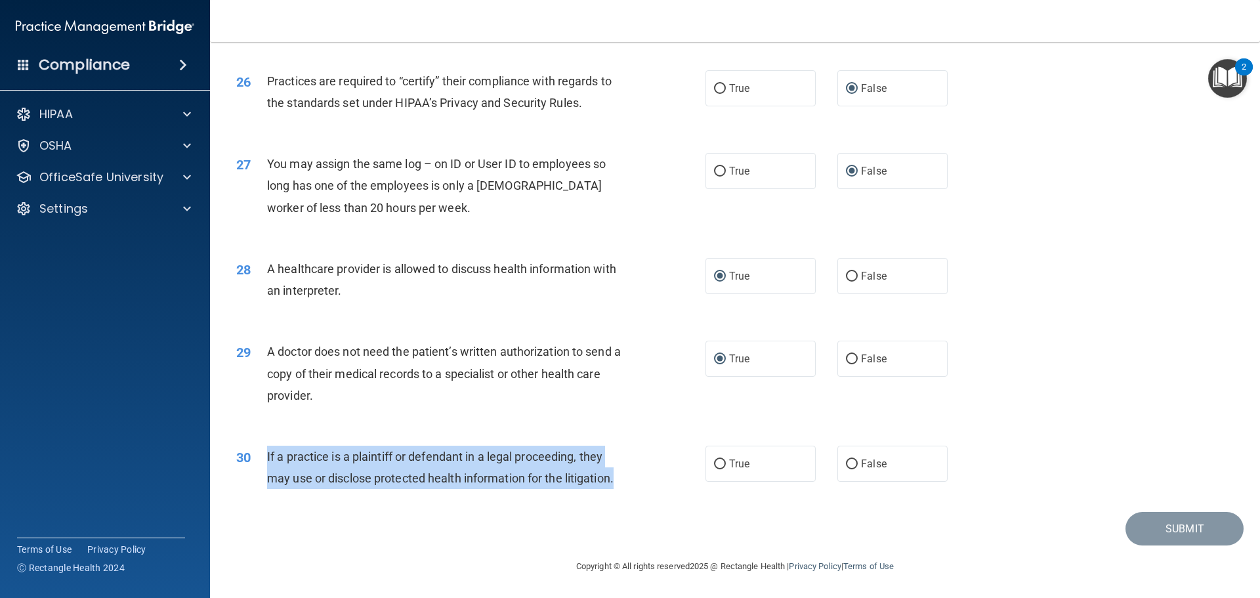
drag, startPoint x: 266, startPoint y: 455, endPoint x: 619, endPoint y: 482, distance: 353.5
click at [619, 482] on div "If a practice is a plaintiff or defendant in a legal proceeding, they may use o…" at bounding box center [450, 467] width 367 height 43
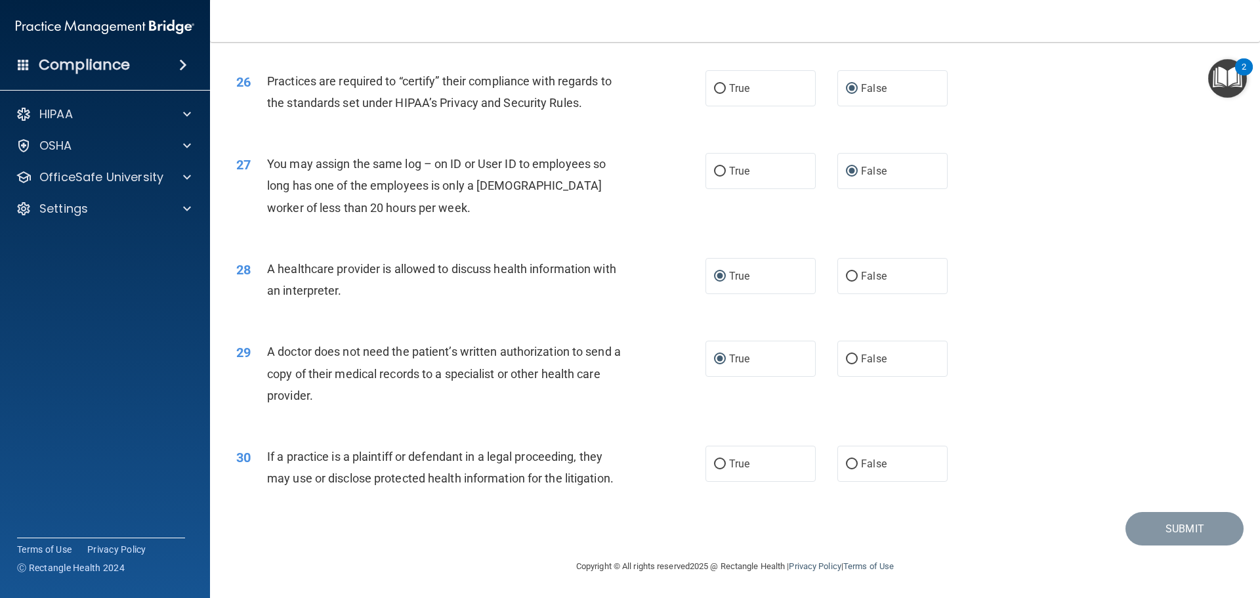
click at [674, 445] on div "30 If a practice is a plaintiff or defendant in a legal proceeding, they may us…" at bounding box center [734, 470] width 1017 height 83
click at [717, 462] on input "True" at bounding box center [720, 464] width 12 height 10
radio input "true"
click at [1160, 534] on button "Submit" at bounding box center [1184, 528] width 118 height 33
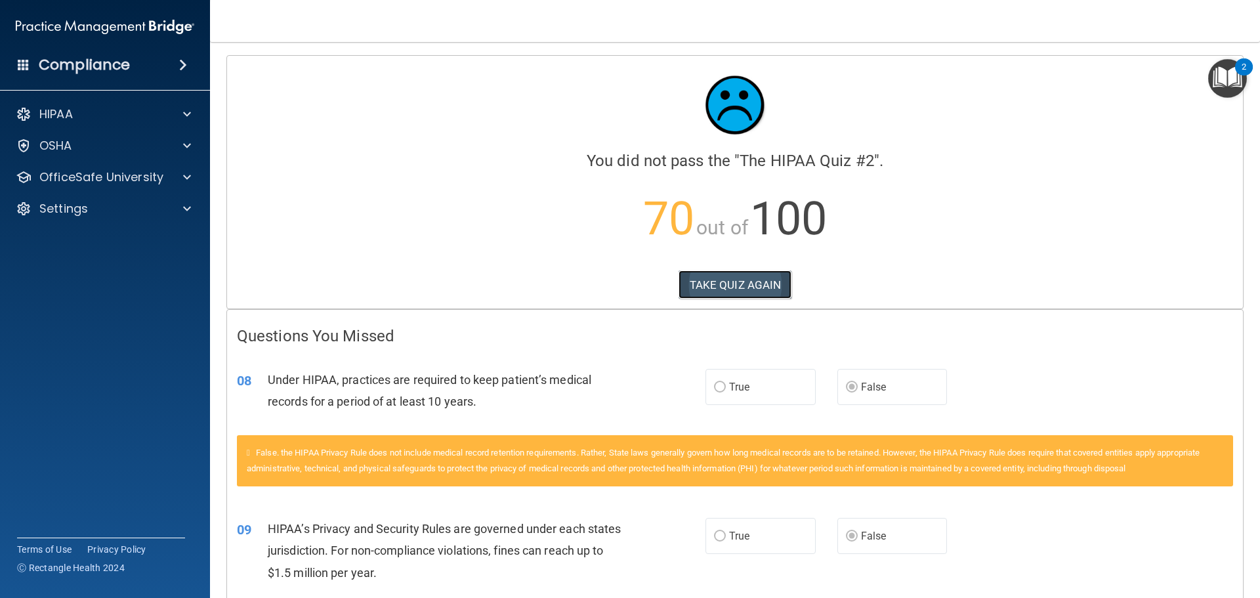
click at [719, 288] on button "TAKE QUIZ AGAIN" at bounding box center [736, 284] width 114 height 29
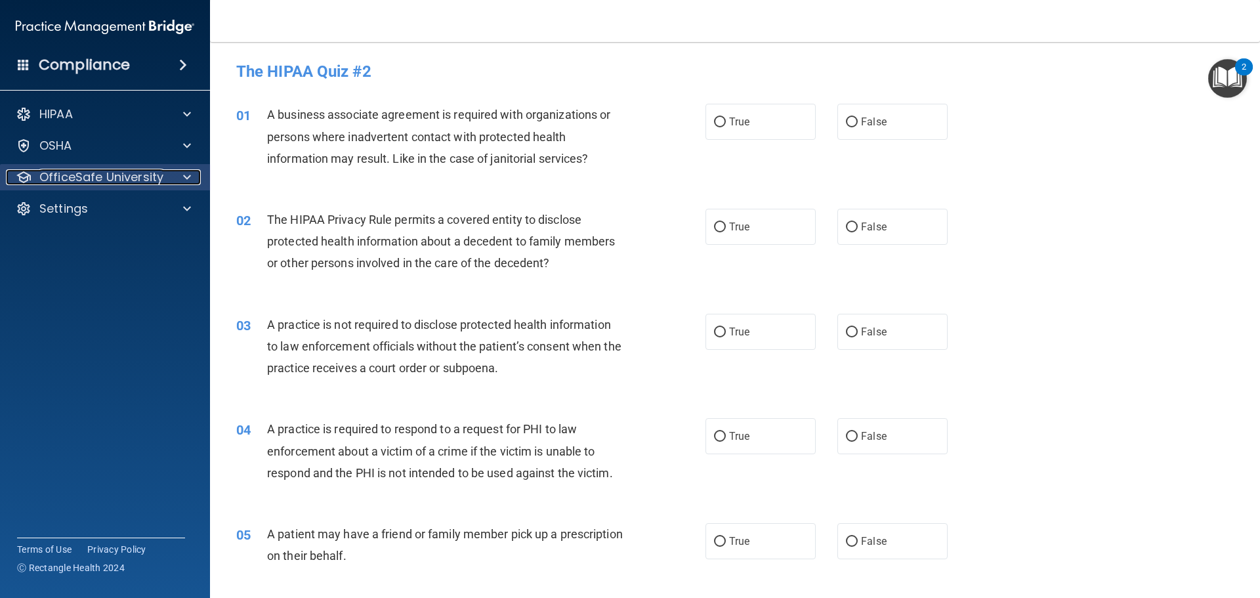
click at [153, 178] on p "OfficeSafe University" at bounding box center [101, 177] width 124 height 16
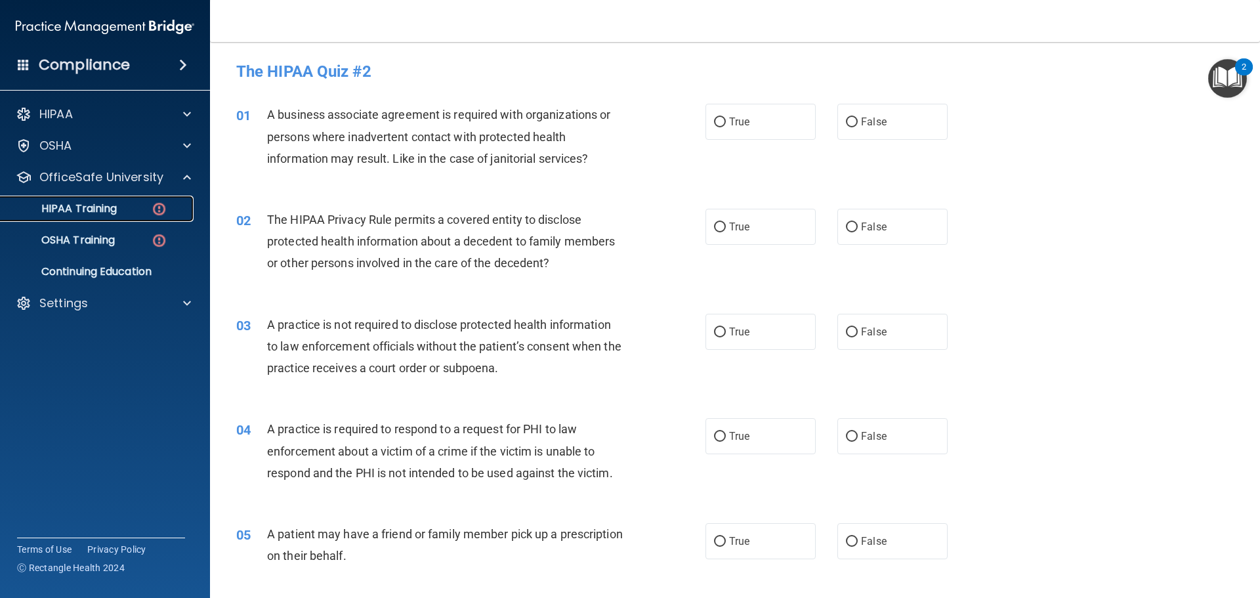
click at [169, 205] on div "HIPAA Training" at bounding box center [98, 208] width 179 height 13
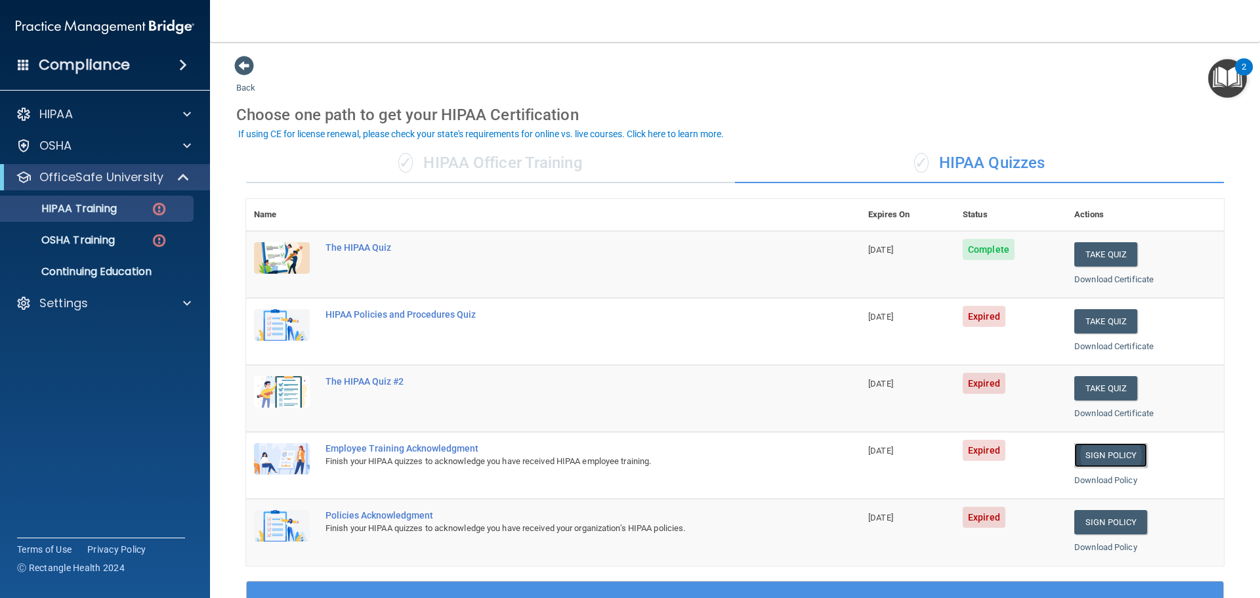
click at [1094, 457] on link "Sign Policy" at bounding box center [1110, 455] width 73 height 24
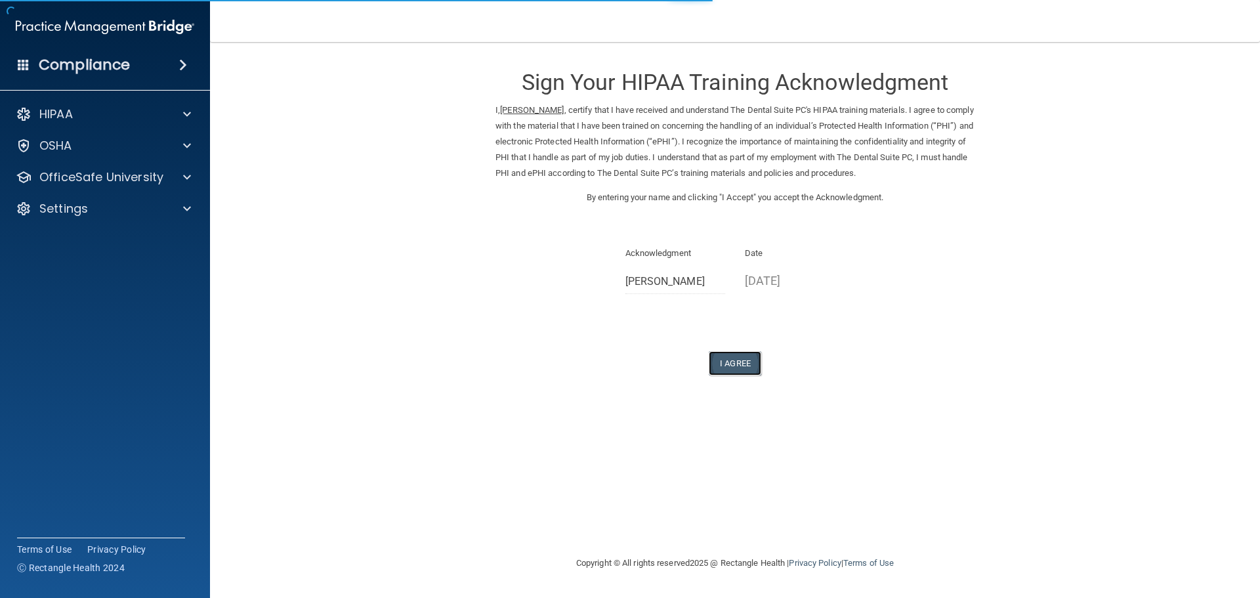
click at [726, 364] on button "I Agree" at bounding box center [735, 363] width 52 height 24
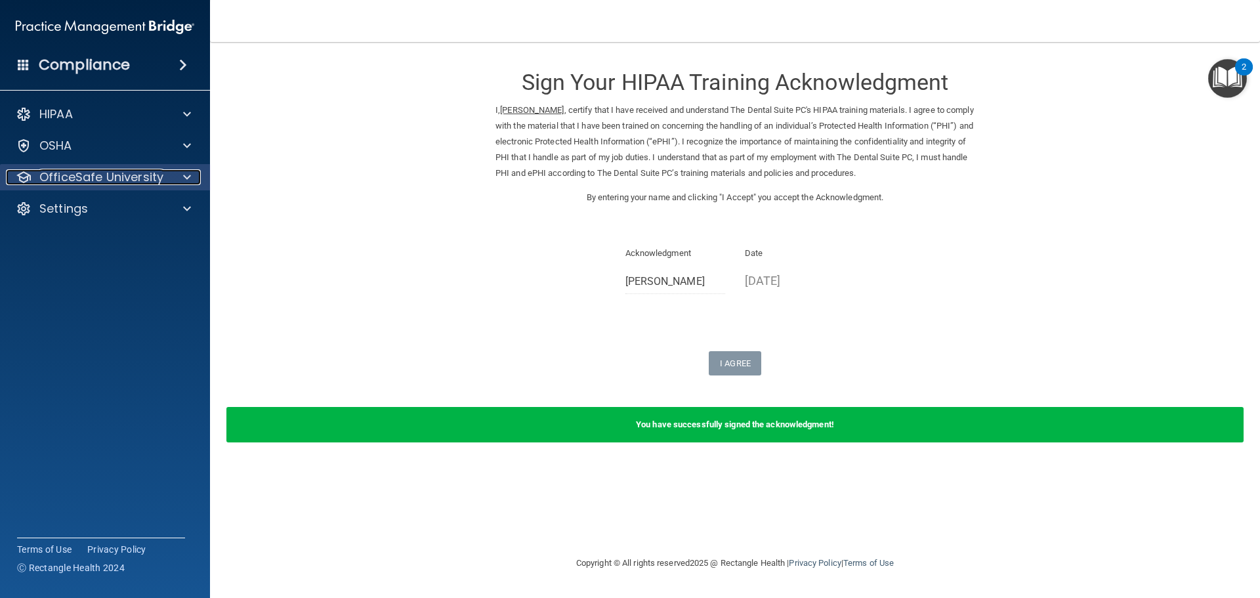
click at [186, 172] on span at bounding box center [187, 177] width 8 height 16
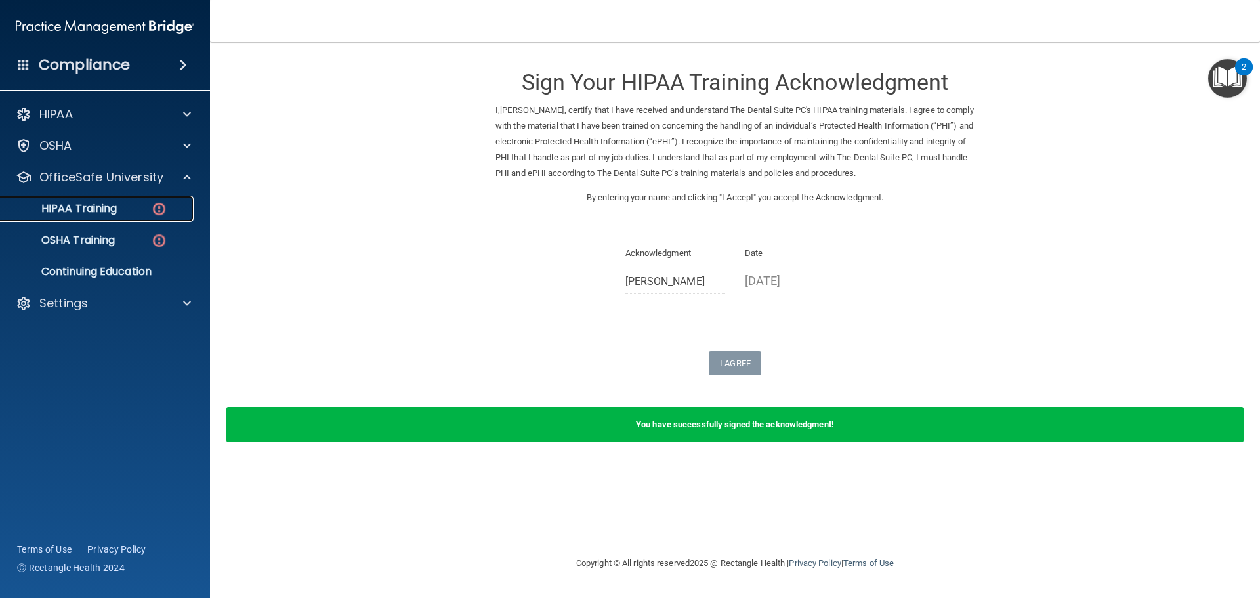
click at [114, 220] on link "HIPAA Training" at bounding box center [90, 209] width 207 height 26
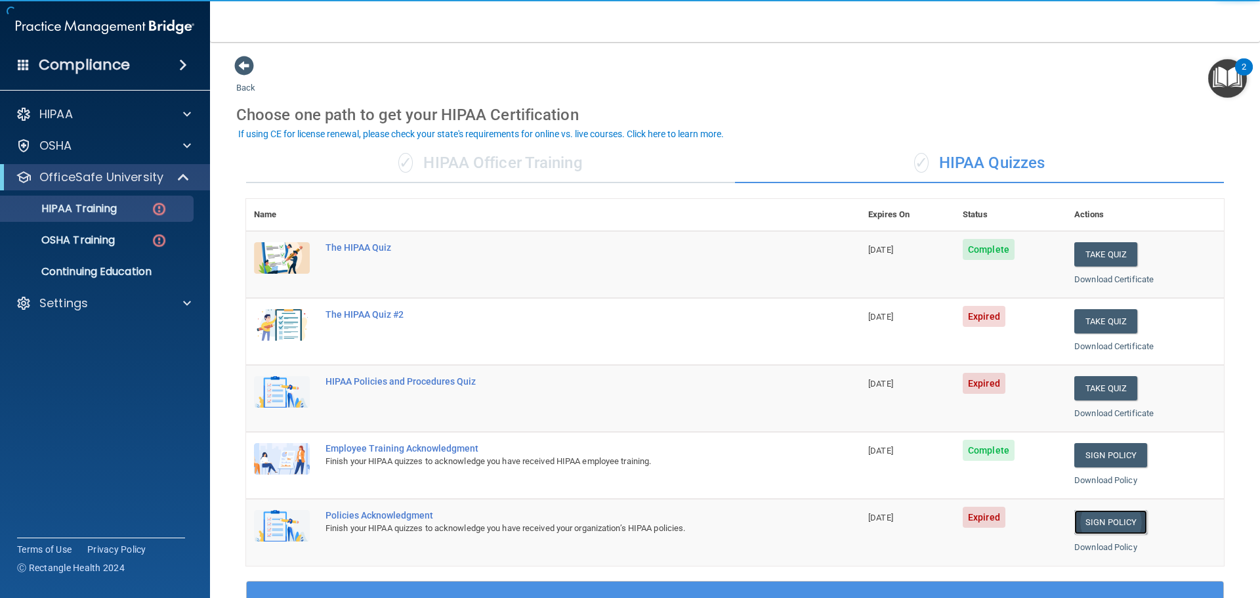
click at [1095, 528] on link "Sign Policy" at bounding box center [1110, 522] width 73 height 24
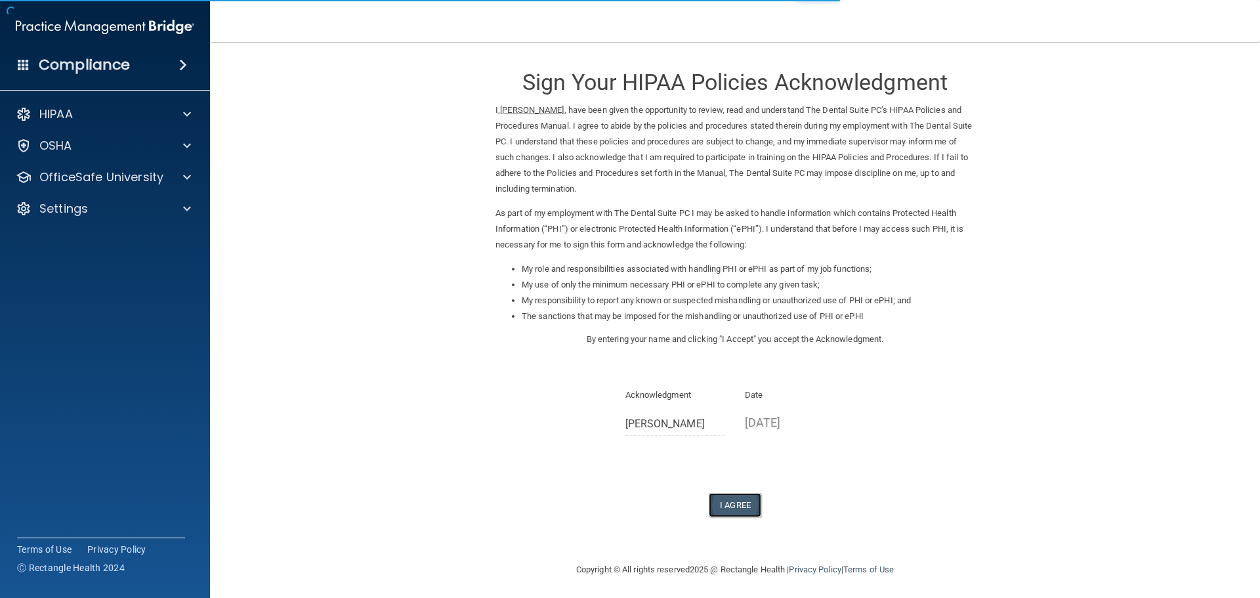
click at [739, 499] on button "I Agree" at bounding box center [735, 505] width 52 height 24
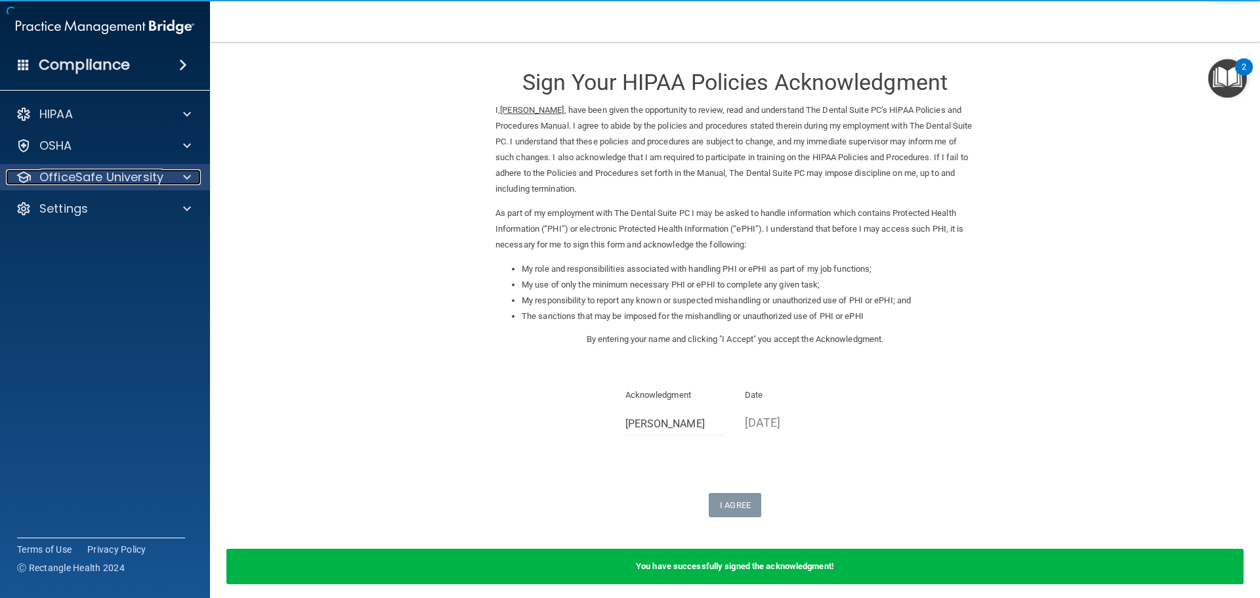
click at [182, 179] on div at bounding box center [185, 177] width 33 height 16
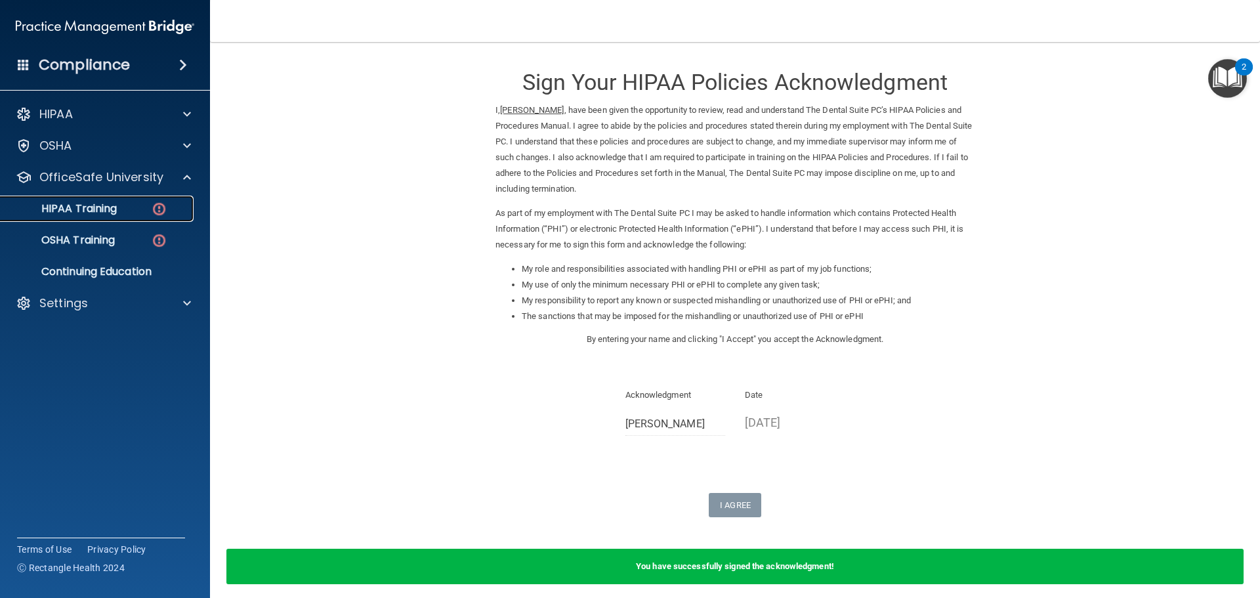
click at [151, 204] on img at bounding box center [159, 209] width 16 height 16
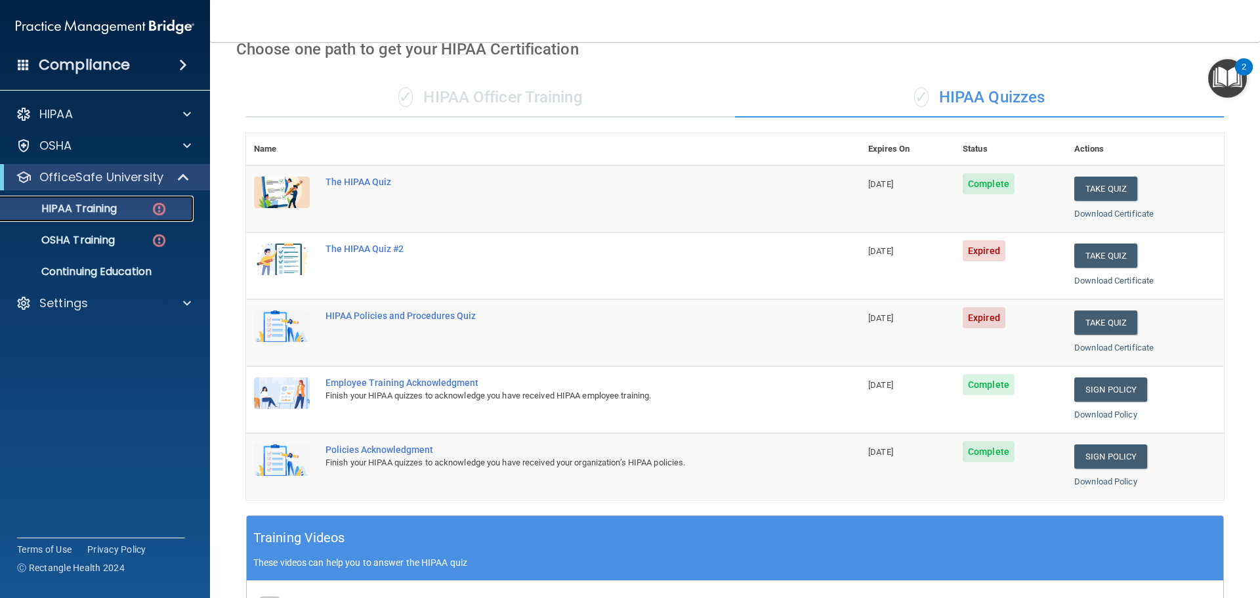
scroll to position [62, 0]
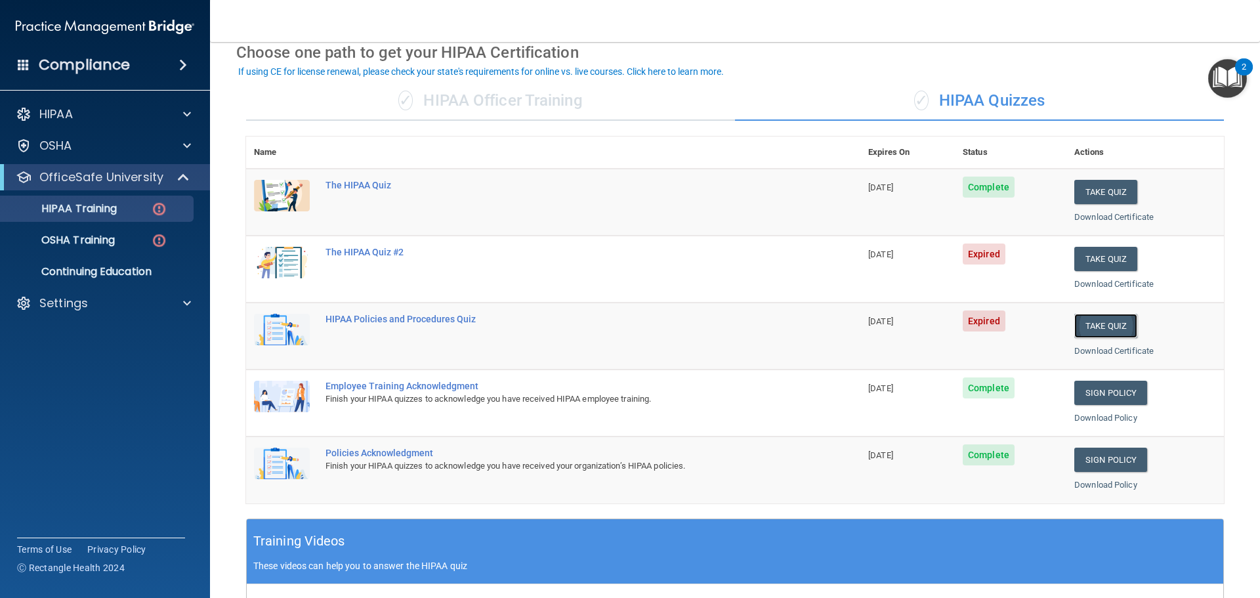
click at [1084, 320] on button "Take Quiz" at bounding box center [1105, 326] width 63 height 24
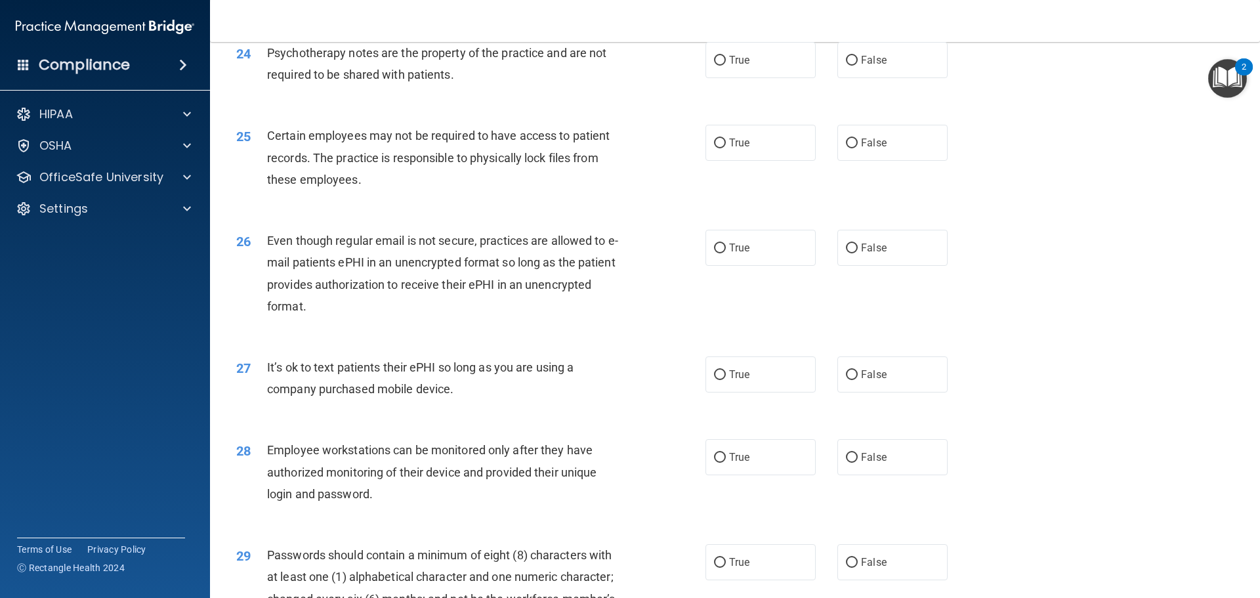
scroll to position [2696, 0]
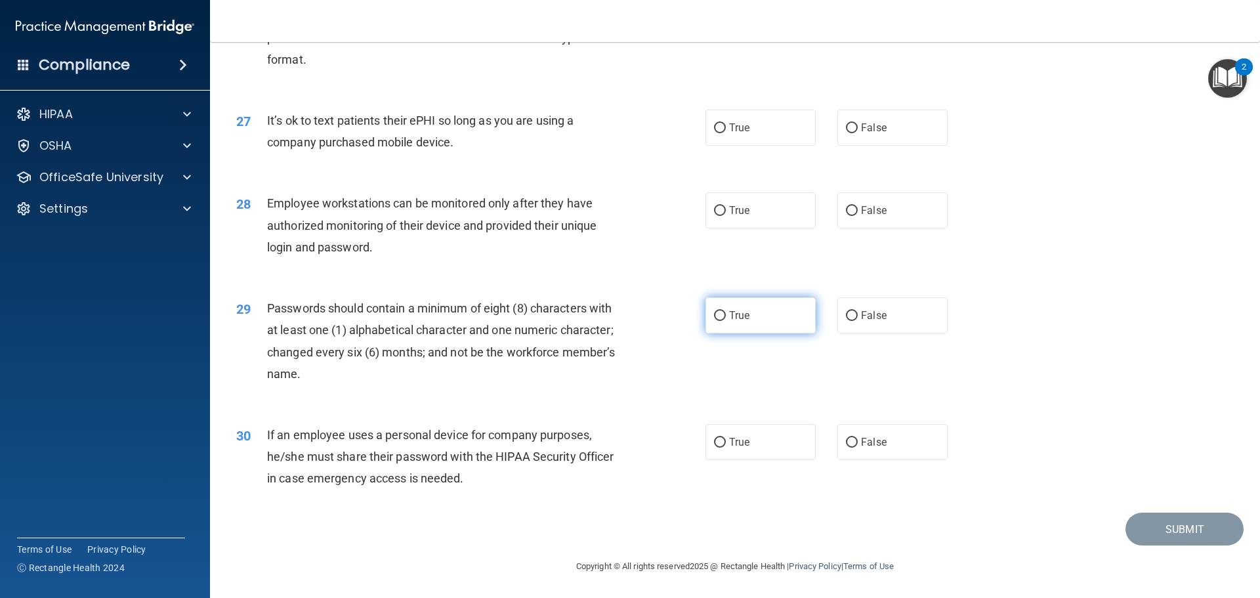
click at [714, 316] on input "True" at bounding box center [720, 316] width 12 height 10
radio input "true"
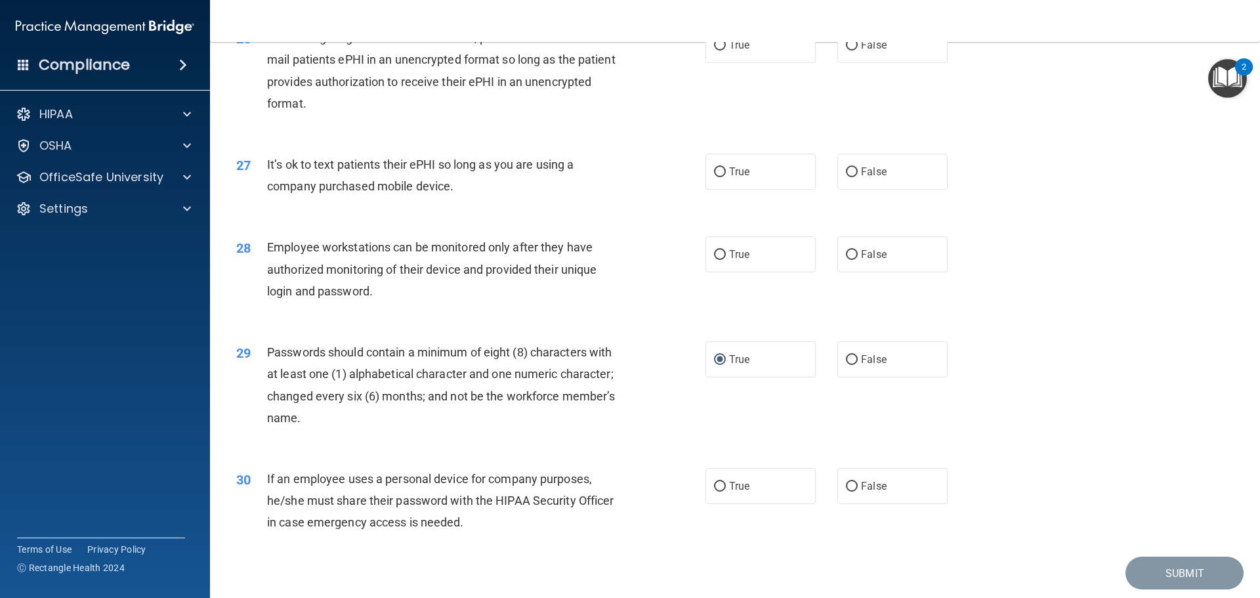
scroll to position [2565, 0]
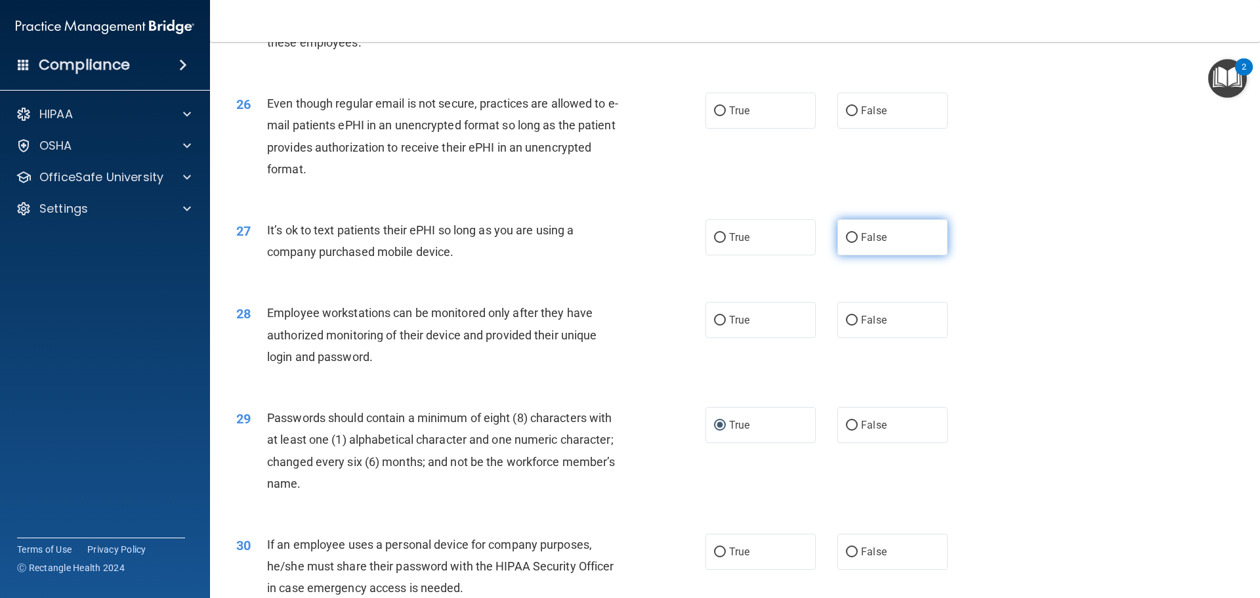
click at [846, 243] on input "False" at bounding box center [852, 238] width 12 height 10
radio input "true"
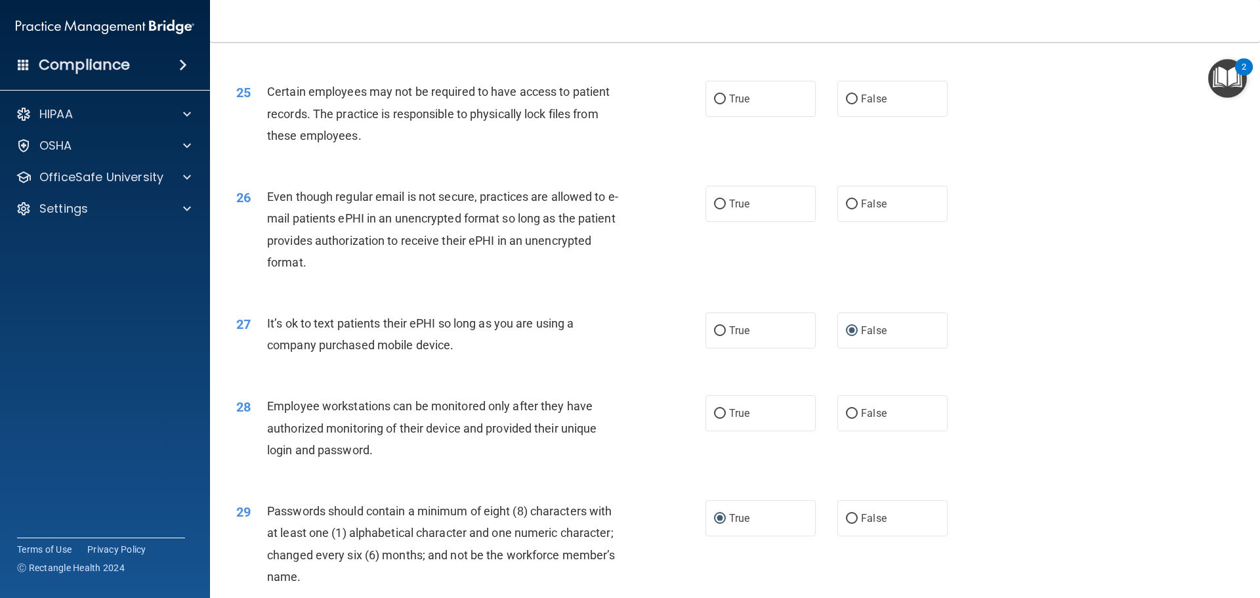
scroll to position [2434, 0]
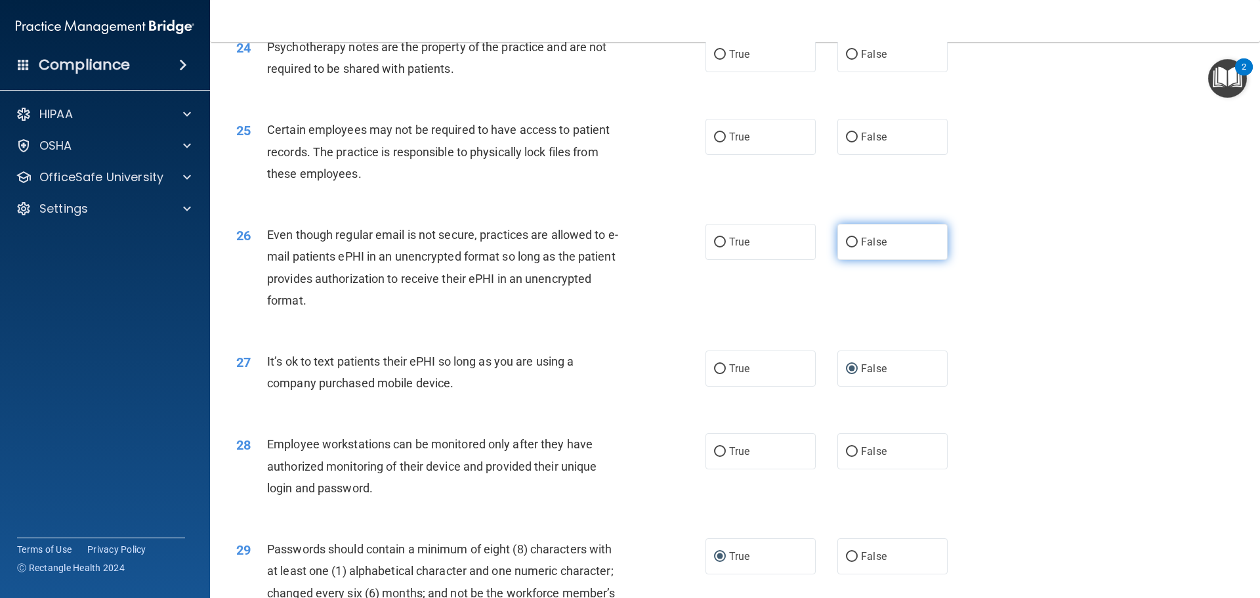
click at [846, 247] on input "False" at bounding box center [852, 243] width 12 height 10
radio input "true"
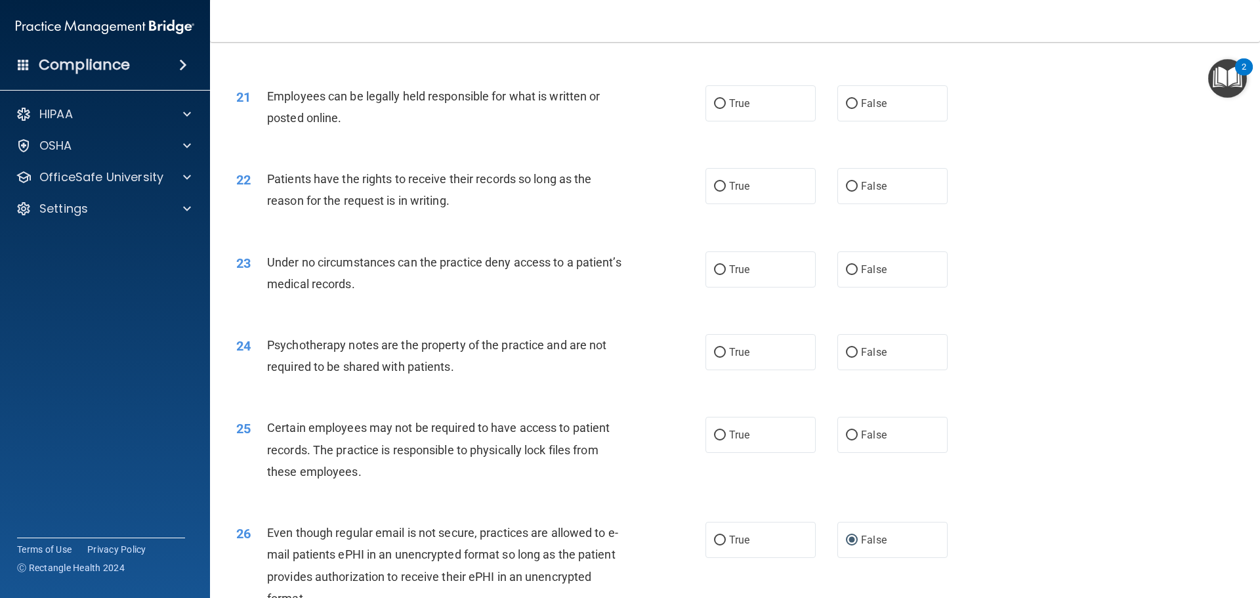
scroll to position [2106, 0]
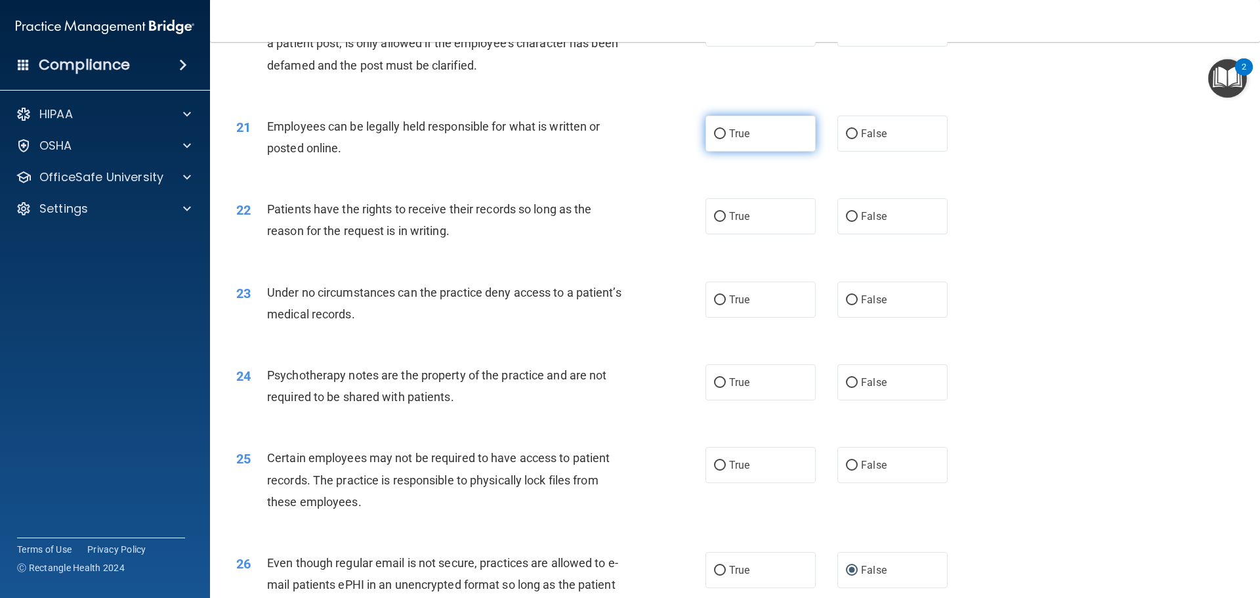
click at [714, 139] on input "True" at bounding box center [720, 134] width 12 height 10
radio input "true"
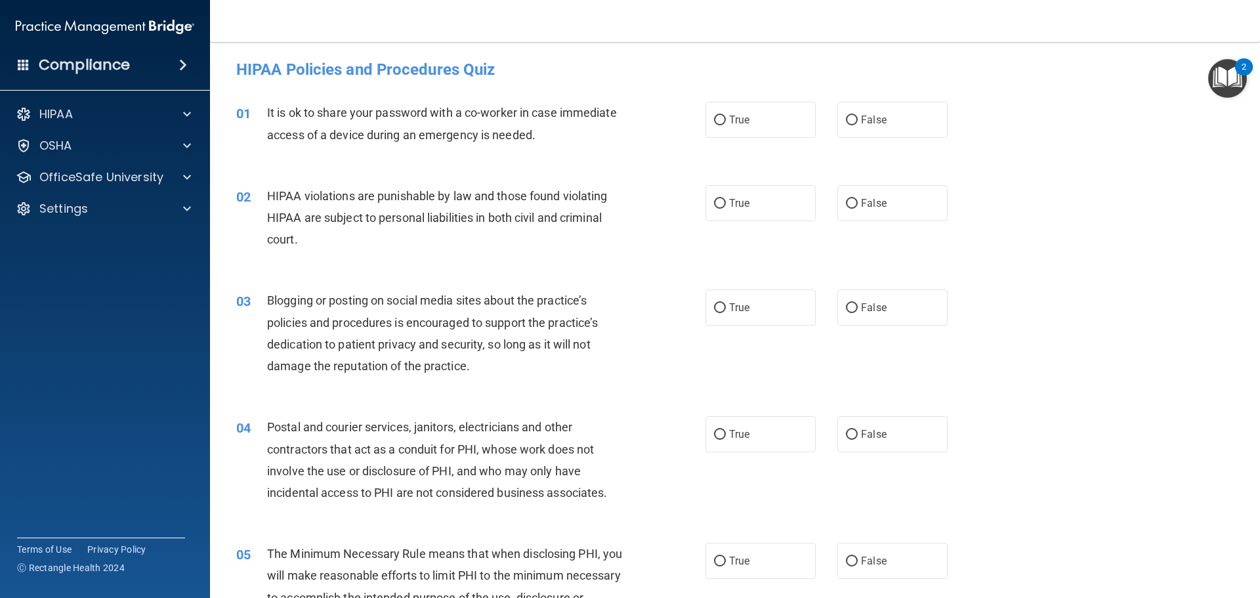
scroll to position [0, 0]
click at [846, 120] on input "False" at bounding box center [852, 122] width 12 height 10
radio input "true"
click at [715, 204] on input "True" at bounding box center [720, 206] width 12 height 10
radio input "true"
